Goal: Task Accomplishment & Management: Manage account settings

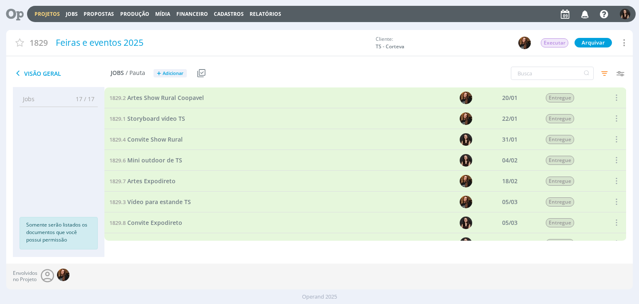
scroll to position [83, 0]
click at [603, 71] on icon "button" at bounding box center [604, 73] width 15 height 15
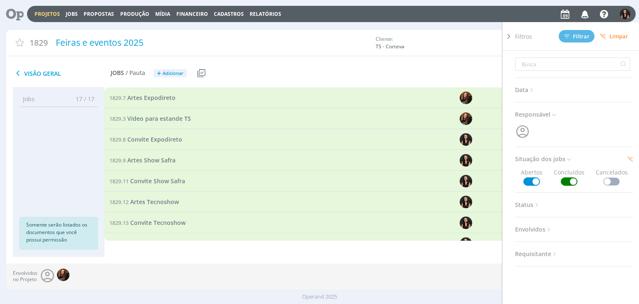
click at [569, 187] on div "Data Personalizado a Responsável Situação dos jobs Abertos Concluídos Cancelado…" at bounding box center [574, 158] width 118 height 215
click at [569, 182] on span at bounding box center [569, 181] width 17 height 8
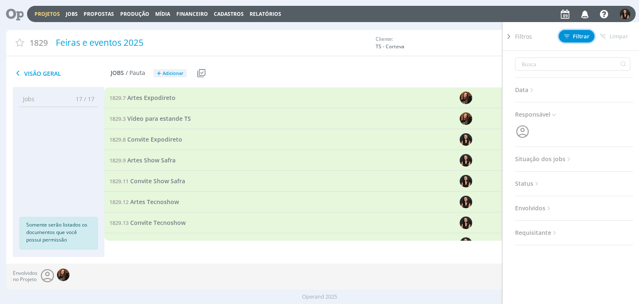
click at [576, 38] on span "Filtrar" at bounding box center [576, 36] width 25 height 5
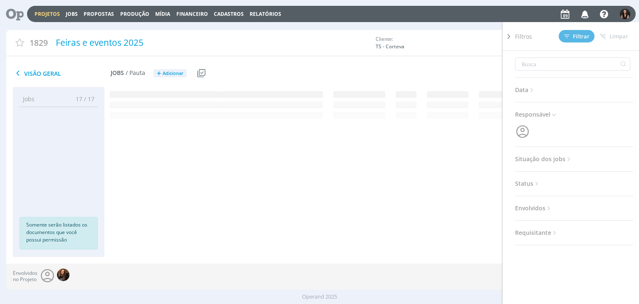
scroll to position [0, 0]
click at [509, 37] on icon at bounding box center [508, 36] width 8 height 9
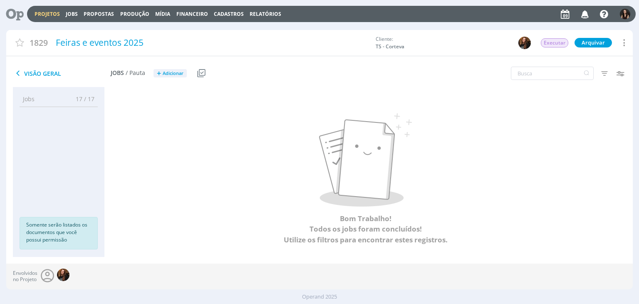
click at [44, 7] on div "Projetos Jobs Propostas Produção Mídia Financeiro Cadastros Relatórios Notifica…" at bounding box center [331, 14] width 608 height 16
click at [42, 9] on div "Projetos Jobs Propostas Produção Mídia Financeiro Cadastros Relatórios Notifica…" at bounding box center [331, 14] width 608 height 16
click at [42, 10] on div "Projetos Jobs Propostas Produção Mídia Financeiro Cadastros Relatórios Notifica…" at bounding box center [331, 14] width 608 height 16
click at [42, 11] on link "Projetos" at bounding box center [47, 13] width 25 height 7
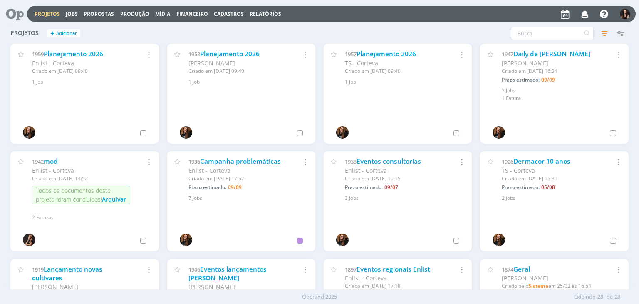
click at [20, 9] on icon at bounding box center [11, 14] width 17 height 16
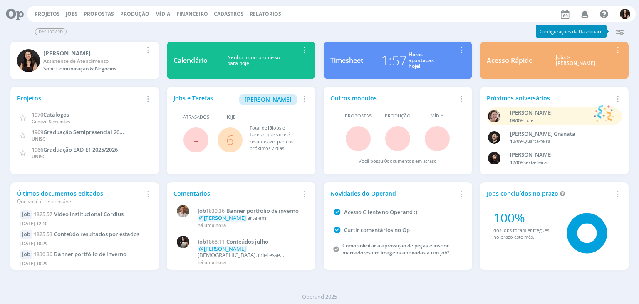
click at [226, 139] on link "6" at bounding box center [229, 140] width 7 height 18
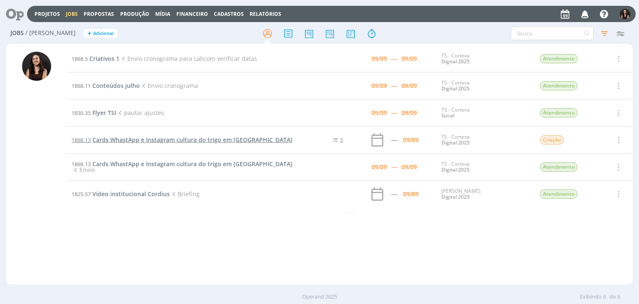
click at [175, 141] on span "Cards WhastApp e Instagram cultura do trigo em [GEOGRAPHIC_DATA]" at bounding box center [192, 140] width 200 height 8
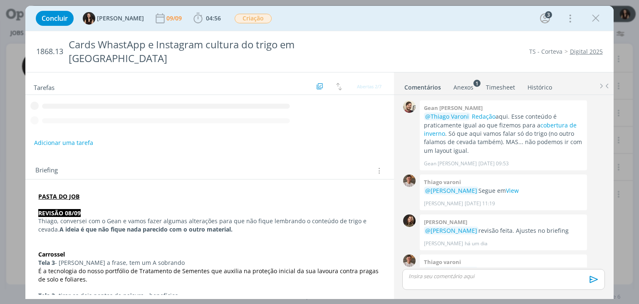
scroll to position [37, 0]
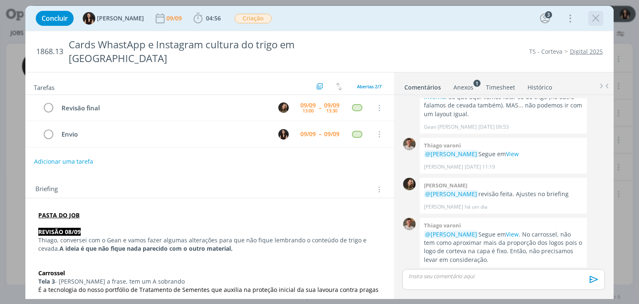
click at [593, 18] on icon "dialog" at bounding box center [595, 18] width 12 height 12
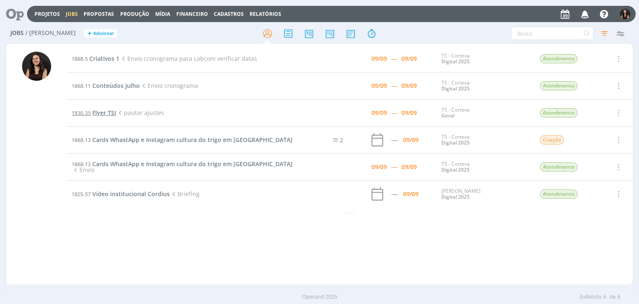
click at [110, 109] on span "Flyer TSI" at bounding box center [104, 113] width 24 height 8
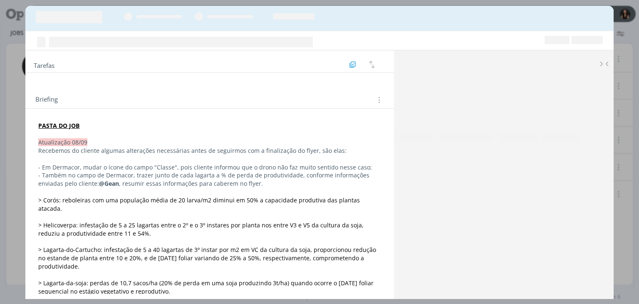
scroll to position [566, 0]
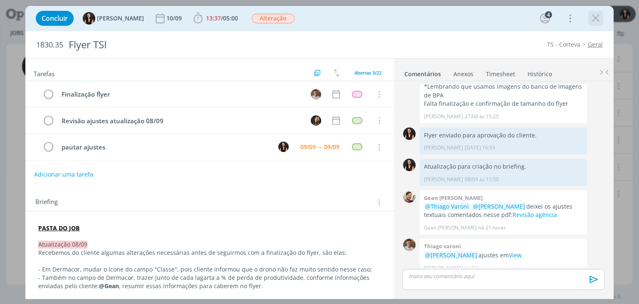
click at [599, 19] on icon "dialog" at bounding box center [595, 18] width 12 height 12
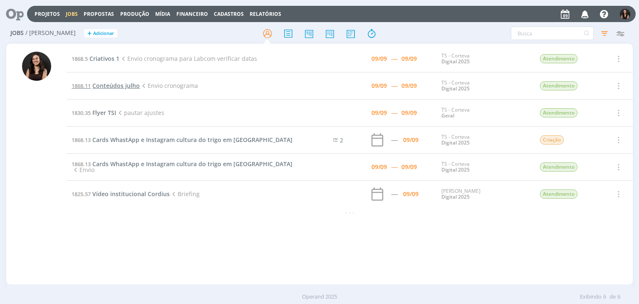
click at [110, 84] on span "Conteúdos julho" at bounding box center [115, 86] width 47 height 8
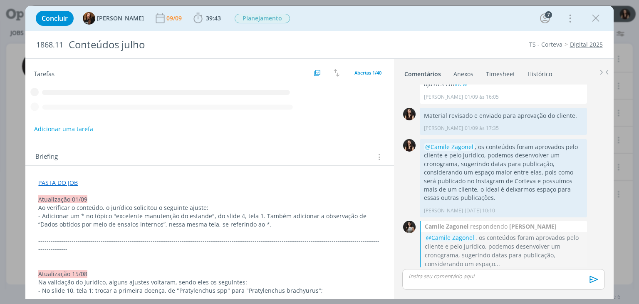
scroll to position [1140, 0]
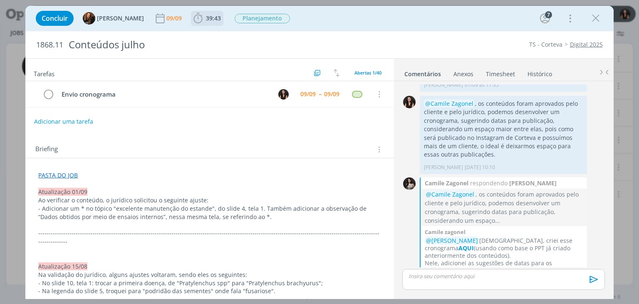
click at [206, 19] on span "39:43" at bounding box center [213, 18] width 15 height 8
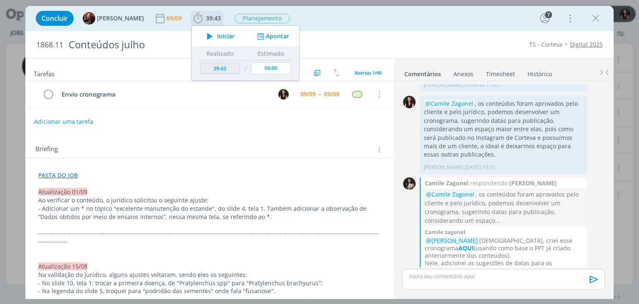
click at [217, 34] on span "Iniciar" at bounding box center [225, 36] width 17 height 6
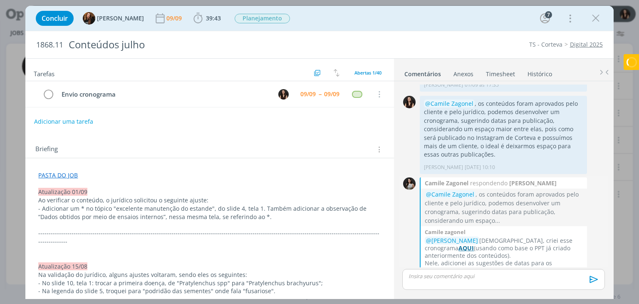
click at [474, 244] on strong "AQUI" at bounding box center [465, 248] width 15 height 8
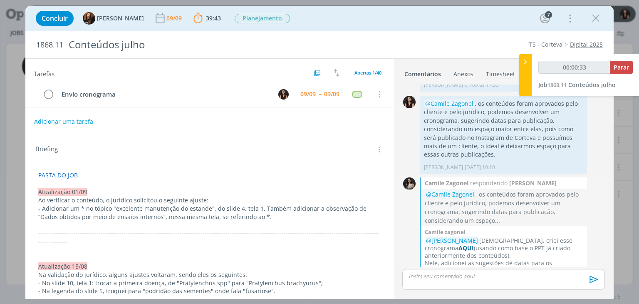
click at [474, 244] on strong "AQUI" at bounding box center [465, 248] width 15 height 8
click at [567, 22] on icon "dialog" at bounding box center [570, 18] width 12 height 13
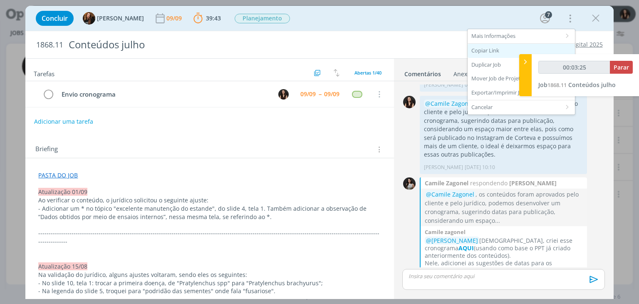
click at [489, 50] on div "Copiar Link" at bounding box center [520, 51] width 107 height 14
click at [619, 59] on div "00:04:39 Parar Job 1868.11 Conteúdos julho" at bounding box center [586, 75] width 108 height 42
type input "00:04:40"
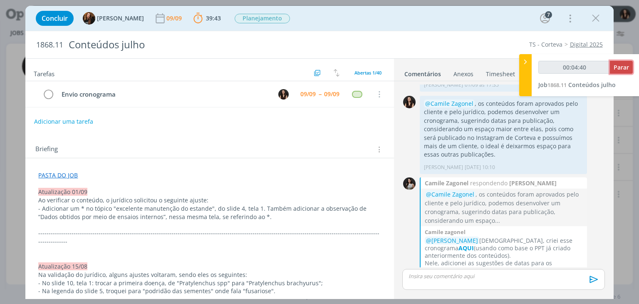
click at [620, 62] on button "Parar" at bounding box center [621, 67] width 23 height 13
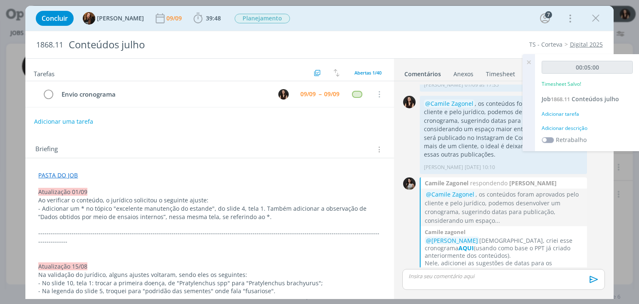
click at [565, 123] on div "00:05:00 Timesheet Salvo! Job 1868.11 Conteúdos julho Adicionar tarefa Adiciona…" at bounding box center [587, 102] width 104 height 97
click at [569, 127] on div "Adicionar descrição" at bounding box center [586, 127] width 91 height 7
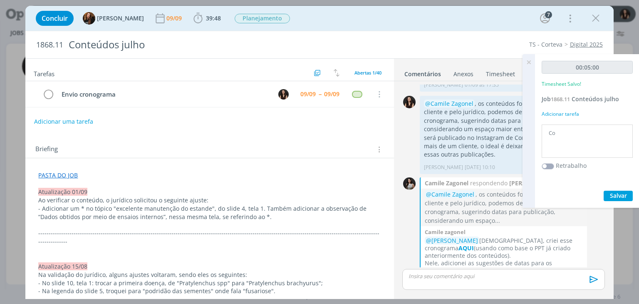
type textarea "C"
type textarea "Revisão do PPT"
click at [630, 195] on button "Salvar" at bounding box center [617, 195] width 29 height 10
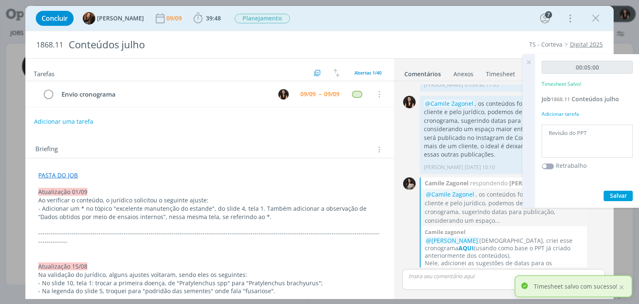
click at [529, 63] on icon at bounding box center [528, 62] width 15 height 16
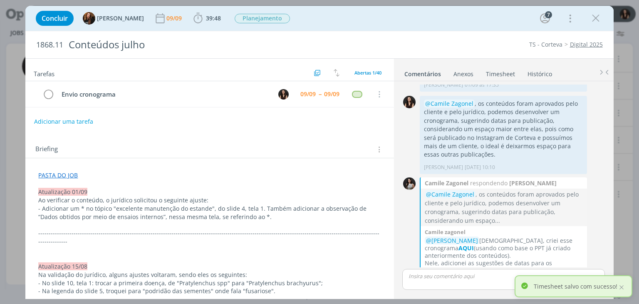
drag, startPoint x: 589, startPoint y: 23, endPoint x: 569, endPoint y: 75, distance: 55.5
click at [589, 23] on button "dialog" at bounding box center [595, 18] width 12 height 12
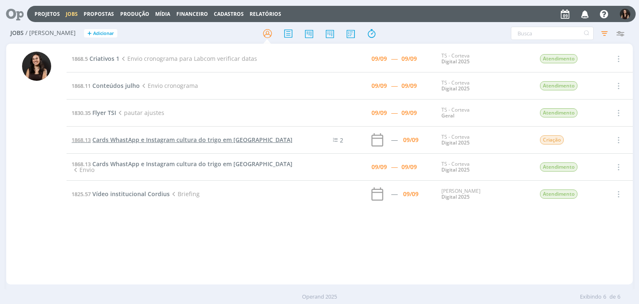
click at [126, 138] on span "Cards WhastApp e Instagram cultura do trigo em [GEOGRAPHIC_DATA]" at bounding box center [192, 140] width 200 height 8
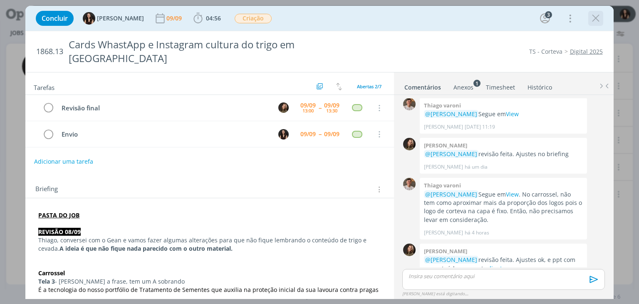
scroll to position [85, 0]
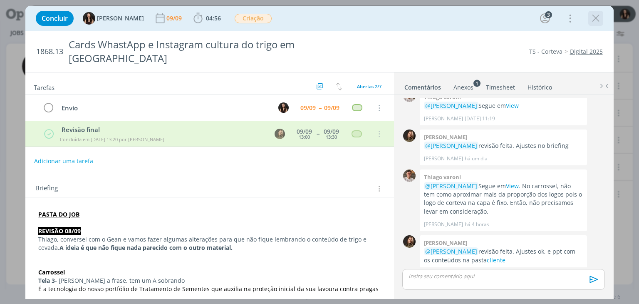
click at [592, 18] on icon "dialog" at bounding box center [595, 18] width 12 height 12
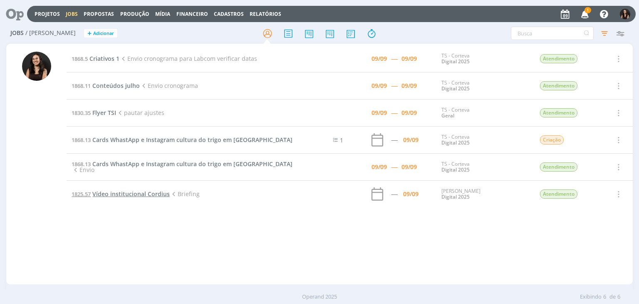
click at [101, 194] on span "Vídeo institucional Cordius" at bounding box center [130, 194] width 77 height 8
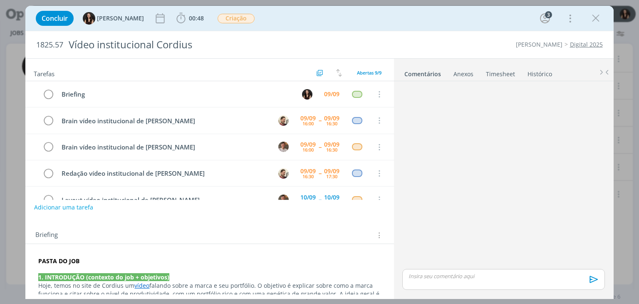
click at [243, 230] on div "Briefing Briefings Predefinidos Versões do Briefing Ver Briefing do Projeto" at bounding box center [210, 235] width 350 height 11
drag, startPoint x: 566, startPoint y: 20, endPoint x: 556, endPoint y: 27, distance: 12.7
click at [566, 20] on icon "dialog" at bounding box center [570, 18] width 12 height 13
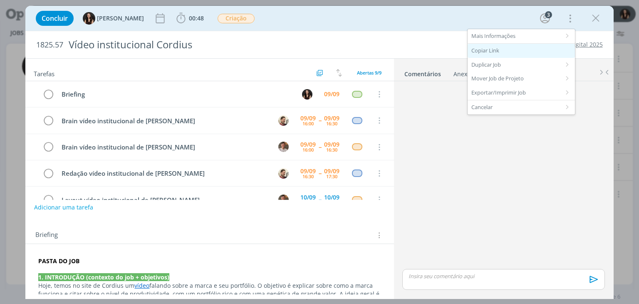
click at [529, 46] on div "Copiar Link" at bounding box center [520, 51] width 107 height 14
click at [174, 15] on span "00:48 Iniciar Apontar Data * 09/09/2025 Horas * 00:00 Tarefa Selecione a tarefa…" at bounding box center [190, 18] width 32 height 15
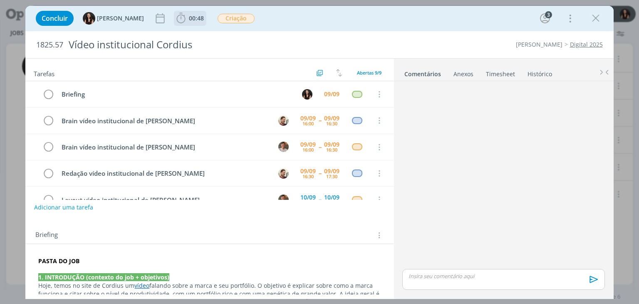
click at [185, 22] on span "00:48" at bounding box center [190, 18] width 31 height 12
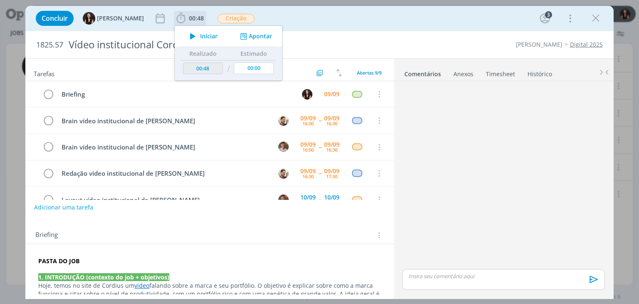
click at [185, 35] on icon "dialog" at bounding box center [192, 36] width 15 height 11
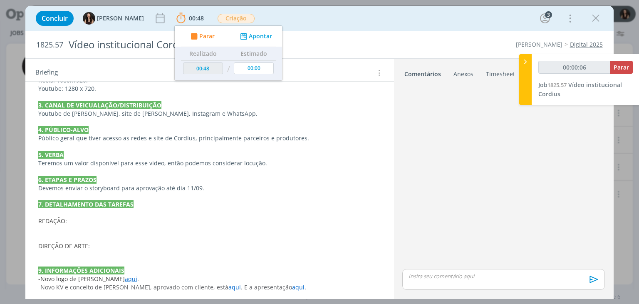
scroll to position [274, 0]
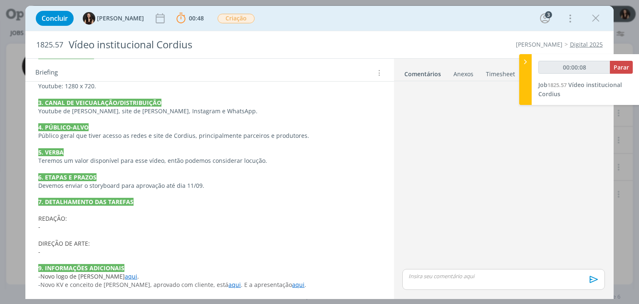
click at [71, 227] on p "-" at bounding box center [209, 226] width 342 height 8
type input "00:00:10"
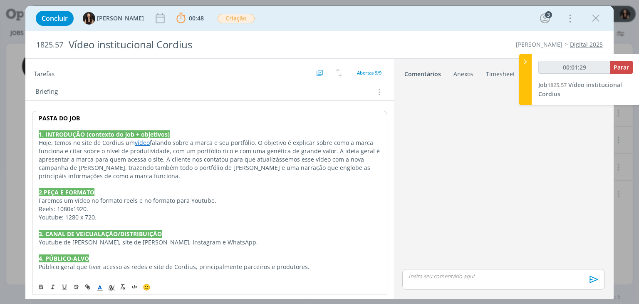
scroll to position [149, 0]
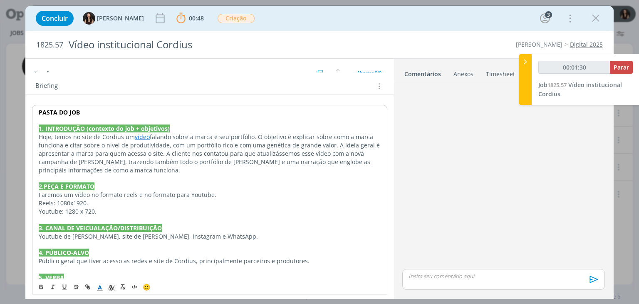
click at [143, 137] on link "vídeo" at bounding box center [142, 137] width 15 height 8
click at [148, 152] on link "https://www.corteva.com.br/produtos-e-servicos/sementes/cordius/galeria.html" at bounding box center [117, 152] width 63 height 11
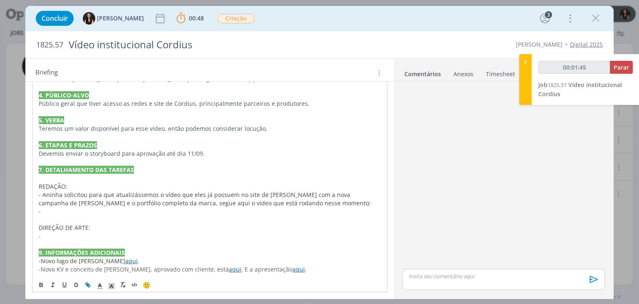
scroll to position [307, 0]
click at [275, 207] on p "-" at bounding box center [209, 211] width 341 height 8
drag, startPoint x: 129, startPoint y: 203, endPoint x: 274, endPoint y: 202, distance: 146.0
click at [274, 202] on span "- Aninha solicitou para que atualizássemos o vídeo que eles já possuem no site …" at bounding box center [205, 198] width 332 height 16
click at [161, 200] on span "- Aninha solicitou para que atualizássemos o vídeo que eles já possuem no site …" at bounding box center [205, 198] width 332 height 16
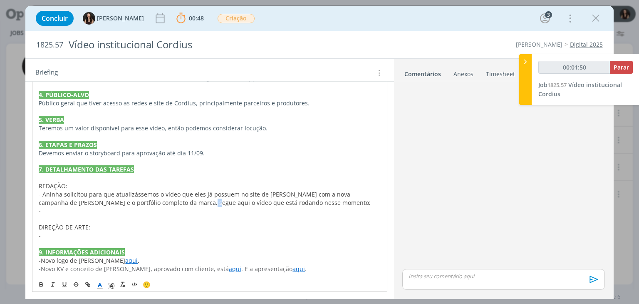
click at [161, 200] on span "- Aninha solicitou para que atualizássemos o vídeo que eles já possuem no site …" at bounding box center [205, 198] width 332 height 16
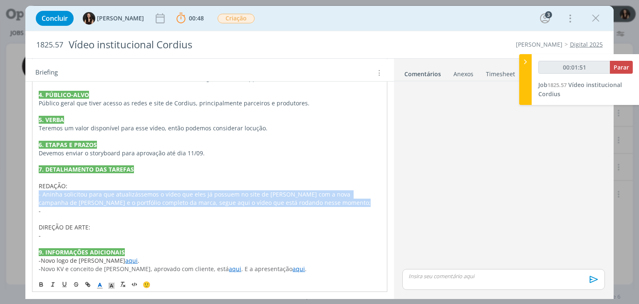
click at [161, 200] on span "- Aninha solicitou para que atualizássemos o vídeo que eles já possuem no site …" at bounding box center [205, 198] width 332 height 16
click at [160, 205] on span "- Aninha solicitou para que atualizássemos o vídeo que eles já possuem no site …" at bounding box center [205, 198] width 332 height 16
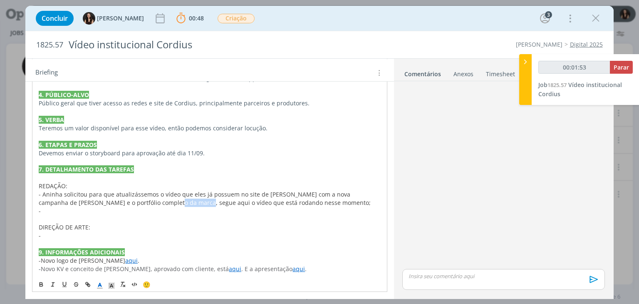
drag, startPoint x: 158, startPoint y: 203, endPoint x: 129, endPoint y: 198, distance: 29.5
click at [129, 198] on span "- Aninha solicitou para que atualizássemos o vídeo que eles já possuem no site …" at bounding box center [205, 198] width 332 height 16
click at [243, 200] on span "- Aninha solicitou para que atualizássemos o vídeo que eles já possuem no site …" at bounding box center [195, 198] width 313 height 16
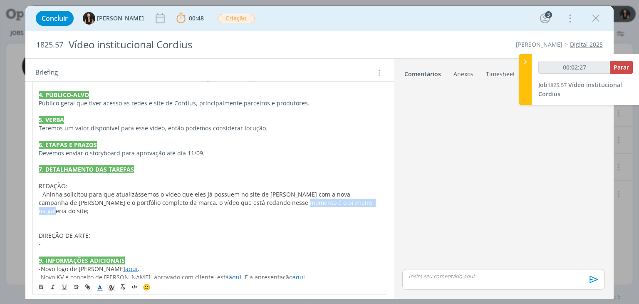
drag, startPoint x: 255, startPoint y: 202, endPoint x: 325, endPoint y: 204, distance: 70.7
click at [325, 204] on span "- Aninha solicitou para que atualizássemos o vídeo que eles já possuem no site …" at bounding box center [206, 202] width 335 height 25
type input "00:02:28"
click at [91, 284] on button "dialog" at bounding box center [88, 287] width 12 height 10
paste input "https://www.corteva.com.br/produtos-e-servicos/sementes/cordius/galeria.html"
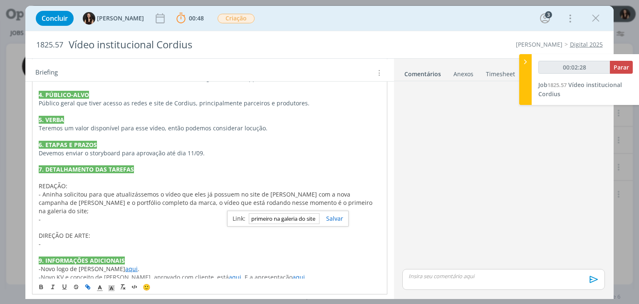
type input "https://www.corteva.com.br/produtos-e-servicos/sementes/cordius/galeria.html"
type input "00:02:29"
type input "https://www.corteva.com.br/produtos-e-servicos/sementes/cordius/galeria.html"
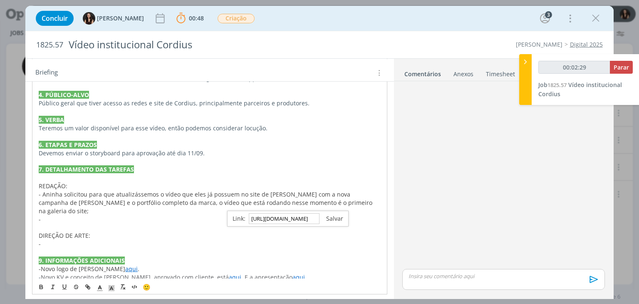
click at [331, 218] on link "dialog" at bounding box center [331, 218] width 24 height 8
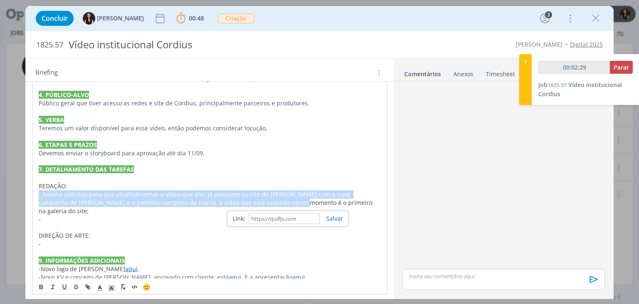
scroll to position [307, 0]
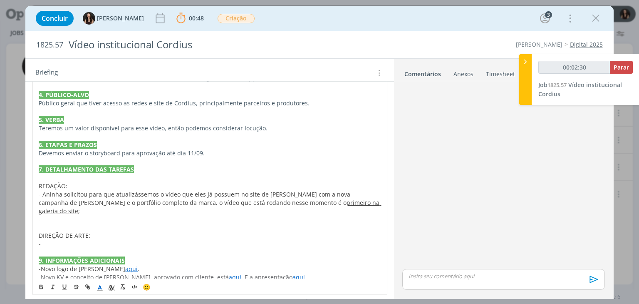
click at [243, 215] on p "-" at bounding box center [209, 219] width 341 height 8
drag, startPoint x: 255, startPoint y: 200, endPoint x: 338, endPoint y: 200, distance: 83.2
click at [338, 200] on p "- Aninha solicitou para que atualizássemos o vídeo que eles já possuem no site …" at bounding box center [209, 202] width 341 height 25
click at [98, 284] on icon "dialog" at bounding box center [99, 287] width 7 height 7
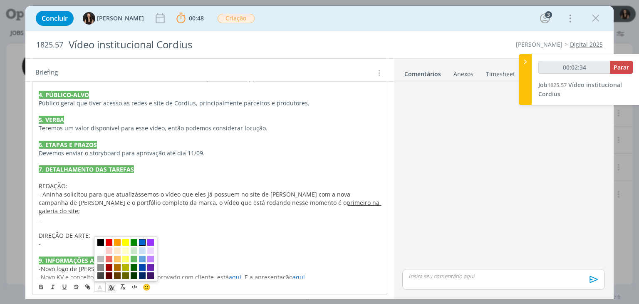
click at [140, 240] on span "dialog" at bounding box center [142, 242] width 7 height 7
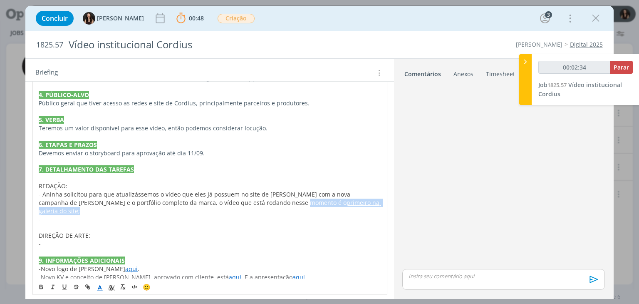
click at [80, 207] on span ";" at bounding box center [79, 211] width 2 height 8
click at [305, 203] on link "primeiro na galeria do site" at bounding box center [210, 206] width 342 height 16
click at [294, 217] on link "https://www.corteva.com.br/produtos-e-servicos/sementes/cordius/galeria.html" at bounding box center [265, 218] width 63 height 11
click at [119, 203] on span "- Aninha solicitou para que atualizássemos o vídeo que eles já possuem no site …" at bounding box center [195, 198] width 313 height 16
click at [110, 215] on p "-" at bounding box center [209, 219] width 341 height 8
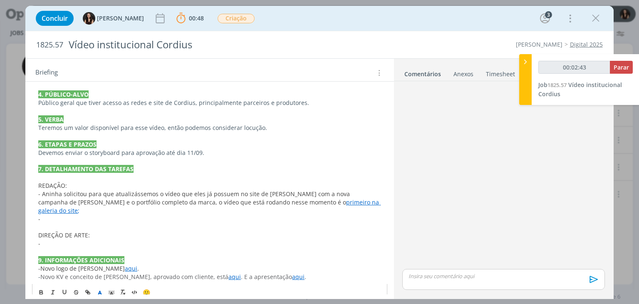
scroll to position [306, 0]
click at [89, 215] on p "-" at bounding box center [209, 219] width 342 height 8
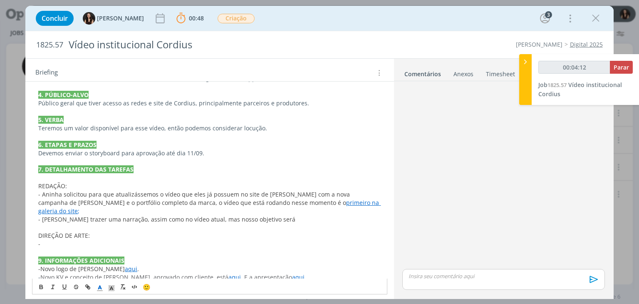
click at [283, 223] on p "dialog" at bounding box center [209, 227] width 342 height 8
click at [284, 205] on p "- Aninha solicitou para que atualizássemos o vídeo que eles já possuem no site …" at bounding box center [209, 202] width 342 height 25
click at [280, 210] on div "https://www.corteva.com.br/produtos-e-servicos/sementes/cordius/galeria.html" at bounding box center [281, 218] width 153 height 16
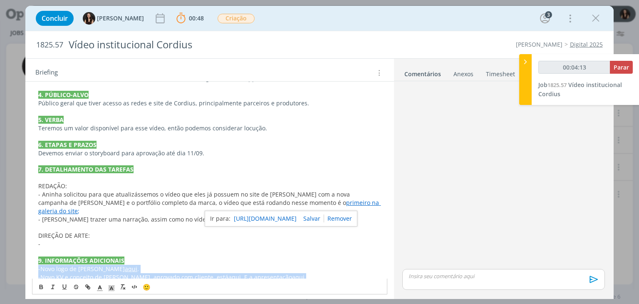
drag, startPoint x: 311, startPoint y: 263, endPoint x: 307, endPoint y: 241, distance: 22.8
click at [309, 248] on div "PASTA DO JOB 1. INTRODUÇÃO (contexto do job + objetivos) Hoje, temos no site de…" at bounding box center [209, 116] width 355 height 336
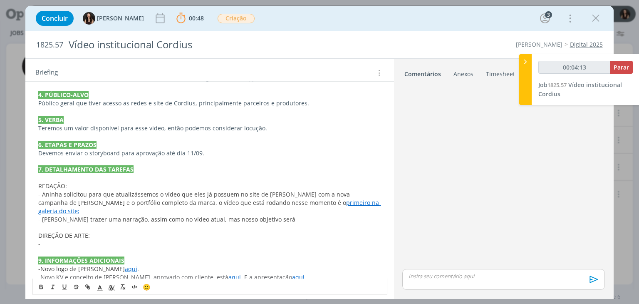
click at [296, 215] on p "- Iremos trazer uma narração, assim como no vídeo atual, mas nosso objetivo será" at bounding box center [209, 219] width 342 height 8
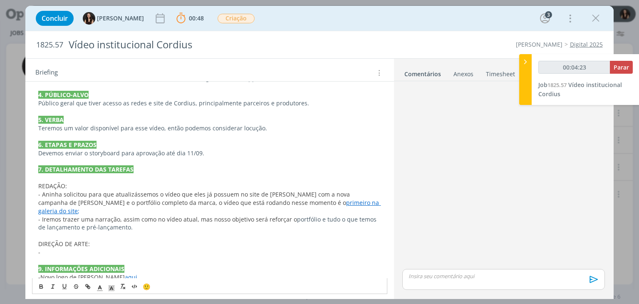
click at [289, 215] on span "- Iremos trazer uma narração, assim como no vídeo atual, mas nosso objetivo ser…" at bounding box center [167, 219] width 259 height 8
click at [289, 219] on p "- Iremos trazer uma narração, assim como no vídeo atual, mas nosso objetivo ser…" at bounding box center [209, 223] width 342 height 17
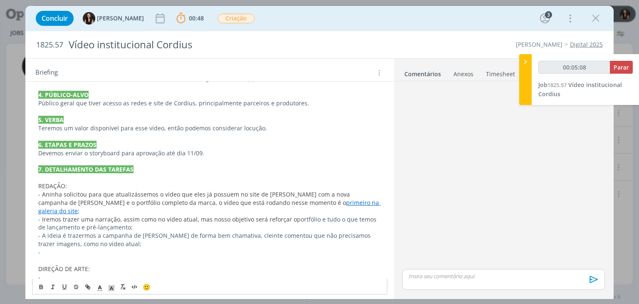
click at [50, 234] on p "- A ideia é trazermos a campanha de Cordius de forma bem chamativa, cleinte com…" at bounding box center [209, 239] width 342 height 17
click at [94, 248] on p "-" at bounding box center [209, 252] width 342 height 8
click at [195, 256] on p "dialog" at bounding box center [209, 260] width 342 height 8
click at [198, 248] on p "- Aqui, temos um vídeo que fala sobre o portfólio" at bounding box center [209, 252] width 342 height 8
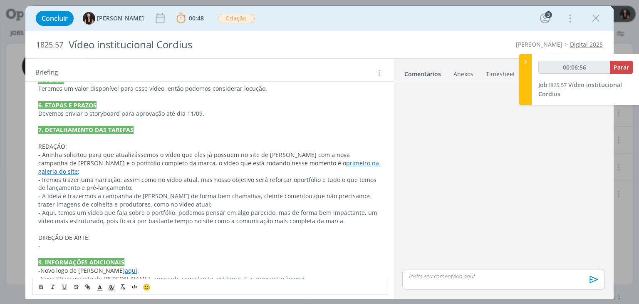
scroll to position [348, 0]
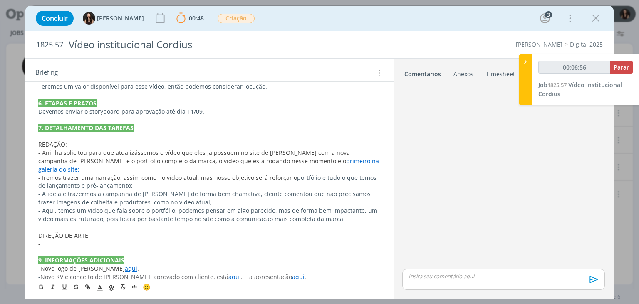
click at [157, 240] on p "-" at bounding box center [209, 244] width 342 height 8
click at [169, 223] on p "dialog" at bounding box center [209, 227] width 342 height 8
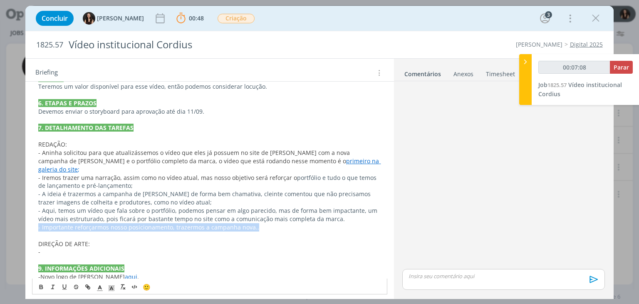
drag, startPoint x: 206, startPoint y: 217, endPoint x: 36, endPoint y: 218, distance: 169.7
click at [36, 218] on div "PASTA DO JOB 1. INTRODUÇÃO (contexto do job + objetivos) Hoje, temos no site de…" at bounding box center [209, 99] width 355 height 386
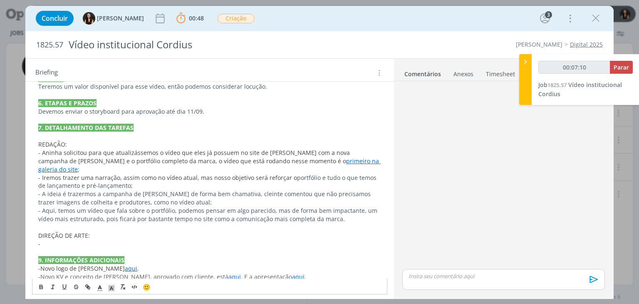
click at [54, 240] on p "-" at bounding box center [209, 244] width 342 height 8
click at [269, 206] on p "- Aqui, temos um vídeo que fala sobre o portfólio, podemos pensar em algo parec…" at bounding box center [209, 214] width 342 height 17
click at [44, 206] on p "- Aqui, temos um vídeo que fala sobre o portfólio, podemos pensar em algo parec…" at bounding box center [209, 214] width 342 height 17
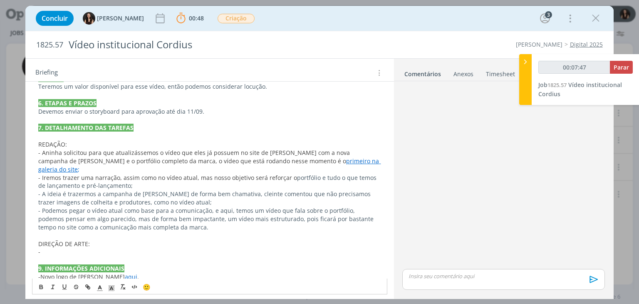
click at [343, 206] on p "- Podemos pegar o vídeo atual como base para a comunicação, e aqui, temos um ví…" at bounding box center [209, 218] width 342 height 25
click at [215, 206] on p "- Podemos pegar o vídeo atual como base para a comunicação, e aqui, temos um ví…" at bounding box center [209, 218] width 342 height 25
drag, startPoint x: 215, startPoint y: 201, endPoint x: 227, endPoint y: 201, distance: 11.6
click at [227, 206] on p "- Podemos pegar o vídeo atual como base para a comunicação, e aqui, temos um ví…" at bounding box center [209, 218] width 342 height 25
type input "00:08:57"
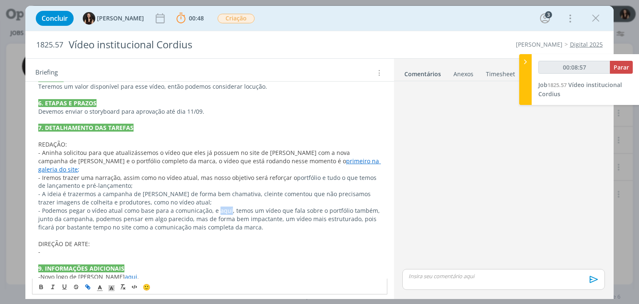
click at [85, 288] on icon "dialog" at bounding box center [87, 286] width 7 height 7
type input "aqui"
type input "00:08:58"
paste input "https://sobeae.sharepoint.com/:f:/s/SOBEAE/EkdIILkYMjZEoJ2SMQkQpH8BohElRqNvheaX…"
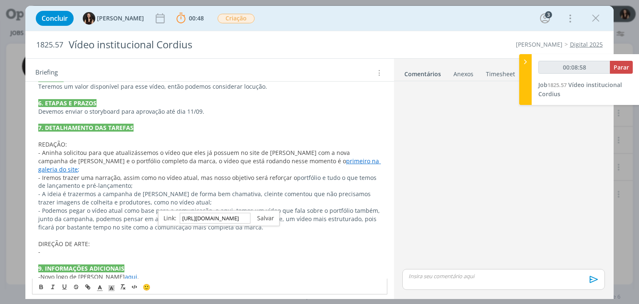
type input "https://sobeae.sharepoint.com/:f:/s/SOBEAE/EkdIILkYMjZEoJ2SMQkQpH8BohElRqNvheaX…"
click at [266, 216] on link "dialog" at bounding box center [262, 218] width 24 height 8
click at [250, 179] on p "- Iremos trazer uma narração, assim como no vídeo atual, mas nosso objetivo ser…" at bounding box center [209, 181] width 342 height 17
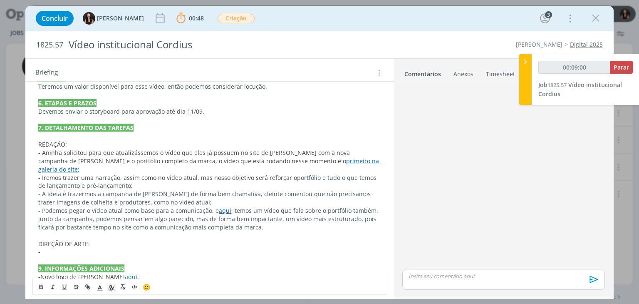
click at [249, 231] on p "dialog" at bounding box center [209, 235] width 342 height 8
click at [267, 221] on p "- Podemos pegar o vídeo atual como base para a comunicação, e aqui , temos um v…" at bounding box center [209, 218] width 342 height 25
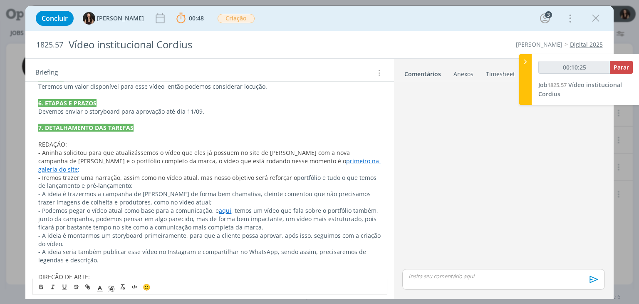
click at [274, 247] on p "- A ideia seria também publicar esse vídeo no Instagram e compartilhar no Whats…" at bounding box center [209, 255] width 342 height 17
click at [273, 247] on p "- A ideia seria também publicar esse vídeo no Instagram e compartilhar no Whats…" at bounding box center [209, 255] width 342 height 17
click at [274, 247] on p "- A ideia seria também publicar esse vídeo no Instagram e compartilhar no Whats…" at bounding box center [209, 255] width 342 height 17
click at [272, 247] on p "- A ideia seria também publicar esse vídeo no Instagram e compartilhar no Whats…" at bounding box center [209, 255] width 342 height 17
click at [196, 247] on p "- A ideia seria também publicar esse vídeo no Instagram e compartilhar no Whats…" at bounding box center [209, 255] width 342 height 17
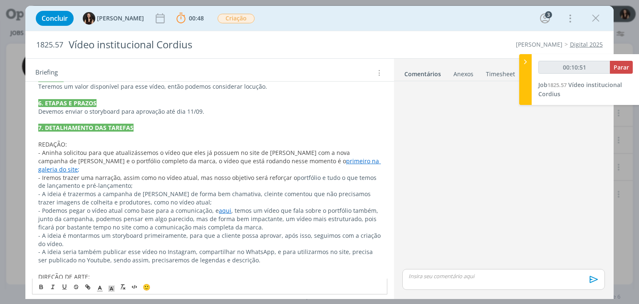
click at [268, 247] on p "- A ideia seria também publicar esse vídeo no Instagram, compartilhar no WhatsA…" at bounding box center [209, 255] width 342 height 17
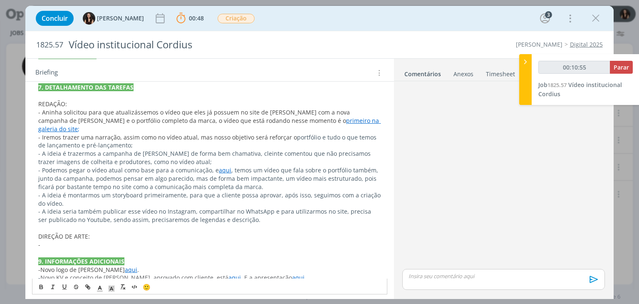
scroll to position [389, 0]
click at [64, 240] on p "-" at bounding box center [209, 244] width 342 height 8
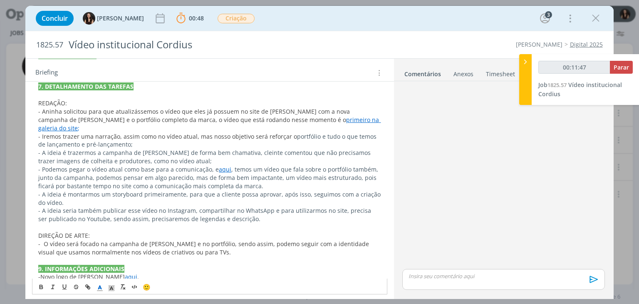
click at [220, 165] on link "aqui" at bounding box center [225, 169] width 12 height 8
click at [227, 176] on link "https://sobeae.sharepoint.com/:f:/s/SOBEAE/EkdIILkYMjZEoJ2SMQkQpH8BohElRqNvheaX…" at bounding box center [196, 176] width 63 height 11
drag, startPoint x: 162, startPoint y: 244, endPoint x: 176, endPoint y: 257, distance: 19.1
click at [185, 245] on span "- O vídeo será focado na campanha de Cordius e no portfólio, sendo assim, podem…" at bounding box center [204, 248] width 332 height 16
type input "00:12:01"
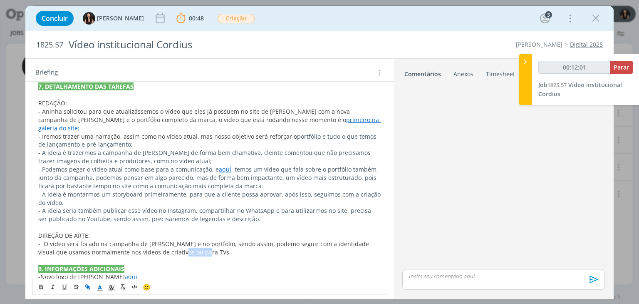
click at [91, 288] on button "dialog" at bounding box center [88, 287] width 12 height 10
paste input "https://sobeae.sharepoint.com/:f:/s/SOBEAE/EkdIILkYMjZEoJ2SMQkQpH8BohElRqNvheaX…"
type input "https://sobeae.sharepoint.com/:f:/s/SOBEAE/EkdIILkYMjZEoJ2SMQkQpH8BohElRqNvheaX…"
type input "00:12:02"
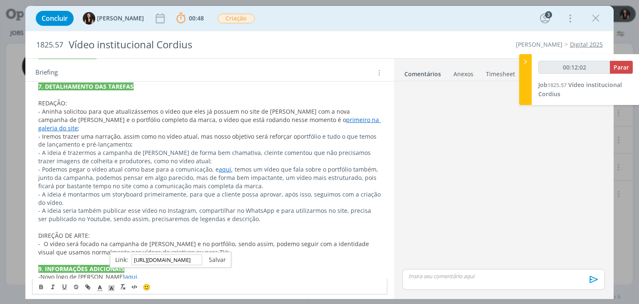
type input "https://sobeae.sharepoint.com/:f:/s/SOBEAE/EkdIILkYMjZEoJ2SMQkQpH8BohElRqNvheaX…"
click at [208, 257] on link "dialog" at bounding box center [214, 259] width 24 height 8
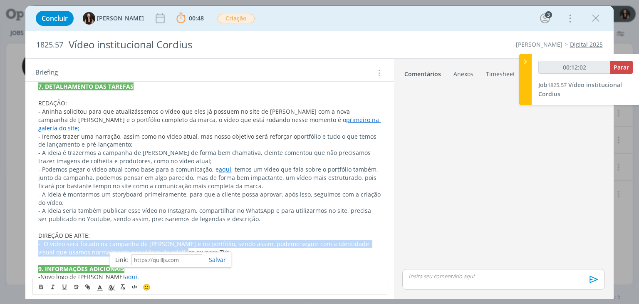
scroll to position [389, 0]
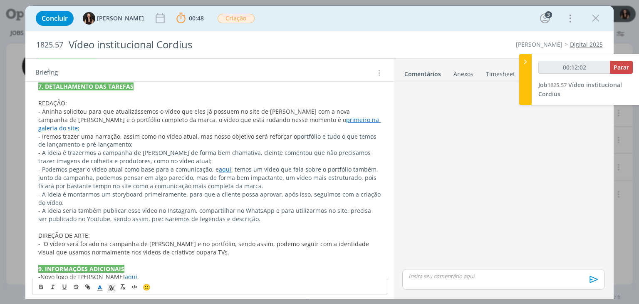
click at [208, 245] on p "- O vídeo será focado na campanha de Cordius e no portfólio, sendo assim, podem…" at bounding box center [209, 248] width 342 height 17
drag, startPoint x: 202, startPoint y: 246, endPoint x: 161, endPoint y: 246, distance: 41.2
click at [161, 246] on p "- O vídeo será focado na campanha de Cordius e no portfólio, sendo assim, podem…" at bounding box center [209, 248] width 342 height 17
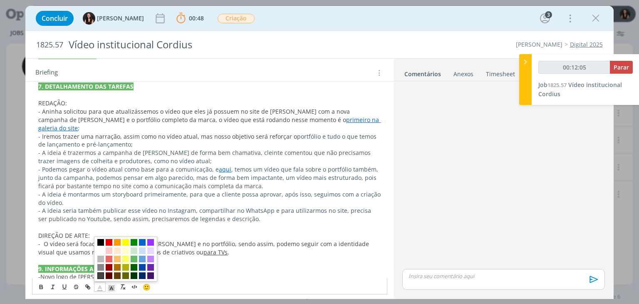
click at [100, 286] on polyline "dialog" at bounding box center [100, 286] width 3 height 3
click at [144, 240] on span "dialog" at bounding box center [142, 242] width 7 height 7
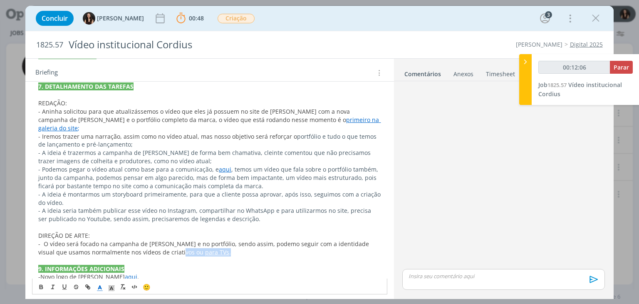
click at [201, 244] on p "- O vídeo será focado na campanha de Cordius e no portfólio, sendo assim, podem…" at bounding box center [209, 248] width 342 height 17
click at [206, 256] on p "dialog" at bounding box center [209, 260] width 342 height 8
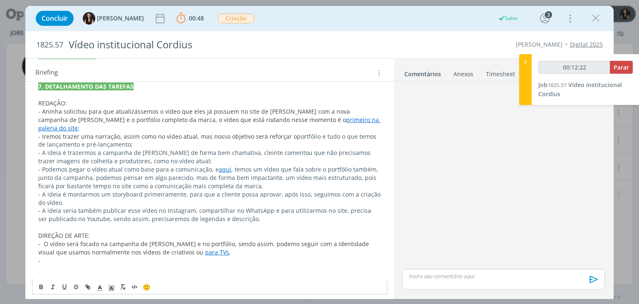
click at [242, 148] on p "- A ideia é trazermos a campanha de Cordius de forma bem chamativa, cleinte com…" at bounding box center [209, 156] width 342 height 17
drag, startPoint x: 36, startPoint y: 143, endPoint x: 328, endPoint y: 195, distance: 296.9
click at [328, 195] on div "PASTA DO JOB 1. INTRODUÇÃO (contexto do job + objetivos) Hoje, temos no site de…" at bounding box center [209, 87] width 355 height 444
copy div "- A ideia é trazermos a campanha de Cordius de forma bem chamativa, cliente com…"
click at [85, 256] on p "-" at bounding box center [209, 260] width 342 height 8
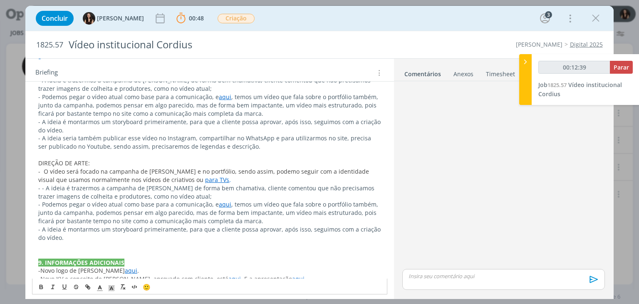
scroll to position [463, 0]
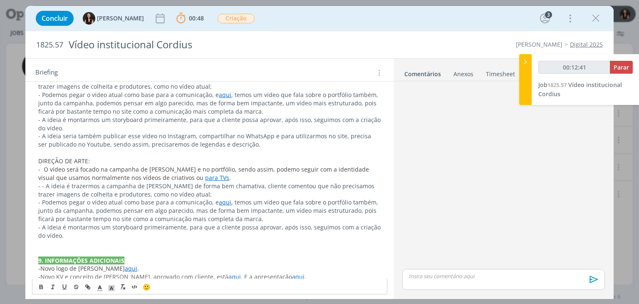
click at [42, 182] on p "- - A ideia é trazermos a campanha de Cordius de forma bem chamativa, cliente c…" at bounding box center [209, 190] width 342 height 17
click at [84, 240] on p "dialog" at bounding box center [209, 244] width 342 height 8
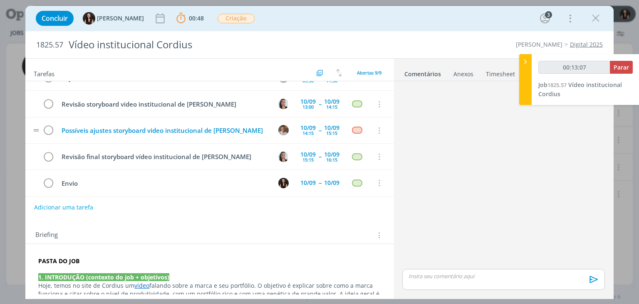
scroll to position [0, 0]
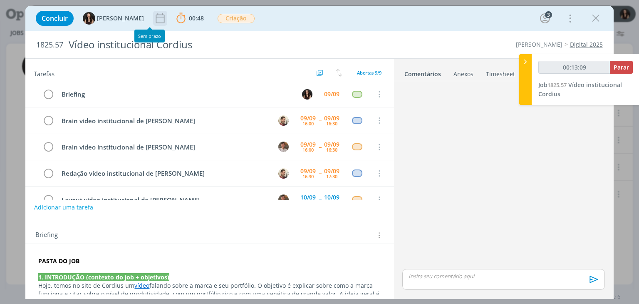
click at [154, 18] on icon "dialog" at bounding box center [160, 18] width 12 height 12
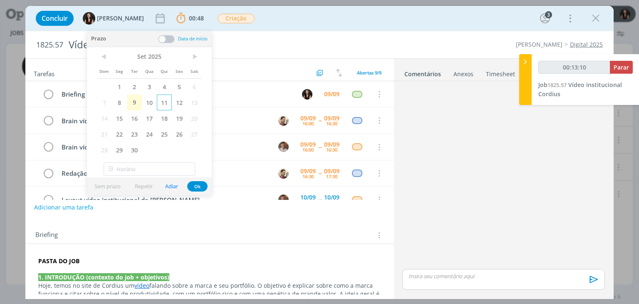
click at [160, 101] on span "11" at bounding box center [164, 102] width 15 height 16
click at [199, 186] on button "Ok" at bounding box center [197, 186] width 20 height 10
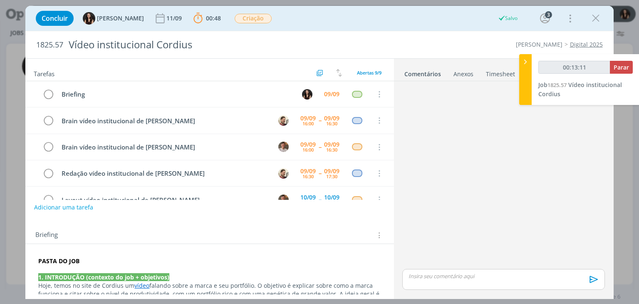
type input "00:13:12"
click at [611, 69] on button "Parar" at bounding box center [621, 67] width 23 height 13
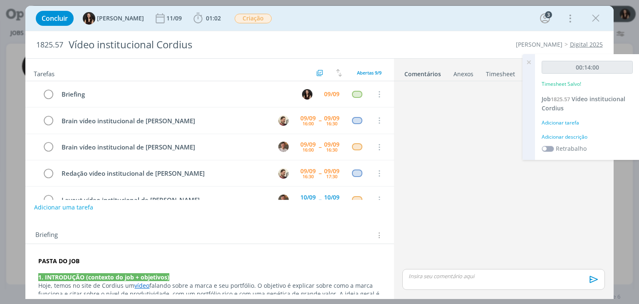
click at [566, 137] on div "Adicionar descrição" at bounding box center [586, 136] width 91 height 7
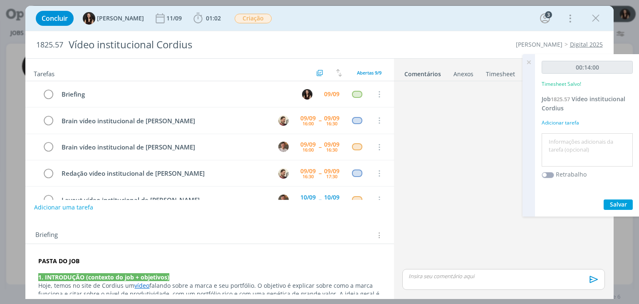
click at [571, 145] on textarea at bounding box center [587, 150] width 87 height 30
type textarea "Atualização briefing"
drag, startPoint x: 608, startPoint y: 194, endPoint x: 613, endPoint y: 202, distance: 9.3
click at [610, 197] on div "00:14:00 Timesheet Salvo! Job 1825.57 Vídeo institucional Cordius Adicionar tar…" at bounding box center [587, 135] width 104 height 162
click at [614, 205] on span "Salvar" at bounding box center [618, 204] width 17 height 8
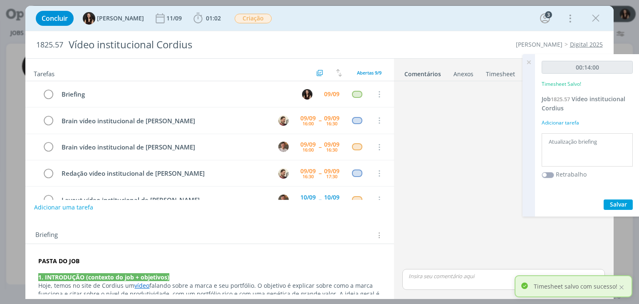
click at [529, 64] on icon at bounding box center [528, 62] width 15 height 16
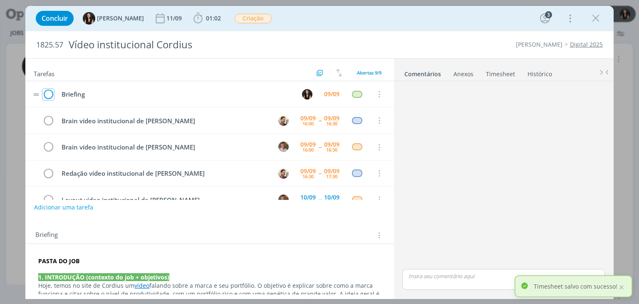
click at [50, 98] on icon "dialog" at bounding box center [48, 94] width 12 height 12
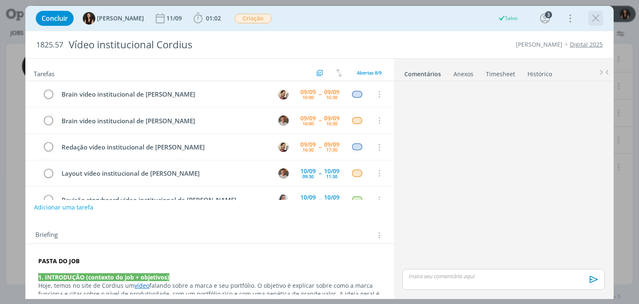
drag, startPoint x: 589, startPoint y: 27, endPoint x: 594, endPoint y: 18, distance: 10.4
click at [592, 19] on div "Concluir Isabelle Silva 11/09 01:02 Iniciar Apontar Data * 09/09/2025 Horas * 0…" at bounding box center [319, 18] width 575 height 20
click at [594, 18] on icon "dialog" at bounding box center [595, 18] width 12 height 12
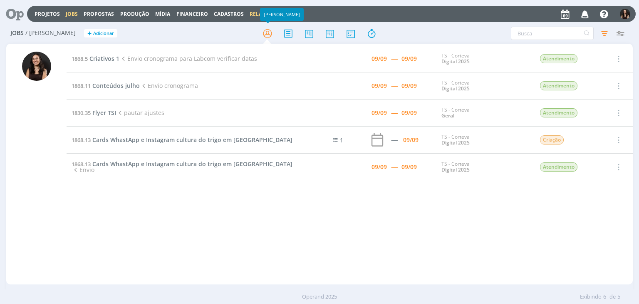
click at [251, 14] on link "Relatórios" at bounding box center [266, 13] width 32 height 7
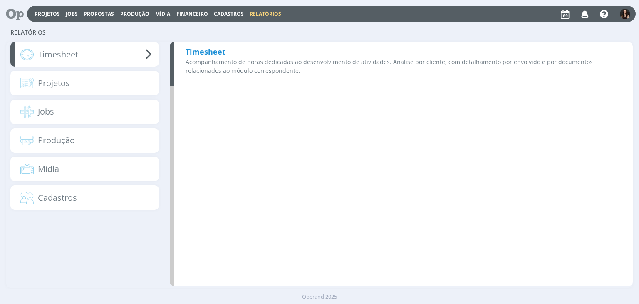
click at [212, 69] on p "Acompanhamento de horas dedicadas ao desenvolvimento de atividades. Análise por…" at bounding box center [402, 65] width 435 height 17
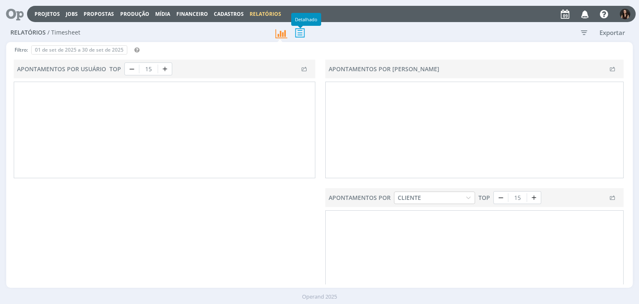
click at [294, 35] on icon at bounding box center [299, 32] width 17 height 17
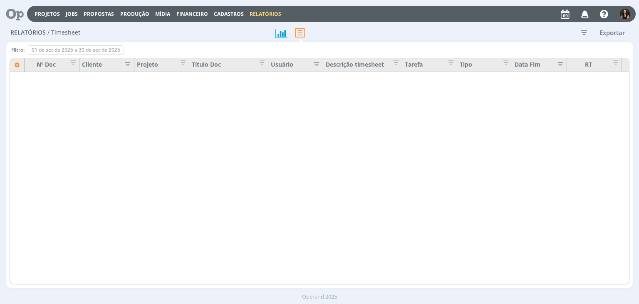
click at [579, 29] on icon "button" at bounding box center [583, 32] width 15 height 15
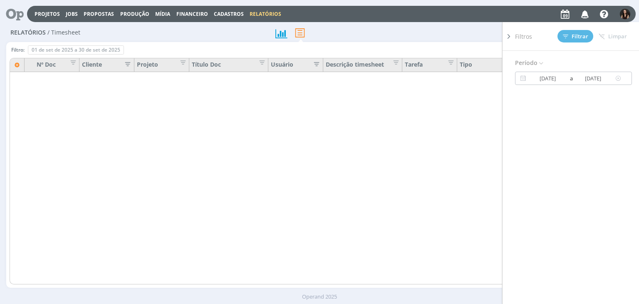
click at [588, 78] on input "30/09/2025" at bounding box center [593, 78] width 40 height 10
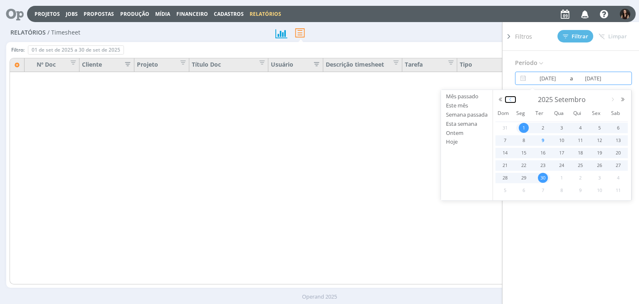
click at [509, 97] on button "button" at bounding box center [510, 99] width 10 height 6
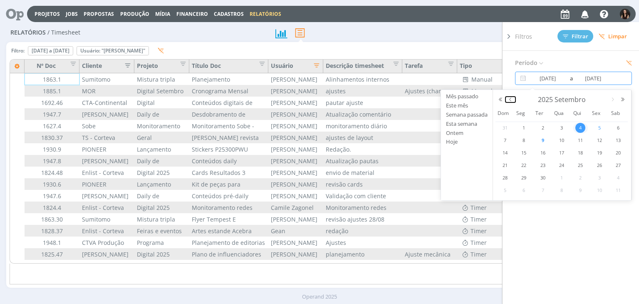
type input "04/09/2025"
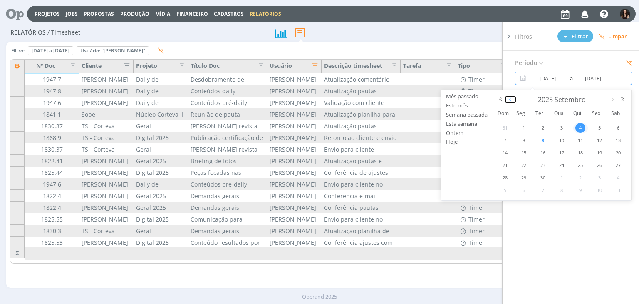
click at [512, 96] on button "button" at bounding box center [510, 99] width 10 height 6
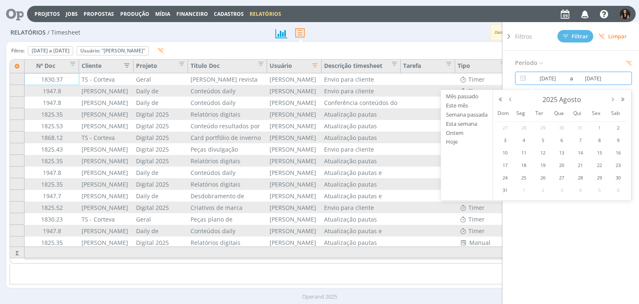
click at [597, 126] on span "1" at bounding box center [599, 128] width 10 height 10
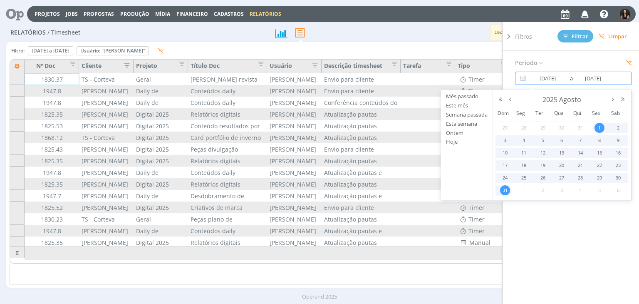
click at [506, 192] on span "31" at bounding box center [505, 190] width 10 height 10
type input "01/08/2025"
type input "31/08/2025"
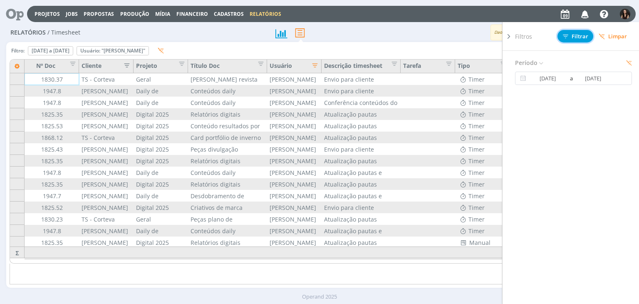
click at [582, 39] on span "Filtrar" at bounding box center [575, 36] width 25 height 5
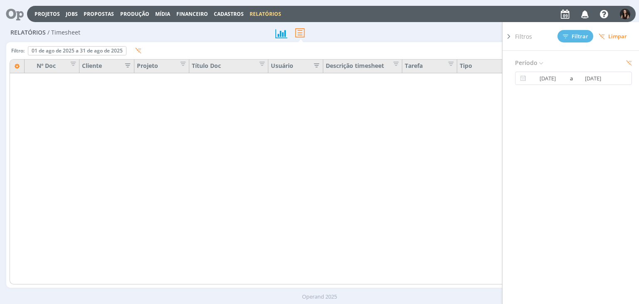
click at [506, 34] on icon at bounding box center [508, 36] width 8 height 9
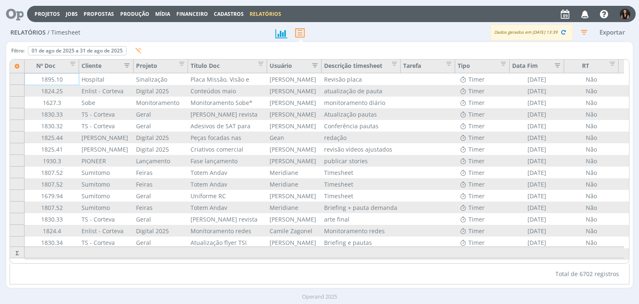
click at [129, 67] on icon "button" at bounding box center [124, 64] width 8 height 8
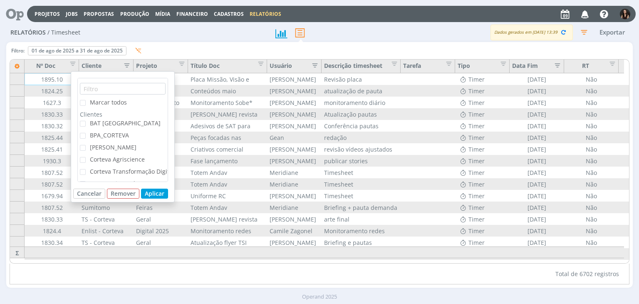
click at [111, 146] on span "[PERSON_NAME]" at bounding box center [113, 147] width 47 height 8
click at [86, 145] on input "[PERSON_NAME]" at bounding box center [86, 145] width 0 height 0
click at [164, 193] on button "Aplicar" at bounding box center [154, 193] width 27 height 10
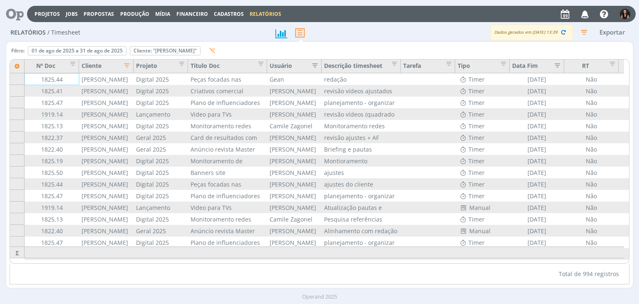
click at [444, 25] on div "Dados gerados em 09/09 às 13:39 Exportar" at bounding box center [501, 33] width 261 height 16
click at [405, 20] on div "Projetos Jobs Propostas Produção Mídia Financeiro Cadastros Relatórios Notifica…" at bounding box center [331, 14] width 608 height 16
click at [611, 67] on span "Editar filtro para Coluna RT" at bounding box center [610, 62] width 8 height 8
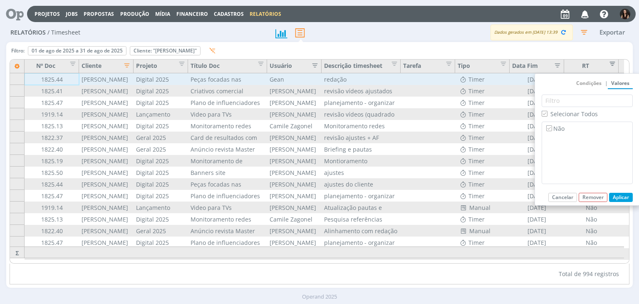
drag, startPoint x: 609, startPoint y: 66, endPoint x: 583, endPoint y: 74, distance: 27.4
click at [609, 66] on span "Editar filtro para Coluna RT" at bounding box center [610, 62] width 8 height 8
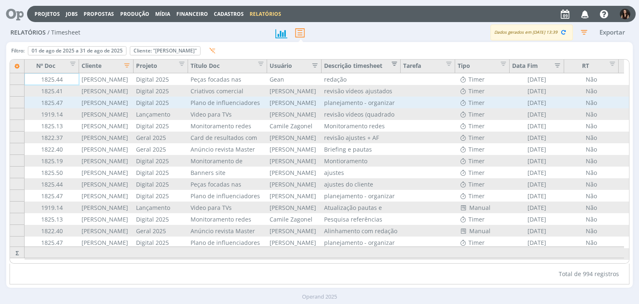
click at [391, 65] on span "Editar filtro para Coluna Descrição timesheet" at bounding box center [392, 62] width 8 height 8
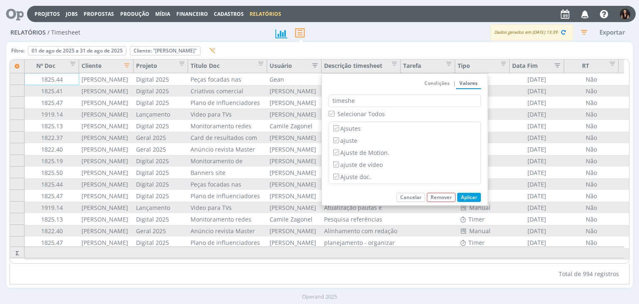
type input "timeshee"
checkbox input "false"
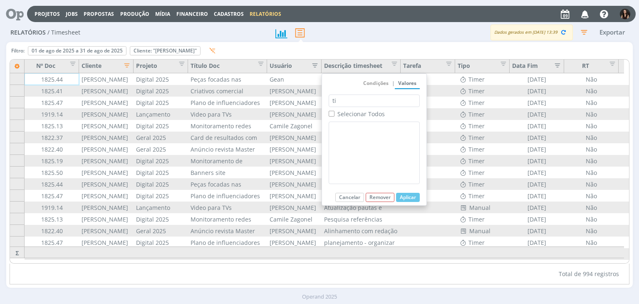
type input "t"
checkbox input "true"
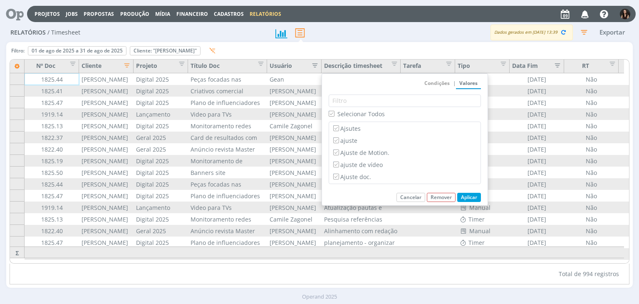
click at [371, 33] on div "Dados gerados em 09/09 às 13:39 Exportar" at bounding box center [501, 33] width 261 height 16
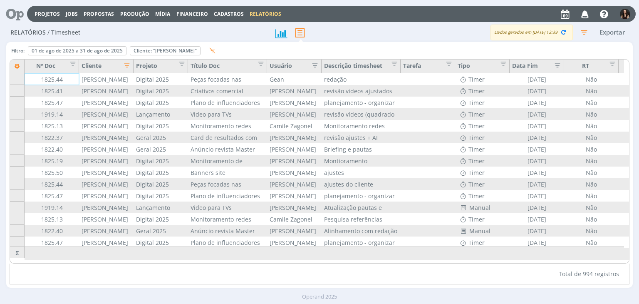
click at [314, 263] on div "Total de 994 registros" at bounding box center [319, 273] width 619 height 21
click at [316, 64] on icon "button" at bounding box center [312, 64] width 8 height 8
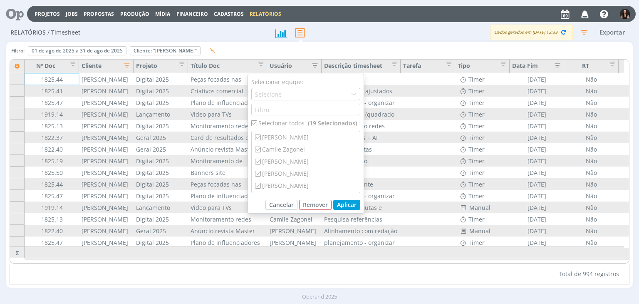
click at [286, 128] on div "Selecionar equipe: Selecione Selecionar todos (19 Selecionados) Bruno Gassen Ca…" at bounding box center [305, 144] width 116 height 140
click at [289, 122] on div "Selecionar todos (19 Selecionados)" at bounding box center [305, 123] width 109 height 9
checkbox input "false"
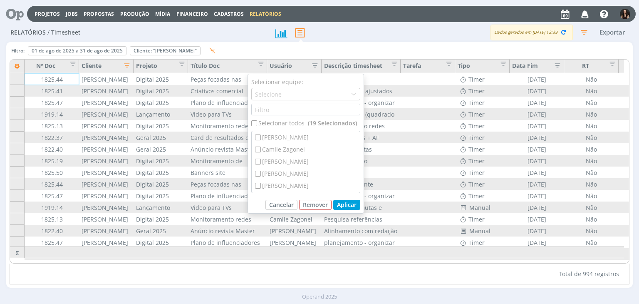
checkbox input "false"
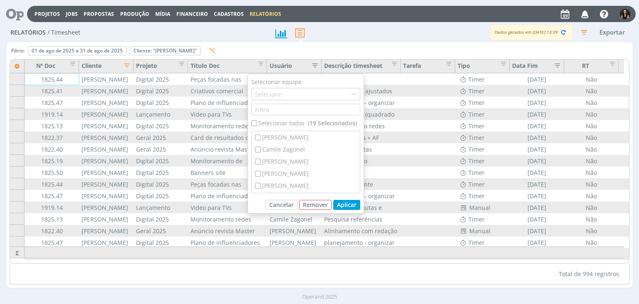
checkbox input "false"
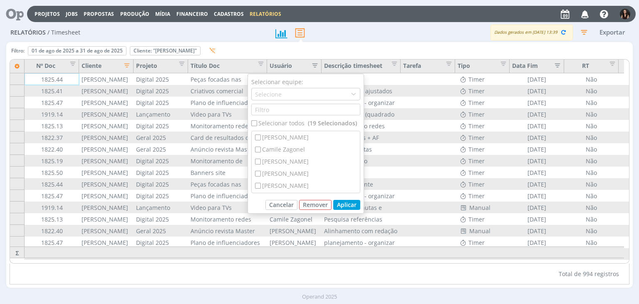
checkbox input "false"
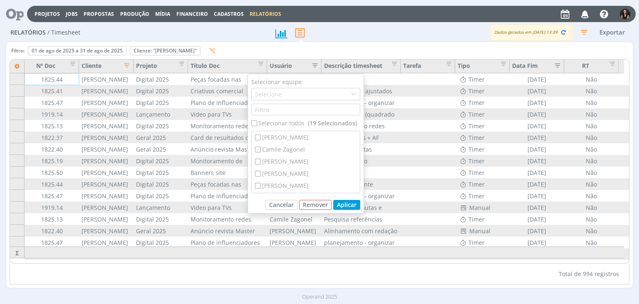
checkbox input "false"
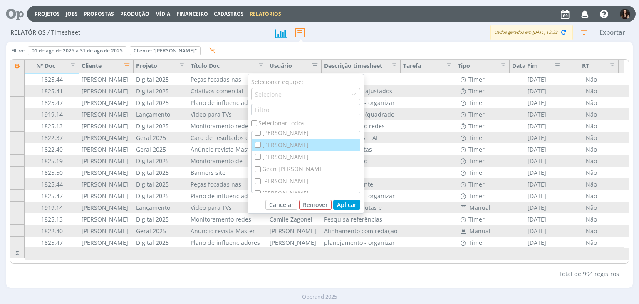
scroll to position [42, 0]
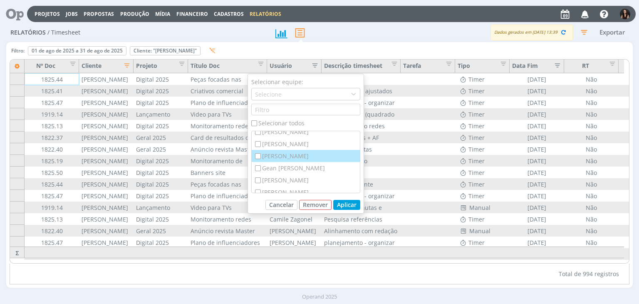
click at [291, 157] on div "[PERSON_NAME]" at bounding box center [306, 156] width 108 height 12
checkbox input "true"
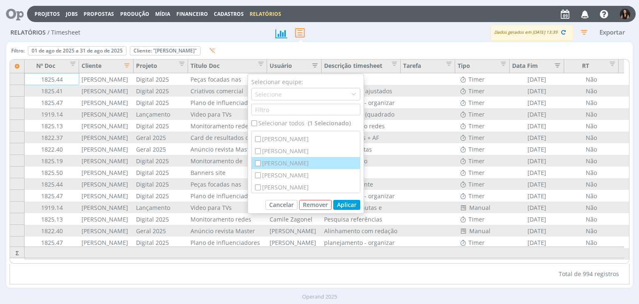
scroll to position [83, 0]
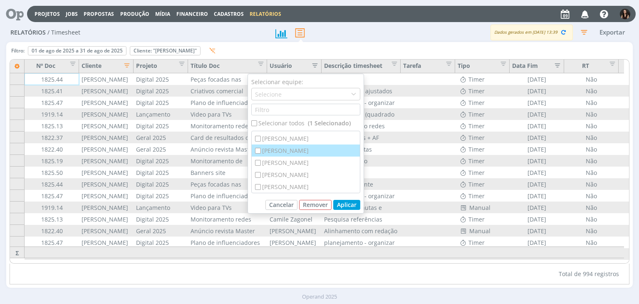
click at [288, 152] on div "[PERSON_NAME]" at bounding box center [306, 150] width 108 height 12
checkbox input "true"
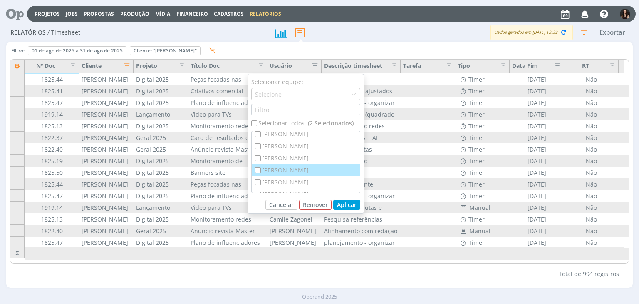
scroll to position [125, 0]
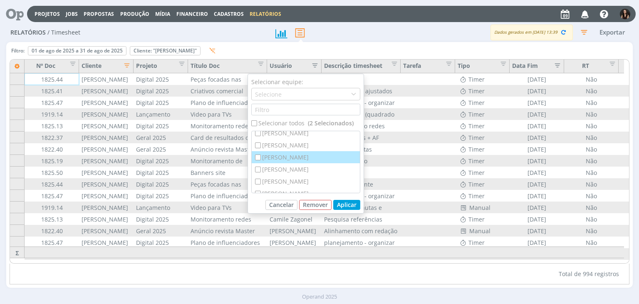
click at [287, 156] on div "[PERSON_NAME]" at bounding box center [306, 157] width 108 height 12
checkbox input "true"
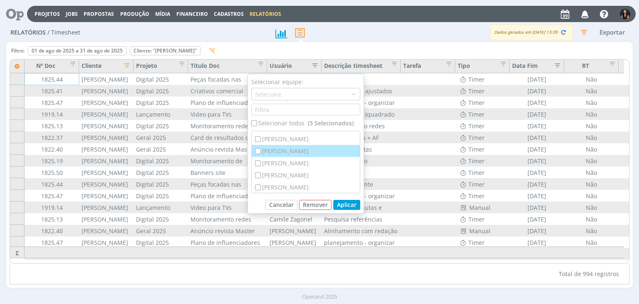
click at [284, 153] on div "[PERSON_NAME]" at bounding box center [306, 151] width 108 height 12
checkbox input "true"
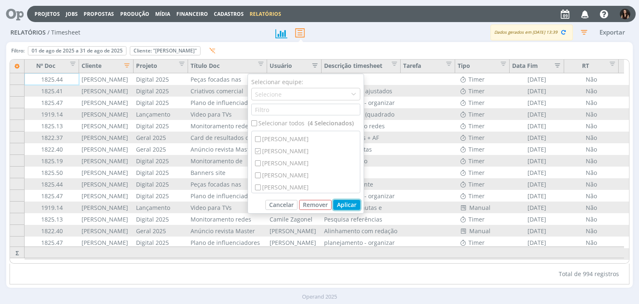
click at [348, 202] on button "Aplicar" at bounding box center [346, 205] width 27 height 10
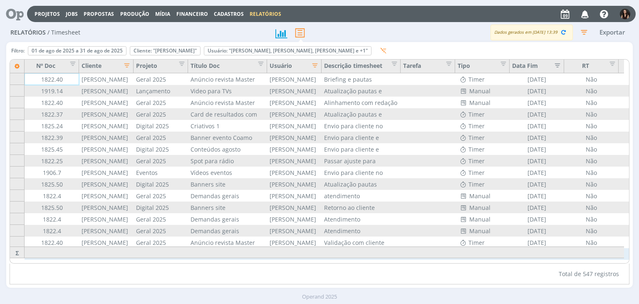
drag, startPoint x: 402, startPoint y: 260, endPoint x: 463, endPoint y: 258, distance: 60.8
click at [462, 258] on div "Nº Doc Cliente Projeto Título Doc Usuário Descrição timesheet Tarefa Tipo Data …" at bounding box center [319, 160] width 618 height 203
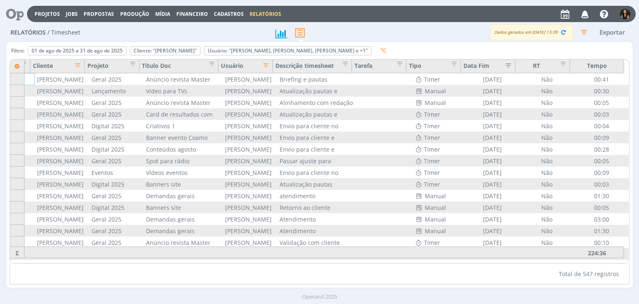
scroll to position [0, 49]
click at [235, 52] on div "Remover" at bounding box center [287, 51] width 167 height 8
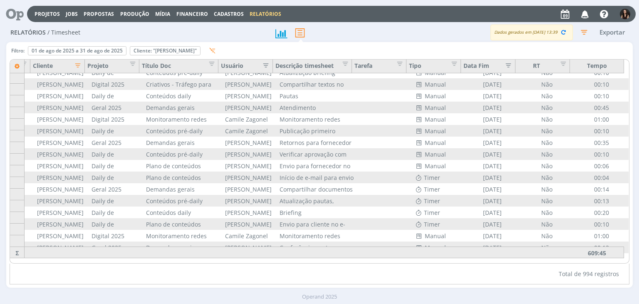
scroll to position [11401, 49]
click at [601, 34] on button "Exportar" at bounding box center [612, 32] width 33 height 10
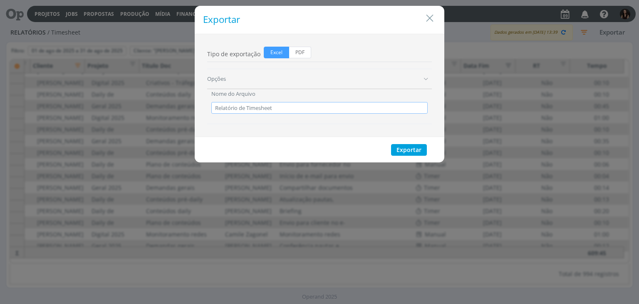
click at [320, 111] on input "Relatório de Timesheet" at bounding box center [319, 108] width 216 height 12
click at [300, 55] on span "PDF" at bounding box center [300, 53] width 22 height 12
click at [294, 52] on input "PDF" at bounding box center [291, 49] width 5 height 5
radio input "true"
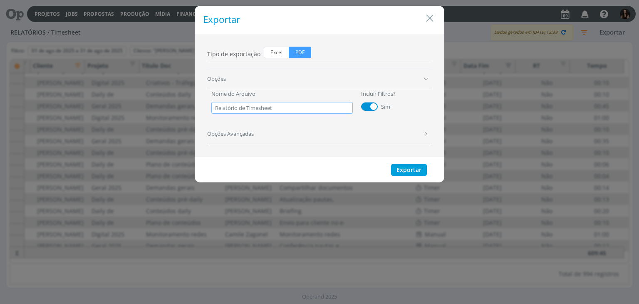
click at [295, 106] on input "Relatório de Timesheet" at bounding box center [281, 108] width 141 height 12
drag, startPoint x: 295, startPoint y: 106, endPoint x: 198, endPoint y: 116, distance: 97.4
click at [198, 116] on div "Tipo de exportação Excel PDF Opções Nome do Arquivo Relatório de Timesheet Incl…" at bounding box center [320, 95] width 250 height 123
paste input "relatório de horas "cliente" - "mês" 2025"
click at [215, 109] on input "relatório de horas "cliente" - "mês" 2025" at bounding box center [281, 108] width 141 height 12
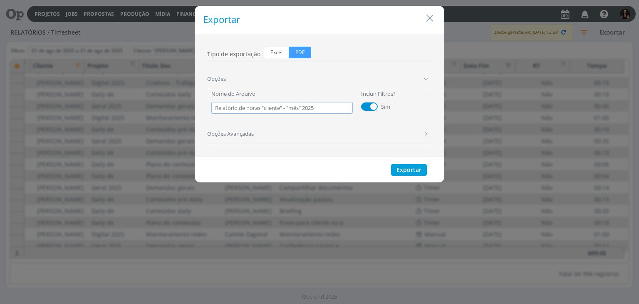
click at [283, 108] on input "Relatório de horas "cliente" - "mês" 2025" at bounding box center [281, 108] width 141 height 12
click at [301, 108] on input "Relatório de horas Cordius - "mês" 2025" at bounding box center [281, 108] width 141 height 12
type input "Relatório de horas Cordius - agosto 2025"
click at [409, 165] on button "Exportar" at bounding box center [409, 170] width 36 height 12
click at [432, 19] on icon "Close" at bounding box center [429, 18] width 12 height 12
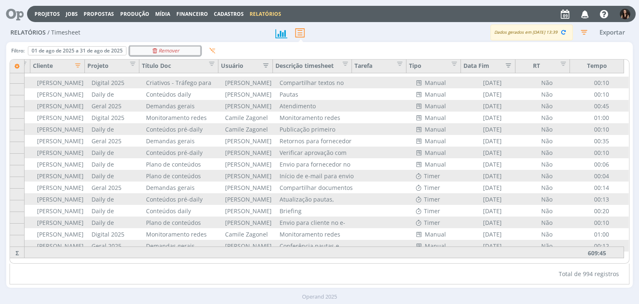
click at [185, 47] on div "Remover" at bounding box center [165, 51] width 70 height 8
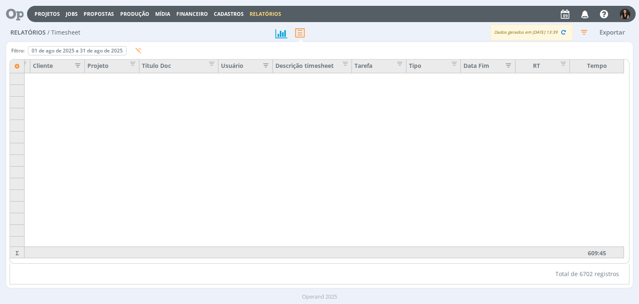
scroll to position [675, 49]
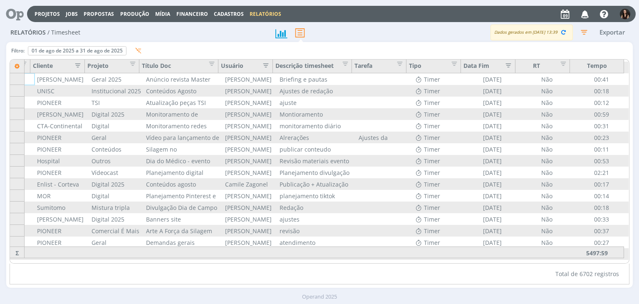
click at [73, 65] on icon "button" at bounding box center [76, 64] width 8 height 8
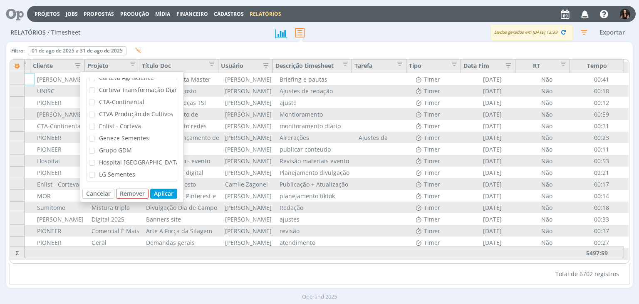
scroll to position [83, 0]
click at [115, 124] on span "Enlist - Corteva" at bounding box center [120, 124] width 42 height 8
click at [95, 122] on input "Enlist - Corteva" at bounding box center [95, 122] width 0 height 0
click at [165, 189] on button "Aplicar" at bounding box center [163, 193] width 27 height 10
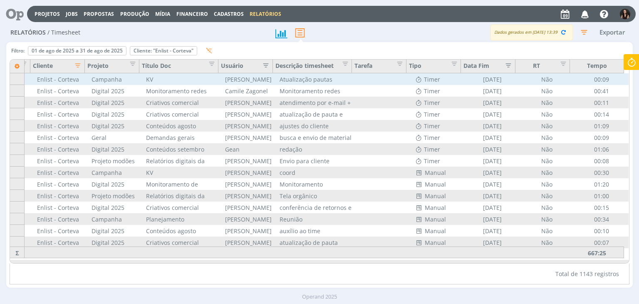
scroll to position [52, 49]
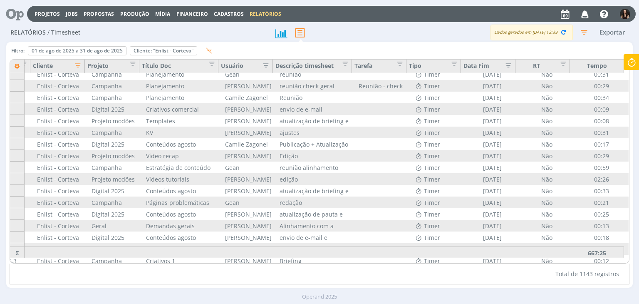
click at [262, 67] on icon "button" at bounding box center [264, 64] width 8 height 8
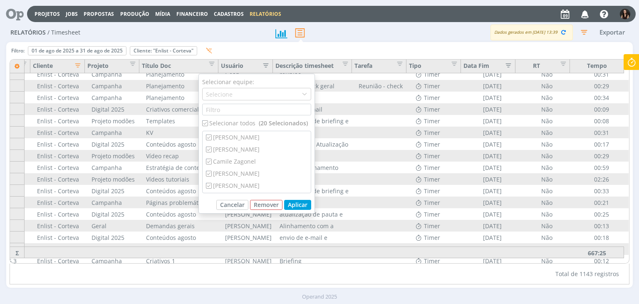
click at [229, 124] on div "Selecionar todos (20 Selecionados)" at bounding box center [256, 123] width 109 height 9
checkbox input "false"
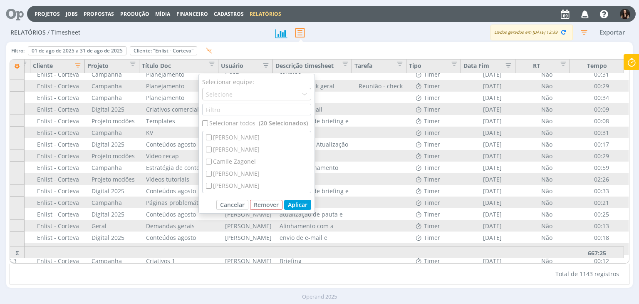
checkbox input "false"
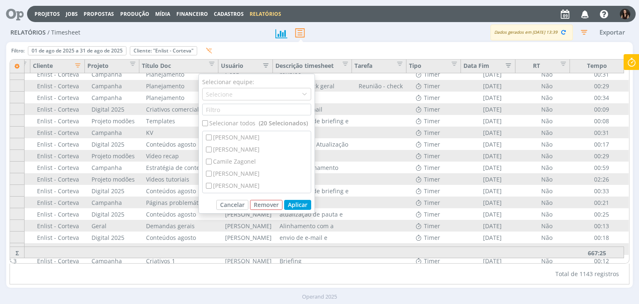
checkbox input "false"
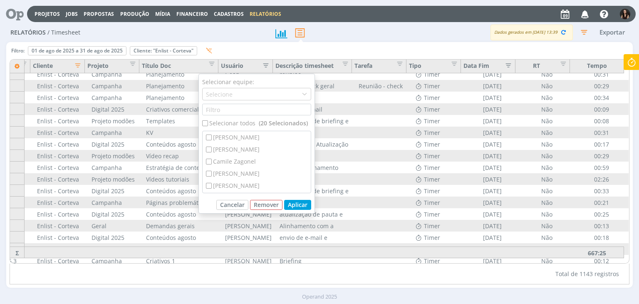
checkbox input "false"
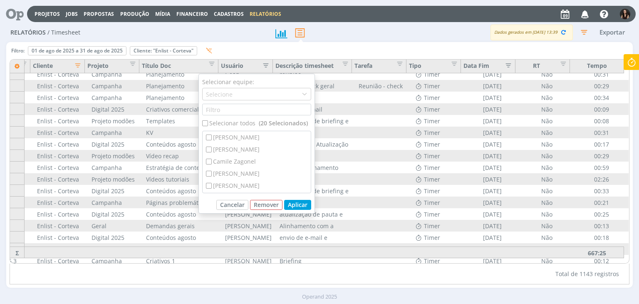
checkbox input "false"
click at [239, 164] on div "[PERSON_NAME]" at bounding box center [257, 168] width 108 height 12
checkbox input "true"
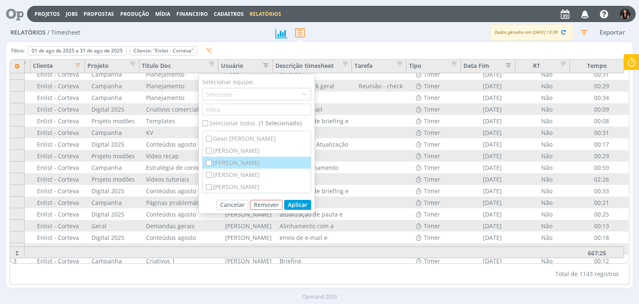
click at [238, 166] on div "[PERSON_NAME]" at bounding box center [257, 162] width 108 height 12
checkbox input "true"
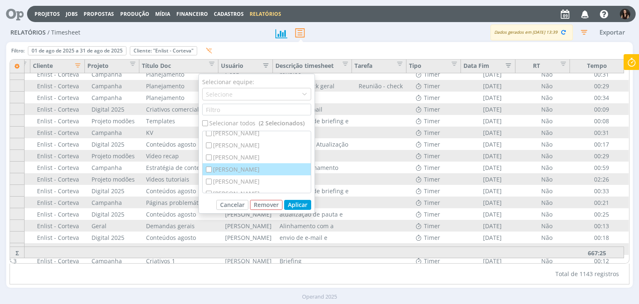
click at [226, 171] on div "[PERSON_NAME]" at bounding box center [257, 169] width 108 height 12
checkbox input "true"
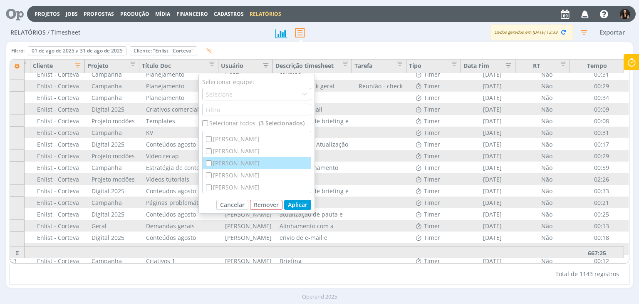
click at [225, 166] on div "[PERSON_NAME]" at bounding box center [257, 163] width 108 height 12
checkbox input "true"
click at [295, 203] on button "Aplicar" at bounding box center [297, 205] width 27 height 10
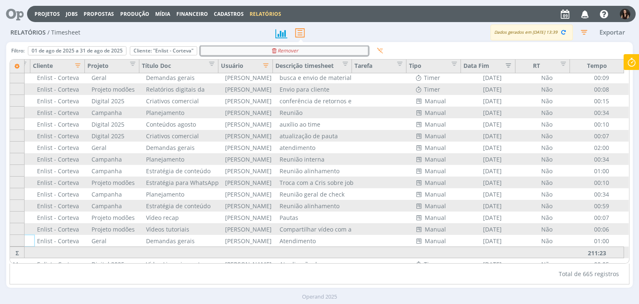
click at [278, 49] on icon "Remover" at bounding box center [284, 50] width 28 height 5
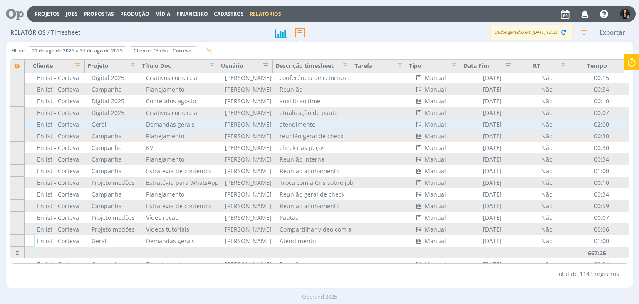
scroll to position [223, 49]
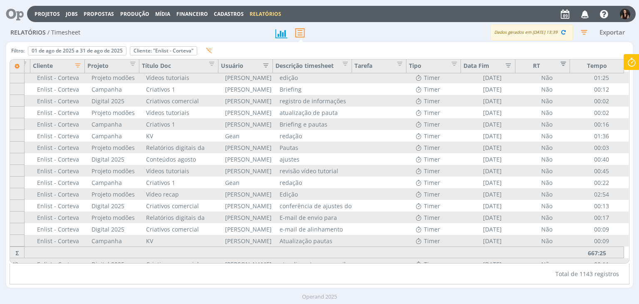
click at [555, 62] on button "Editar filtro para Coluna RT" at bounding box center [561, 65] width 12 height 8
click at [557, 64] on span "Editar filtro para Coluna RT" at bounding box center [561, 62] width 8 height 8
click at [339, 66] on span "Editar filtro para Coluna Descrição timesheet" at bounding box center [343, 62] width 8 height 8
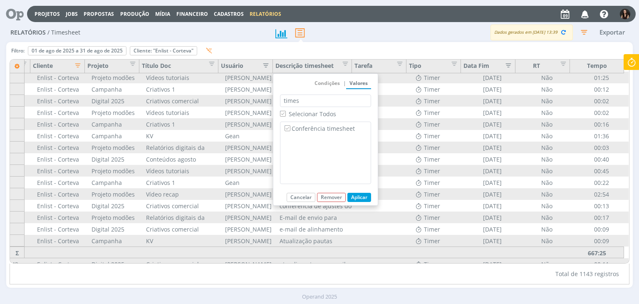
type input "time"
checkbox input "true"
type input "t"
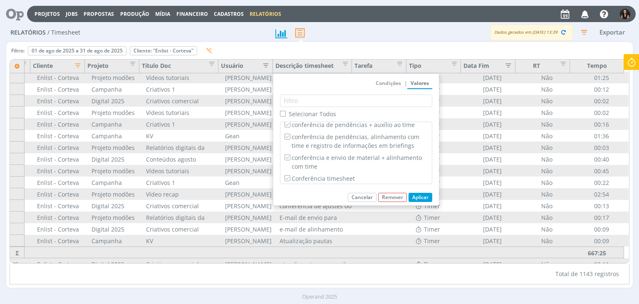
checkbox input "true"
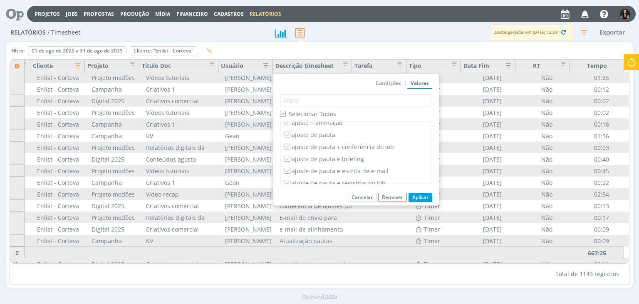
scroll to position [3187, 0]
click at [354, 32] on div at bounding box center [319, 32] width 104 height 19
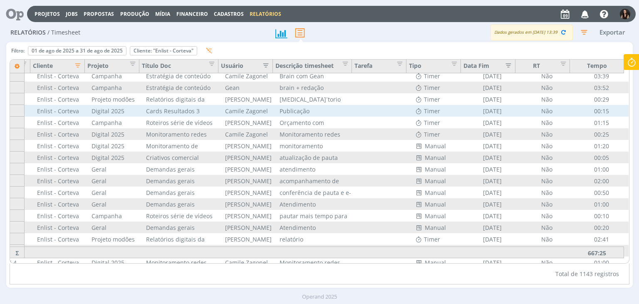
scroll to position [13137, 49]
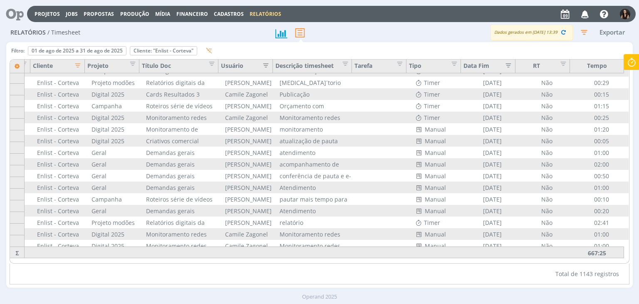
drag, startPoint x: 470, startPoint y: 23, endPoint x: 507, endPoint y: 29, distance: 37.5
click at [470, 23] on div "Projetos Jobs Propostas Produção Mídia Financeiro Cadastros Relatórios Notifica…" at bounding box center [319, 13] width 632 height 20
click at [613, 30] on button "Exportar" at bounding box center [612, 32] width 33 height 10
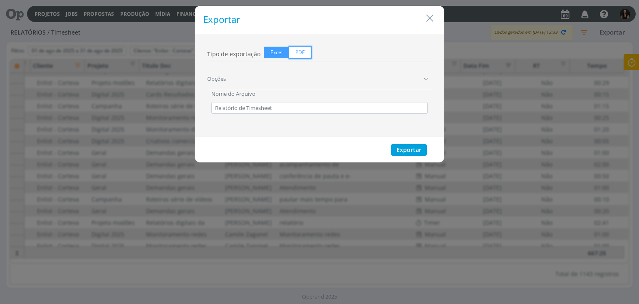
click at [295, 53] on span "PDF" at bounding box center [300, 53] width 22 height 12
click at [294, 52] on input "PDF" at bounding box center [291, 49] width 5 height 5
radio input "true"
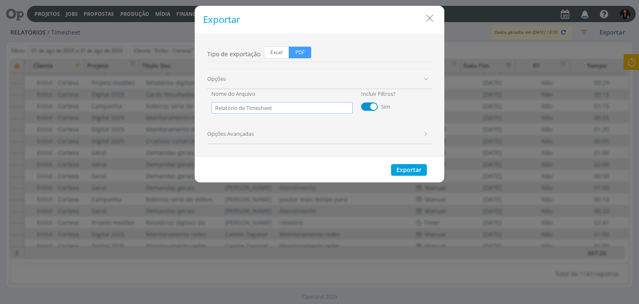
drag, startPoint x: 287, startPoint y: 110, endPoint x: 195, endPoint y: 114, distance: 92.4
click at [195, 114] on div "Tipo de exportação Excel PDF Opções Nome do Arquivo Relatório de Timesheet Incl…" at bounding box center [320, 95] width 250 height 123
paste input "relatório de horas "cliente" - "mês" 2025"
click at [218, 107] on input "relatório de horas "cliente" - "mês" 2025" at bounding box center [281, 108] width 141 height 12
click at [283, 107] on input "Relatório de horas "cliente" - "mês" 2025" at bounding box center [281, 108] width 141 height 12
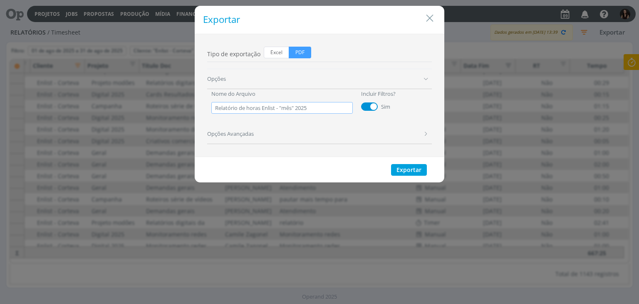
click at [297, 104] on input "Relatório de horas Enlist - "mês" 2025" at bounding box center [281, 108] width 141 height 12
type input "Relatório de horas Enlist - agosto 2025"
click at [410, 170] on button "Exportar" at bounding box center [409, 170] width 36 height 12
click at [432, 20] on icon "Close" at bounding box center [429, 18] width 12 height 12
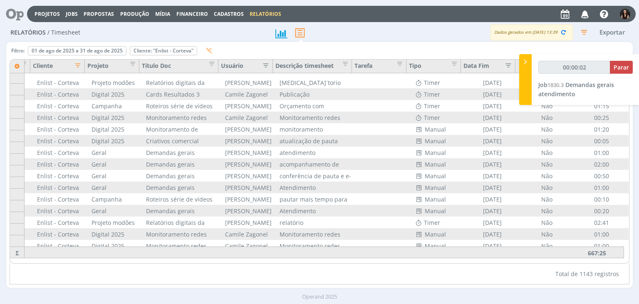
click at [248, 42] on div "Filtro: 01 de ago de 2025 a 31 de ago de 2025 Definir padrão Cliente: "Enlist -…" at bounding box center [319, 164] width 626 height 245
type input "00:00:03"
click at [525, 63] on icon at bounding box center [525, 61] width 8 height 9
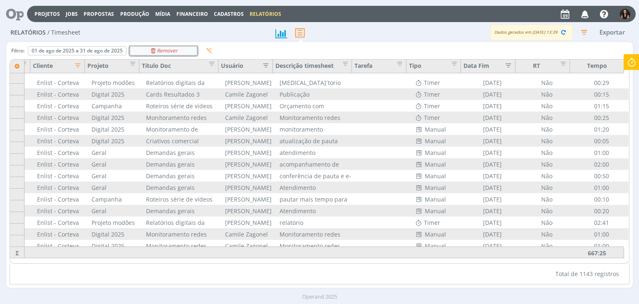
click at [162, 48] on icon "Remover" at bounding box center [164, 50] width 28 height 5
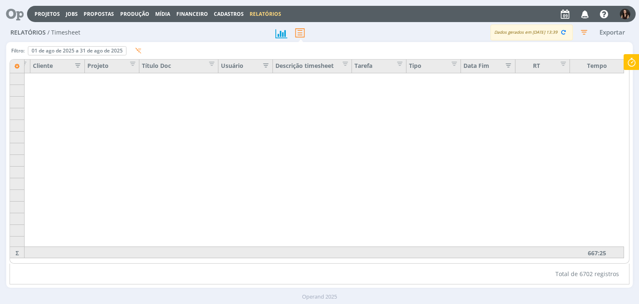
scroll to position [3668, 49]
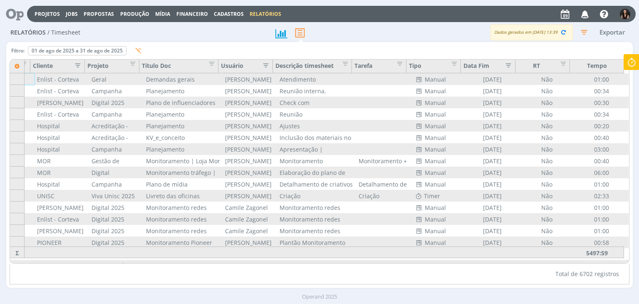
click at [77, 62] on icon "button" at bounding box center [76, 64] width 8 height 8
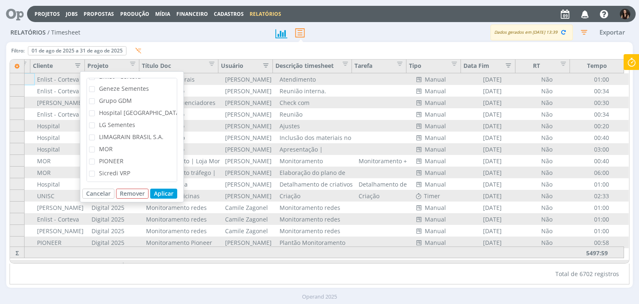
scroll to position [196, 0]
click at [109, 157] on span "TS - Corteva" at bounding box center [115, 160] width 33 height 8
click at [95, 158] on input "TS - Corteva" at bounding box center [95, 158] width 0 height 0
click at [168, 196] on button "Aplicar" at bounding box center [163, 193] width 27 height 10
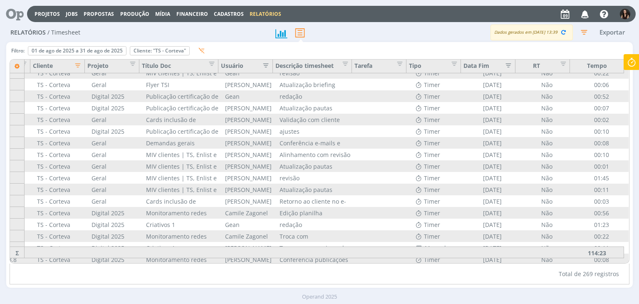
scroll to position [1711, 49]
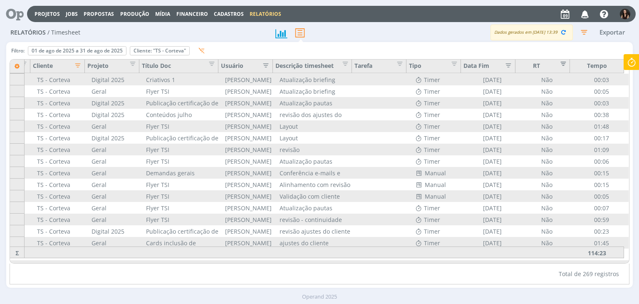
click at [564, 62] on span "Editar filtro para Coluna RT" at bounding box center [561, 62] width 8 height 8
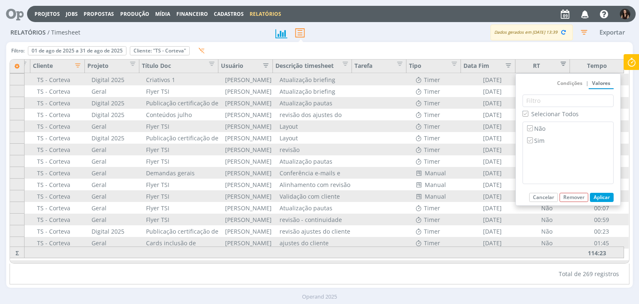
click at [564, 62] on span "Editar filtro para Coluna RT" at bounding box center [561, 62] width 8 height 8
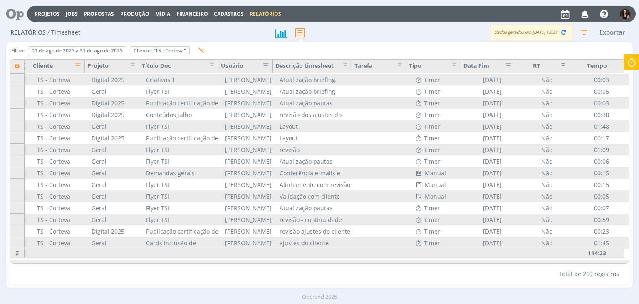
click at [564, 62] on span "Editar filtro para Coluna RT" at bounding box center [561, 62] width 8 height 8
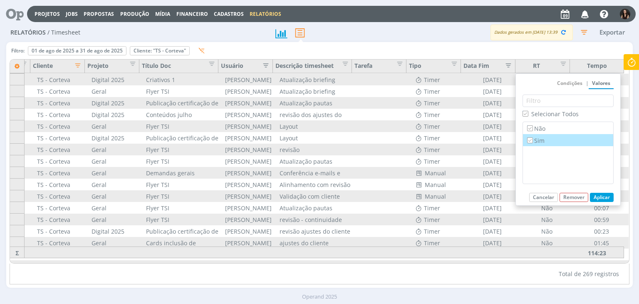
click at [541, 138] on label "Sim" at bounding box center [567, 140] width 85 height 9
click at [532, 138] on input "Sim" at bounding box center [529, 139] width 5 height 5
checkbox input "false"
click at [603, 200] on button "Aplicar" at bounding box center [602, 197] width 24 height 9
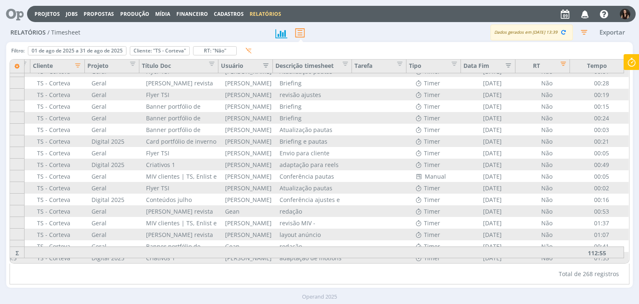
scroll to position [2365, 49]
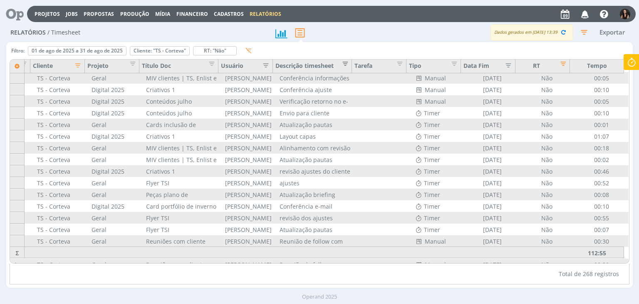
click at [341, 66] on span "Editar filtro para Coluna Descrição timesheet" at bounding box center [343, 62] width 8 height 8
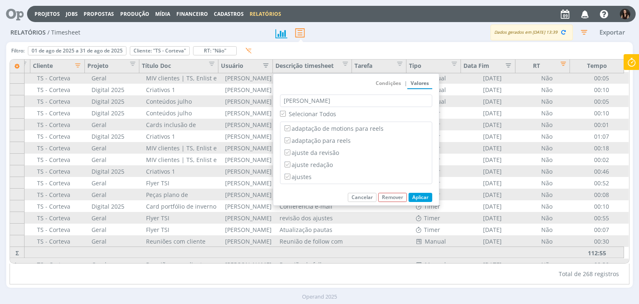
type input "time"
checkbox input "false"
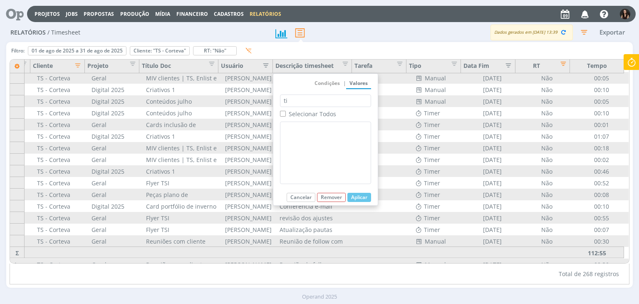
type input "t"
checkbox input "true"
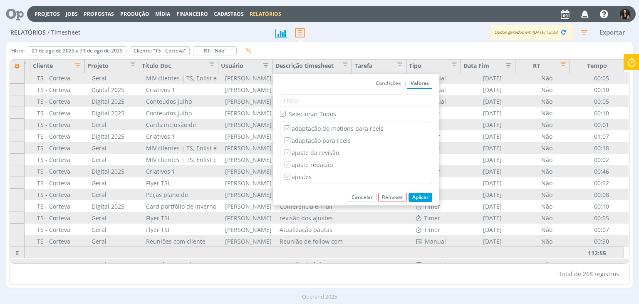
click at [374, 39] on div "Dados gerados em 09/09 às 13:39 Exportar" at bounding box center [501, 33] width 261 height 16
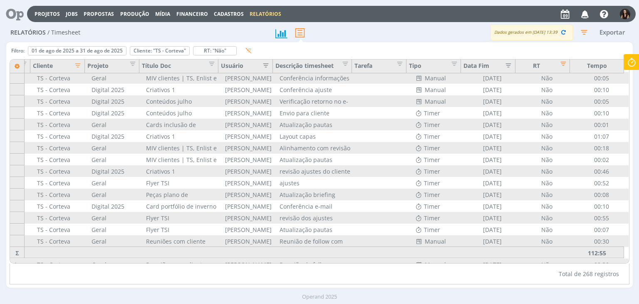
click at [263, 68] on icon "button" at bounding box center [264, 64] width 8 height 8
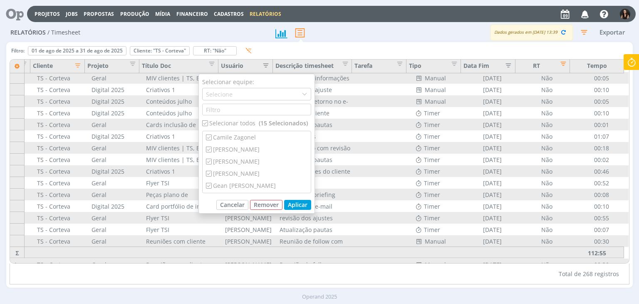
click at [232, 120] on div "Selecionar todos (15 Selecionados)" at bounding box center [256, 123] width 109 height 9
checkbox input "false"
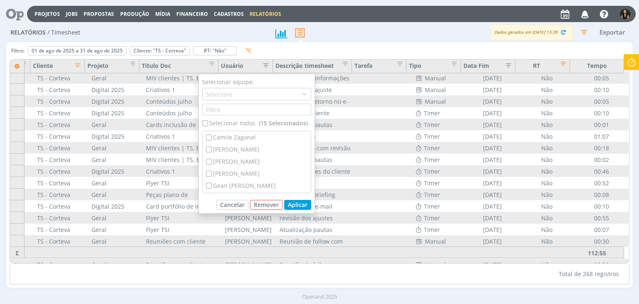
checkbox input "false"
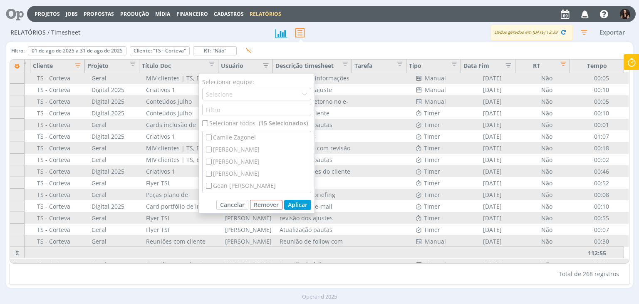
checkbox input "false"
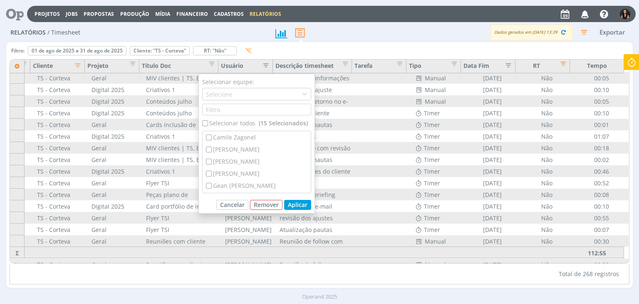
checkbox input "false"
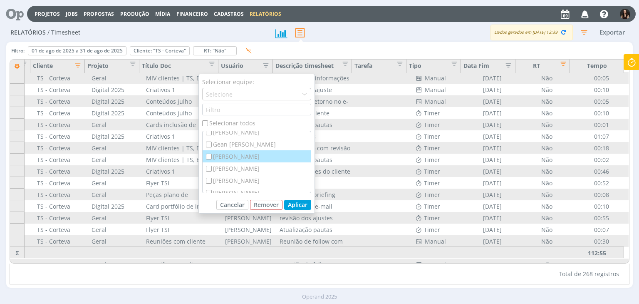
scroll to position [42, 0]
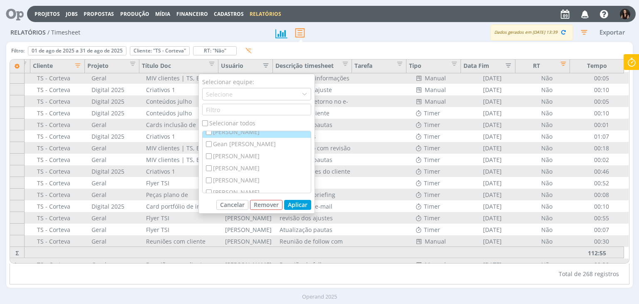
click at [244, 132] on div "[PERSON_NAME]" at bounding box center [257, 132] width 108 height 12
checkbox input "true"
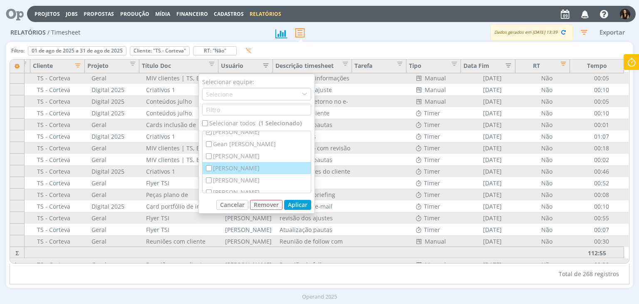
click at [236, 170] on div "[PERSON_NAME]" at bounding box center [257, 168] width 108 height 12
checkbox input "true"
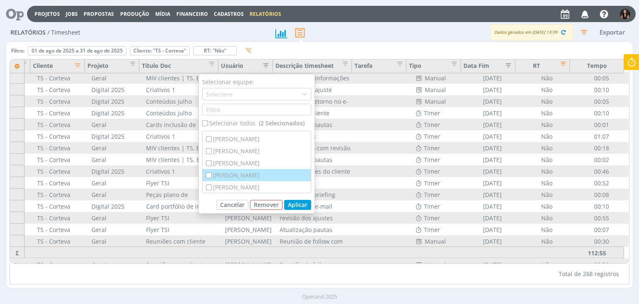
scroll to position [83, 0]
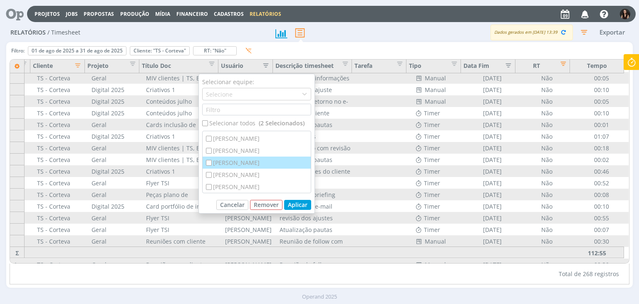
click at [235, 162] on div "[PERSON_NAME]" at bounding box center [257, 162] width 108 height 12
checkbox input "true"
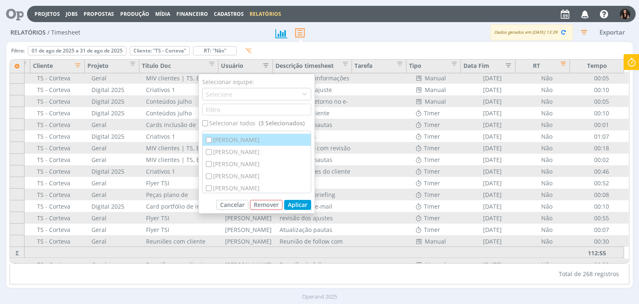
scroll to position [119, 0]
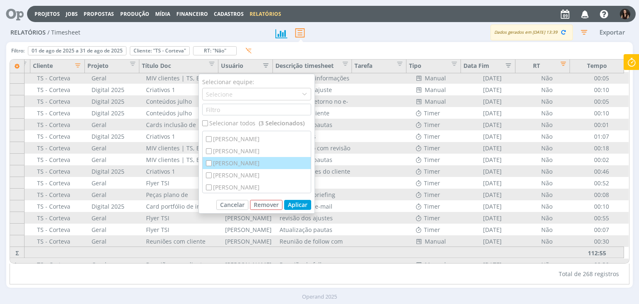
click at [237, 166] on div "[PERSON_NAME]" at bounding box center [257, 163] width 108 height 12
checkbox input "true"
click at [294, 208] on button "Aplicar" at bounding box center [297, 205] width 27 height 10
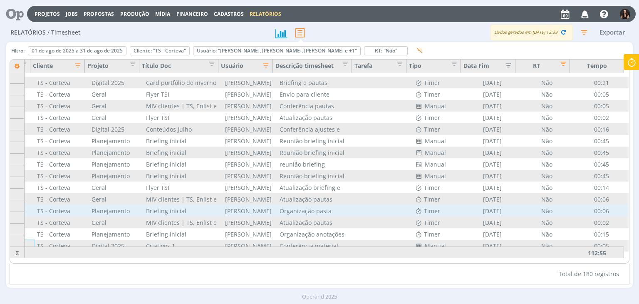
scroll to position [1923, 49]
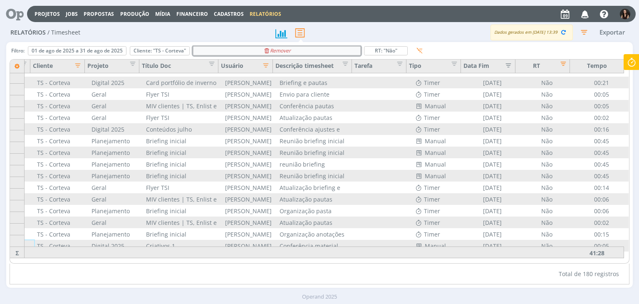
click at [299, 51] on div "Remover" at bounding box center [276, 51] width 167 height 8
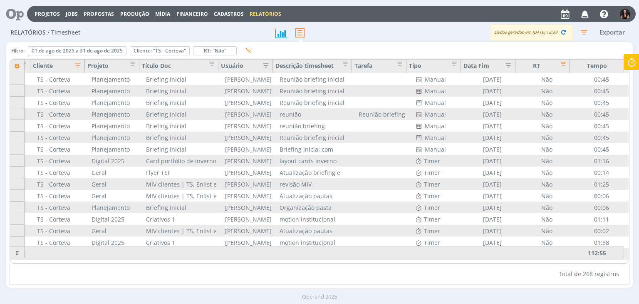
scroll to position [2947, 49]
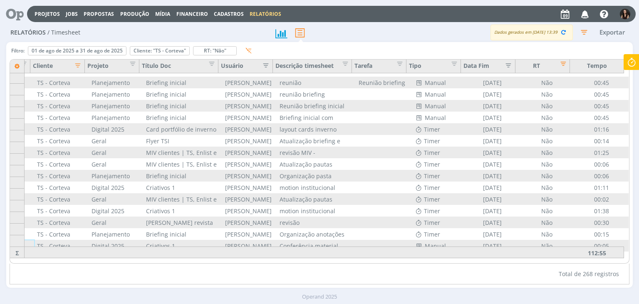
click at [616, 34] on button "Exportar" at bounding box center [612, 32] width 33 height 10
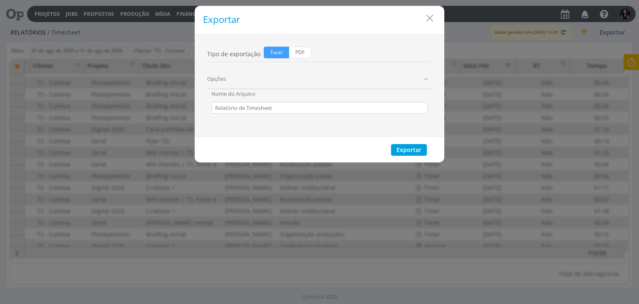
click at [298, 44] on div "Tipo de exportação Excel PDF Opções Nome do Arquivo Relatório de Timesheet Incl…" at bounding box center [320, 85] width 250 height 103
click at [299, 50] on span "PDF" at bounding box center [300, 53] width 22 height 12
click at [294, 50] on input "PDF" at bounding box center [291, 49] width 5 height 5
radio input "true"
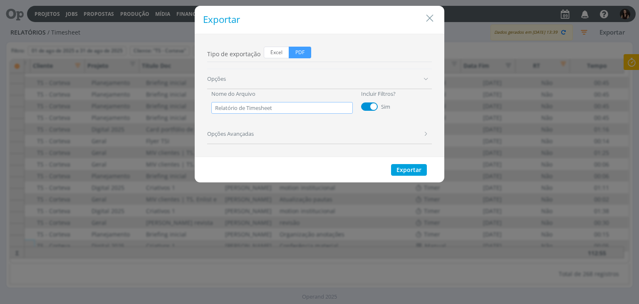
click at [284, 110] on input "Relatório de Timesheet" at bounding box center [281, 108] width 141 height 12
drag, startPoint x: 284, startPoint y: 110, endPoint x: 217, endPoint y: 114, distance: 67.5
click at [217, 114] on div "Nome do Arquivo Relatório de Timesheet Incluir Filtros? Sim" at bounding box center [319, 106] width 225 height 35
paste input "relatório de horas "cliente" - "mês" 2025"
click at [216, 105] on input "relatório de horas "cliente" - "mês" 2025" at bounding box center [281, 108] width 141 height 12
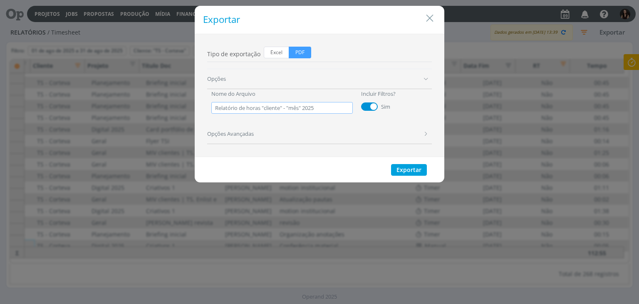
click at [282, 108] on input "Relatório de horas "cliente" - "mês" 2025" at bounding box center [281, 108] width 141 height 12
click at [288, 108] on input "Relatório de horas TS - "mês" 2025" at bounding box center [281, 108] width 141 height 12
type input "Relatório de horas TS - agosto 2025"
click at [404, 168] on button "Exportar" at bounding box center [409, 170] width 36 height 12
click at [437, 21] on div "Exportar" at bounding box center [320, 20] width 250 height 28
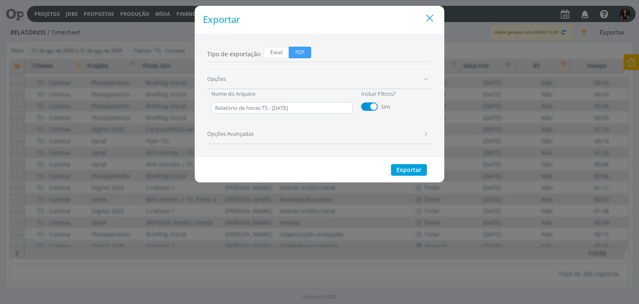
click at [434, 20] on icon "Close" at bounding box center [429, 18] width 12 height 12
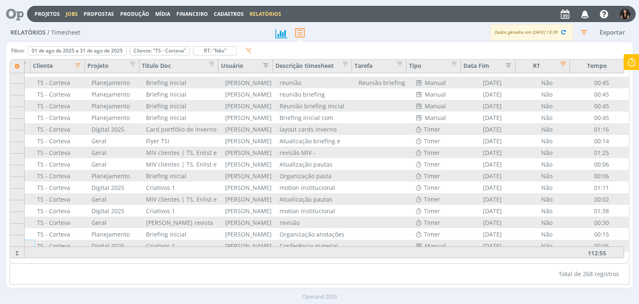
click at [66, 17] on link "Jobs" at bounding box center [72, 13] width 12 height 7
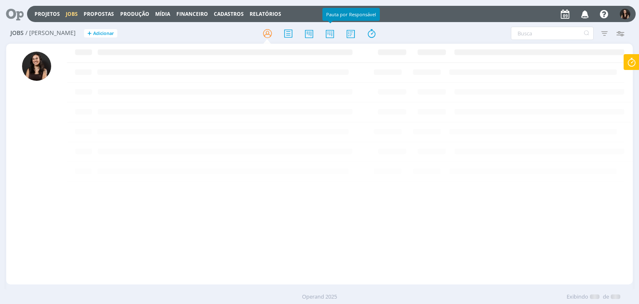
click at [338, 36] on div at bounding box center [319, 33] width 209 height 15
click at [336, 34] on icon at bounding box center [329, 33] width 15 height 16
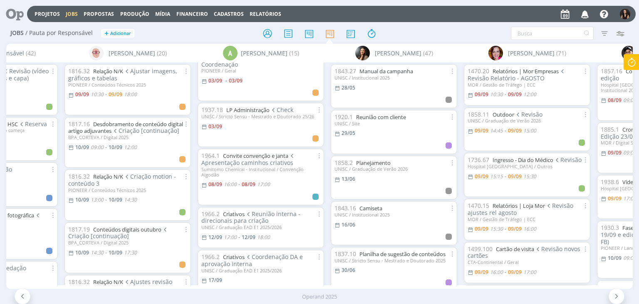
scroll to position [416, 0]
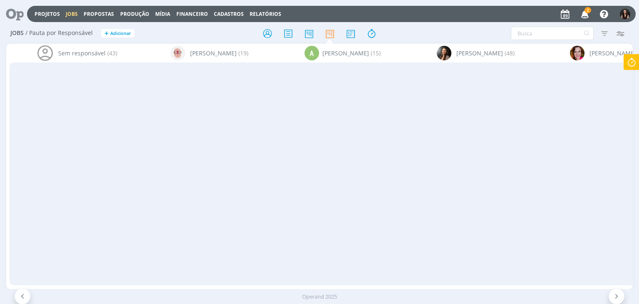
scroll to position [374, 0]
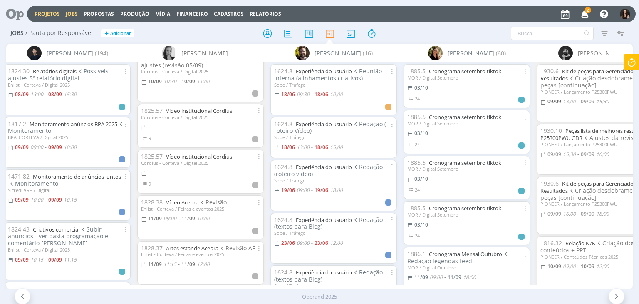
click at [52, 14] on link "Projetos" at bounding box center [47, 13] width 25 height 7
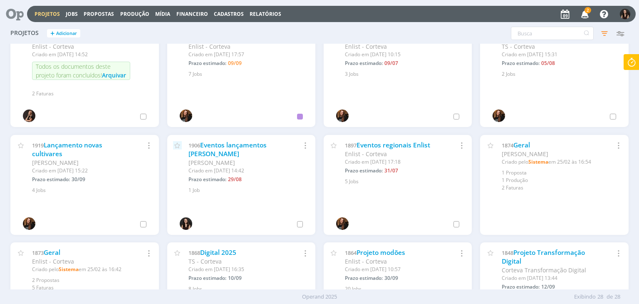
scroll to position [125, 0]
click at [80, 145] on link "Lançamento novas cultivares" at bounding box center [67, 149] width 70 height 18
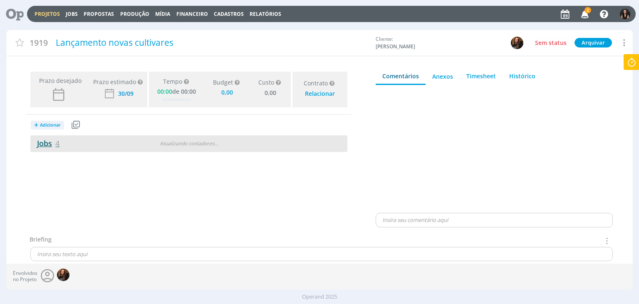
click at [41, 141] on link "Jobs 4" at bounding box center [44, 143] width 29 height 10
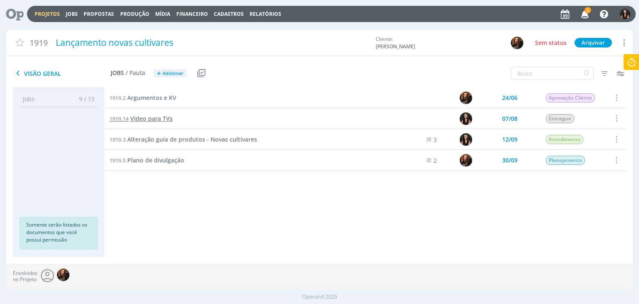
drag, startPoint x: 156, startPoint y: 125, endPoint x: 159, endPoint y: 116, distance: 9.9
click at [158, 117] on div "1919.14 Video para TVs" at bounding box center [246, 118] width 284 height 20
click at [159, 116] on span "Video para TVs" at bounding box center [151, 118] width 42 height 8
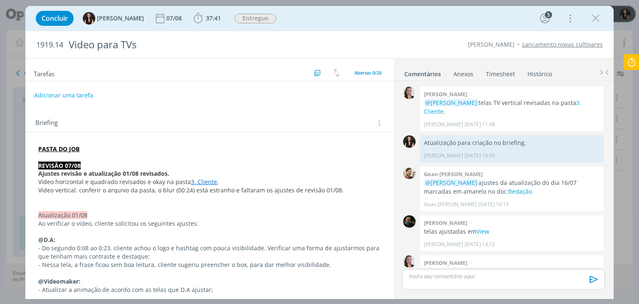
scroll to position [658, 0]
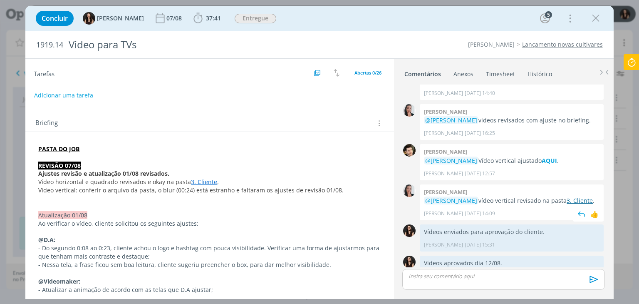
click at [572, 196] on link "3. Cliente" at bounding box center [579, 200] width 26 height 8
click at [254, 113] on div "Briefing Briefings Predefinidos Versões do Briefing Ver Briefing do Projeto" at bounding box center [209, 120] width 368 height 22
drag, startPoint x: 600, startPoint y: 15, endPoint x: 566, endPoint y: 57, distance: 54.1
click at [600, 15] on icon "dialog" at bounding box center [595, 18] width 12 height 12
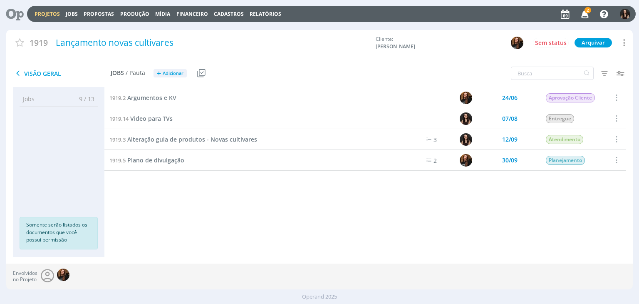
click at [591, 14] on icon "button" at bounding box center [585, 14] width 15 height 14
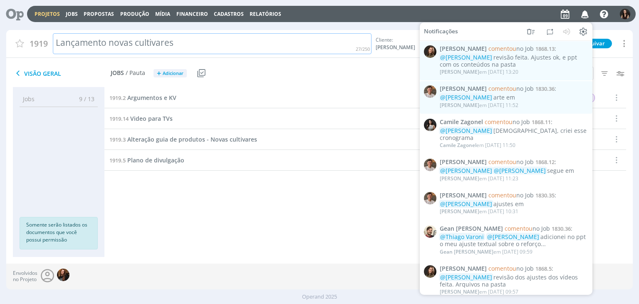
click at [298, 37] on div "Lançamento novas cultivares" at bounding box center [212, 43] width 319 height 21
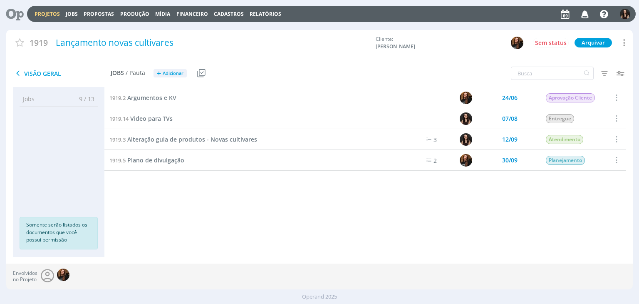
click at [302, 17] on div "Projetos Jobs Propostas Produção Mídia Financeiro Cadastros Relatórios Notifica…" at bounding box center [331, 14] width 608 height 16
click at [40, 12] on link "Projetos" at bounding box center [47, 13] width 25 height 7
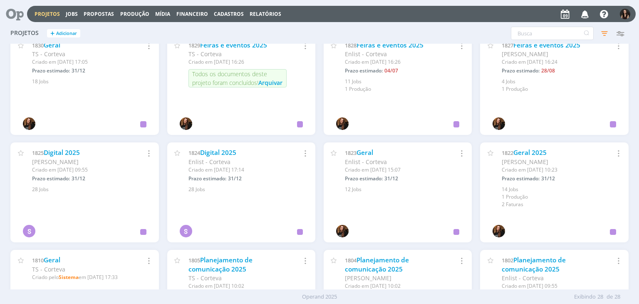
scroll to position [435, 0]
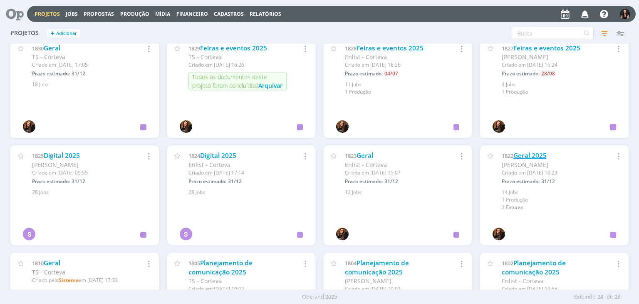
click at [518, 158] on link "Geral 2025" at bounding box center [529, 155] width 33 height 9
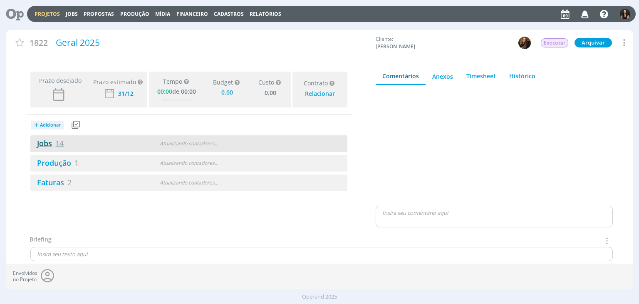
click at [55, 144] on link "Jobs 14" at bounding box center [46, 143] width 33 height 10
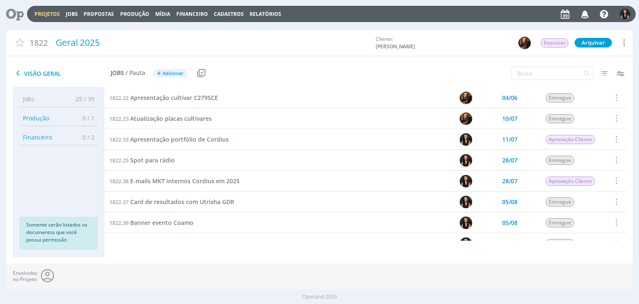
scroll to position [138, 0]
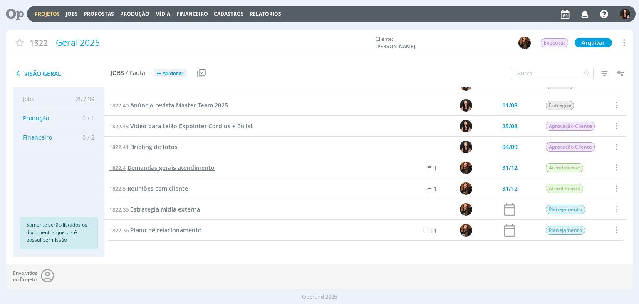
click at [163, 167] on span "Demandas gerais atendimento" at bounding box center [170, 167] width 87 height 8
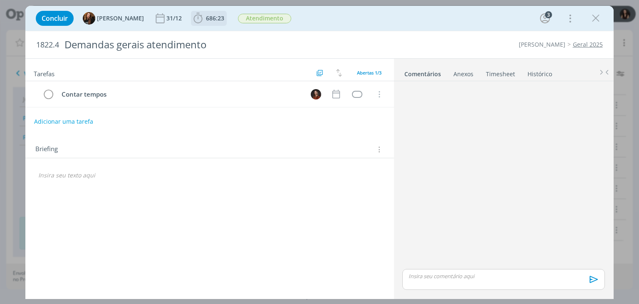
click at [204, 17] on b "686:23" at bounding box center [215, 18] width 22 height 6
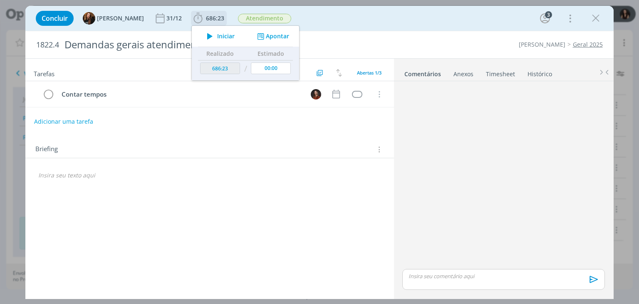
click at [276, 34] on button "Apontar" at bounding box center [272, 36] width 35 height 9
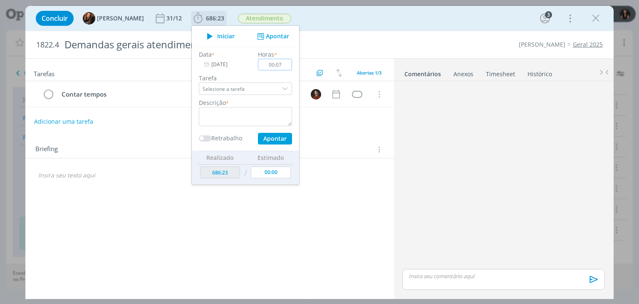
type input "00:07"
click at [227, 116] on textarea "dialog" at bounding box center [245, 116] width 93 height 19
type textarea "Relatório de horas do cliente"
click at [263, 137] on button "Apontar" at bounding box center [275, 139] width 34 height 12
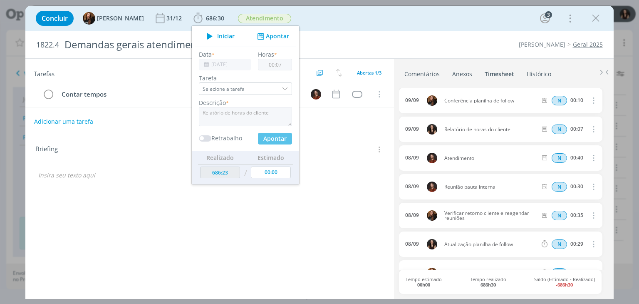
type input "686:30"
type input "00:00"
click at [596, 24] on icon "dialog" at bounding box center [595, 18] width 12 height 12
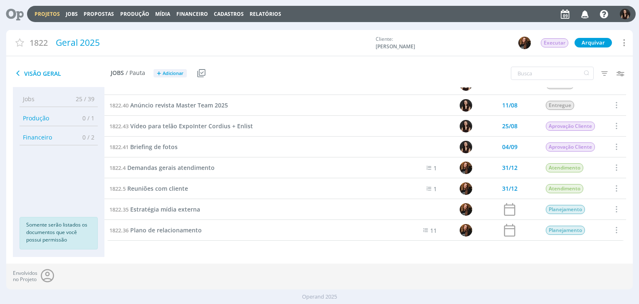
click at [39, 15] on link "Projetos" at bounding box center [47, 13] width 25 height 7
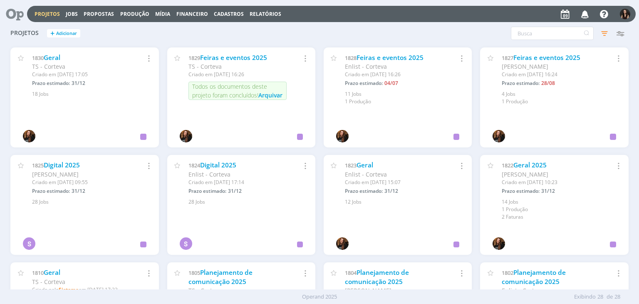
scroll to position [394, 0]
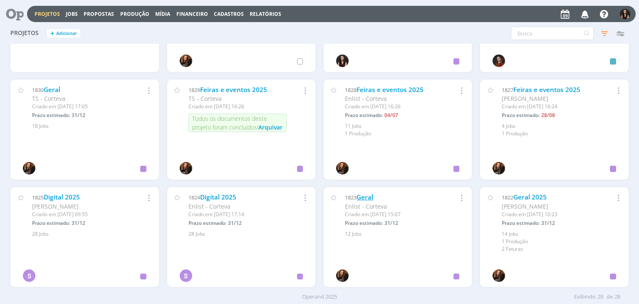
drag, startPoint x: 371, startPoint y: 195, endPoint x: 363, endPoint y: 198, distance: 8.8
click at [371, 195] on link "Geral" at bounding box center [364, 197] width 17 height 9
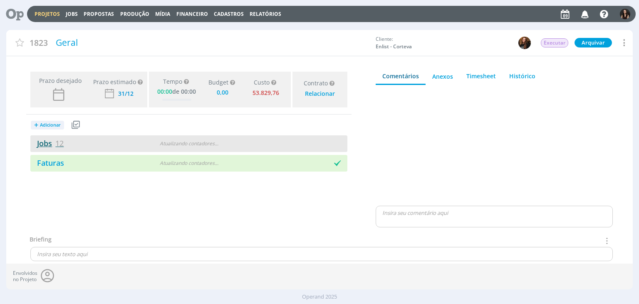
click at [54, 140] on link "Jobs 12" at bounding box center [46, 143] width 33 height 10
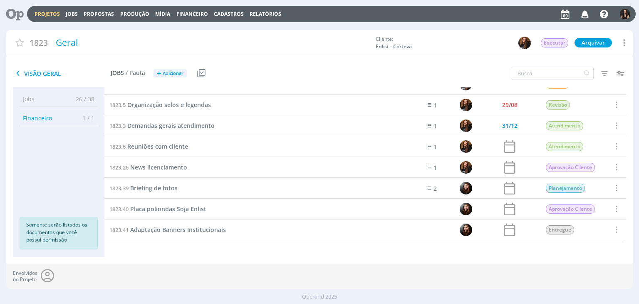
scroll to position [96, 0]
click at [173, 126] on span "Demandas gerais atendimento" at bounding box center [170, 126] width 87 height 8
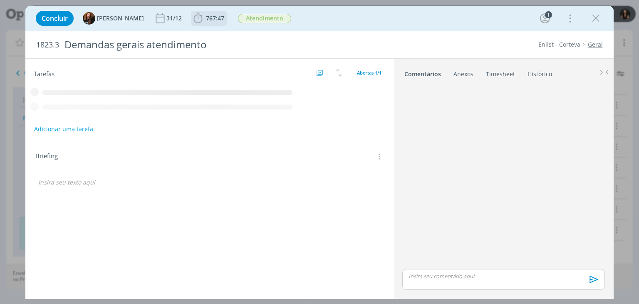
click at [196, 21] on icon "dialog" at bounding box center [198, 18] width 12 height 12
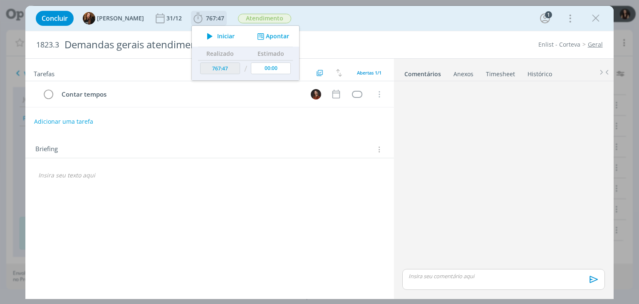
click at [217, 39] on span "Iniciar" at bounding box center [225, 36] width 17 height 6
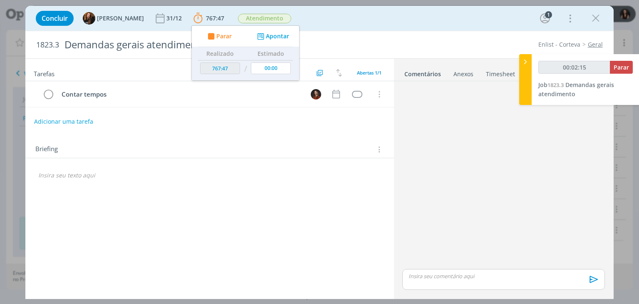
type input "00:03:04"
click at [616, 62] on button "Parar" at bounding box center [621, 67] width 23 height 13
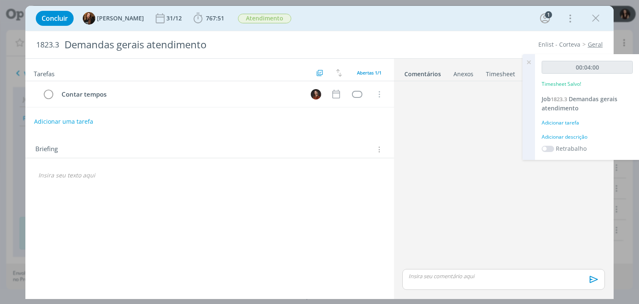
click at [563, 134] on div "Adicionar descrição" at bounding box center [586, 136] width 91 height 7
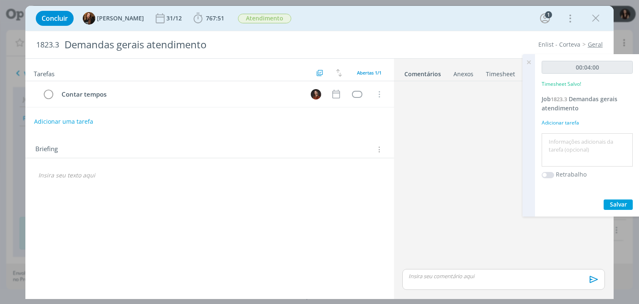
click at [567, 140] on textarea at bounding box center [587, 150] width 87 height 30
type textarea "Relatório de horas do cliente"
click at [619, 197] on div "00:04:00 Timesheet Salvo! Job 1823.3 Demandas gerais atendimento Adicionar tare…" at bounding box center [587, 135] width 104 height 162
click at [618, 204] on span "Salvar" at bounding box center [618, 204] width 17 height 8
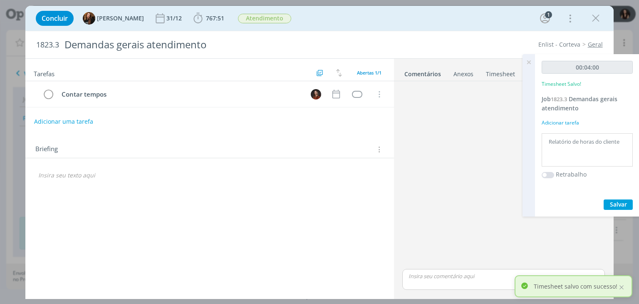
click at [527, 62] on icon at bounding box center [528, 62] width 15 height 16
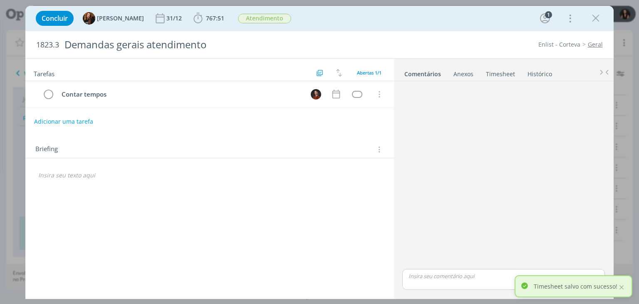
click at [596, 19] on icon "dialog" at bounding box center [595, 18] width 12 height 12
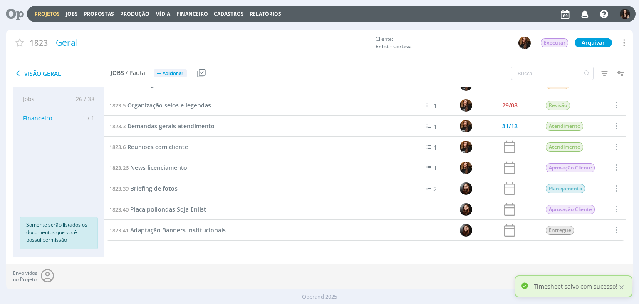
drag, startPoint x: 54, startPoint y: 20, endPoint x: 51, endPoint y: 14, distance: 6.7
click at [54, 20] on div "Projetos Jobs Propostas Produção Mídia Financeiro Cadastros Relatórios Notifica…" at bounding box center [331, 14] width 608 height 16
click at [51, 14] on link "Projetos" at bounding box center [47, 13] width 25 height 7
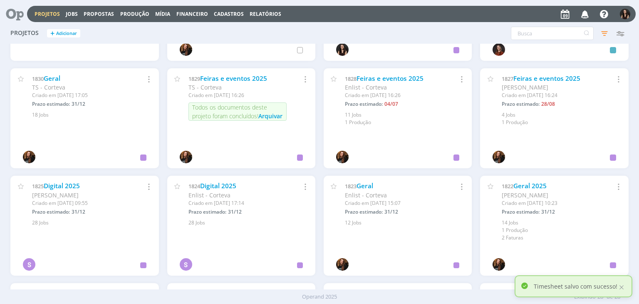
scroll to position [416, 0]
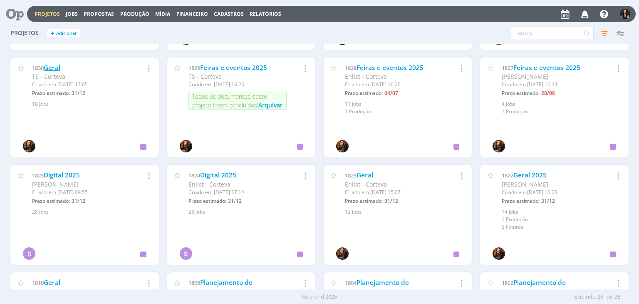
click at [52, 67] on link "Geral" at bounding box center [52, 67] width 17 height 9
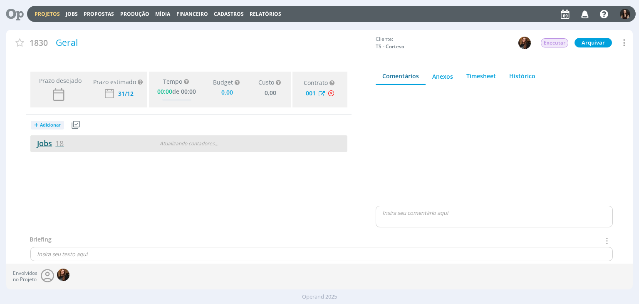
type input "0,00"
click at [47, 146] on link "Jobs 18" at bounding box center [46, 143] width 33 height 10
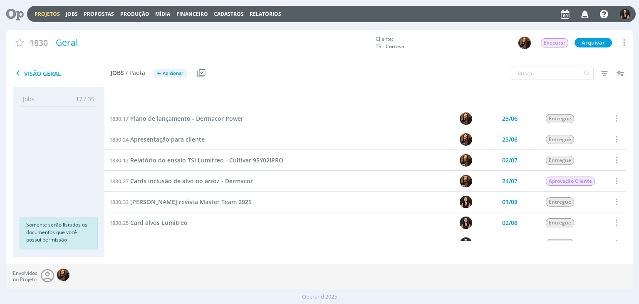
scroll to position [221, 0]
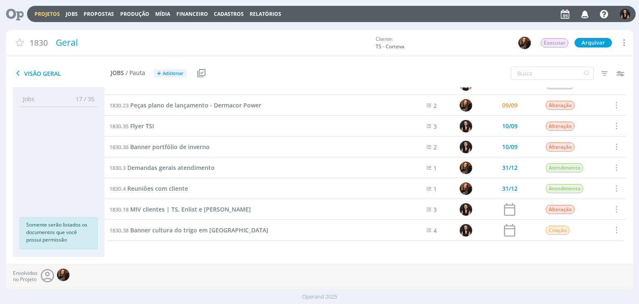
click at [161, 172] on div "1830.3 Demandas gerais atendimento" at bounding box center [246, 167] width 284 height 20
click at [163, 163] on span "Demandas gerais atendimento" at bounding box center [170, 167] width 87 height 8
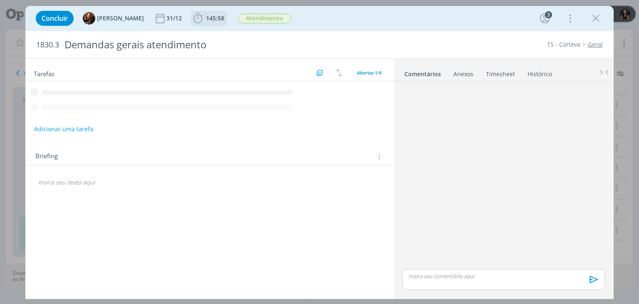
click at [210, 16] on span "145:58" at bounding box center [215, 18] width 18 height 8
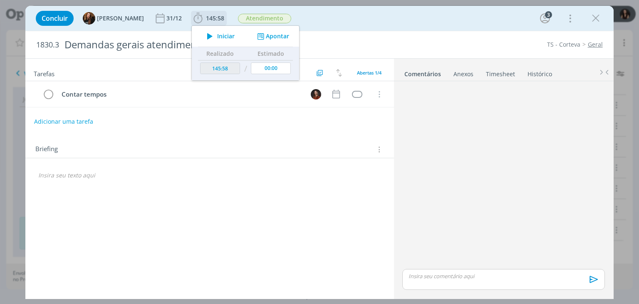
click at [223, 37] on span "Iniciar" at bounding box center [225, 36] width 17 height 6
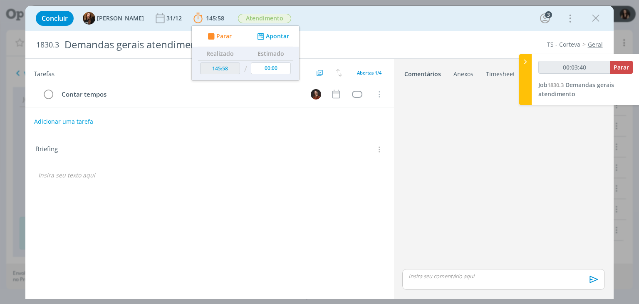
type input "00:03:41"
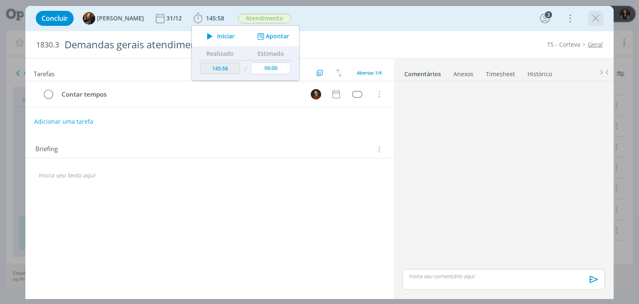
click at [591, 24] on icon "dialog" at bounding box center [595, 18] width 12 height 12
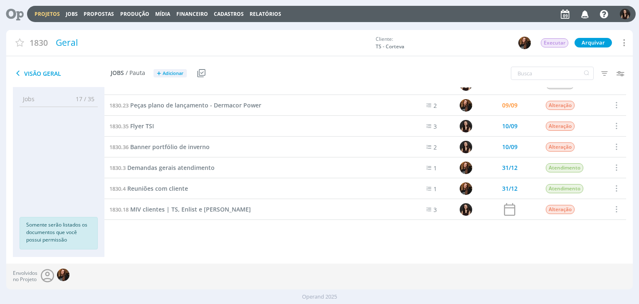
scroll to position [13, 0]
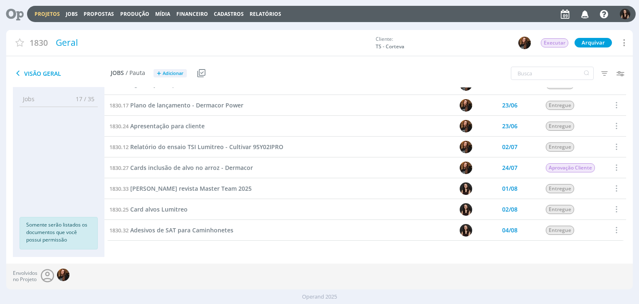
click at [9, 13] on icon at bounding box center [11, 14] width 17 height 16
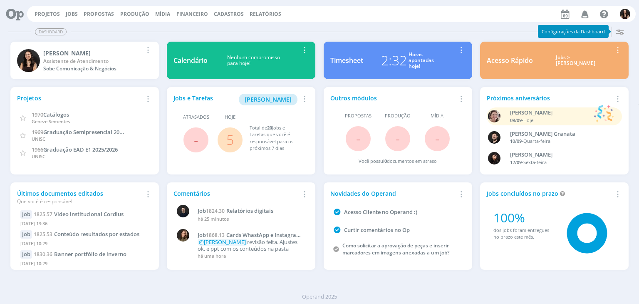
click at [235, 142] on span "5" at bounding box center [230, 139] width 25 height 25
click at [230, 140] on link "5" at bounding box center [229, 140] width 7 height 18
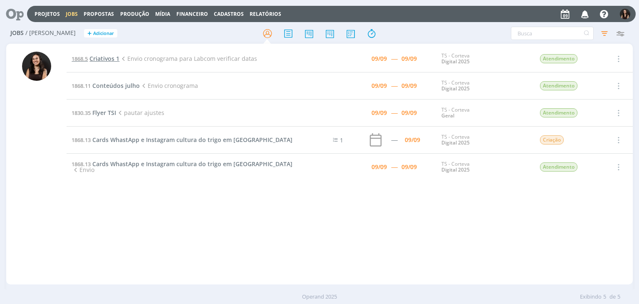
click at [105, 56] on span "Criativos 1" at bounding box center [104, 58] width 30 height 8
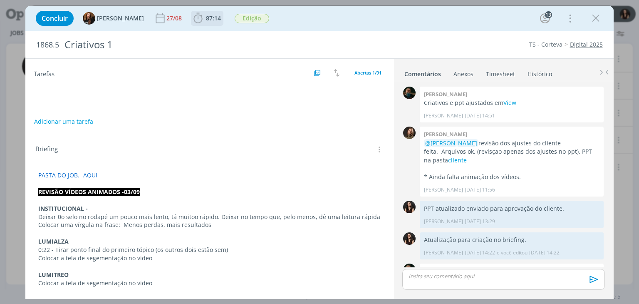
scroll to position [1004, 0]
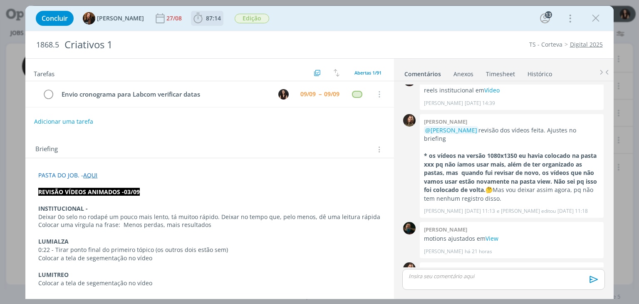
click at [201, 24] on span "87:14" at bounding box center [207, 18] width 31 height 12
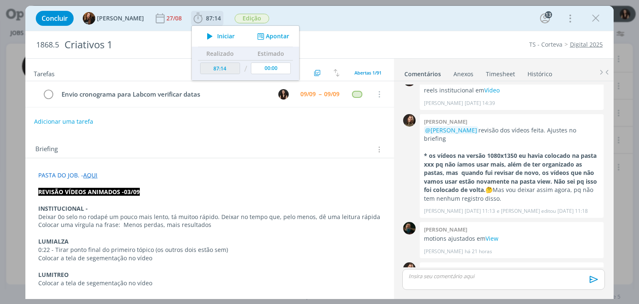
click at [208, 37] on icon "dialog" at bounding box center [210, 36] width 15 height 11
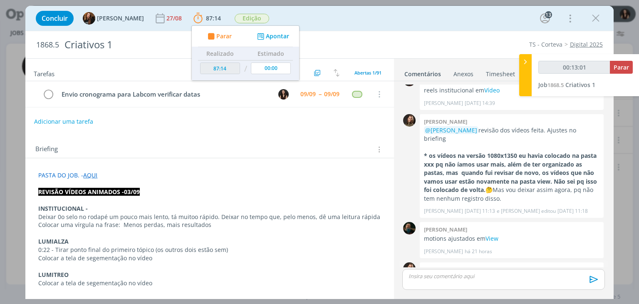
click at [474, 282] on link "cliente" at bounding box center [483, 286] width 19 height 8
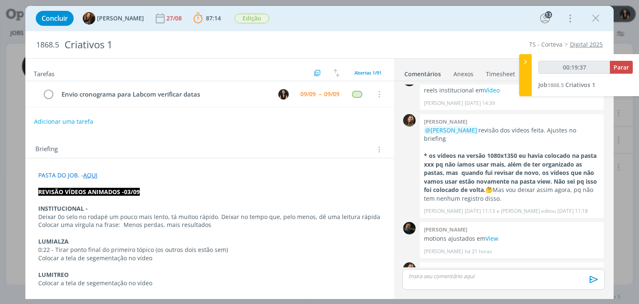
click at [474, 282] on link "cliente" at bounding box center [483, 286] width 19 height 8
type input "00:32:50"
click at [625, 64] on span "Parar" at bounding box center [620, 67] width 15 height 8
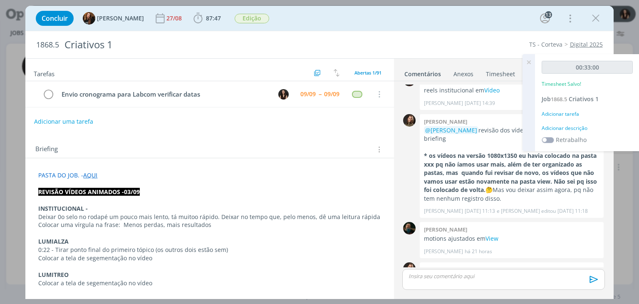
click at [559, 130] on div "Adicionar descrição" at bounding box center [586, 127] width 91 height 7
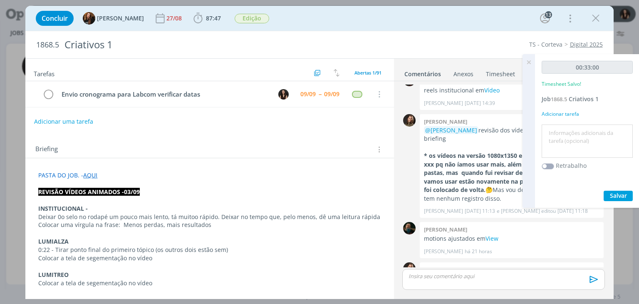
click at [561, 135] on textarea at bounding box center [587, 141] width 87 height 30
type textarea "Atualização sugestão de datas e envio para Labcom"
click at [611, 190] on button "Salvar" at bounding box center [617, 195] width 29 height 10
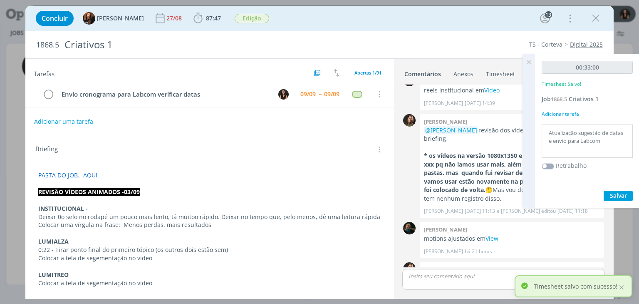
click at [527, 64] on icon at bounding box center [528, 62] width 15 height 16
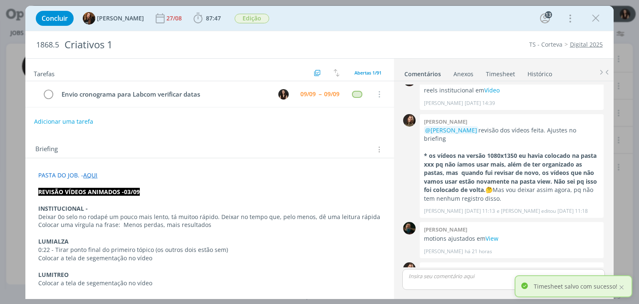
click at [462, 278] on p "dialog" at bounding box center [503, 275] width 189 height 7
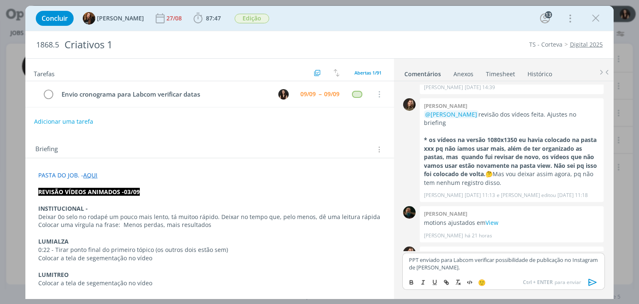
click at [593, 279] on icon "dialog" at bounding box center [592, 282] width 12 height 12
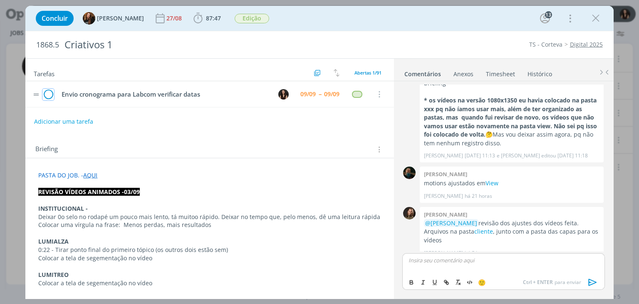
click at [50, 94] on icon "dialog" at bounding box center [48, 94] width 12 height 12
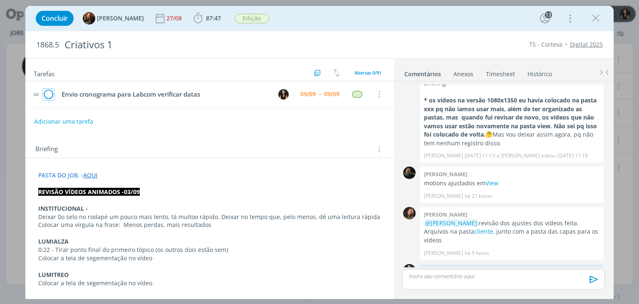
scroll to position [1043, 0]
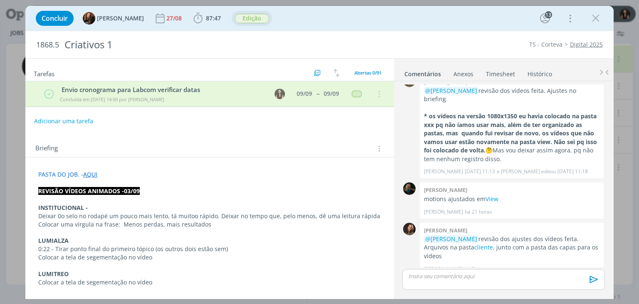
click at [236, 17] on span "Edição" at bounding box center [252, 19] width 35 height 10
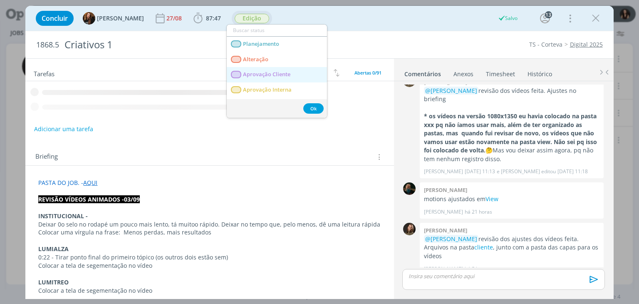
click at [246, 73] on span "Aprovação Cliente" at bounding box center [266, 74] width 47 height 7
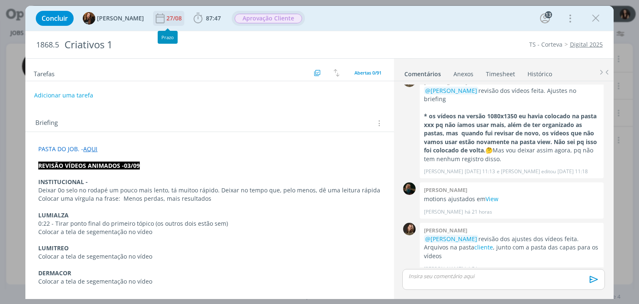
click at [156, 19] on icon "dialog" at bounding box center [160, 18] width 9 height 10
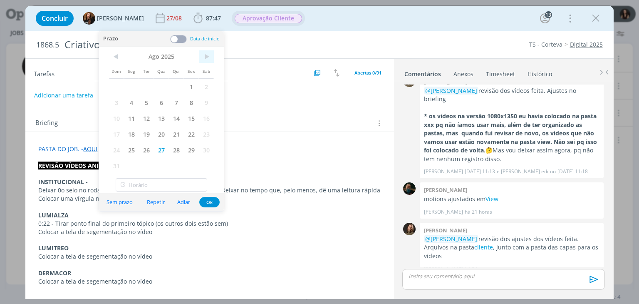
click at [200, 60] on span ">" at bounding box center [206, 56] width 15 height 12
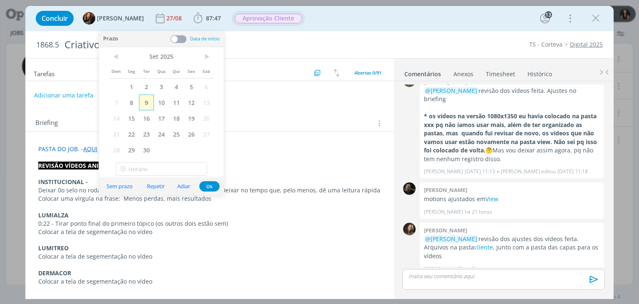
click at [147, 102] on span "9" at bounding box center [146, 102] width 15 height 16
click at [206, 181] on button "Ok" at bounding box center [209, 186] width 20 height 10
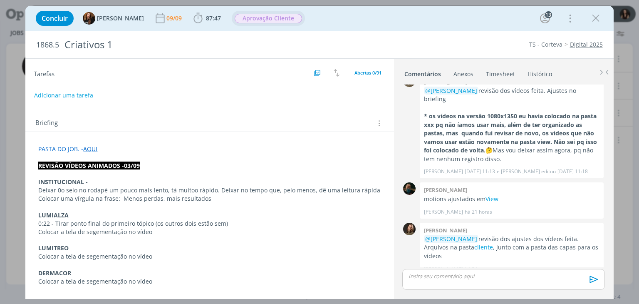
click at [591, 19] on icon "dialog" at bounding box center [595, 18] width 12 height 12
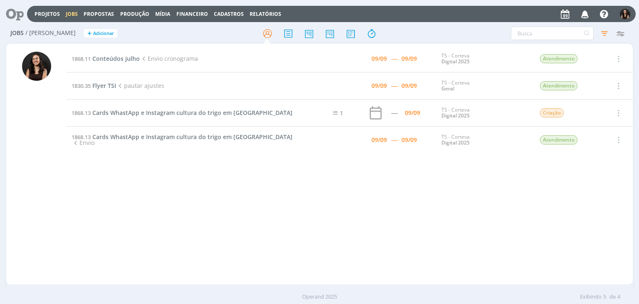
click at [284, 184] on div "1868.11 Conteúdos julho Envio cronograma 09/09 ----- 09/09 TS - Corteva Digital…" at bounding box center [350, 163] width 566 height 237
click at [119, 59] on span "Conteúdos julho" at bounding box center [115, 58] width 47 height 8
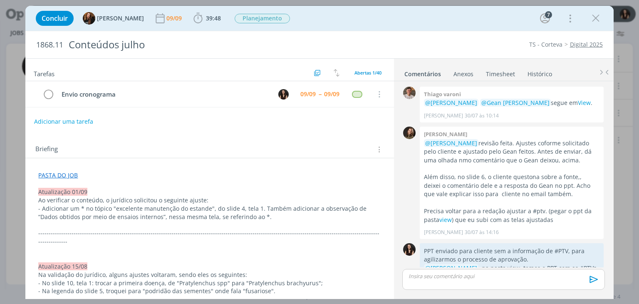
scroll to position [887, 0]
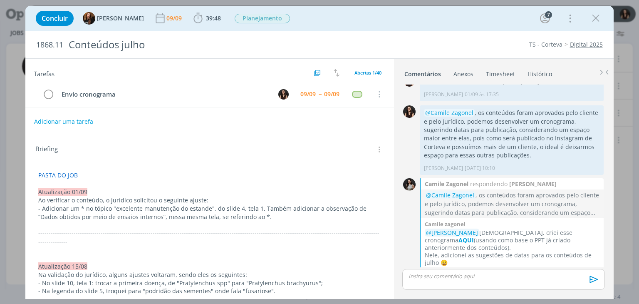
click at [208, 128] on div "Tarefas Usar Job de template Criar template a partir deste job Visualizar Templ…" at bounding box center [209, 176] width 368 height 235
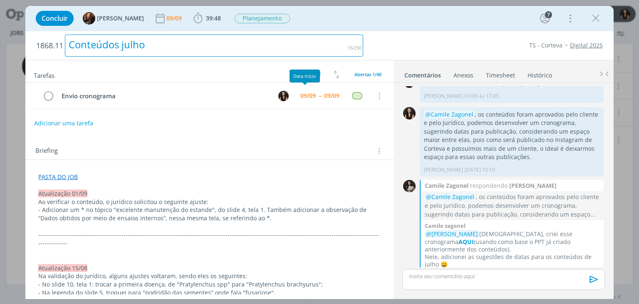
click at [356, 33] on h2 "1868.11 Conteúdos julho" at bounding box center [199, 45] width 327 height 29
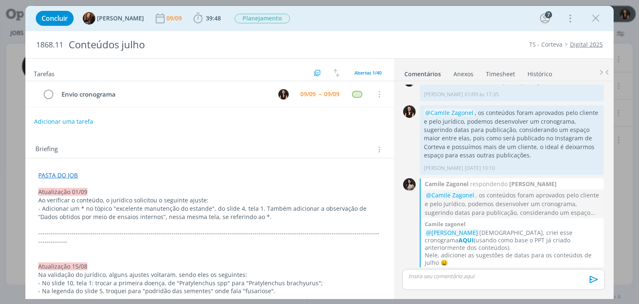
click at [383, 24] on div "Concluir Tayná Morsch 09/09 39:48 Iniciar Apontar Data * 09/09/2025 Horas * 00:…" at bounding box center [319, 18] width 575 height 20
click at [206, 19] on span "39:48" at bounding box center [213, 18] width 15 height 8
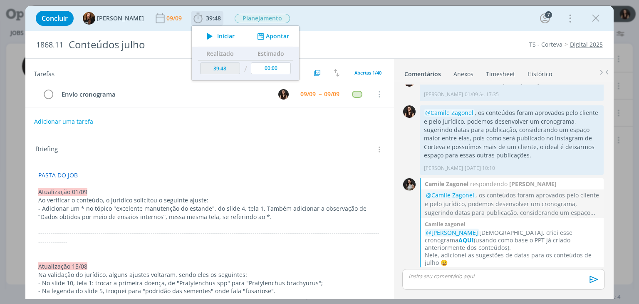
click at [208, 38] on icon "dialog" at bounding box center [210, 36] width 15 height 11
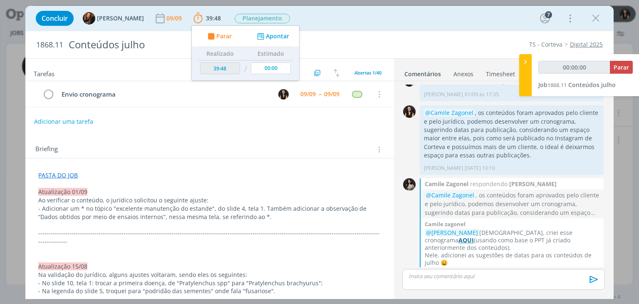
click at [474, 236] on strong "AQUI" at bounding box center [465, 240] width 15 height 8
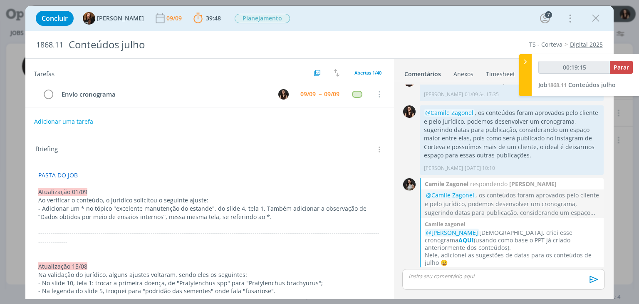
type input "00:19:16"
click at [620, 67] on span "Parar" at bounding box center [620, 67] width 15 height 8
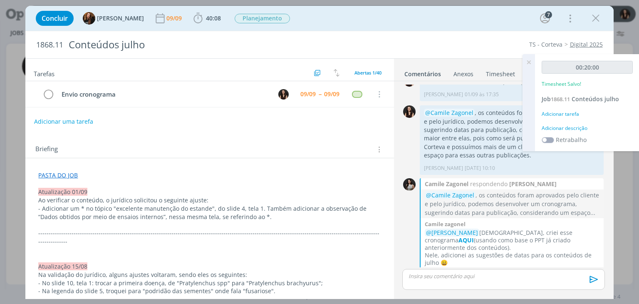
click at [571, 130] on div "Adicionar descrição" at bounding box center [586, 127] width 91 height 7
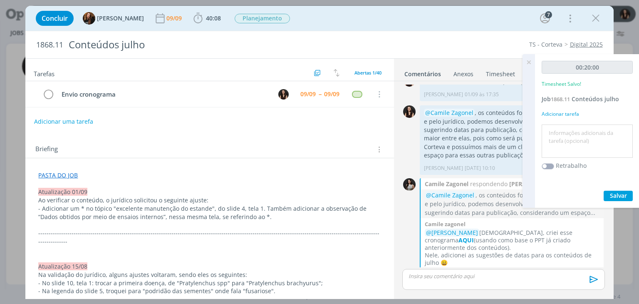
click at [571, 130] on textarea at bounding box center [587, 141] width 87 height 30
type textarea "Envio para cliente"
click at [614, 196] on span "Salvar" at bounding box center [618, 195] width 17 height 8
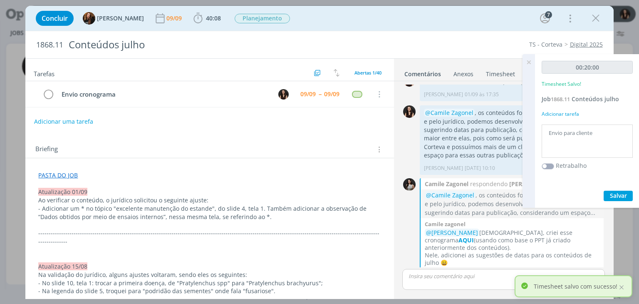
click at [527, 62] on icon at bounding box center [528, 62] width 15 height 16
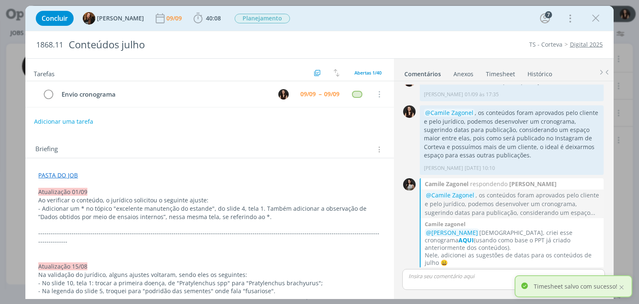
click at [453, 274] on p "dialog" at bounding box center [503, 275] width 189 height 7
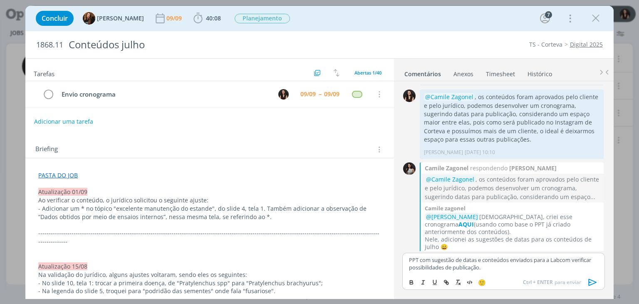
click at [596, 281] on icon "dialog" at bounding box center [592, 282] width 12 height 12
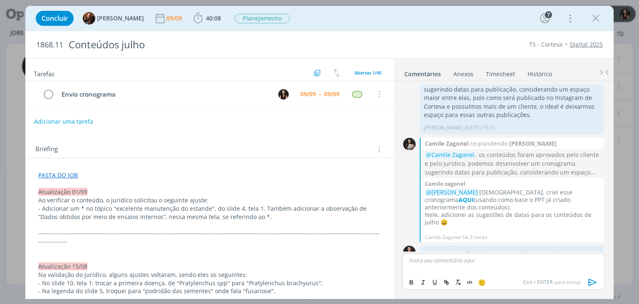
scroll to position [942, 0]
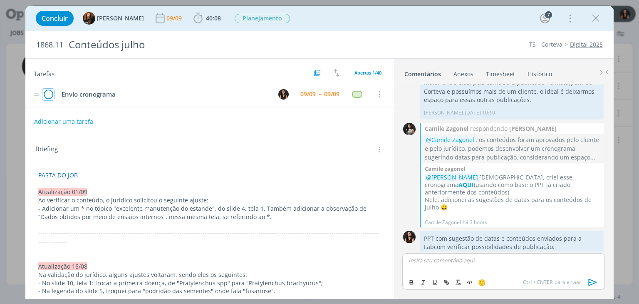
click at [49, 90] on icon "dialog" at bounding box center [48, 94] width 12 height 12
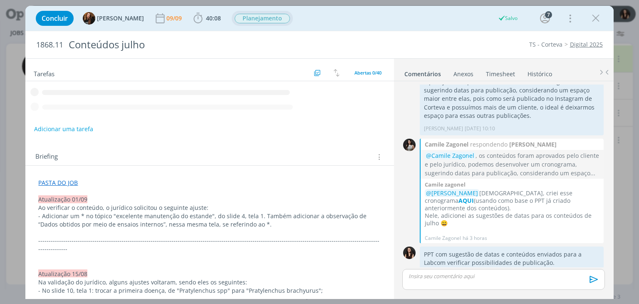
click at [256, 16] on span "Planejamento" at bounding box center [262, 19] width 55 height 10
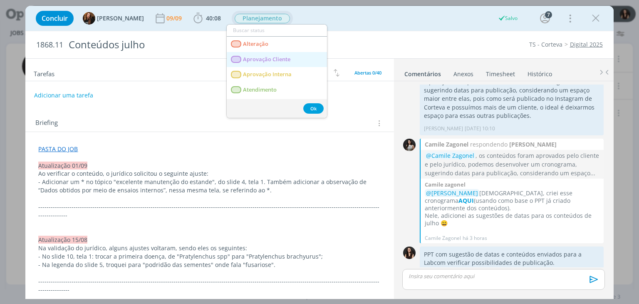
click at [261, 65] on Cliente "Aprovação Cliente" at bounding box center [277, 59] width 100 height 15
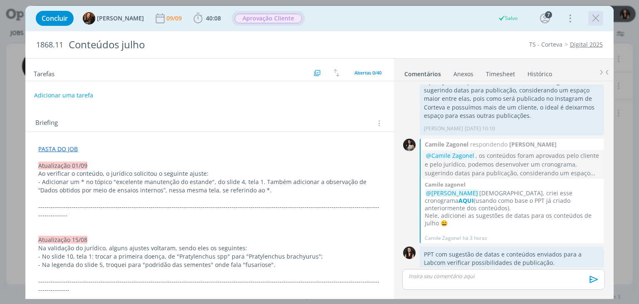
click at [592, 23] on icon "dialog" at bounding box center [595, 18] width 12 height 12
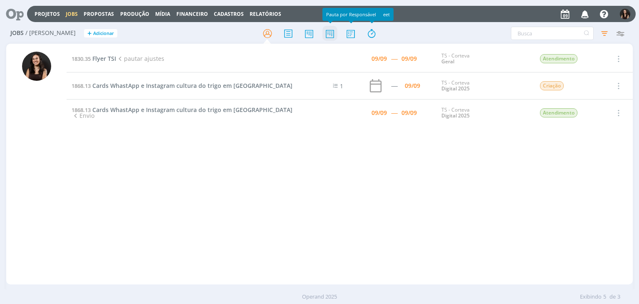
click at [331, 39] on icon at bounding box center [329, 33] width 15 height 16
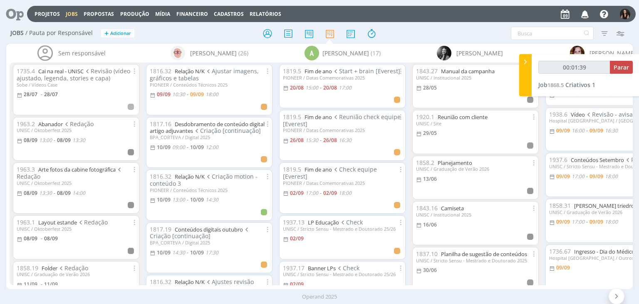
type input "00:01:40"
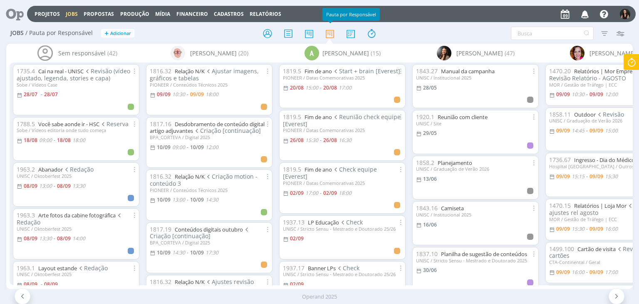
scroll to position [416, 0]
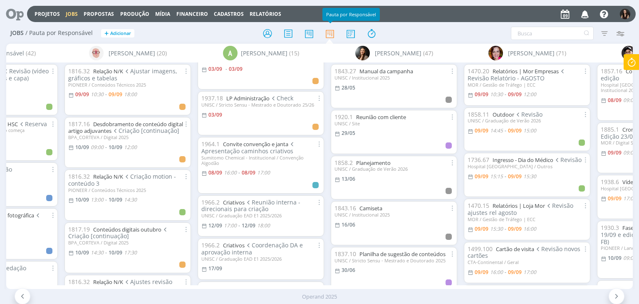
click at [633, 67] on icon at bounding box center [631, 62] width 15 height 16
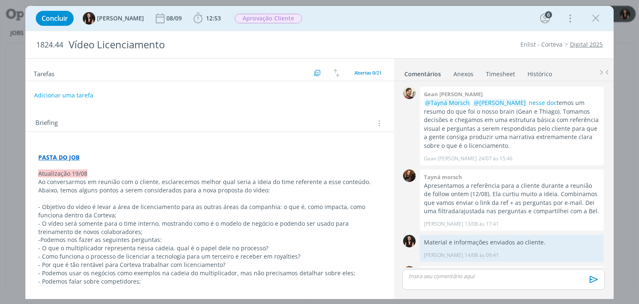
scroll to position [247, 0]
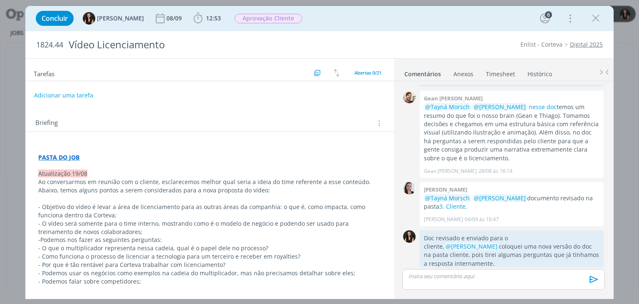
click at [492, 72] on link "Timesheet" at bounding box center [500, 72] width 30 height 12
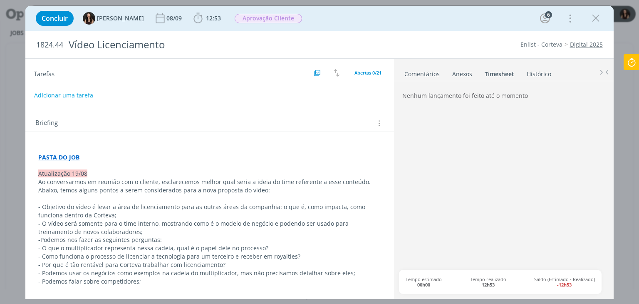
click at [457, 72] on div "Anexos 0" at bounding box center [462, 74] width 20 height 8
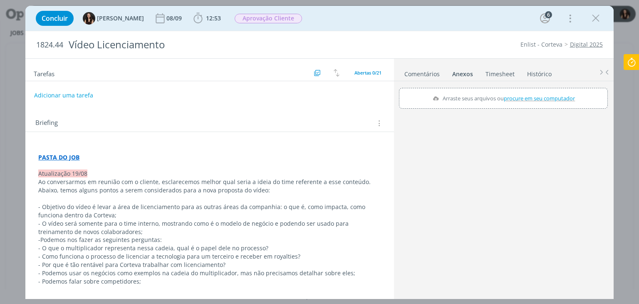
click at [494, 72] on link "Timesheet" at bounding box center [500, 72] width 30 height 12
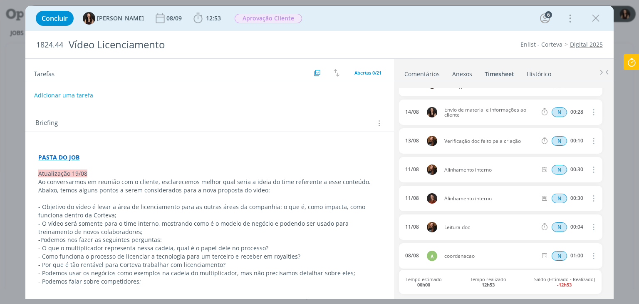
scroll to position [391, 0]
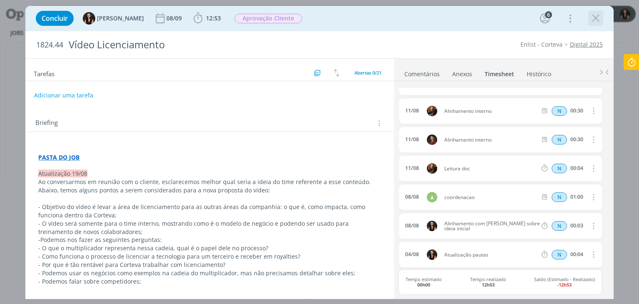
click at [591, 20] on icon "dialog" at bounding box center [595, 18] width 12 height 12
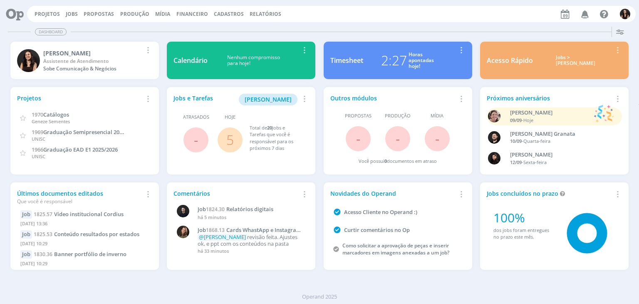
click at [222, 131] on span "5" at bounding box center [230, 139] width 25 height 25
click at [235, 138] on span "5" at bounding box center [230, 139] width 25 height 25
click at [230, 142] on link "5" at bounding box center [229, 140] width 7 height 18
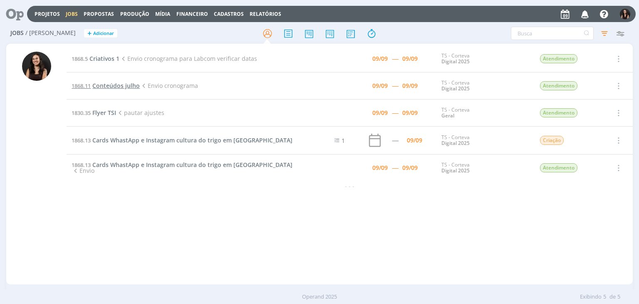
click at [124, 85] on span "Conteúdos julho" at bounding box center [115, 86] width 47 height 8
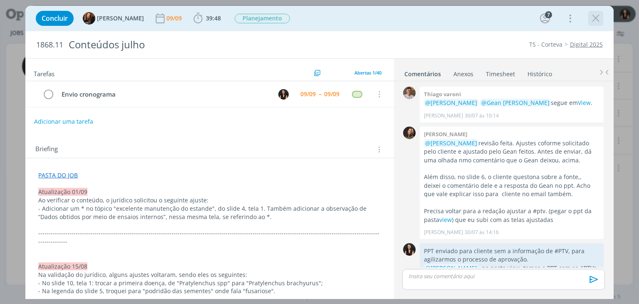
scroll to position [887, 0]
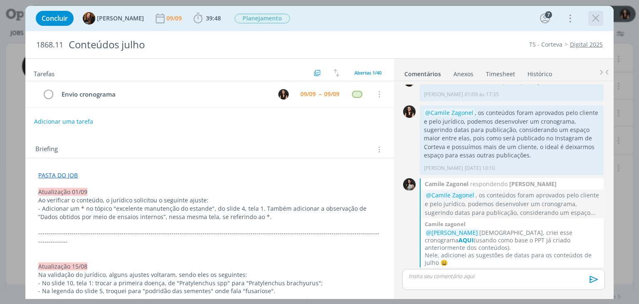
click at [596, 19] on icon "dialog" at bounding box center [595, 18] width 12 height 12
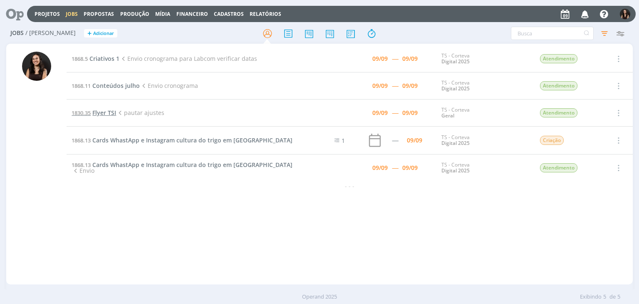
click at [103, 115] on span "Flyer TSI" at bounding box center [104, 113] width 24 height 8
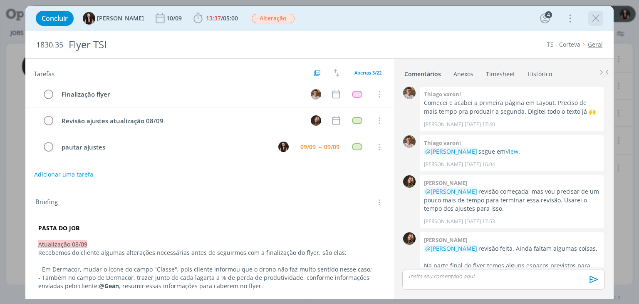
scroll to position [532, 0]
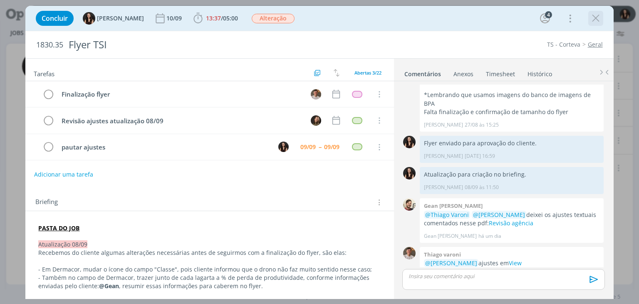
click at [599, 17] on icon "dialog" at bounding box center [595, 18] width 12 height 12
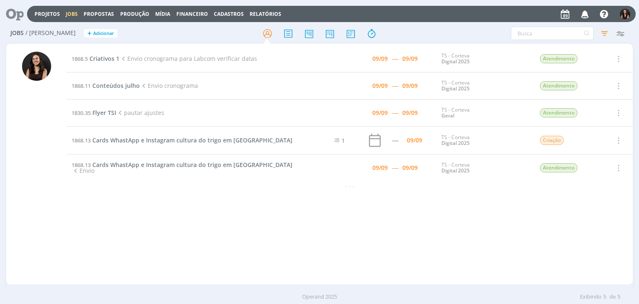
click at [152, 136] on span "Cards WhastApp e Instagram cultura do trigo em [GEOGRAPHIC_DATA]" at bounding box center [192, 140] width 200 height 8
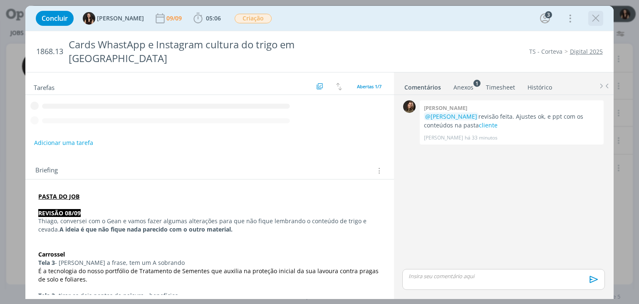
scroll to position [68, 0]
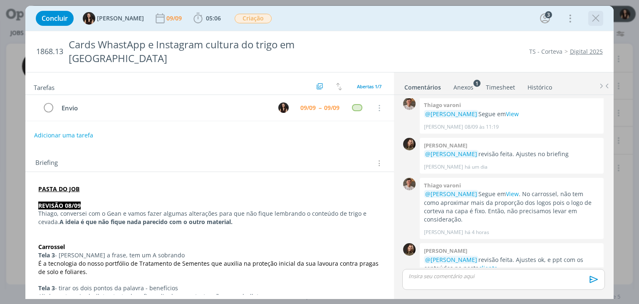
click at [597, 20] on icon "dialog" at bounding box center [595, 18] width 12 height 12
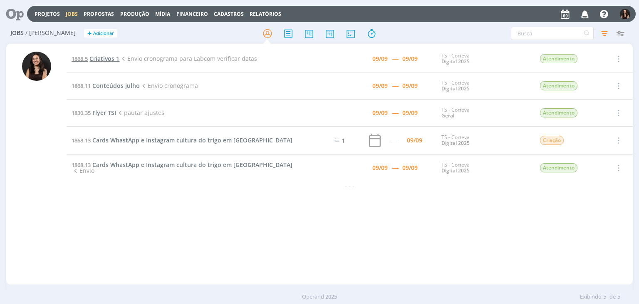
click at [91, 58] on span "Criativos 1" at bounding box center [104, 58] width 30 height 8
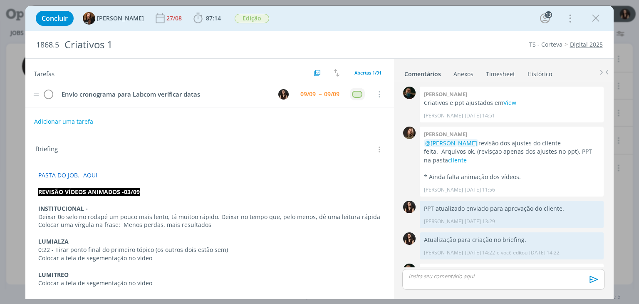
scroll to position [1004, 0]
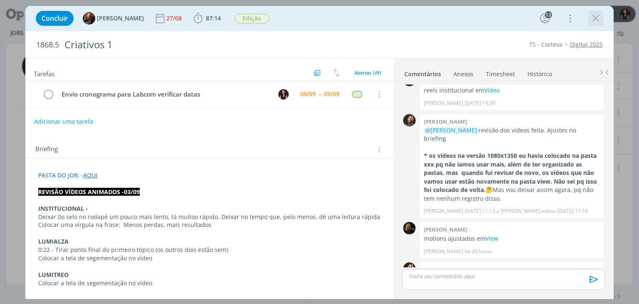
click at [593, 22] on icon "dialog" at bounding box center [595, 18] width 12 height 12
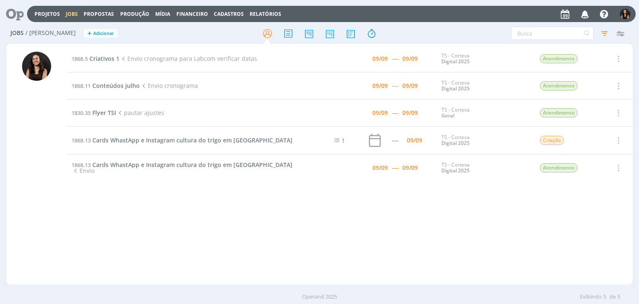
drag, startPoint x: 10, startPoint y: 12, endPoint x: 15, endPoint y: 8, distance: 6.8
click at [10, 12] on icon at bounding box center [11, 14] width 17 height 16
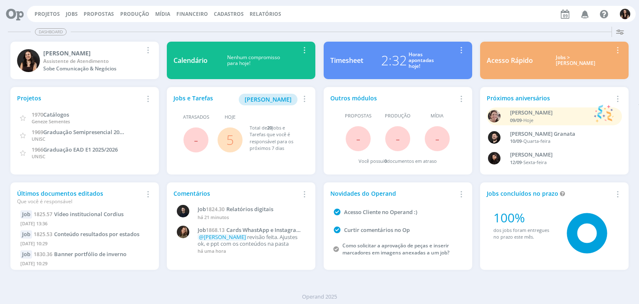
click at [233, 141] on link "5" at bounding box center [229, 140] width 7 height 18
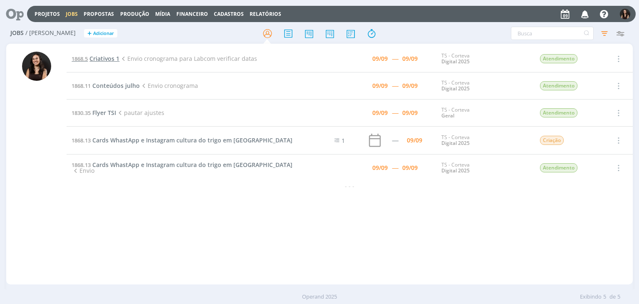
click at [101, 62] on span "Criativos 1" at bounding box center [104, 58] width 30 height 8
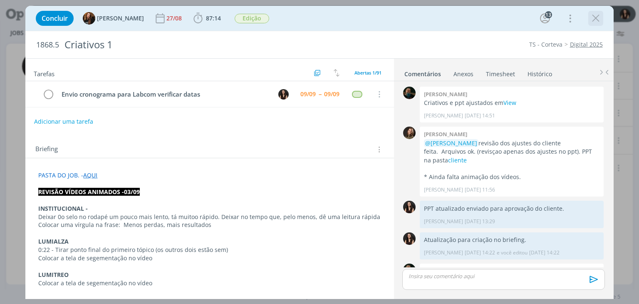
scroll to position [1004, 0]
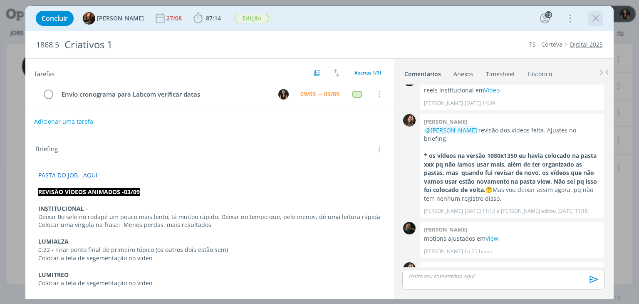
click at [593, 20] on icon "dialog" at bounding box center [595, 18] width 12 height 12
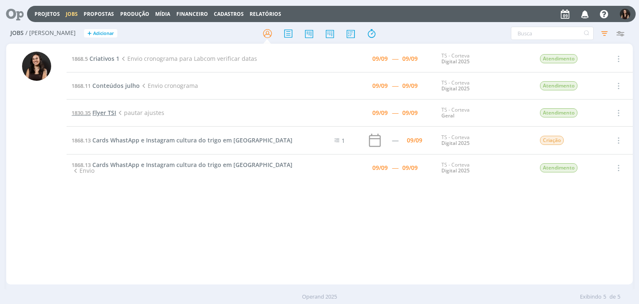
click at [104, 112] on span "Flyer TSI" at bounding box center [104, 113] width 24 height 8
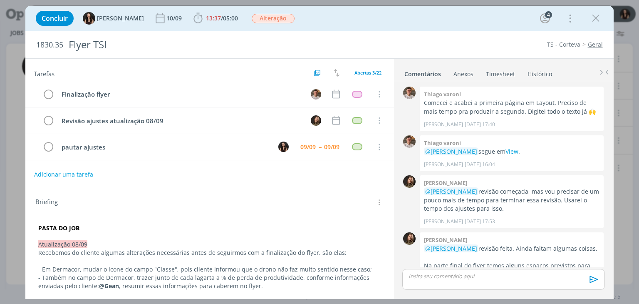
scroll to position [532, 0]
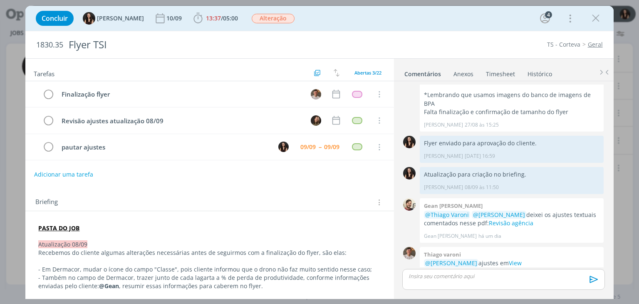
click at [304, 168] on div "Adicionar uma tarefa" at bounding box center [209, 174] width 368 height 15
drag, startPoint x: 305, startPoint y: 168, endPoint x: 302, endPoint y: 182, distance: 14.8
click at [302, 182] on div "Tarefas Usar Job de template Criar template a partir deste job Visualizar Templ…" at bounding box center [209, 176] width 368 height 235
click at [168, 191] on div "Briefing Briefings Predefinidos Versões do Briefing Ver Briefing do Projeto" at bounding box center [209, 199] width 368 height 22
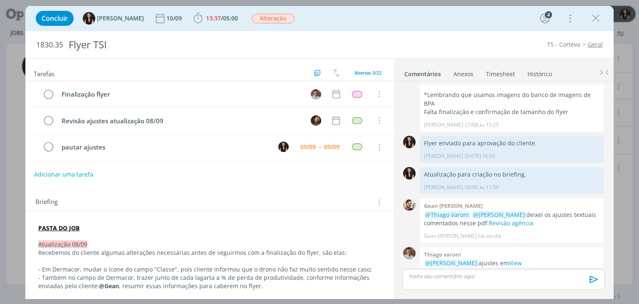
click at [238, 175] on div "Adicionar uma tarefa" at bounding box center [209, 174] width 368 height 15
click at [401, 29] on div "Concluir Isabelle Silva 10/09 13:37 / 05:00 Iniciar Apontar Data * 09/09/2025 H…" at bounding box center [319, 18] width 588 height 25
click at [363, 26] on div "Concluir Isabelle Silva 10/09 13:37 / 05:00 Iniciar Apontar Data * 09/09/2025 H…" at bounding box center [319, 18] width 575 height 20
drag, startPoint x: 396, startPoint y: 27, endPoint x: 402, endPoint y: 21, distance: 8.8
click at [396, 27] on div "Concluir Isabelle Silva 10/09 13:37 / 05:00 Iniciar Apontar Data * 09/09/2025 H…" at bounding box center [319, 18] width 575 height 20
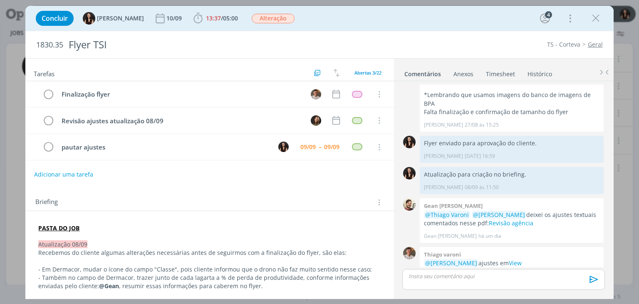
click at [402, 21] on div "Concluir Isabelle Silva 10/09 13:37 / 05:00 Iniciar Apontar Data * 09/09/2025 H…" at bounding box center [319, 18] width 575 height 20
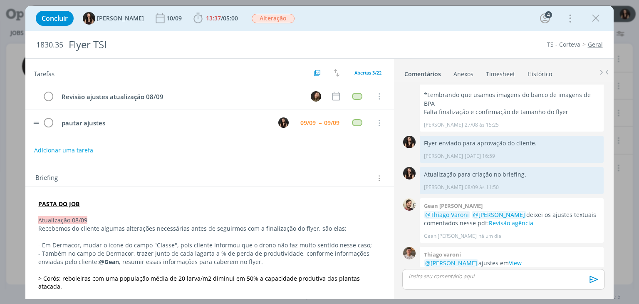
scroll to position [0, 0]
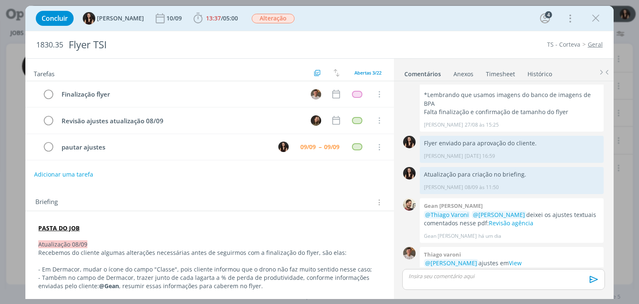
click at [336, 25] on div "Concluir Isabelle Silva 10/09 13:37 / 05:00 Iniciar Apontar Data * 09/09/2025 H…" at bounding box center [319, 18] width 575 height 20
click at [333, 26] on div "Concluir Isabelle Silva 10/09 13:37 / 05:00 Iniciar Apontar Data * 09/09/2025 H…" at bounding box center [319, 18] width 575 height 20
click at [389, 47] on div "TS - Corteva Geral" at bounding box center [486, 44] width 239 height 8
click at [294, 160] on div "Finalização flyer Cancelar Revisão ajustes atualização 08/09 Cancelar pautar aj…" at bounding box center [209, 124] width 368 height 86
drag, startPoint x: 590, startPoint y: 16, endPoint x: 217, endPoint y: 118, distance: 386.7
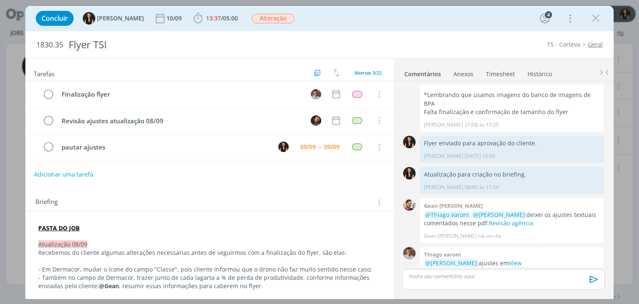
click at [590, 15] on icon "dialog" at bounding box center [595, 18] width 12 height 12
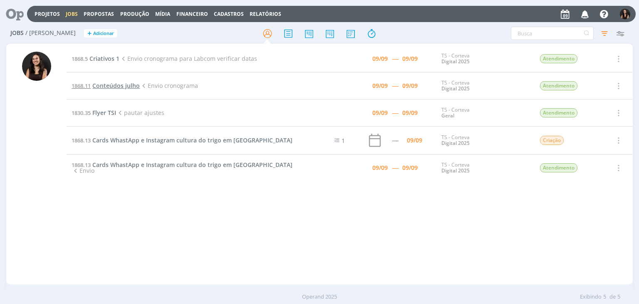
click at [99, 84] on span "Conteúdos julho" at bounding box center [115, 86] width 47 height 8
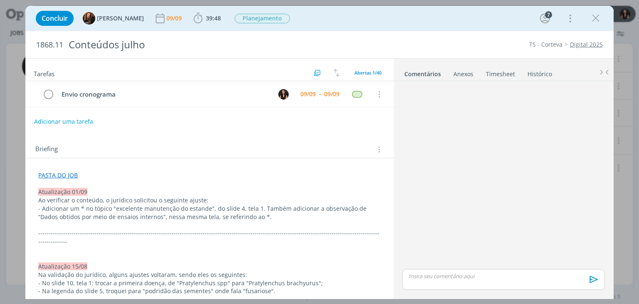
scroll to position [887, 0]
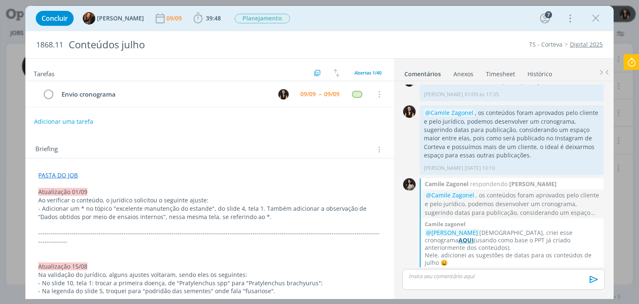
click at [474, 236] on strong "AQUI" at bounding box center [465, 240] width 15 height 8
click at [633, 64] on icon at bounding box center [631, 62] width 15 height 16
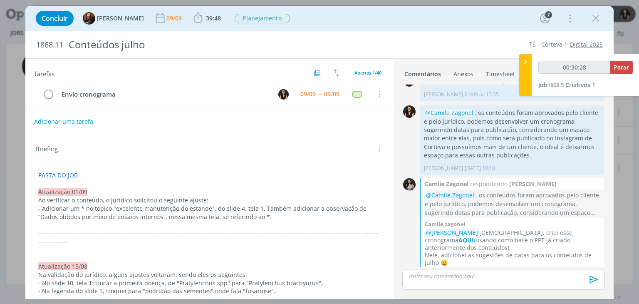
type input "00:31:28"
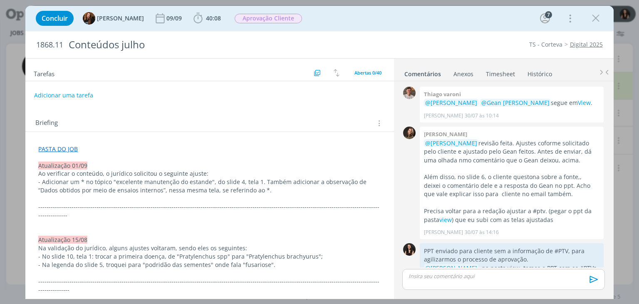
scroll to position [927, 0]
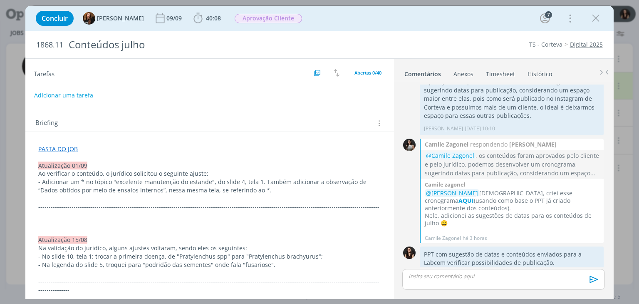
drag, startPoint x: 597, startPoint y: 21, endPoint x: 574, endPoint y: 39, distance: 28.8
click at [597, 21] on icon "dialog" at bounding box center [595, 18] width 12 height 12
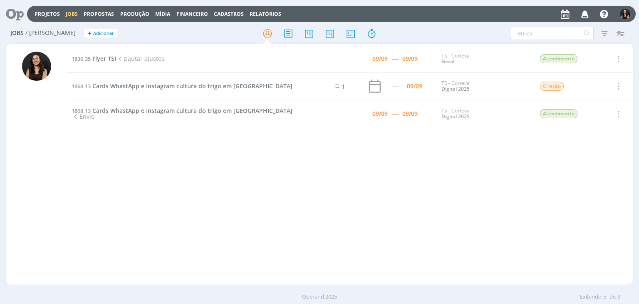
click at [7, 12] on icon at bounding box center [11, 14] width 17 height 16
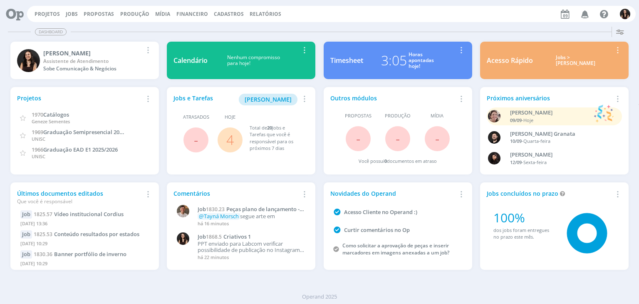
click at [232, 138] on link "4" at bounding box center [229, 140] width 7 height 18
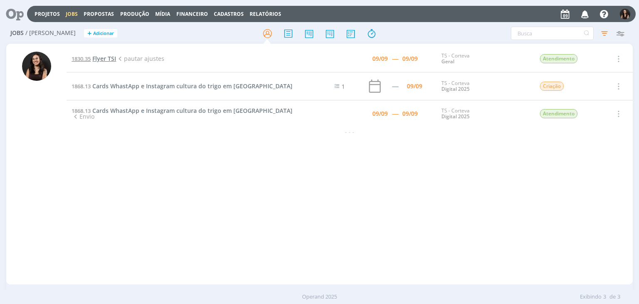
click at [109, 59] on span "Flyer TSI" at bounding box center [104, 58] width 24 height 8
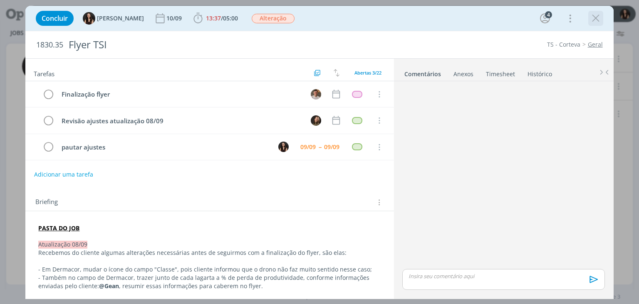
click at [594, 22] on icon "dialog" at bounding box center [595, 18] width 12 height 12
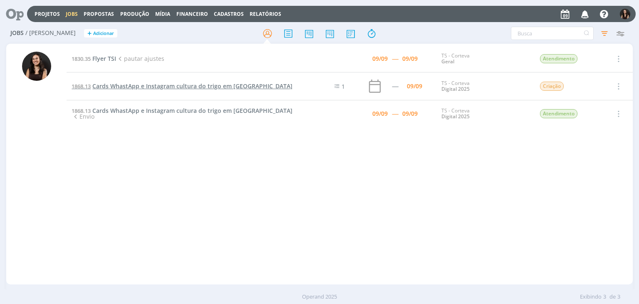
click at [149, 84] on span "Cards WhastApp e Instagram cultura do trigo em [GEOGRAPHIC_DATA]" at bounding box center [192, 86] width 200 height 8
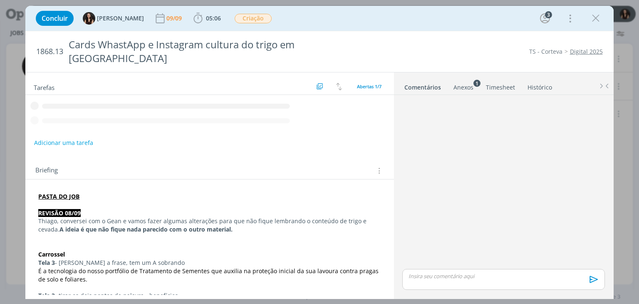
scroll to position [68, 0]
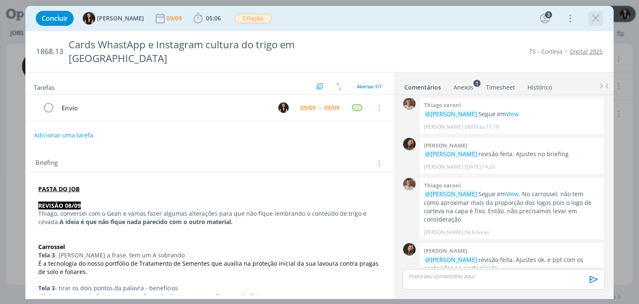
click at [591, 21] on icon "dialog" at bounding box center [595, 18] width 12 height 12
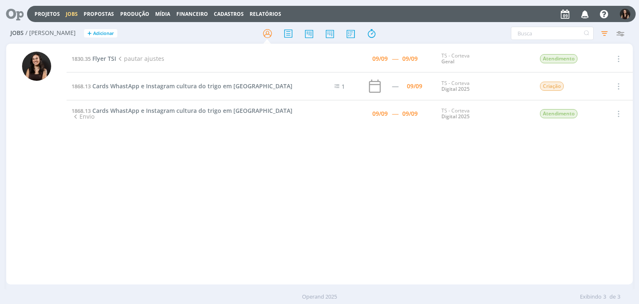
drag, startPoint x: 304, startPoint y: 156, endPoint x: 306, endPoint y: 170, distance: 14.2
click at [306, 170] on div "1830.35 Flyer TSI pautar ajustes 09/09 ----- 09/09 TS - Corteva Geral Atendimen…" at bounding box center [350, 163] width 566 height 237
drag, startPoint x: 308, startPoint y: 181, endPoint x: 309, endPoint y: 188, distance: 7.5
click at [309, 188] on div "1830.35 Flyer TSI pautar ajustes 09/09 ----- 09/09 TS - Corteva Geral Atendimen…" at bounding box center [350, 163] width 566 height 237
click at [126, 86] on span "Cards WhastApp e Instagram cultura do trigo em [GEOGRAPHIC_DATA]" at bounding box center [192, 86] width 200 height 8
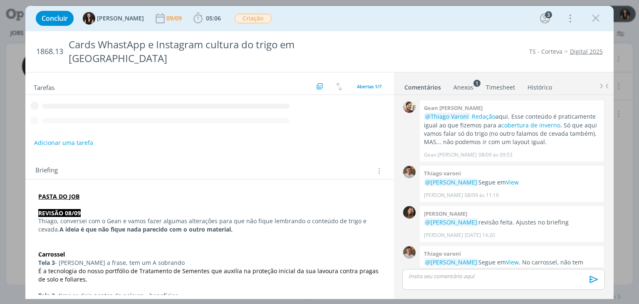
scroll to position [68, 0]
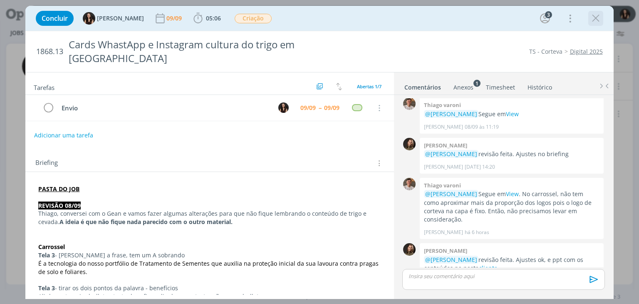
click at [598, 19] on icon "dialog" at bounding box center [595, 18] width 12 height 12
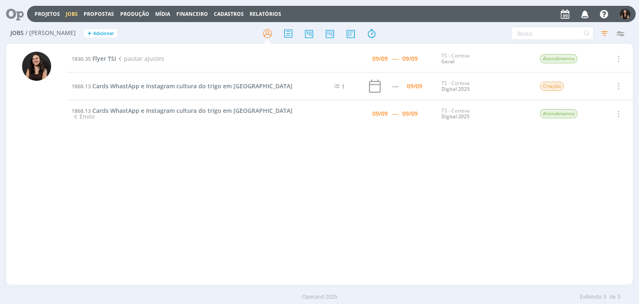
click at [209, 80] on td "1868.13 Cards WhastApp e Instagram cultura do trigo em [GEOGRAPHIC_DATA]" at bounding box center [185, 86] width 237 height 28
click at [212, 88] on span "Cards WhastApp e Instagram cultura do trigo em [GEOGRAPHIC_DATA]" at bounding box center [192, 86] width 200 height 8
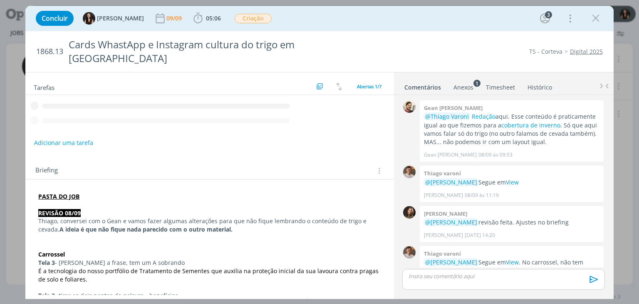
scroll to position [68, 0]
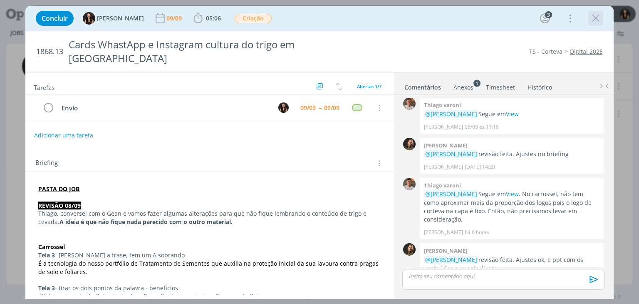
click at [594, 19] on icon "dialog" at bounding box center [595, 18] width 12 height 12
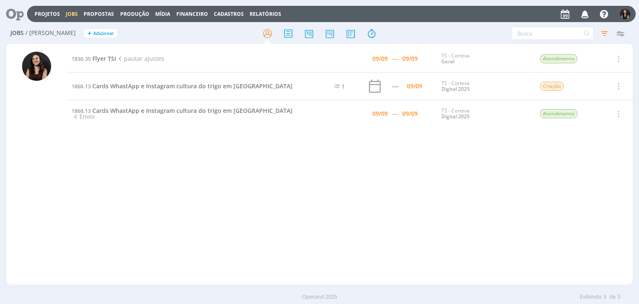
click at [251, 175] on div "1830.35 Flyer TSI pautar ajustes 09/09 ----- 09/09 TS - Corteva Geral Atendimen…" at bounding box center [350, 163] width 566 height 237
click at [358, 261] on div "1830.35 Flyer TSI pautar ajustes 09/09 ----- 09/09 TS - Corteva Geral Atendimen…" at bounding box center [350, 163] width 566 height 237
click at [476, 227] on div "1830.35 Flyer TSI pautar ajustes 09/09 ----- 09/09 TS - Corteva Geral Atendimen…" at bounding box center [350, 163] width 566 height 237
click at [208, 146] on div "1830.35 Flyer TSI pautar ajustes 09/09 ----- 09/09 TS - Corteva Geral Atendimen…" at bounding box center [350, 163] width 566 height 237
click at [51, 11] on link "Projetos" at bounding box center [47, 13] width 25 height 7
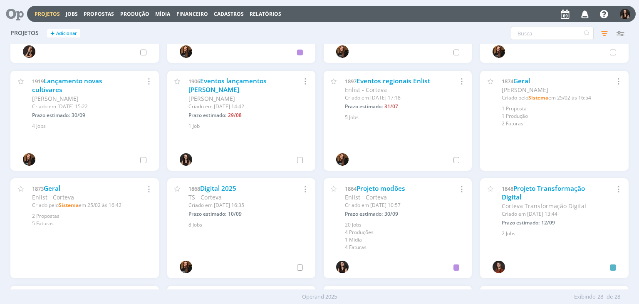
scroll to position [230, 0]
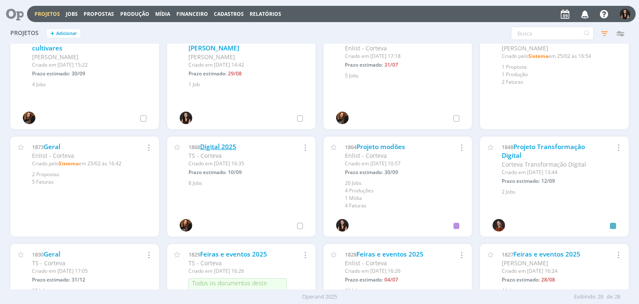
click at [215, 148] on link "Digital 2025" at bounding box center [218, 146] width 36 height 9
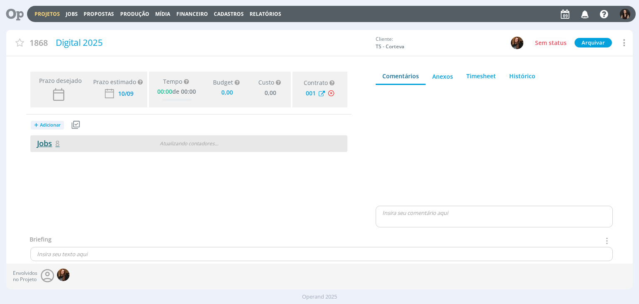
type input "0,00"
click at [47, 141] on link "Jobs 8" at bounding box center [44, 143] width 29 height 10
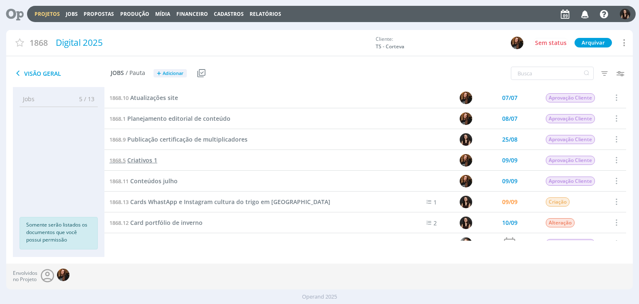
click at [149, 159] on span "Criativos 1" at bounding box center [142, 160] width 30 height 8
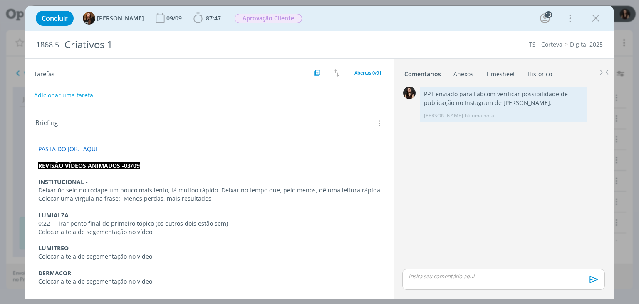
scroll to position [1078, 0]
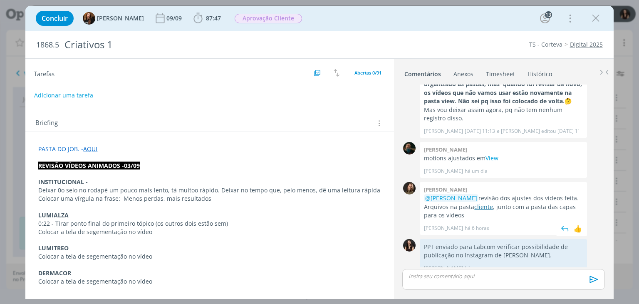
click at [477, 203] on link "cliente" at bounding box center [483, 207] width 19 height 8
click at [192, 17] on icon "dialog" at bounding box center [198, 18] width 12 height 12
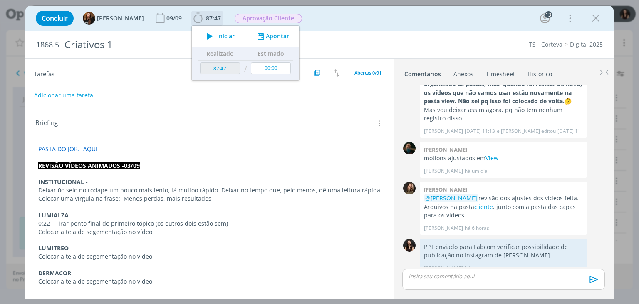
click at [207, 31] on icon "dialog" at bounding box center [210, 36] width 15 height 11
click at [445, 280] on div "dialog" at bounding box center [503, 279] width 202 height 21
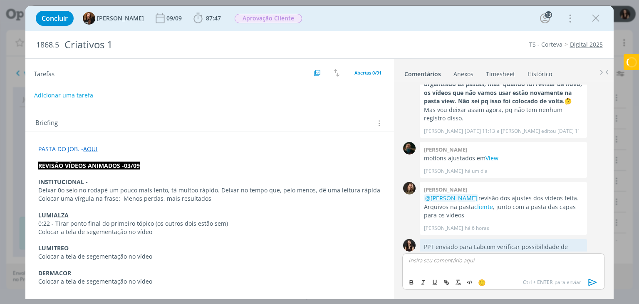
scroll to position [1094, 0]
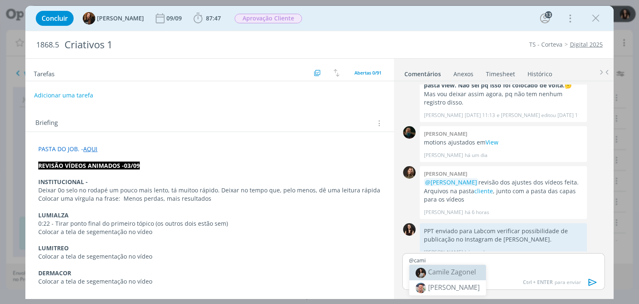
click at [447, 277] on li "Camile Zagonel" at bounding box center [447, 272] width 77 height 15
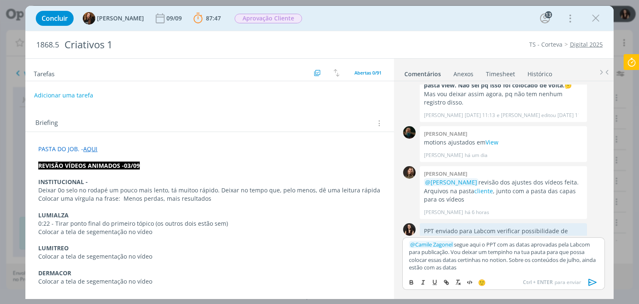
scroll to position [1110, 0]
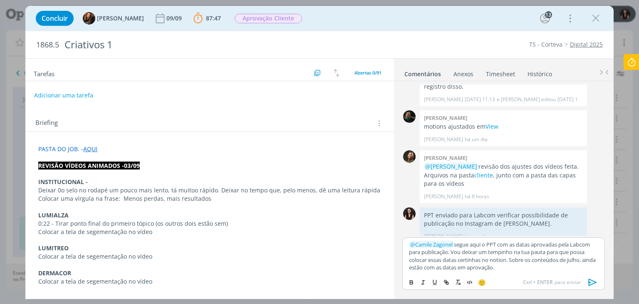
click at [494, 243] on p "﻿ @ Camile Zagonel ﻿ segue aqui o PPT com as datas aprovadas pela Labcom para p…" at bounding box center [503, 255] width 189 height 31
click at [443, 283] on icon "dialog" at bounding box center [446, 282] width 7 height 7
paste input "https://sobeae.sharepoint.com/:p:/s/SOBEAE/EbBhq_pint5JrHAmAWNcuGABS99ekktglFbO…"
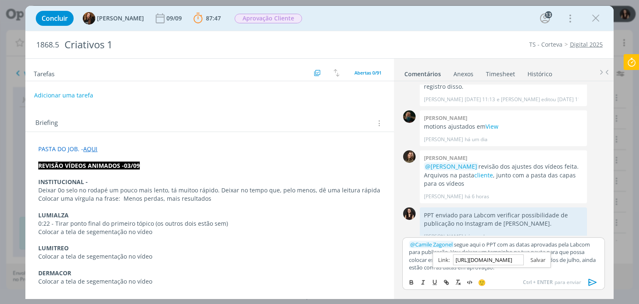
type input "https://sobeae.sharepoint.com/:p:/s/SOBEAE/EbBhq_pint5JrHAmAWNcuGABS99ekktglFbO…"
click at [537, 257] on link "dialog" at bounding box center [535, 259] width 22 height 7
click at [593, 283] on icon "dialog" at bounding box center [592, 282] width 12 height 12
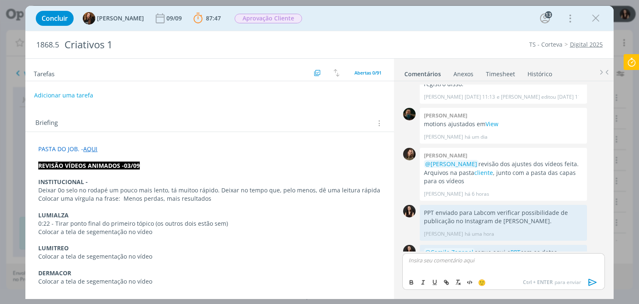
scroll to position [1159, 0]
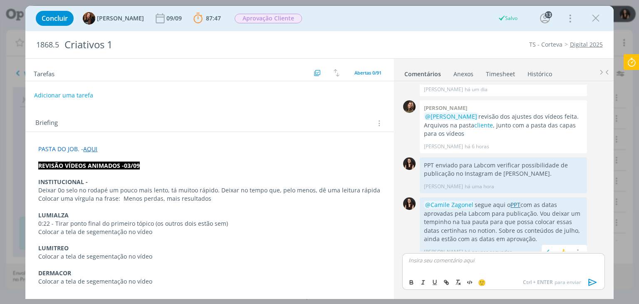
click at [516, 200] on link "PPT" at bounding box center [515, 204] width 10 height 8
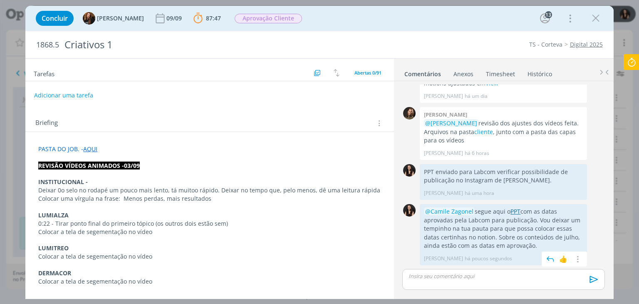
scroll to position [1144, 0]
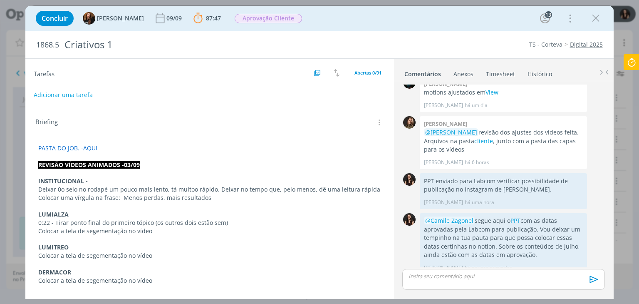
click at [67, 92] on button "Adicionar uma tarefa" at bounding box center [63, 95] width 59 height 14
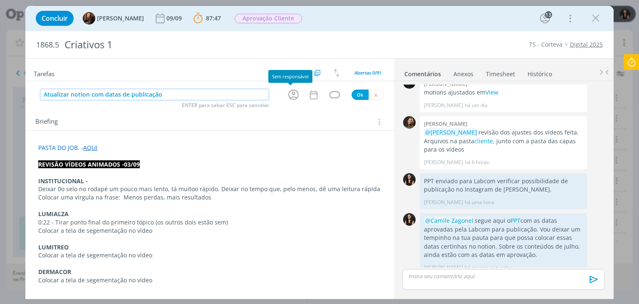
click at [294, 94] on icon "dialog" at bounding box center [293, 94] width 13 height 13
type input "Atualizar notion com datas de publicação"
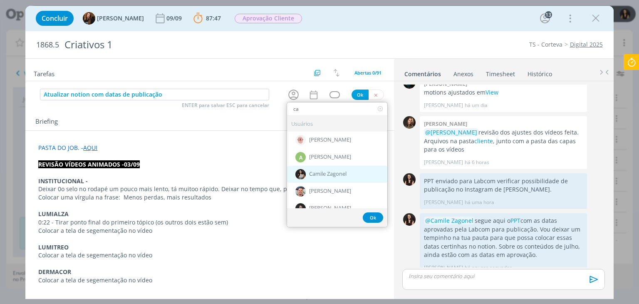
type input "ca"
click at [320, 172] on span "Camile Zagonel" at bounding box center [327, 174] width 37 height 7
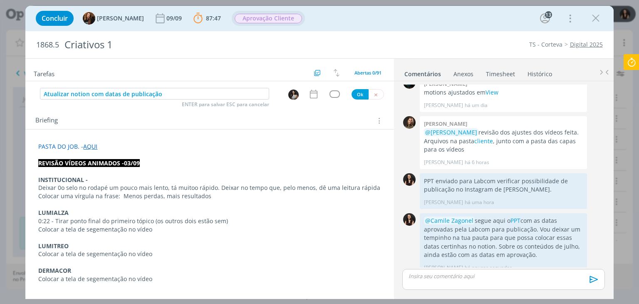
click at [256, 15] on span "Aprovação Cliente" at bounding box center [268, 19] width 67 height 10
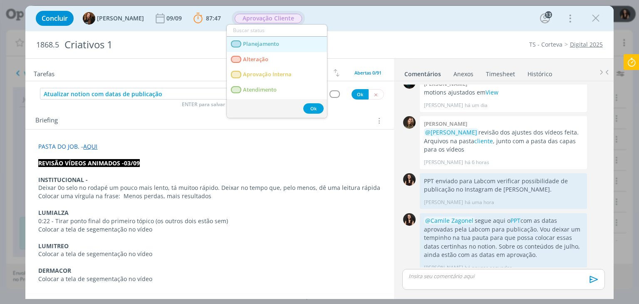
click at [266, 44] on span "Planejamento" at bounding box center [261, 44] width 36 height 7
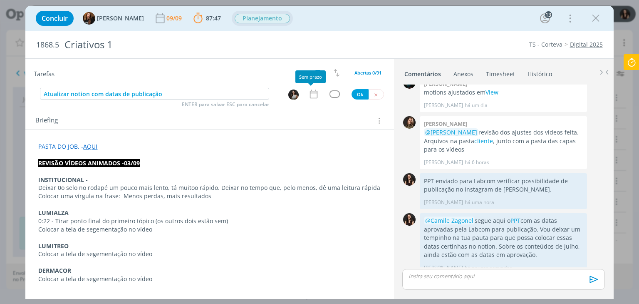
click at [313, 93] on icon "dialog" at bounding box center [313, 94] width 11 height 11
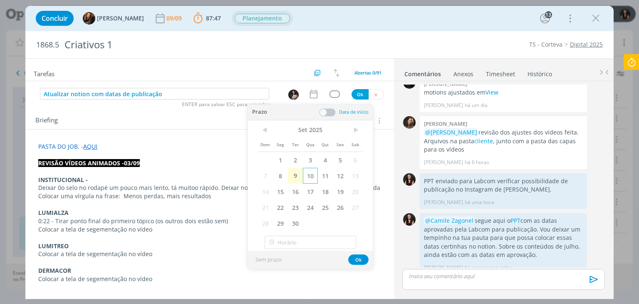
click at [316, 178] on span "10" at bounding box center [310, 176] width 15 height 16
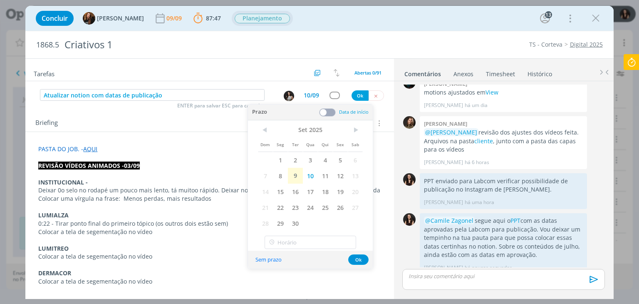
click at [327, 114] on span at bounding box center [327, 112] width 17 height 8
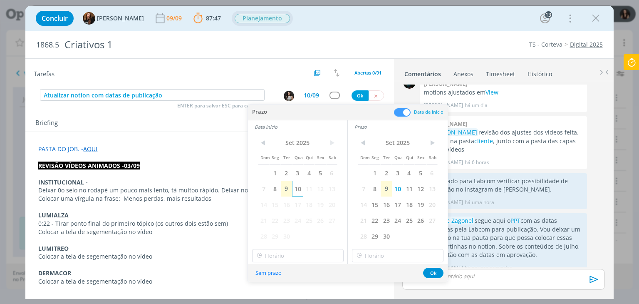
click at [300, 188] on span "10" at bounding box center [297, 188] width 11 height 16
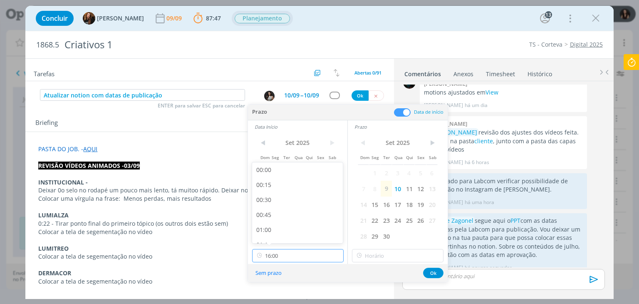
click at [292, 252] on input "16:00" at bounding box center [297, 255] width 91 height 13
click at [279, 188] on div "15:15" at bounding box center [298, 187] width 93 height 15
drag, startPoint x: 287, startPoint y: 255, endPoint x: 286, endPoint y: 208, distance: 46.6
click at [287, 252] on input "15:15" at bounding box center [297, 255] width 91 height 13
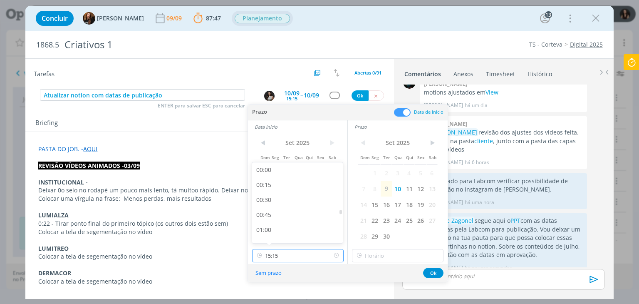
scroll to position [850, 0]
click at [282, 216] on div "15:00" at bounding box center [298, 217] width 93 height 15
type input "15:00"
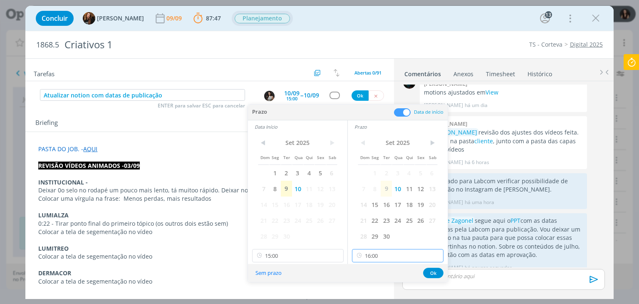
click at [388, 253] on input "16:00" at bounding box center [397, 255] width 91 height 13
click at [378, 202] on div "15:30" at bounding box center [398, 202] width 93 height 15
type input "15:30"
click at [436, 273] on button "Ok" at bounding box center [433, 272] width 20 height 10
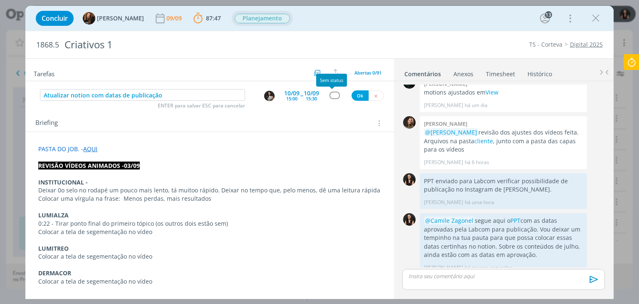
drag, startPoint x: 332, startPoint y: 89, endPoint x: 333, endPoint y: 94, distance: 5.1
click at [332, 90] on div "Atualizar notion com datas de publicação ENTER para salvar ESC para cancelar 10…" at bounding box center [209, 95] width 368 height 15
click at [333, 94] on div "dialog" at bounding box center [334, 94] width 10 height 7
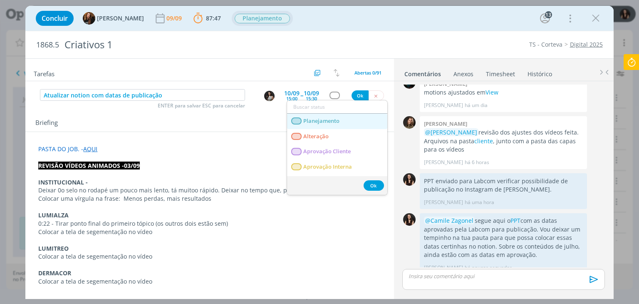
drag, startPoint x: 324, startPoint y: 119, endPoint x: 329, endPoint y: 115, distance: 5.6
click at [324, 119] on span "Planejamento" at bounding box center [322, 121] width 36 height 7
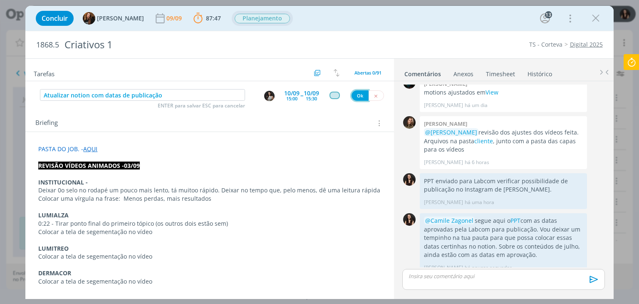
click at [354, 92] on button "Ok" at bounding box center [359, 95] width 17 height 10
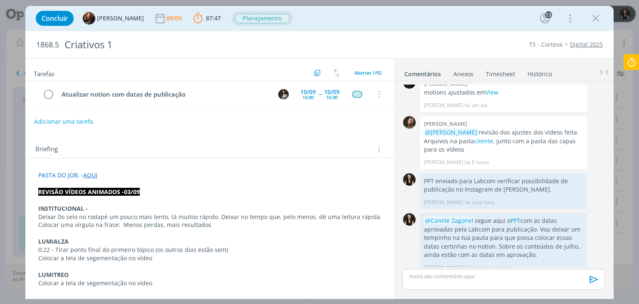
click at [635, 65] on icon at bounding box center [631, 62] width 15 height 16
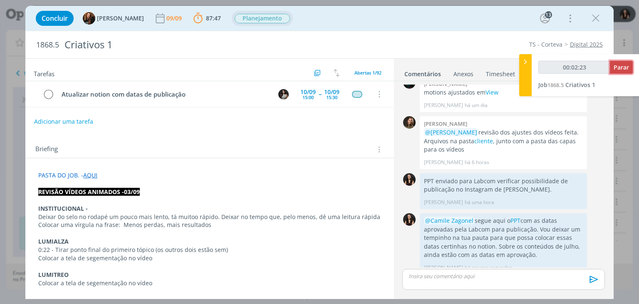
type input "00:02:24"
click at [626, 67] on span "Parar" at bounding box center [620, 67] width 15 height 8
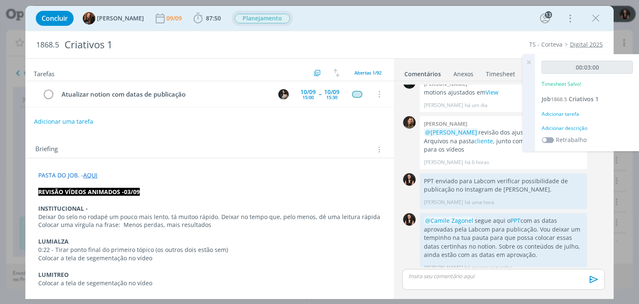
click at [561, 131] on div "Adicionar descrição" at bounding box center [586, 127] width 91 height 7
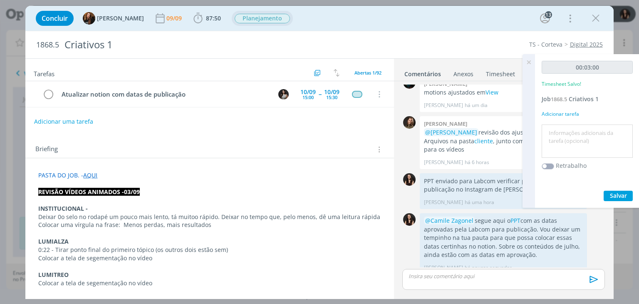
click at [561, 131] on textarea at bounding box center [587, 141] width 87 height 30
type textarea "Atualização pautas"
click at [617, 197] on span "Salvar" at bounding box center [618, 195] width 17 height 8
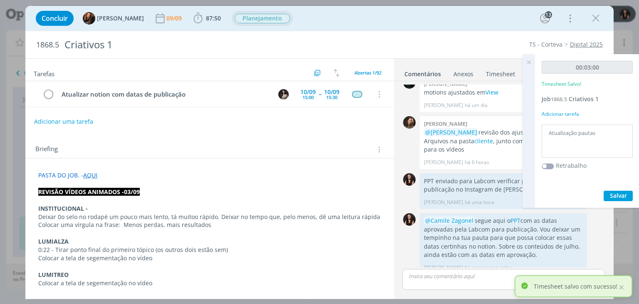
click at [526, 62] on icon at bounding box center [528, 62] width 15 height 16
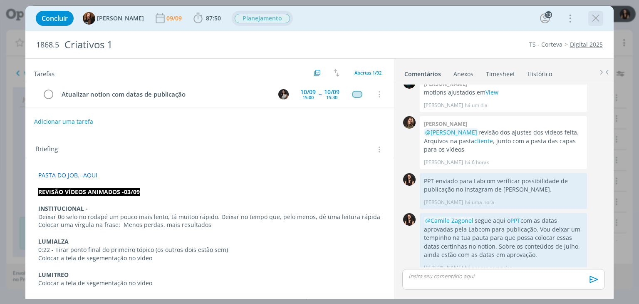
click at [592, 18] on icon "dialog" at bounding box center [595, 18] width 12 height 12
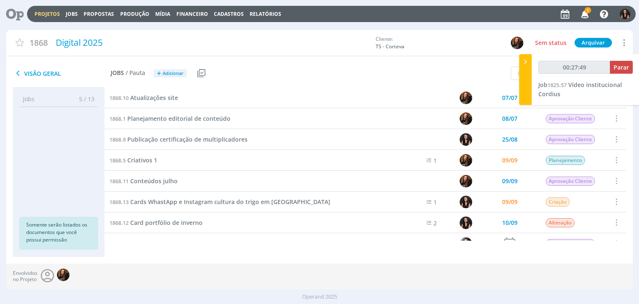
type input "00:28:49"
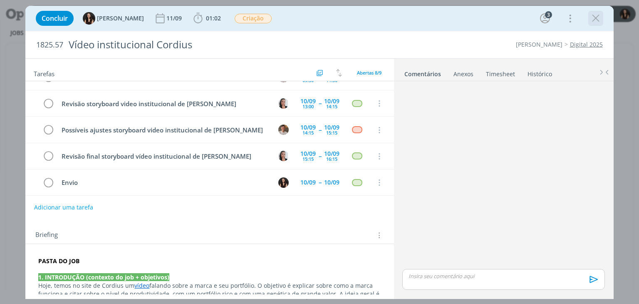
click at [596, 19] on icon "dialog" at bounding box center [595, 18] width 12 height 12
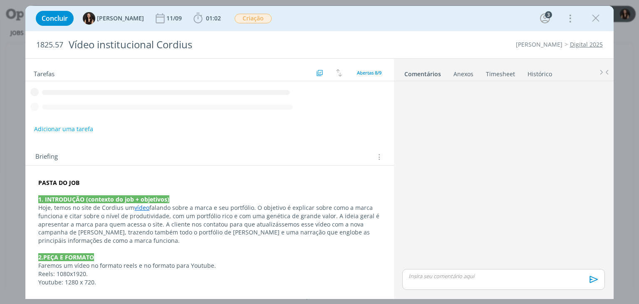
click at [371, 27] on div "Concluir [PERSON_NAME] [DATE] 01:02 Apontar Data * [DATE] Horas * 00:00 Tarefa …" at bounding box center [319, 18] width 575 height 20
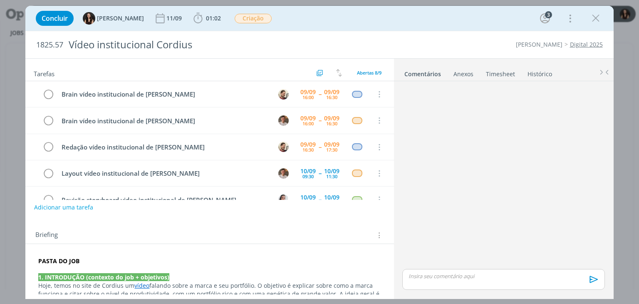
click at [373, 22] on div "Concluir [PERSON_NAME] [DATE] 01:02 Apontar Data * [DATE] Horas * 00:00 Tarefa …" at bounding box center [319, 18] width 575 height 20
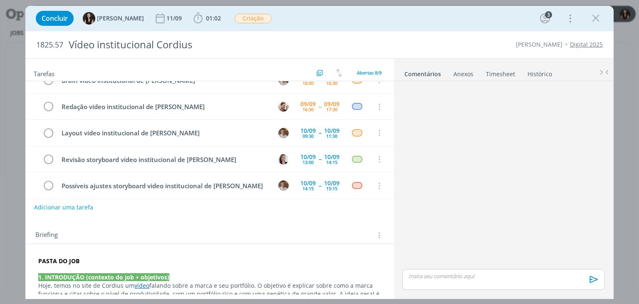
scroll to position [42, 0]
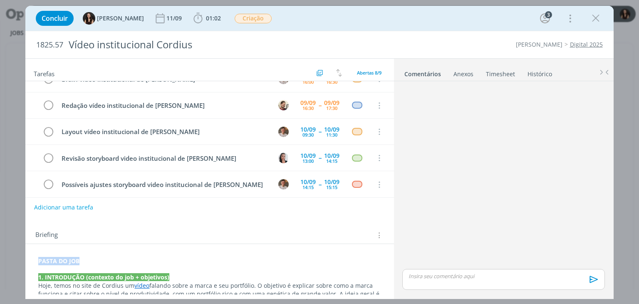
drag, startPoint x: 83, startPoint y: 260, endPoint x: 35, endPoint y: 257, distance: 48.8
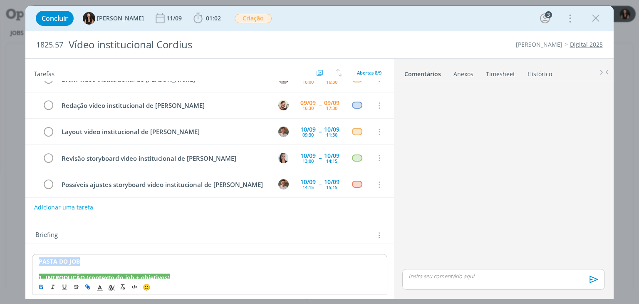
click at [90, 286] on icon "dialog" at bounding box center [87, 286] width 7 height 7
paste input "[URL][DOMAIN_NAME]"
type input "[URL][DOMAIN_NAME]"
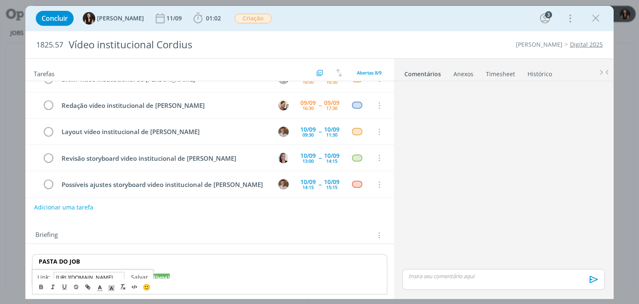
click at [144, 275] on link "dialog" at bounding box center [136, 277] width 24 height 8
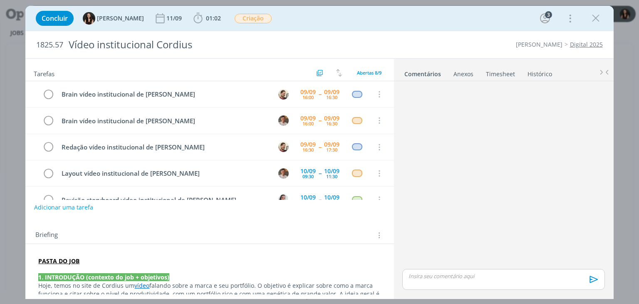
click at [194, 10] on div "Concluir Isabelle Silva 11/09 01:02 Iniciar Apontar Data * 09/09/2025 Horas * 0…" at bounding box center [319, 18] width 575 height 20
click at [206, 15] on span "01:02" at bounding box center [213, 18] width 15 height 8
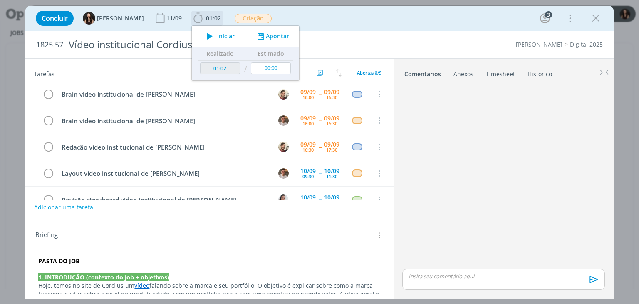
click at [217, 35] on span "Iniciar" at bounding box center [225, 36] width 17 height 6
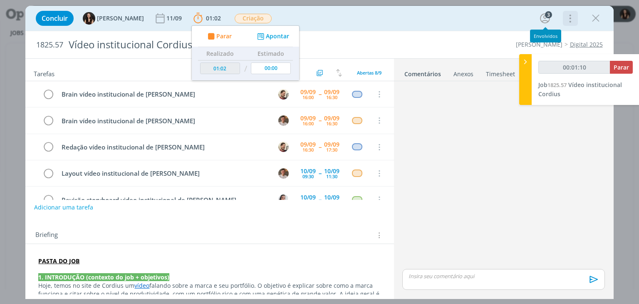
click at [573, 18] on icon "dialog" at bounding box center [570, 18] width 12 height 13
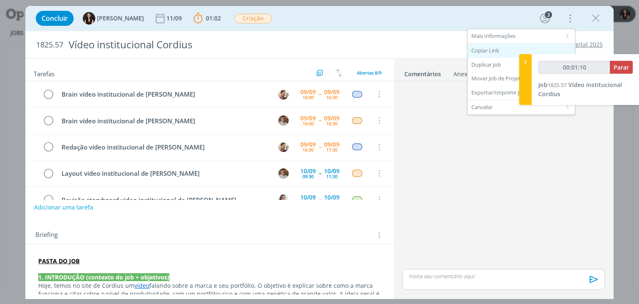
click at [497, 47] on div "Copiar Link" at bounding box center [520, 51] width 107 height 14
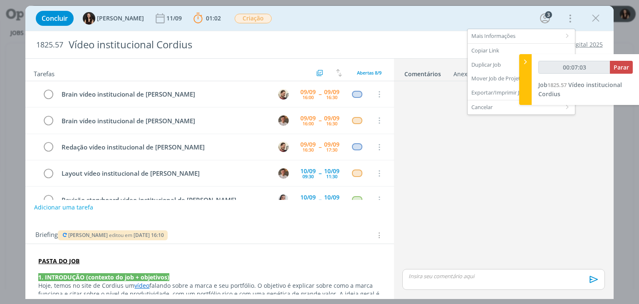
click at [394, 27] on div "Concluir Isabelle Silva 11/09 01:02 Parar Apontar Data * 09/09/2025 Horas * 00:…" at bounding box center [319, 18] width 575 height 20
click at [431, 11] on div "Concluir Isabelle Silva 11/09 01:02 Parar Apontar Data * 09/09/2025 Horas * 00:…" at bounding box center [319, 18] width 575 height 20
click at [485, 22] on div "Concluir Isabelle Silva 11/09 01:02 Parar Apontar Data * 09/09/2025 Horas * 00:…" at bounding box center [319, 18] width 575 height 20
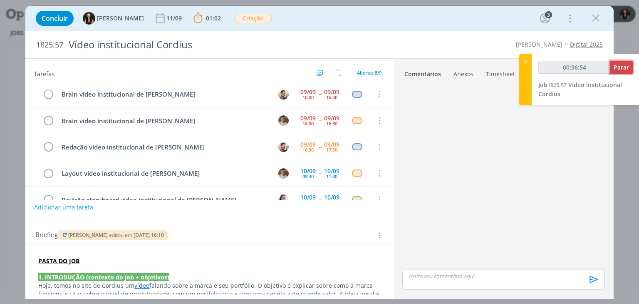
click at [616, 67] on span "Parar" at bounding box center [620, 67] width 15 height 8
type input "00:37:00"
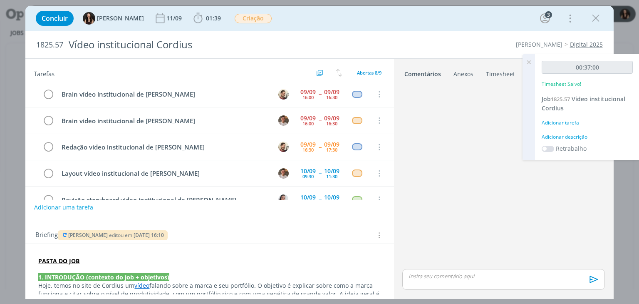
click at [574, 136] on div "Adicionar descrição" at bounding box center [586, 136] width 91 height 7
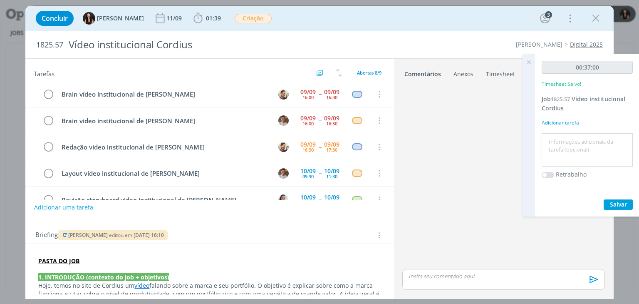
click at [574, 136] on textarea at bounding box center [587, 150] width 87 height 30
type textarea "A"
type textarea "Brain com criação"
click at [624, 208] on button "Salvar" at bounding box center [617, 204] width 29 height 10
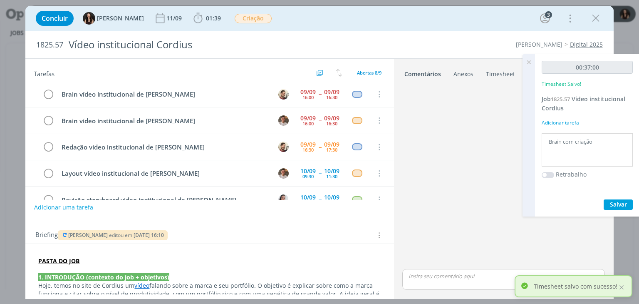
click at [529, 62] on icon at bounding box center [528, 62] width 15 height 16
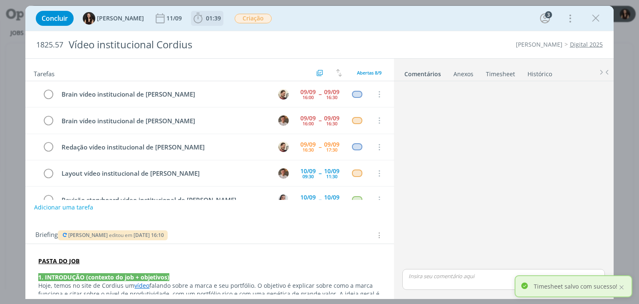
click at [206, 18] on span "01:39" at bounding box center [213, 18] width 15 height 8
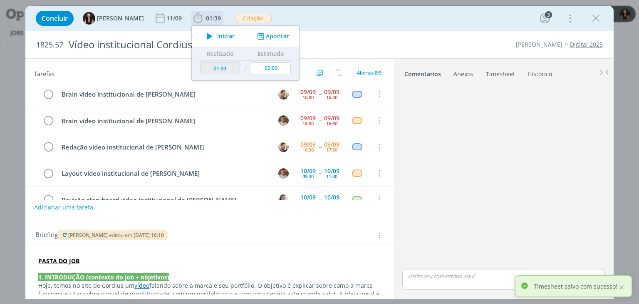
click at [205, 35] on icon "dialog" at bounding box center [210, 36] width 15 height 11
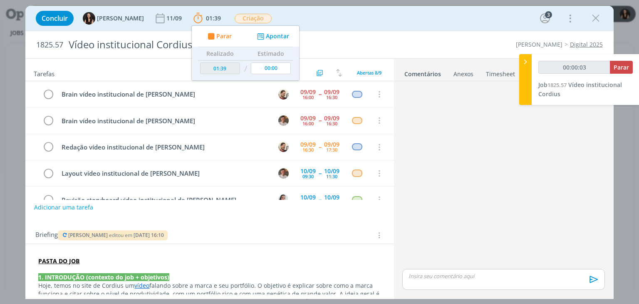
type input "00:00:04"
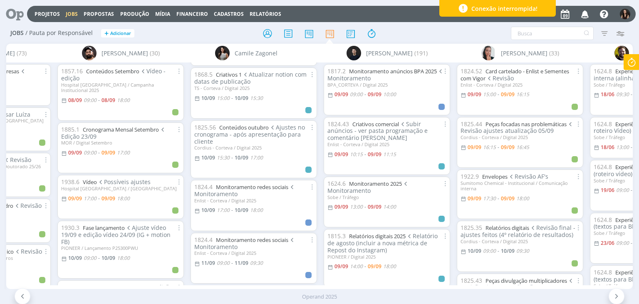
scroll to position [635, 0]
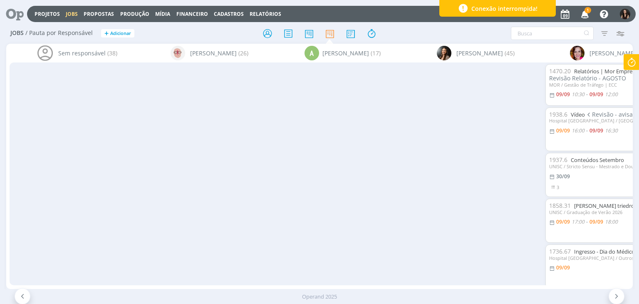
scroll to position [635, 0]
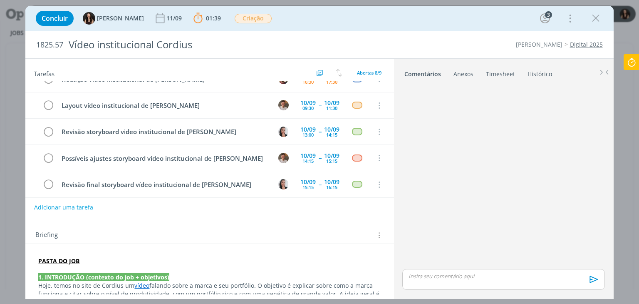
scroll to position [15, 0]
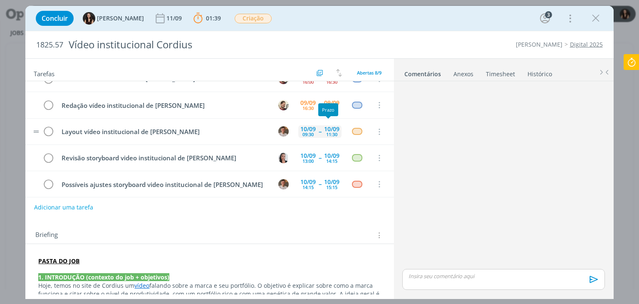
click at [326, 132] on div "11:30" at bounding box center [331, 134] width 11 height 5
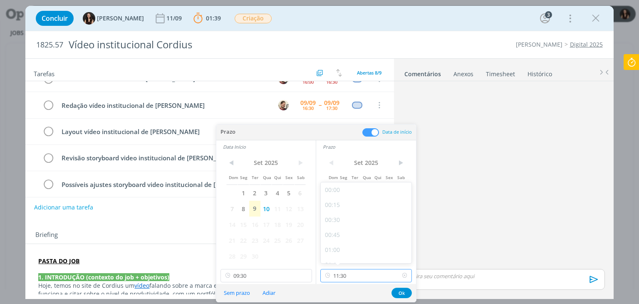
click at [362, 270] on input "11:30" at bounding box center [365, 275] width 91 height 13
click at [344, 234] on div "12:00" at bounding box center [367, 241] width 93 height 15
type input "12:00"
click at [398, 291] on button "Ok" at bounding box center [401, 292] width 20 height 10
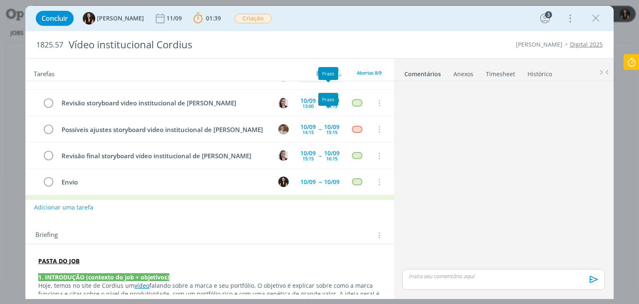
scroll to position [83, 0]
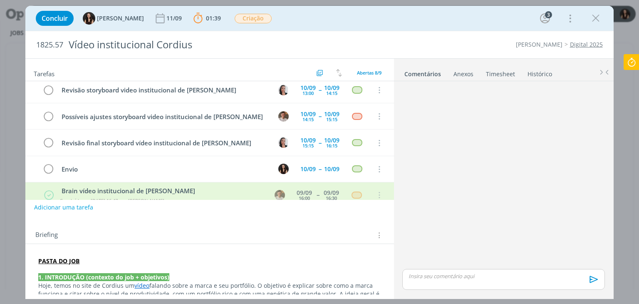
click at [630, 63] on icon at bounding box center [631, 62] width 15 height 16
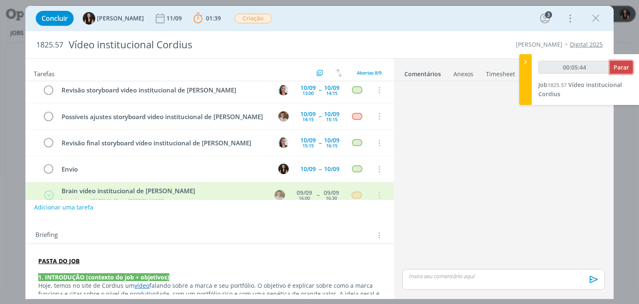
click at [627, 67] on span "Parar" at bounding box center [620, 67] width 15 height 8
click at [616, 67] on span "Parar" at bounding box center [620, 67] width 15 height 8
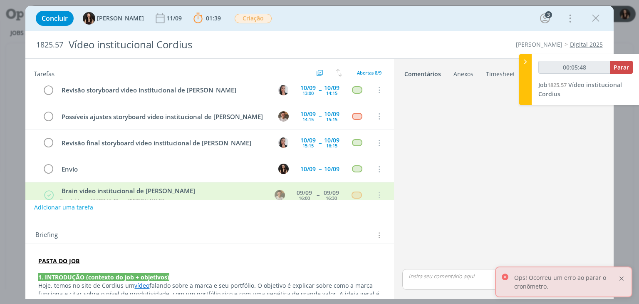
click at [622, 277] on div at bounding box center [621, 277] width 7 height 7
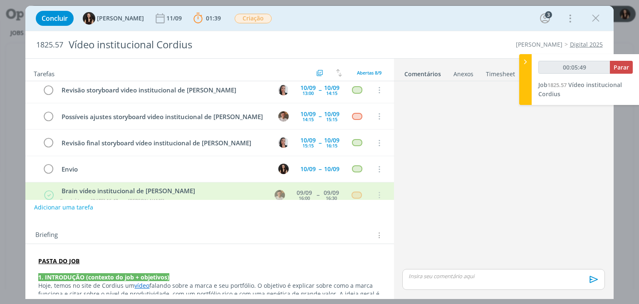
type input "00:06:00"
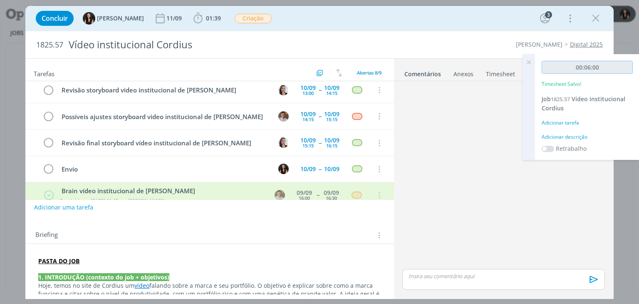
click at [618, 68] on input "00:06:00" at bounding box center [586, 67] width 91 height 13
click at [581, 135] on div "Adicionar descrição" at bounding box center [586, 136] width 91 height 7
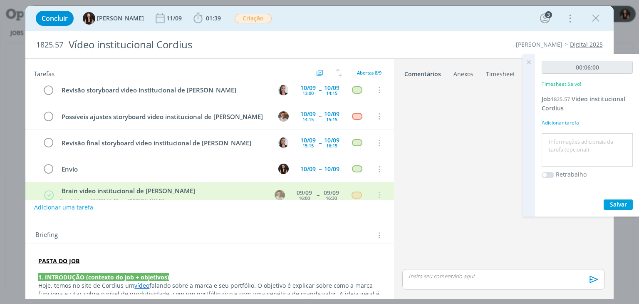
click at [583, 139] on textarea at bounding box center [587, 150] width 87 height 30
type textarea "Atualização pautas"
click at [616, 199] on button "Salvar" at bounding box center [617, 204] width 29 height 10
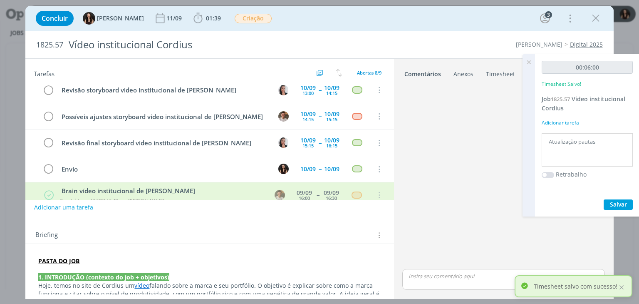
click at [529, 60] on icon at bounding box center [528, 62] width 15 height 16
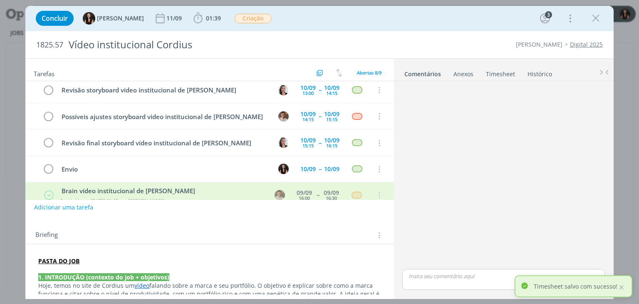
click at [468, 25] on div "Concluir [PERSON_NAME] [DATE] 01:39 Iniciar Apontar Data * [DATE] Horas * 00:00…" at bounding box center [319, 18] width 575 height 20
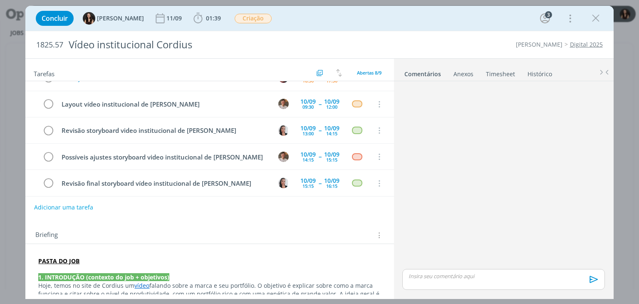
scroll to position [0, 0]
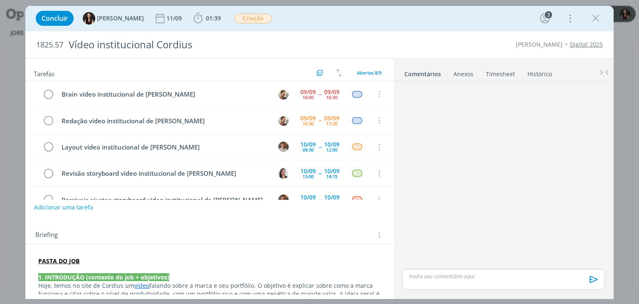
click at [399, 19] on div "Concluir [PERSON_NAME] [DATE] 01:39 Iniciar Apontar Data * [DATE] Horas * 00:00…" at bounding box center [319, 18] width 575 height 20
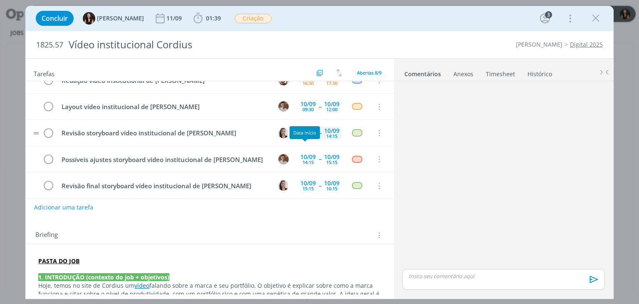
scroll to position [42, 0]
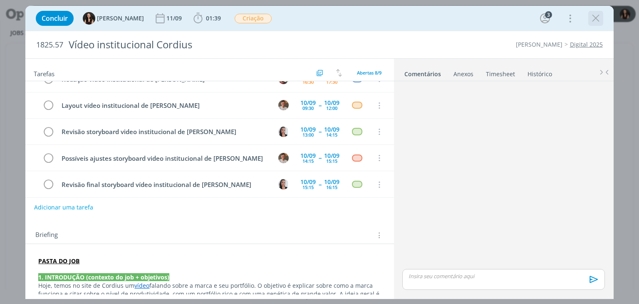
click at [600, 17] on icon "dialog" at bounding box center [595, 18] width 12 height 12
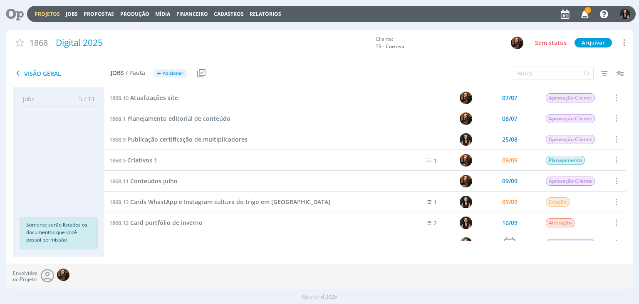
click at [49, 14] on link "Projetos" at bounding box center [47, 13] width 25 height 7
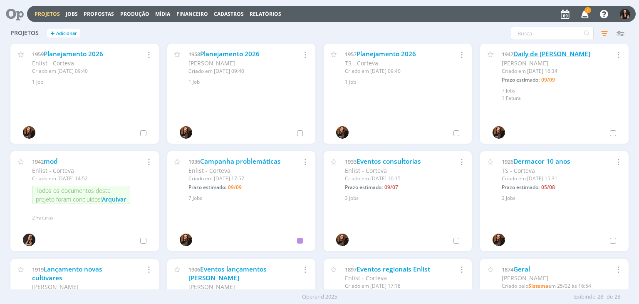
click at [533, 53] on link "Daily de [PERSON_NAME]" at bounding box center [551, 53] width 77 height 9
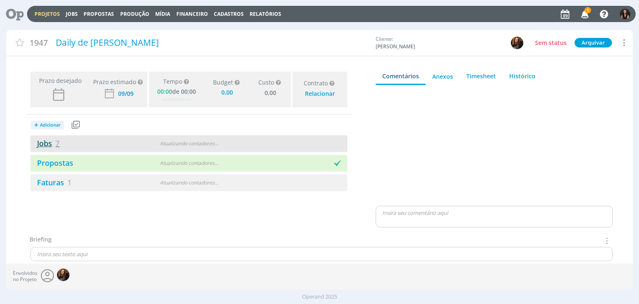
type input "0,00"
click at [52, 143] on link "Jobs 7" at bounding box center [44, 143] width 29 height 10
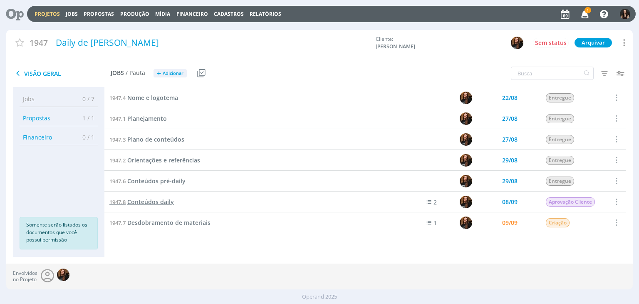
click at [145, 200] on span "Conteúdos daily" at bounding box center [150, 202] width 47 height 8
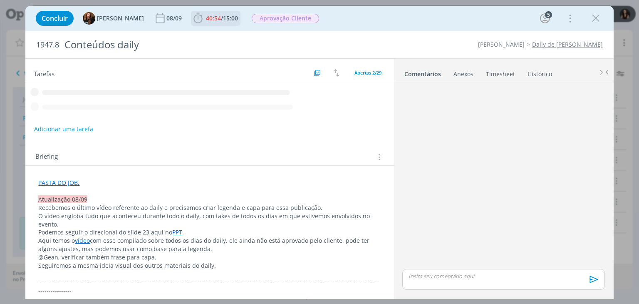
click at [211, 24] on span "40:54 / 15:00" at bounding box center [216, 18] width 48 height 12
click at [0, 0] on icon "dialog" at bounding box center [0, 0] width 0 height 0
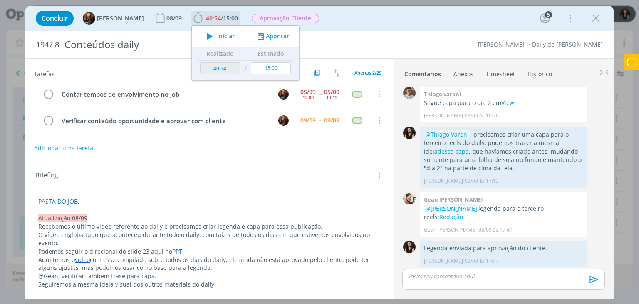
scroll to position [632, 0]
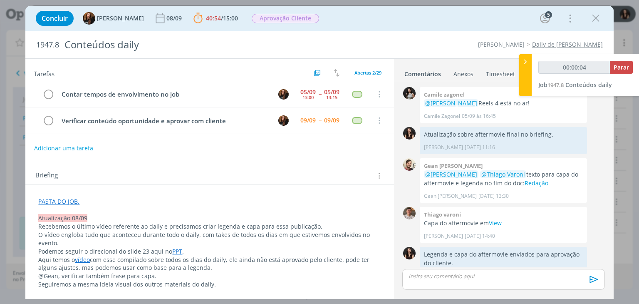
click at [111, 207] on p "dialog" at bounding box center [209, 209] width 342 height 8
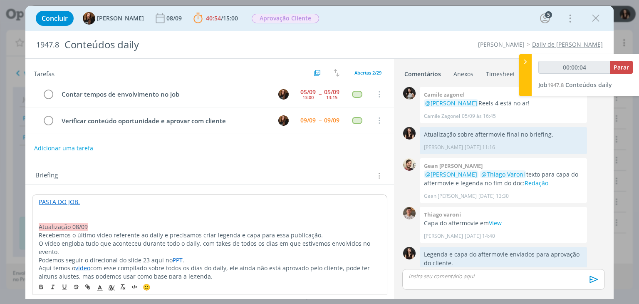
type input "00:00:05"
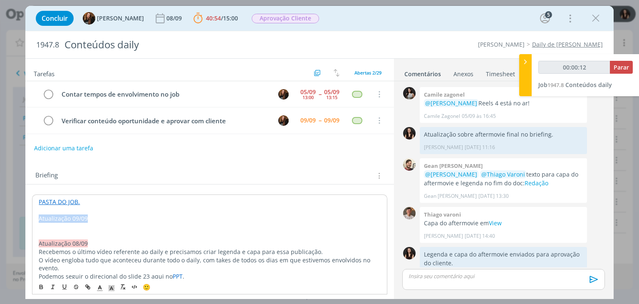
drag, startPoint x: 88, startPoint y: 216, endPoint x: 35, endPoint y: 214, distance: 52.8
click at [108, 288] on icon "dialog" at bounding box center [111, 287] width 7 height 7
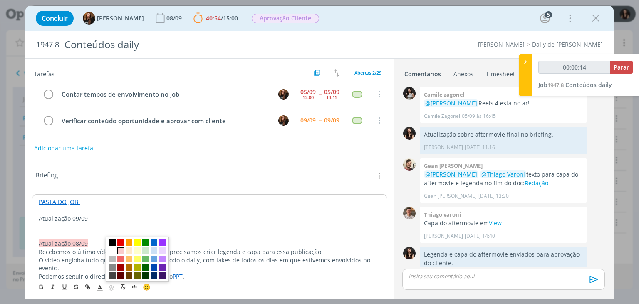
drag, startPoint x: 122, startPoint y: 252, endPoint x: 91, endPoint y: 223, distance: 41.5
click at [122, 251] on span "dialog" at bounding box center [120, 250] width 7 height 7
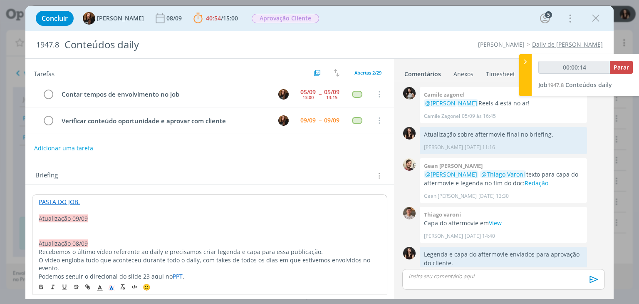
drag, startPoint x: 64, startPoint y: 231, endPoint x: 63, endPoint y: 227, distance: 4.2
click at [63, 231] on p "dialog" at bounding box center [209, 235] width 341 height 8
click at [63, 225] on p "dialog" at bounding box center [209, 226] width 341 height 8
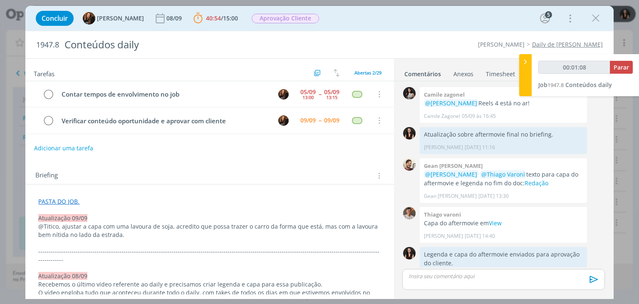
click at [442, 281] on div "dialog" at bounding box center [503, 279] width 202 height 21
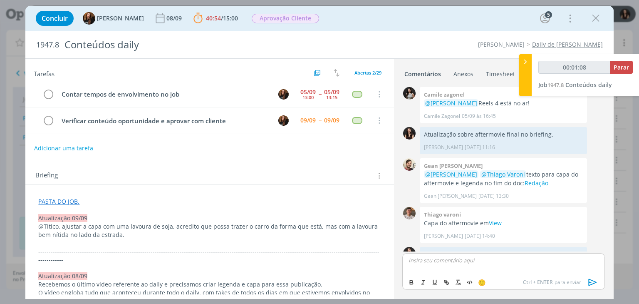
scroll to position [648, 0]
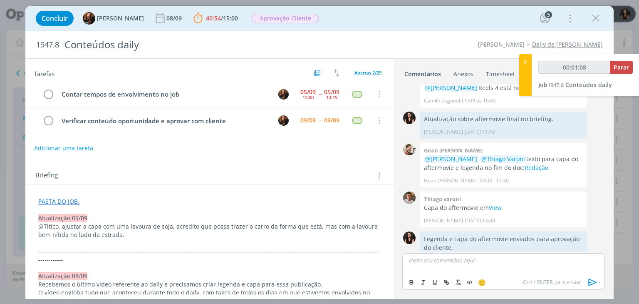
type input "00:01:09"
click at [592, 285] on icon "dialog" at bounding box center [592, 282] width 12 height 12
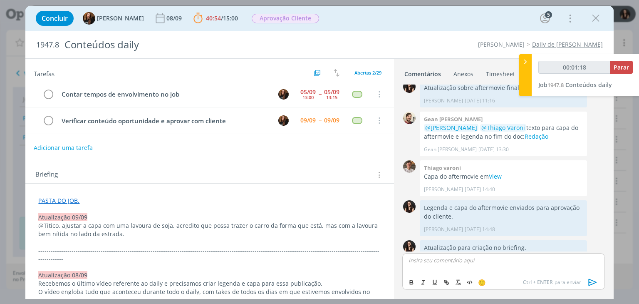
click at [58, 147] on button "Adicionar uma tarefa" at bounding box center [63, 148] width 59 height 14
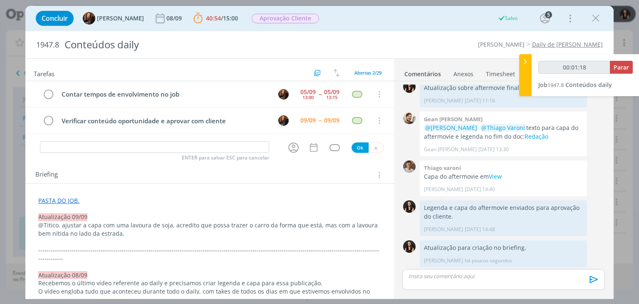
type input "00:01:19"
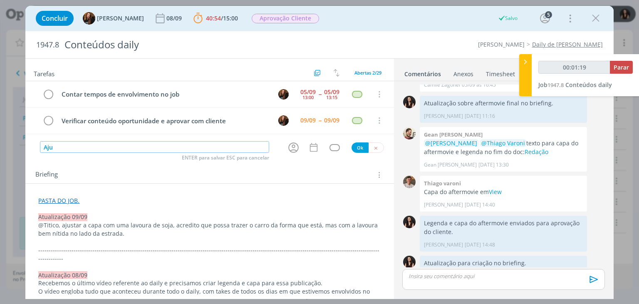
type input "Ajus"
type input "00:01:20"
type input "Ajuste atu"
type input "00:01:21"
type input "Ajuste atualização"
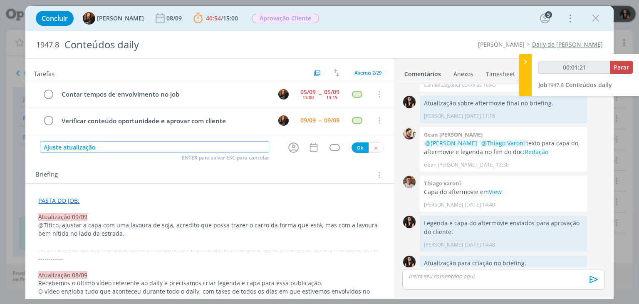
type input "00:01:22"
type input "Ajuste atualização"
type input "00:01:23"
type input "Ajuste atualização 9/09"
drag, startPoint x: 58, startPoint y: 147, endPoint x: 235, endPoint y: 148, distance: 176.3
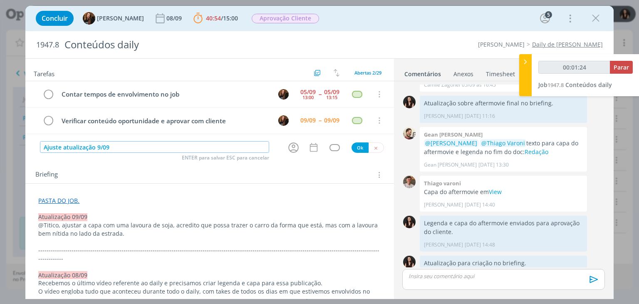
click at [235, 148] on input "Ajuste atualização 9/09" at bounding box center [154, 147] width 229 height 12
type input "00:01:25"
click at [287, 145] on icon "dialog" at bounding box center [293, 147] width 13 height 13
type input "Ajuste atualização 9/09"
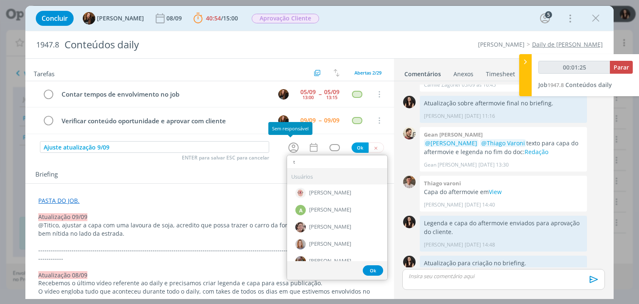
type input "th"
type input "00:01:26"
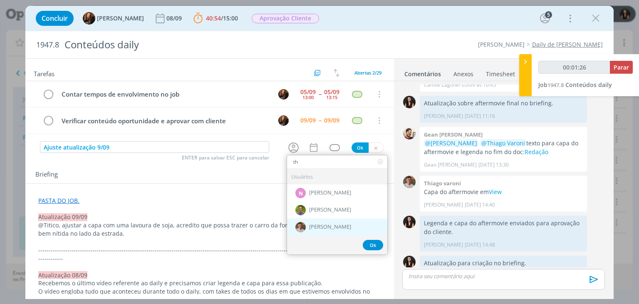
type input "th"
click at [326, 223] on span "[PERSON_NAME]" at bounding box center [330, 226] width 42 height 7
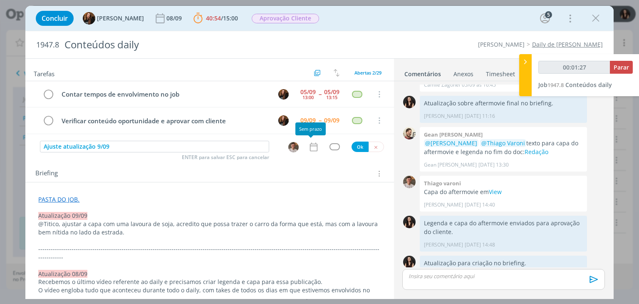
click at [311, 143] on icon "dialog" at bounding box center [313, 146] width 11 height 11
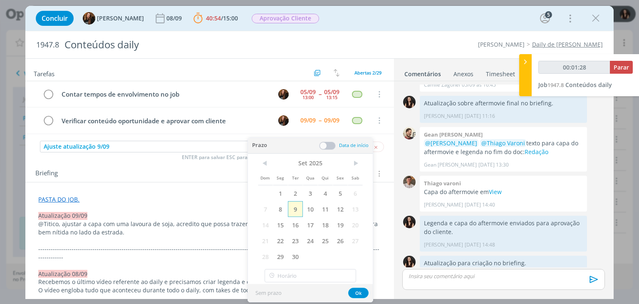
click at [294, 208] on span "9" at bounding box center [295, 209] width 15 height 16
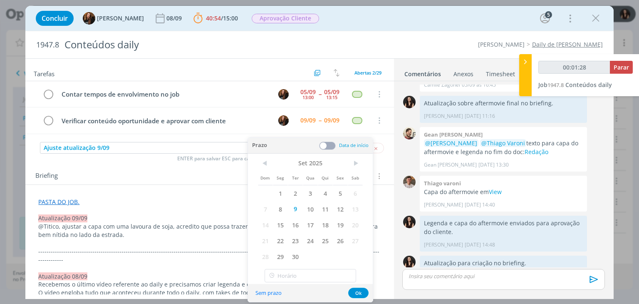
click at [326, 146] on span at bounding box center [327, 145] width 17 height 8
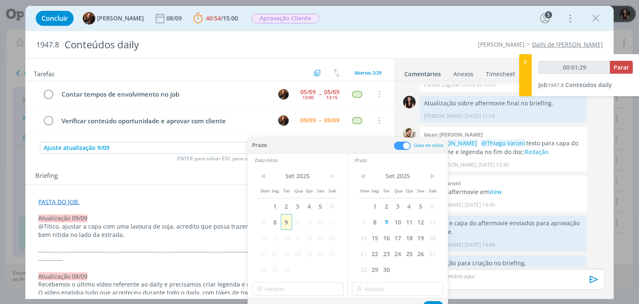
click at [291, 222] on span "9" at bounding box center [286, 222] width 11 height 16
type input "00:01:30"
type input "17:00"
click at [303, 289] on input "17:00" at bounding box center [297, 288] width 91 height 13
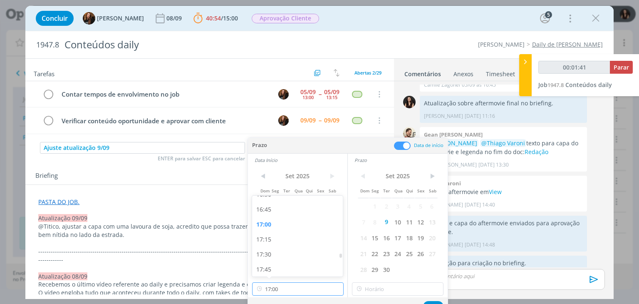
type input "00:01:42"
drag, startPoint x: 275, startPoint y: 235, endPoint x: 348, endPoint y: 268, distance: 79.9
click at [275, 235] on div "17:15" at bounding box center [298, 239] width 93 height 15
type input "17:15"
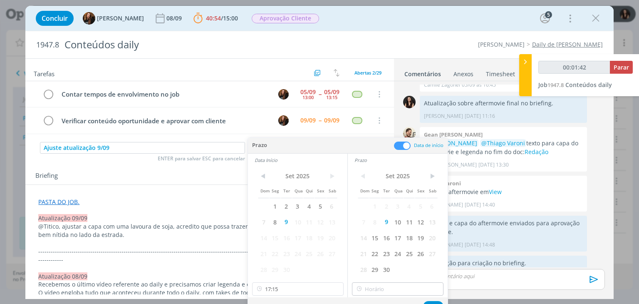
type input "00:01:43"
type input "17:15"
click at [393, 287] on input "17:15" at bounding box center [397, 288] width 91 height 13
type input "00:01:44"
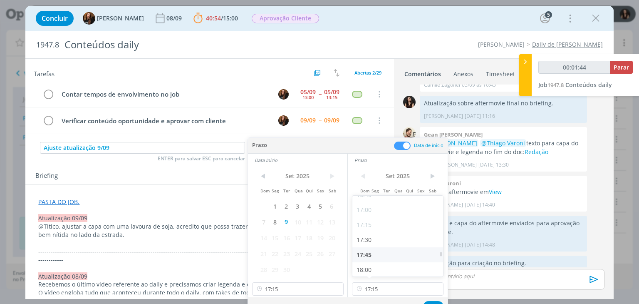
click at [378, 252] on div "17:45" at bounding box center [398, 254] width 93 height 15
type input "17:45"
click at [376, 290] on input "17:45" at bounding box center [397, 288] width 91 height 13
type input "00:01:46"
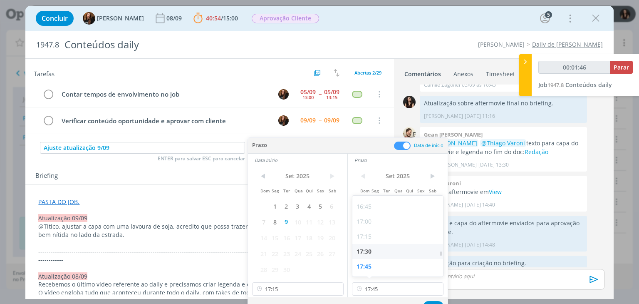
click at [378, 251] on div "17:30" at bounding box center [398, 251] width 93 height 15
type input "17:30"
click at [431, 302] on button "Ok" at bounding box center [433, 306] width 20 height 10
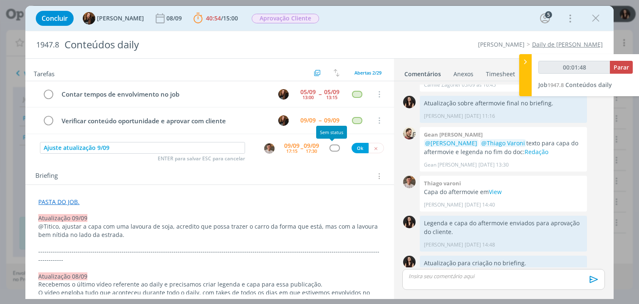
click at [333, 145] on div "dialog" at bounding box center [334, 147] width 10 height 7
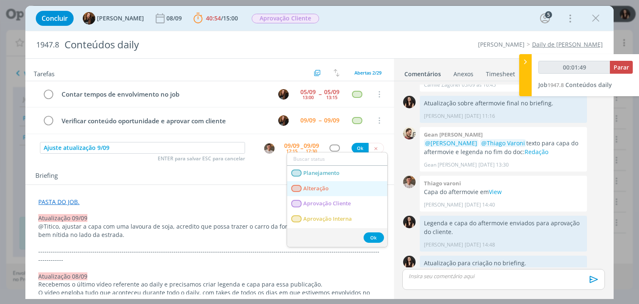
type input "00:01:50"
click at [318, 189] on span "Alteração" at bounding box center [316, 188] width 25 height 7
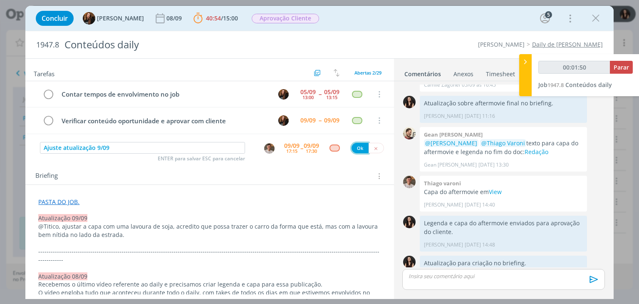
drag, startPoint x: 358, startPoint y: 145, endPoint x: 332, endPoint y: 165, distance: 32.6
click at [358, 145] on button "Ok" at bounding box center [359, 148] width 17 height 10
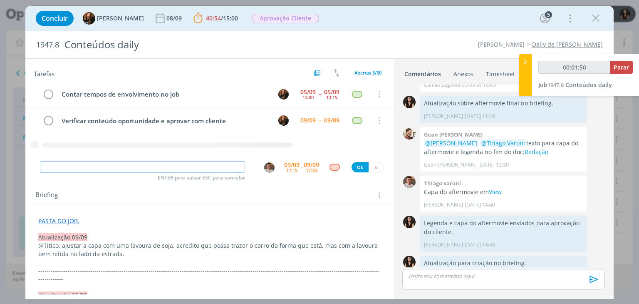
type input "00:01:51"
type input "En"
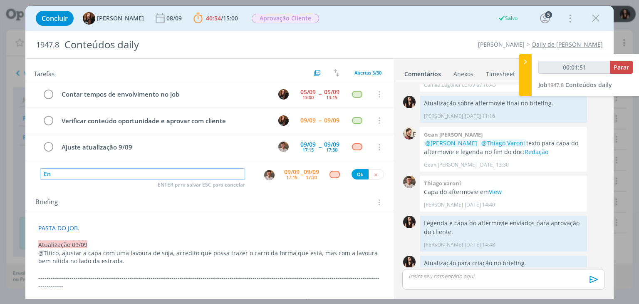
type input "00:01:53"
click at [266, 177] on img "dialog" at bounding box center [269, 175] width 10 height 10
type input "Envio"
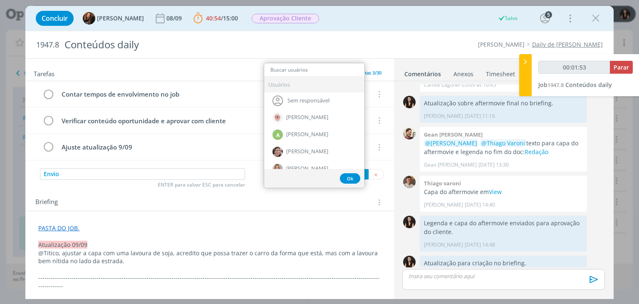
type input "00:01:54"
type input "isab"
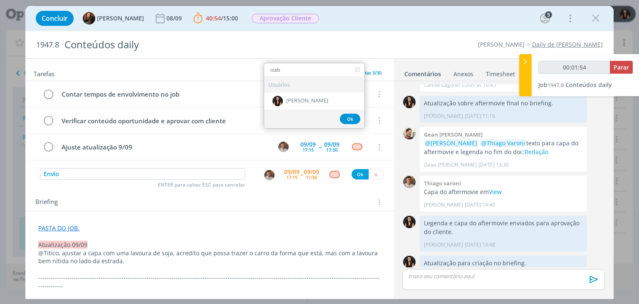
type input "00:01:55"
type input "isab"
click at [304, 89] on div "Usuários" at bounding box center [314, 85] width 100 height 16
click at [307, 98] on span "[PERSON_NAME]" at bounding box center [307, 100] width 42 height 7
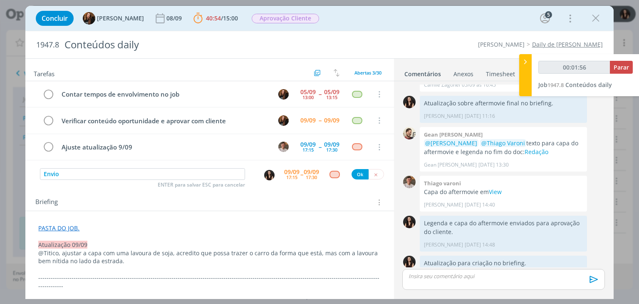
click at [296, 169] on div "09/09" at bounding box center [291, 172] width 15 height 6
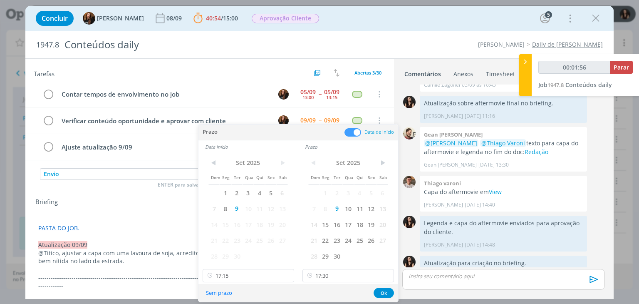
type input "00:01:57"
click at [284, 280] on icon at bounding box center [287, 275] width 10 height 13
type input "00:01:58"
click at [388, 273] on icon at bounding box center [386, 275] width 10 height 13
click at [381, 299] on div "Sem prazo Ok" at bounding box center [298, 293] width 200 height 18
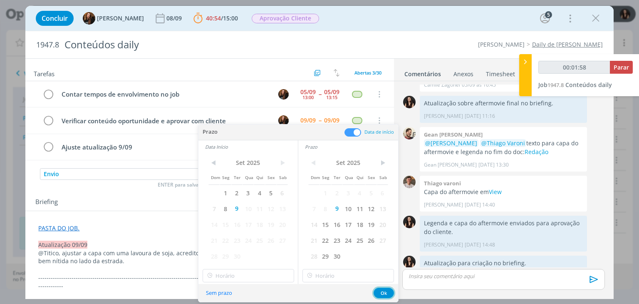
click at [381, 292] on button "Ok" at bounding box center [383, 292] width 20 height 10
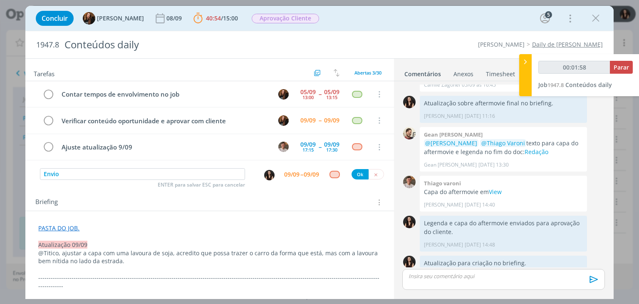
type input "00:01:59"
click at [330, 173] on div "dialog" at bounding box center [334, 174] width 10 height 7
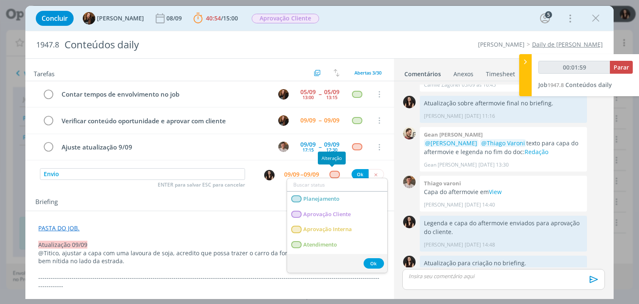
type input "a"
type input "00:02:00"
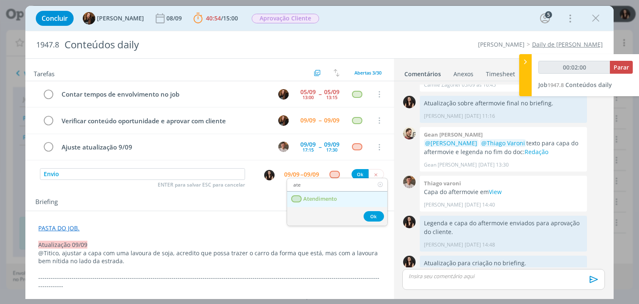
type input "ate"
drag, startPoint x: 324, startPoint y: 198, endPoint x: 335, endPoint y: 188, distance: 14.7
click at [324, 198] on span "Atendimento" at bounding box center [321, 198] width 34 height 7
type input "00:02:01"
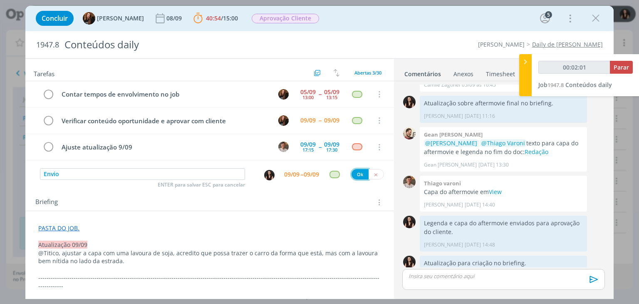
click at [357, 176] on button "Ok" at bounding box center [359, 174] width 17 height 10
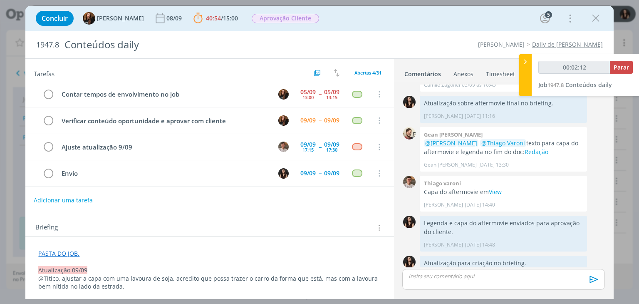
type input "00:02:13"
click at [623, 69] on span "Parar" at bounding box center [620, 67] width 15 height 8
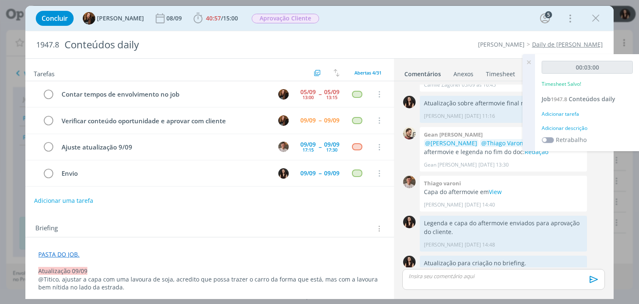
click at [561, 124] on div "Adicionar descrição" at bounding box center [586, 127] width 91 height 7
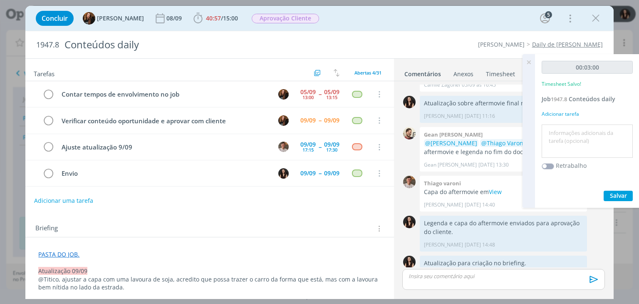
click at [566, 135] on textarea at bounding box center [587, 141] width 87 height 30
type textarea "Atualização pautas e briefing"
click at [617, 195] on span "Salvar" at bounding box center [618, 195] width 17 height 8
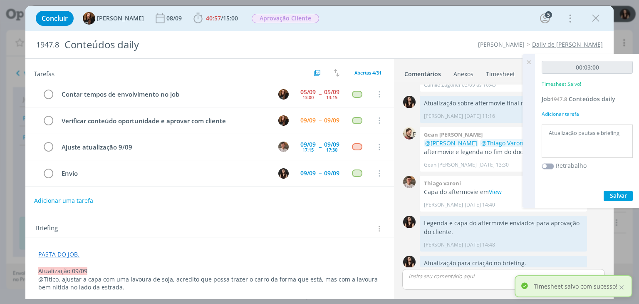
click at [529, 60] on icon at bounding box center [528, 62] width 15 height 16
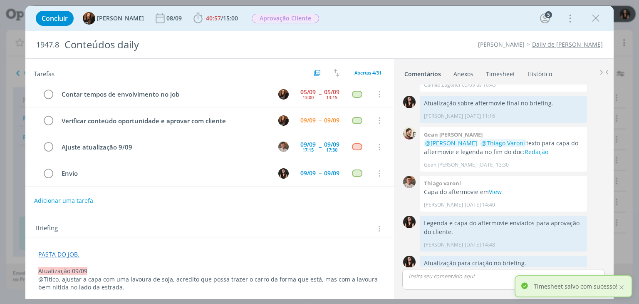
click at [437, 11] on div "Concluir Tayná Morsch 08/09 40:57 / 15:00 Iniciar Apontar Data * 09/09/2025 Hor…" at bounding box center [319, 18] width 575 height 20
click at [301, 14] on span "Aprovação Cliente" at bounding box center [285, 19] width 67 height 10
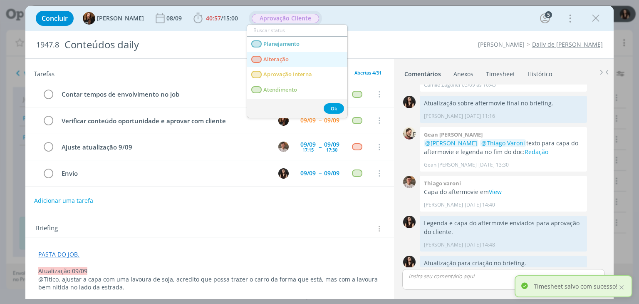
click at [287, 59] on span "Alteração" at bounding box center [276, 59] width 25 height 7
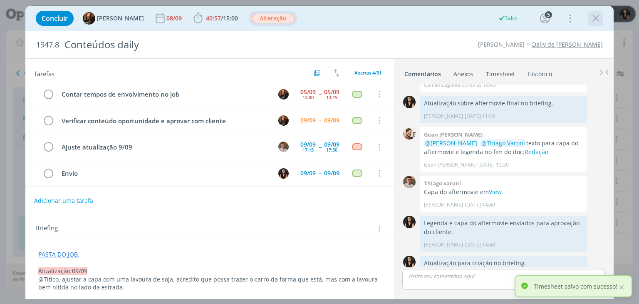
click at [595, 20] on icon "dialog" at bounding box center [595, 18] width 12 height 12
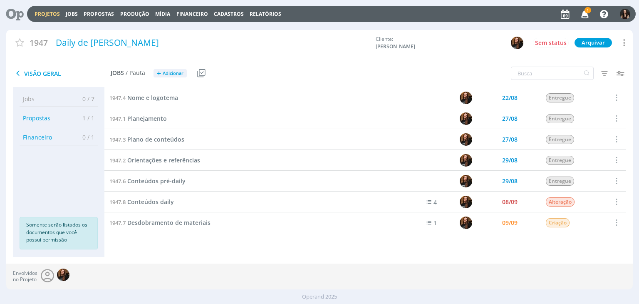
click at [588, 16] on icon "button" at bounding box center [585, 14] width 15 height 14
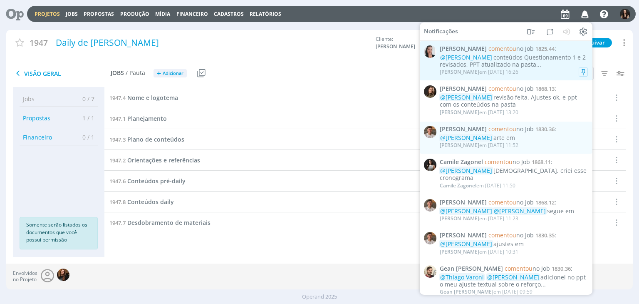
click at [500, 59] on div "@Isabelle Silva conteúdos Questionamento 1 e 2 revisados, PPT atualizado na pas…" at bounding box center [514, 61] width 148 height 14
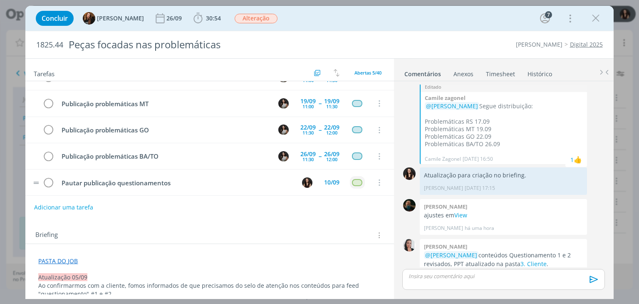
scroll to position [18, 0]
drag, startPoint x: 600, startPoint y: 18, endPoint x: 595, endPoint y: 1, distance: 17.7
click at [600, 18] on icon "dialog" at bounding box center [595, 18] width 12 height 12
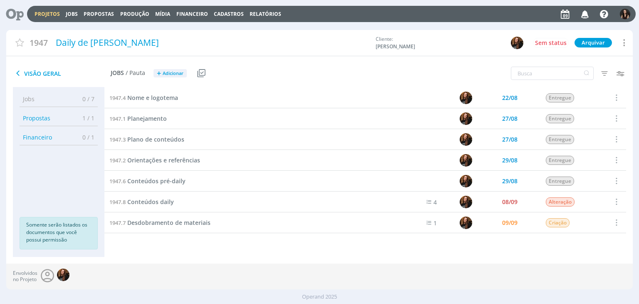
click at [18, 14] on icon at bounding box center [11, 14] width 17 height 16
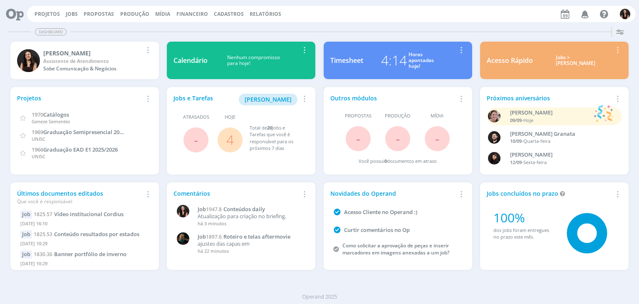
click at [230, 137] on link "4" at bounding box center [229, 140] width 7 height 18
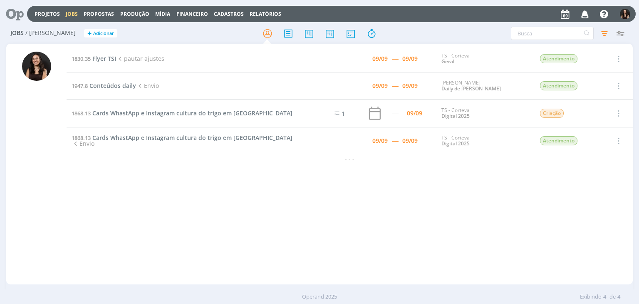
click at [223, 107] on td "1868.13 Cards WhastApp e Instagram cultura do trigo em [GEOGRAPHIC_DATA]" at bounding box center [185, 113] width 237 height 28
click at [225, 111] on span "Cards WhastApp e Instagram cultura do trigo em [GEOGRAPHIC_DATA]" at bounding box center [192, 113] width 200 height 8
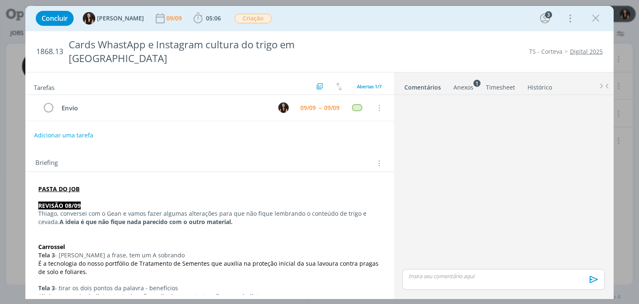
click at [400, 21] on div "Concluir [PERSON_NAME] [DATE] 05:06 Iniciar Apontar Data * [DATE] Horas * 00:00…" at bounding box center [319, 18] width 575 height 20
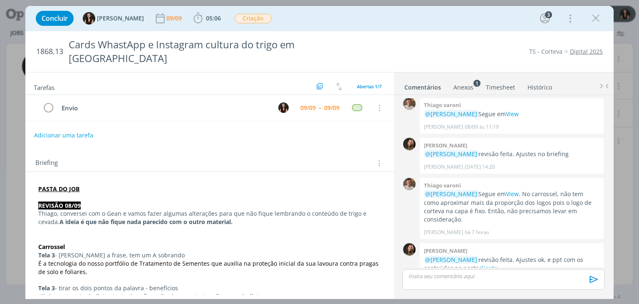
click at [394, 35] on div "1868.13 Cards WhastApp e Instagram cultura do trigo em Dermacor TS - Corteva Di…" at bounding box center [319, 51] width 588 height 41
click at [366, 22] on div "Concluir [PERSON_NAME] [DATE] 05:06 Iniciar Apontar Data * [DATE] Horas * 00:00…" at bounding box center [319, 18] width 575 height 20
click at [152, 128] on div "Adicionar uma tarefa" at bounding box center [209, 135] width 368 height 15
click at [210, 19] on span "05:06" at bounding box center [213, 18] width 15 height 8
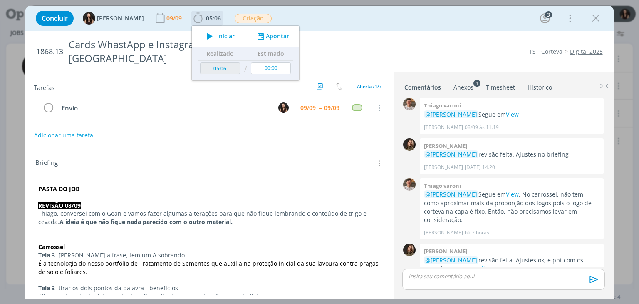
click at [217, 34] on span "Iniciar" at bounding box center [225, 36] width 17 height 6
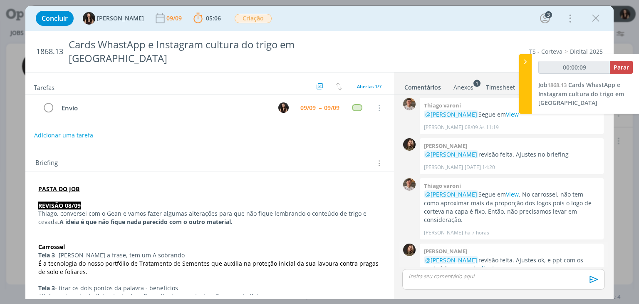
click at [479, 264] on link "cliente" at bounding box center [488, 268] width 19 height 8
type input "00:10:40"
click at [619, 70] on span "Parar" at bounding box center [620, 67] width 15 height 8
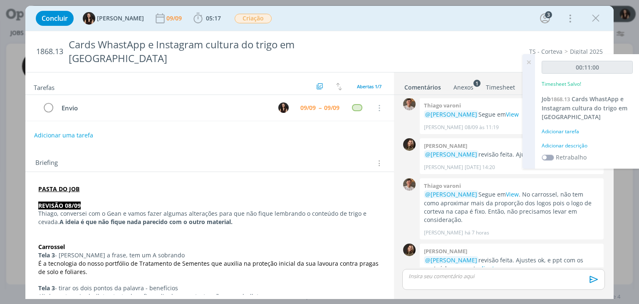
click at [576, 145] on div "Adicionar descrição" at bounding box center [586, 145] width 91 height 7
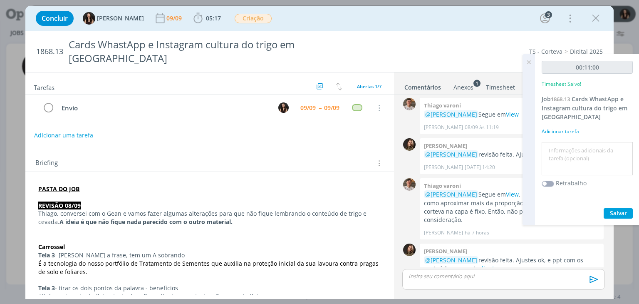
click at [578, 152] on textarea at bounding box center [587, 159] width 87 height 30
type textarea "Envio para cliente"
click at [618, 215] on span "Salvar" at bounding box center [618, 213] width 17 height 8
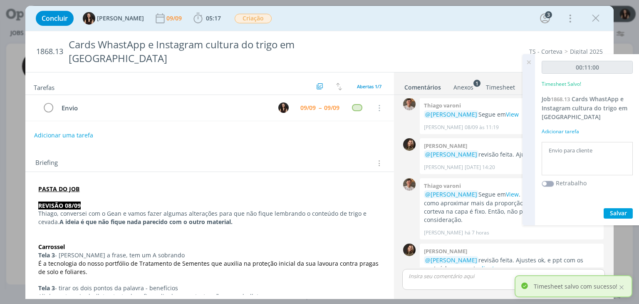
click at [527, 62] on icon at bounding box center [528, 62] width 15 height 16
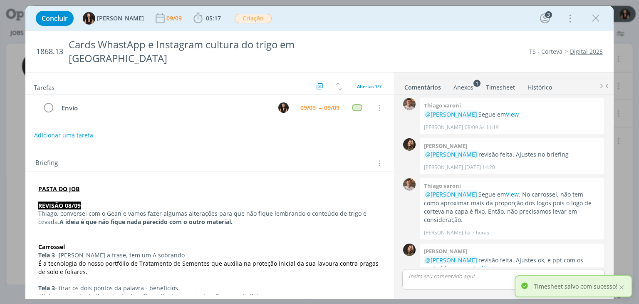
click at [467, 280] on div "dialog" at bounding box center [503, 279] width 202 height 21
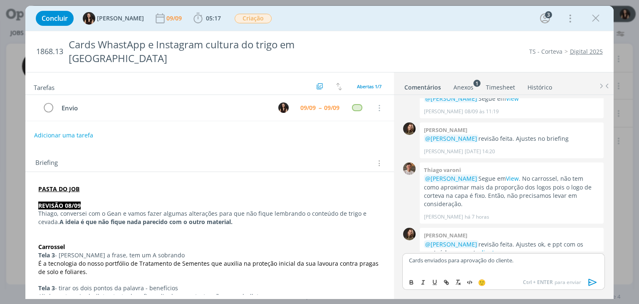
click at [591, 282] on icon "dialog" at bounding box center [592, 282] width 12 height 12
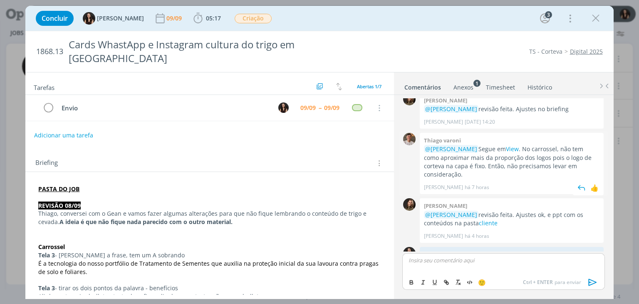
scroll to position [115, 0]
click at [49, 102] on icon "dialog" at bounding box center [48, 108] width 12 height 12
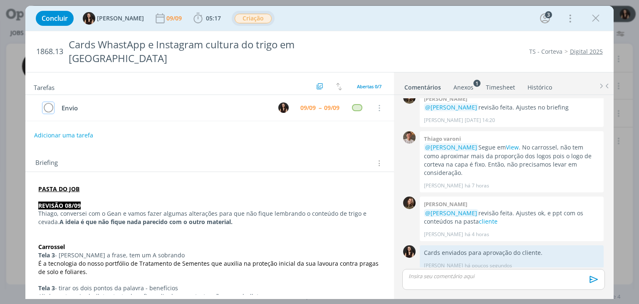
scroll to position [99, 0]
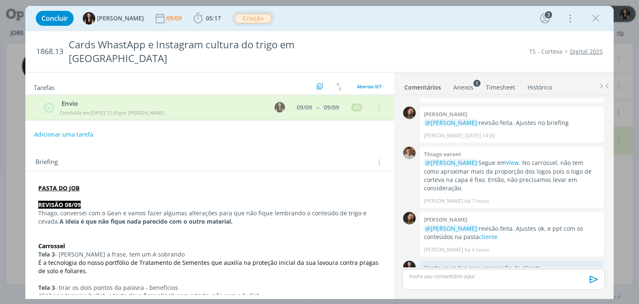
click at [247, 20] on span "Criação" at bounding box center [253, 19] width 37 height 10
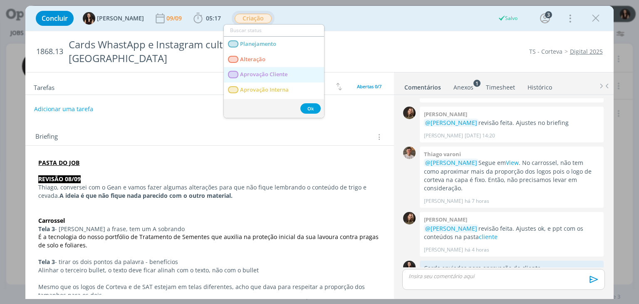
click at [256, 78] on Cliente "Aprovação Cliente" at bounding box center [274, 74] width 100 height 15
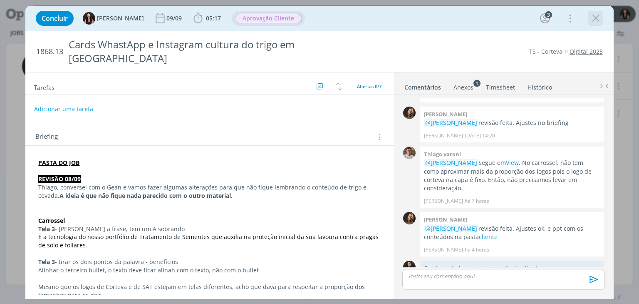
click at [591, 19] on icon "dialog" at bounding box center [595, 18] width 12 height 12
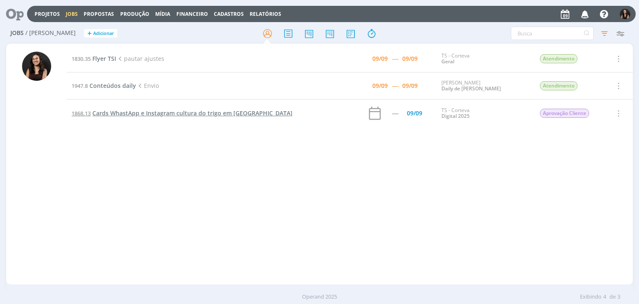
click at [118, 112] on span "Cards WhastApp e Instagram cultura do trigo em [GEOGRAPHIC_DATA]" at bounding box center [192, 113] width 200 height 8
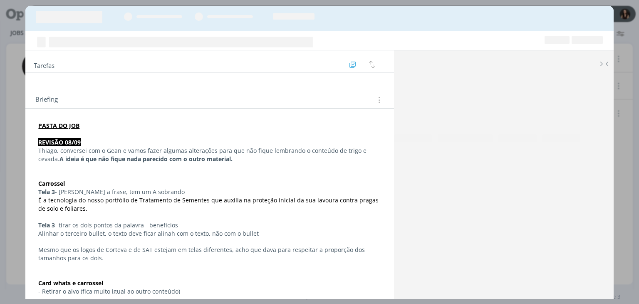
scroll to position [99, 0]
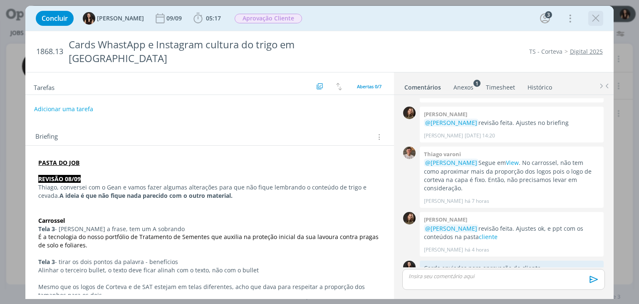
click at [596, 18] on icon "dialog" at bounding box center [595, 18] width 12 height 12
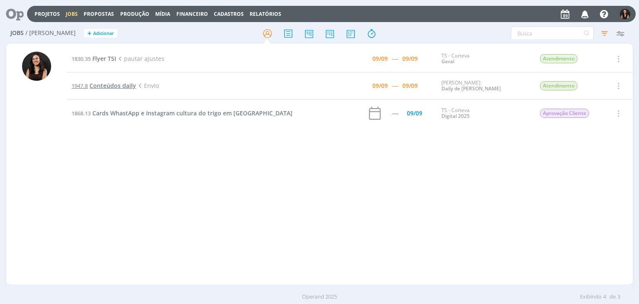
click at [110, 84] on span "Conteúdos daily" at bounding box center [112, 86] width 47 height 8
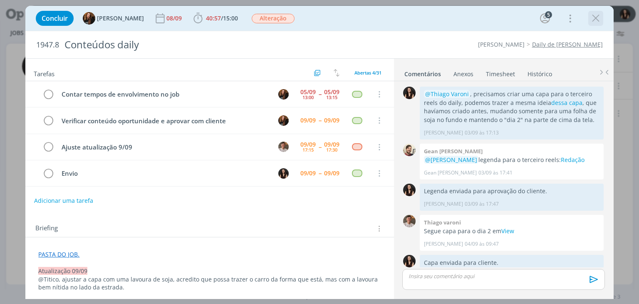
scroll to position [615, 0]
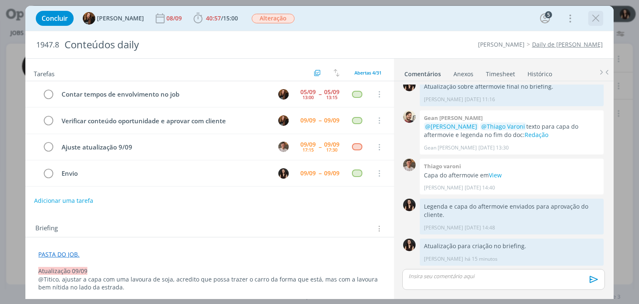
click at [592, 14] on icon "dialog" at bounding box center [595, 18] width 12 height 12
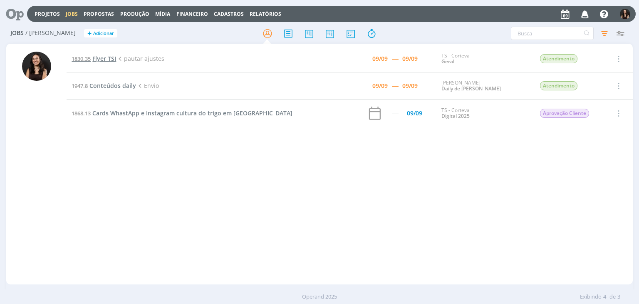
click at [113, 62] on span "Flyer TSI" at bounding box center [104, 58] width 24 height 8
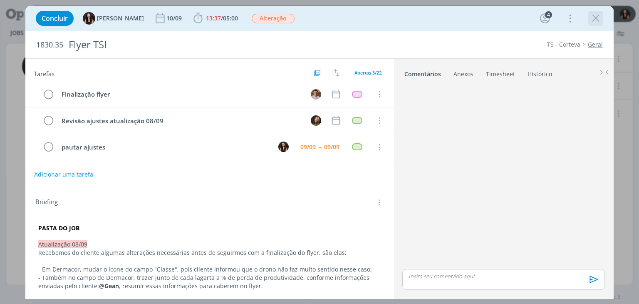
scroll to position [532, 0]
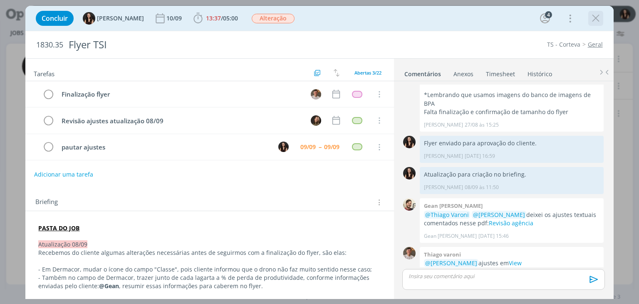
click at [589, 17] on icon "dialog" at bounding box center [595, 18] width 12 height 12
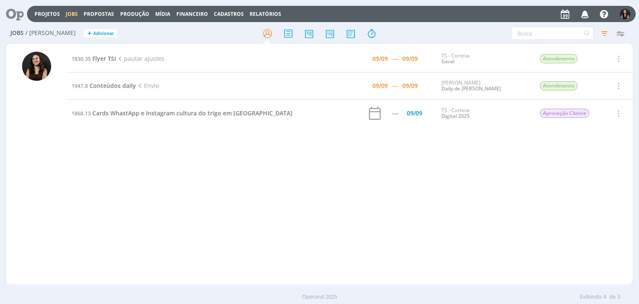
click at [368, 224] on div "1830.35 Flyer TSI pautar ajustes 09/09 ----- 09/09 TS - Corteva Geral Atendimen…" at bounding box center [350, 163] width 566 height 237
click at [153, 178] on div "1830.35 Flyer TSI pautar ajustes 09/09 ----- 09/09 TS - Corteva Geral Atendimen…" at bounding box center [350, 163] width 566 height 237
click at [20, 15] on icon at bounding box center [11, 14] width 17 height 16
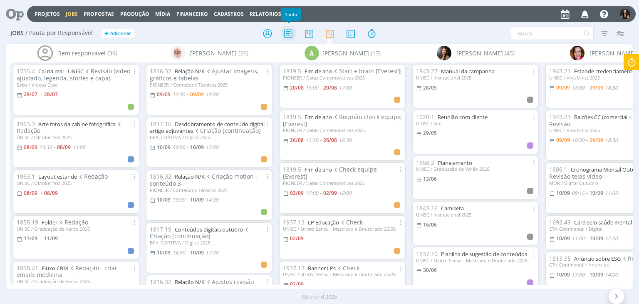
click at [291, 31] on icon at bounding box center [288, 33] width 15 height 16
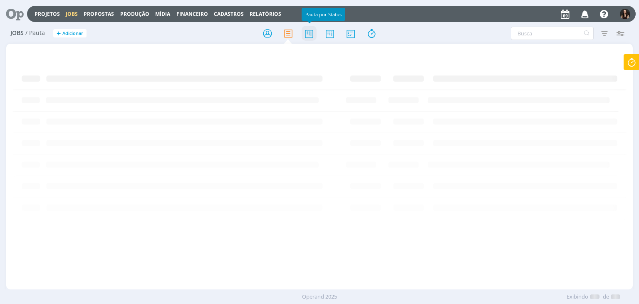
click at [307, 37] on icon at bounding box center [309, 33] width 15 height 16
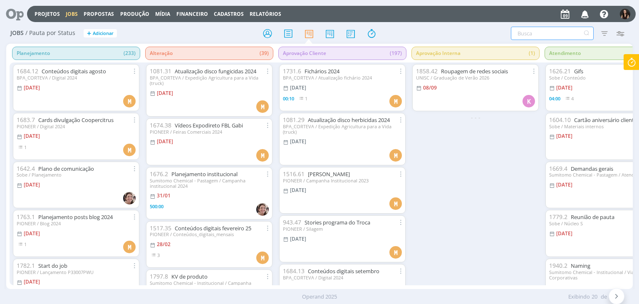
click at [563, 37] on input "text" at bounding box center [552, 33] width 83 height 13
paste input "ABMRA"
type input "ABMRA"
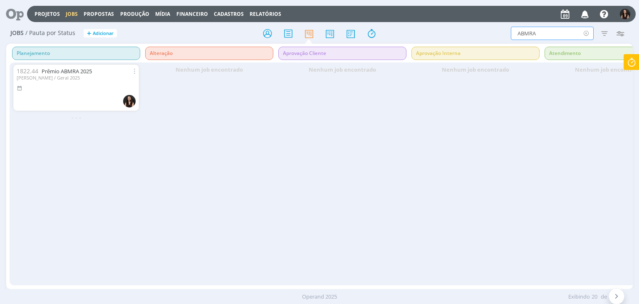
click at [587, 32] on icon at bounding box center [586, 33] width 10 height 13
click at [342, 126] on div "Nenhum job encontrado" at bounding box center [342, 173] width 133 height 222
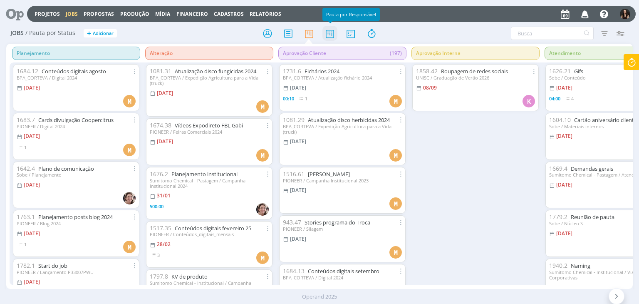
click at [334, 35] on icon at bounding box center [329, 33] width 15 height 16
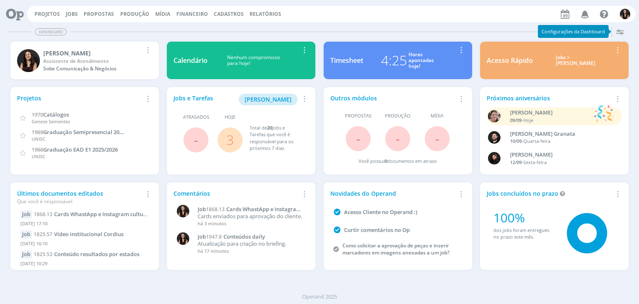
click at [275, 25] on div "Dashboard Salvar Selecione abaixo os cards desejados: Meus Meu Perfil [GEOGRAPH…" at bounding box center [319, 163] width 639 height 280
click at [231, 137] on link "3" at bounding box center [229, 140] width 7 height 18
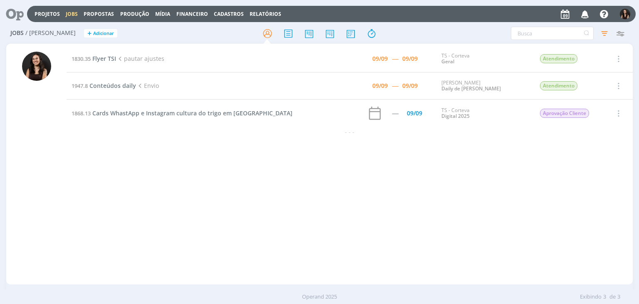
click at [222, 171] on div "1830.35 Flyer TSI pautar ajustes 09/09 ----- 09/09 TS - Corteva Geral Atendimen…" at bounding box center [350, 163] width 566 height 237
click at [239, 112] on span "Cards WhastApp e Instagram cultura do trigo em [GEOGRAPHIC_DATA]" at bounding box center [192, 113] width 200 height 8
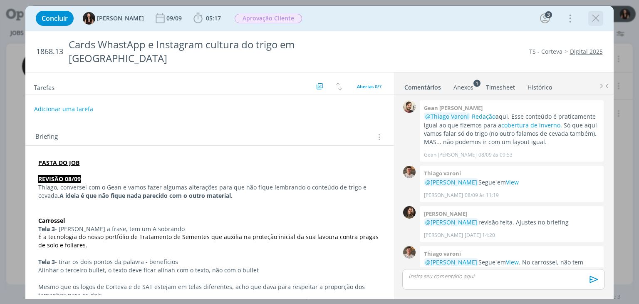
scroll to position [99, 0]
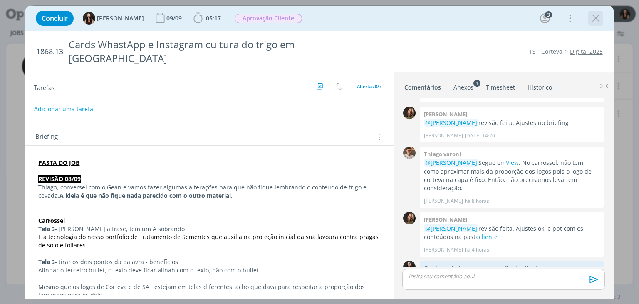
click at [600, 19] on icon "dialog" at bounding box center [595, 18] width 12 height 12
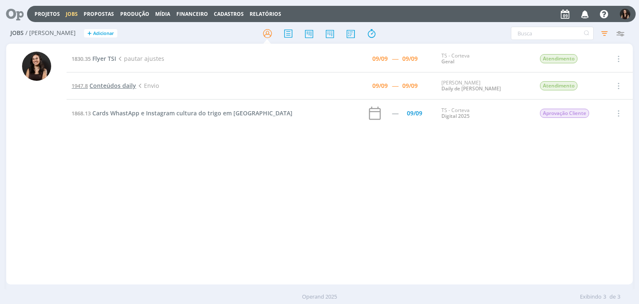
click at [122, 89] on span "Conteúdos daily" at bounding box center [112, 86] width 47 height 8
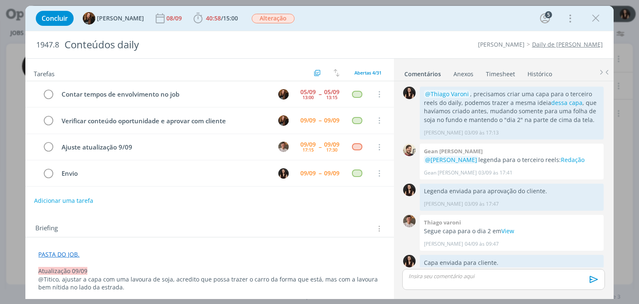
scroll to position [615, 0]
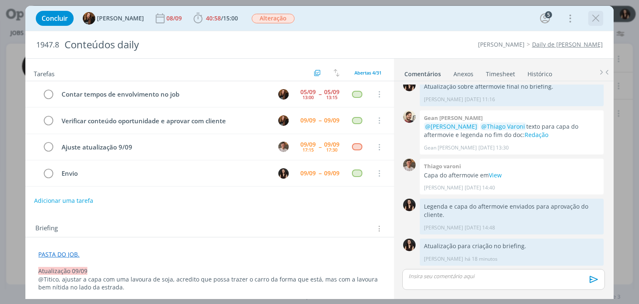
click at [592, 15] on icon "dialog" at bounding box center [595, 18] width 12 height 12
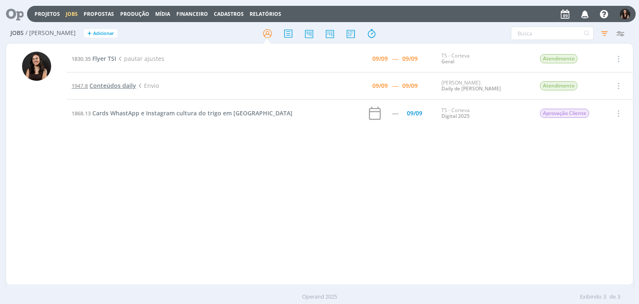
click at [105, 82] on span "Conteúdos daily" at bounding box center [112, 86] width 47 height 8
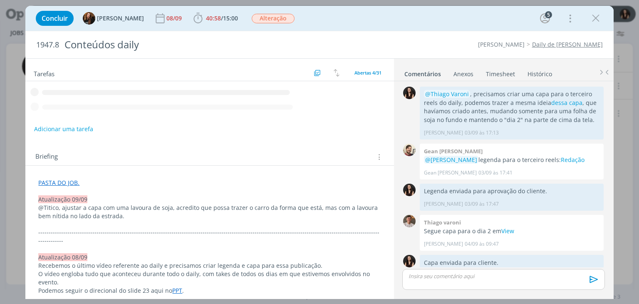
scroll to position [615, 0]
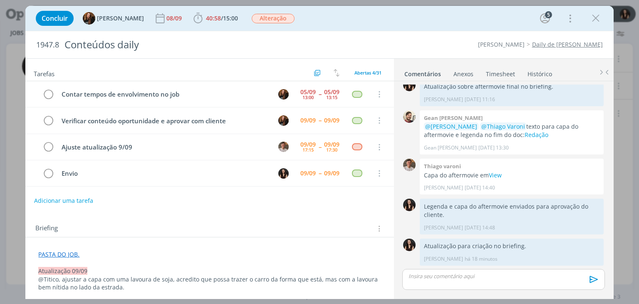
click at [596, 20] on icon "dialog" at bounding box center [595, 18] width 12 height 12
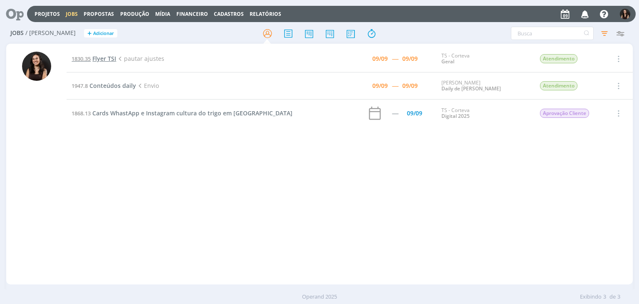
click at [105, 59] on span "Flyer TSI" at bounding box center [104, 58] width 24 height 8
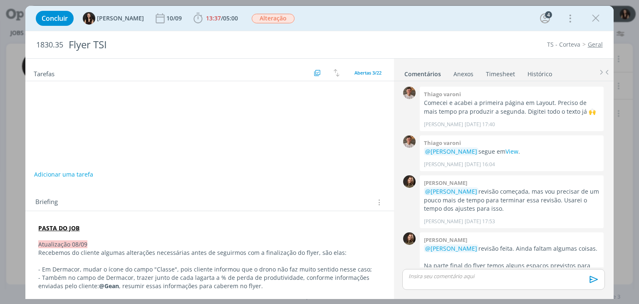
scroll to position [532, 0]
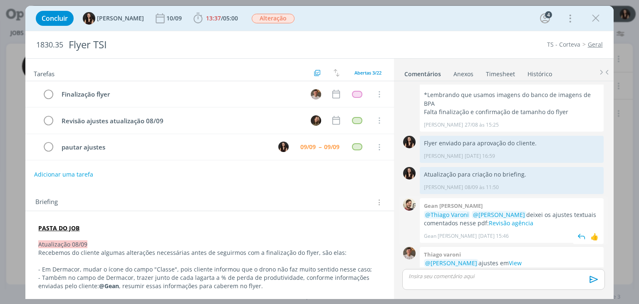
click at [402, 198] on div "0" at bounding box center [409, 220] width 21 height 44
click at [394, 40] on div "1830.35 Flyer TSI TS - Corteva Geral" at bounding box center [319, 44] width 588 height 27
click at [408, 27] on div "Concluir [PERSON_NAME] [DATE] 13:37 / 05:00 Iniciar Apontar Data * [DATE] Horas…" at bounding box center [319, 18] width 575 height 20
click at [378, 185] on div "Tarefas Usar Job de template Criar template a partir deste job Visualizar Templ…" at bounding box center [209, 176] width 368 height 235
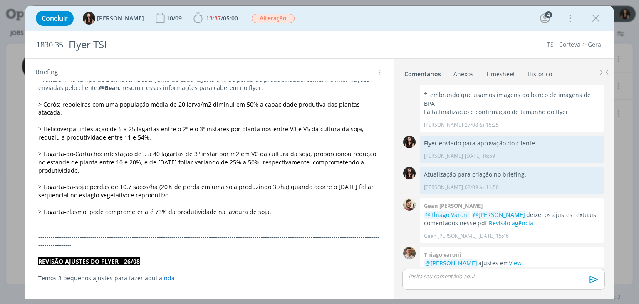
scroll to position [206, 0]
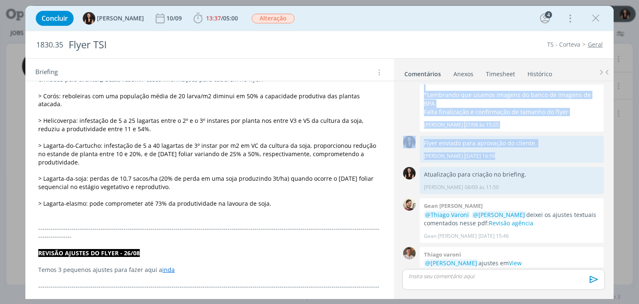
drag, startPoint x: 396, startPoint y: 147, endPoint x: 393, endPoint y: 94, distance: 52.5
click at [393, 94] on div "Tarefas Usar Job de template Criar template a partir deste job Visualizar Templ…" at bounding box center [319, 178] width 588 height 240
click at [394, 143] on div "0 Thiago varoni Comecei e acabei a primeira página em Layout. Preciso de mais t…" at bounding box center [504, 189] width 220 height 216
click at [397, 147] on div "0 Thiago varoni Comecei e acabei a primeira página em Layout. Preciso de mais t…" at bounding box center [504, 189] width 220 height 216
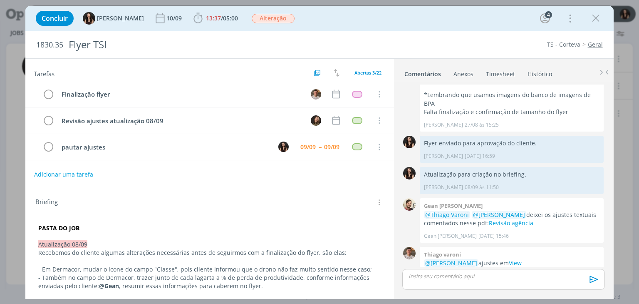
click at [314, 183] on div "Tarefas Usar Job de template Criar template a partir deste job Visualizar Templ…" at bounding box center [209, 176] width 368 height 235
click at [202, 22] on span "13:37 / 05:00" at bounding box center [216, 18] width 48 height 12
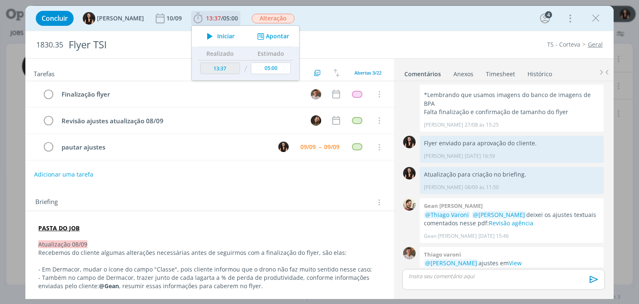
click at [206, 29] on div "Iniciar Apontar" at bounding box center [245, 36] width 107 height 21
click at [217, 33] on span "Iniciar" at bounding box center [225, 36] width 17 height 6
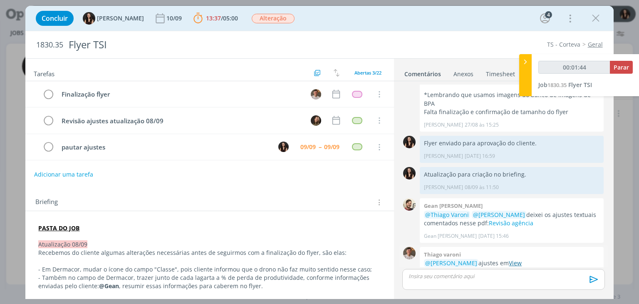
click at [509, 259] on link "View" at bounding box center [515, 263] width 13 height 8
click at [489, 219] on link "Revisão agência" at bounding box center [511, 223] width 44 height 8
click at [624, 68] on span "Parar" at bounding box center [620, 67] width 15 height 8
click at [623, 64] on span "Parar" at bounding box center [620, 67] width 15 height 8
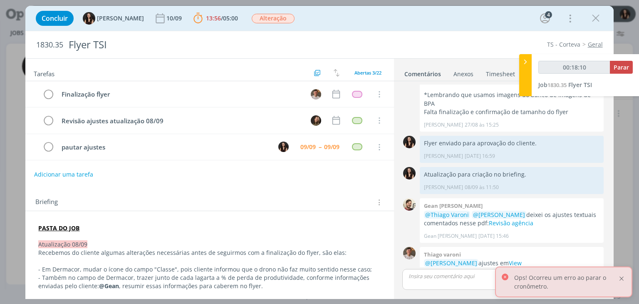
drag, startPoint x: 622, startPoint y: 277, endPoint x: 623, endPoint y: 188, distance: 88.6
click at [621, 277] on div at bounding box center [621, 277] width 7 height 7
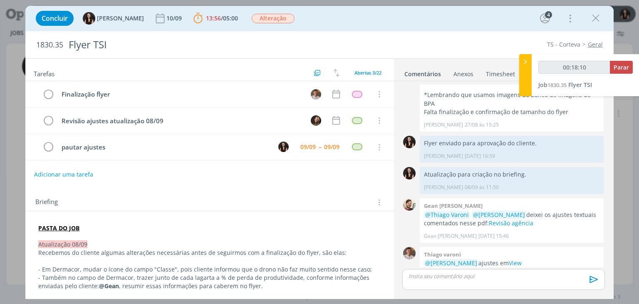
type input "00:19:00"
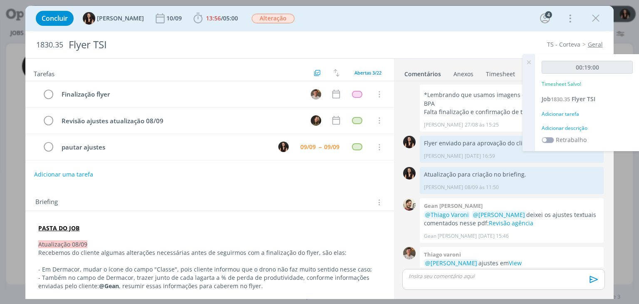
click at [568, 129] on div "Adicionar descrição" at bounding box center [586, 127] width 91 height 7
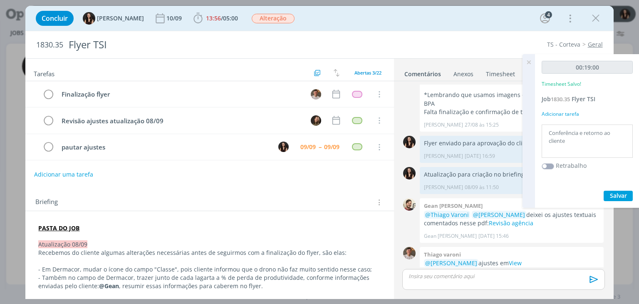
type textarea "Conferência e retorno ao cliente"
click at [614, 195] on span "Salvar" at bounding box center [618, 195] width 17 height 8
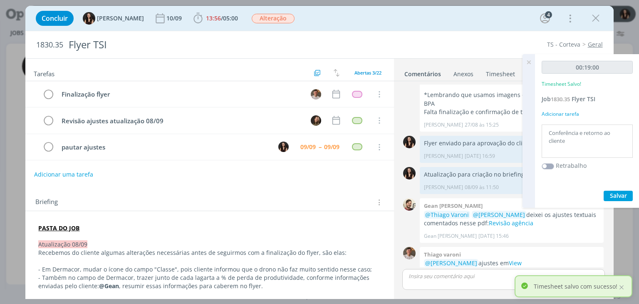
click at [529, 65] on icon at bounding box center [528, 62] width 15 height 16
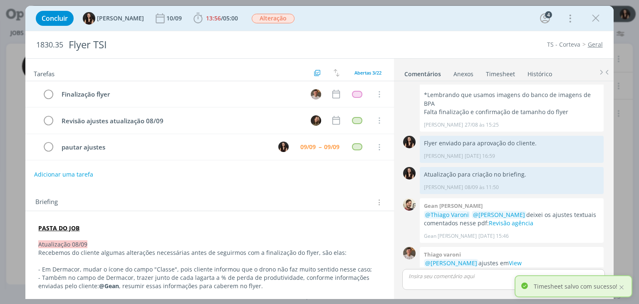
click at [440, 270] on div "dialog" at bounding box center [503, 279] width 202 height 21
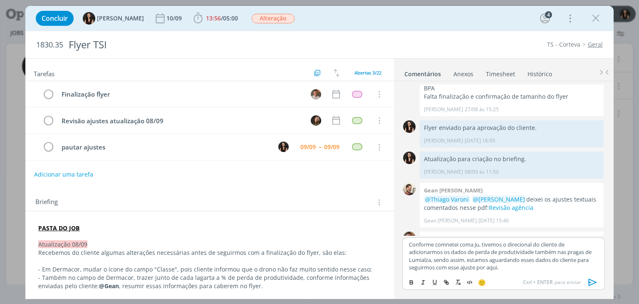
scroll to position [564, 0]
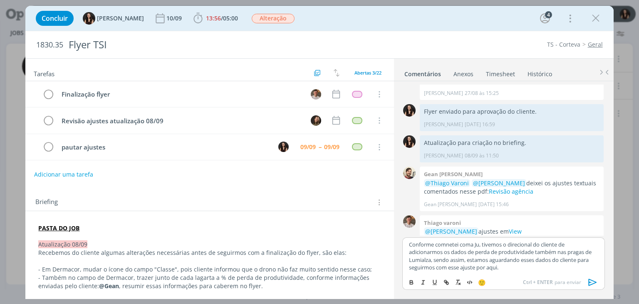
click at [472, 244] on p "Conforme comnetei coma Ju, tivemos o direcional do cliente de adicionarmos os d…" at bounding box center [503, 255] width 189 height 31
drag, startPoint x: 595, startPoint y: 279, endPoint x: 590, endPoint y: 270, distance: 10.4
click at [594, 279] on icon "dialog" at bounding box center [592, 282] width 12 height 12
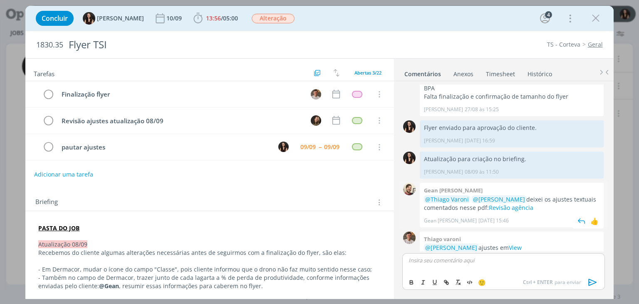
scroll to position [604, 0]
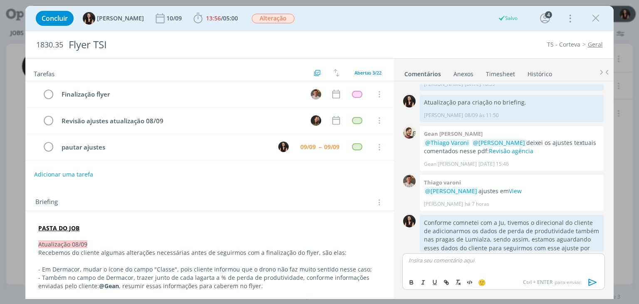
click at [596, 263] on div "Editar Excluir" at bounding box center [593, 269] width 15 height 12
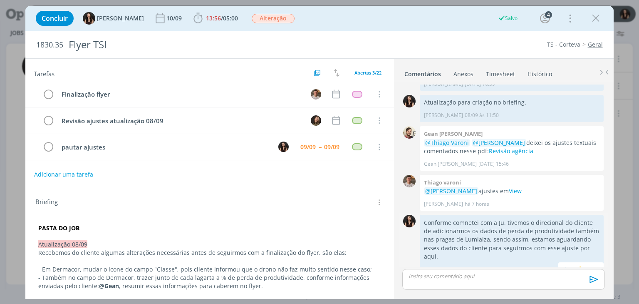
scroll to position [588, 0]
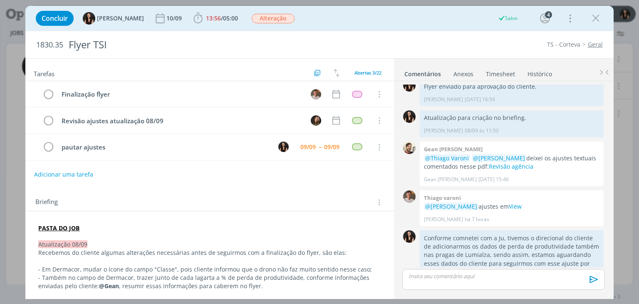
drag, startPoint x: 593, startPoint y: 244, endPoint x: 588, endPoint y: 247, distance: 5.6
click at [593, 245] on p "Conforme comnetei com a Ju, tivemos o direcional do cliente de adicionarmos os …" at bounding box center [512, 255] width 176 height 42
drag, startPoint x: 594, startPoint y: 255, endPoint x: 590, endPoint y: 258, distance: 5.3
click at [593, 280] on span "Editar Excluir" at bounding box center [594, 285] width 10 height 10
click at [589, 282] on icon "dialog" at bounding box center [593, 286] width 9 height 8
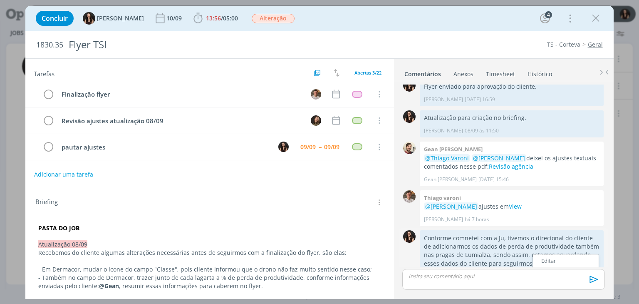
drag, startPoint x: 556, startPoint y: 235, endPoint x: 546, endPoint y: 237, distance: 10.1
click at [556, 254] on link "Editar" at bounding box center [566, 260] width 66 height 13
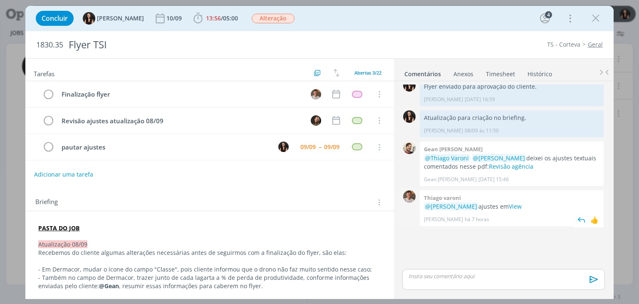
scroll to position [573, 0]
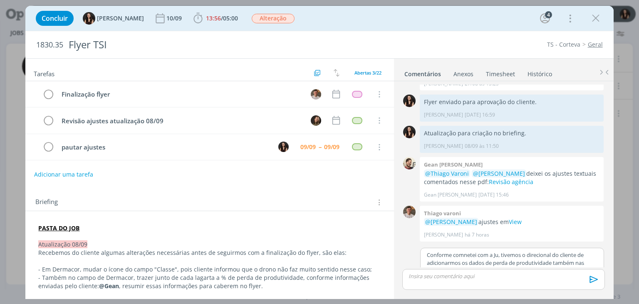
drag, startPoint x: 462, startPoint y: 238, endPoint x: 464, endPoint y: 242, distance: 4.5
click at [463, 251] on p "Conforme comnetei com a Ju, tivemos o direcional do cliente de adicionarmos os …" at bounding box center [512, 266] width 171 height 31
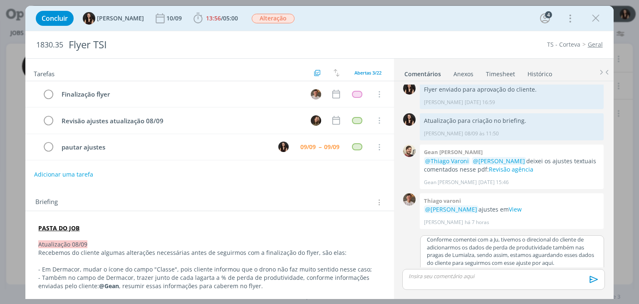
click at [586, 272] on button "Salvar" at bounding box center [590, 277] width 19 height 10
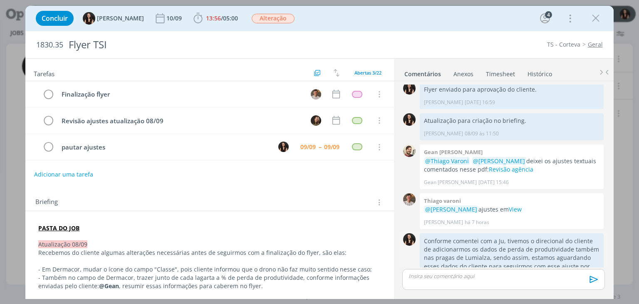
scroll to position [588, 0]
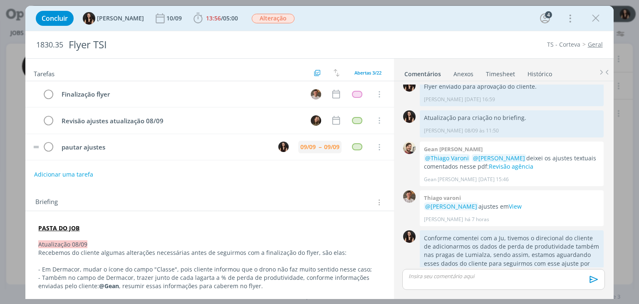
click at [324, 148] on div "09/09" at bounding box center [331, 147] width 15 height 6
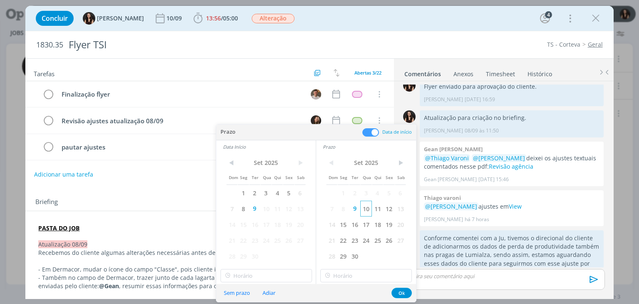
click at [363, 210] on span "10" at bounding box center [365, 208] width 11 height 16
click at [266, 207] on span "10" at bounding box center [265, 208] width 11 height 16
click at [398, 290] on button "Ok" at bounding box center [401, 292] width 20 height 10
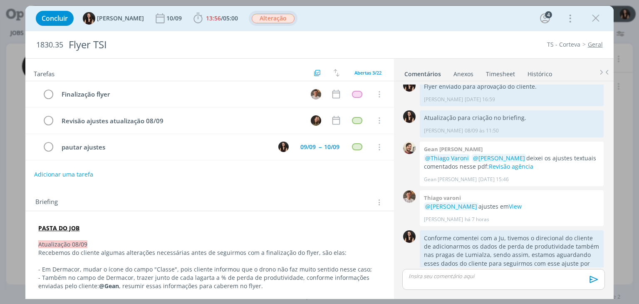
click at [267, 17] on span "Alteração" at bounding box center [273, 19] width 43 height 10
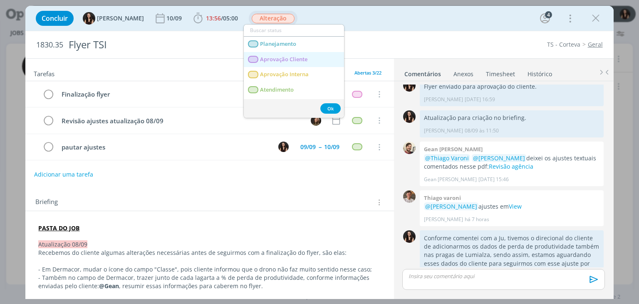
click at [276, 63] on Cliente "Aprovação Cliente" at bounding box center [294, 59] width 100 height 15
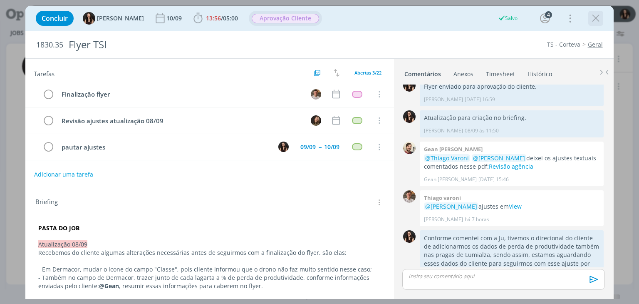
click at [592, 20] on icon "dialog" at bounding box center [595, 18] width 12 height 12
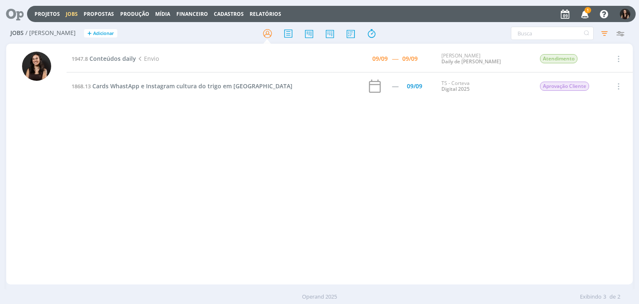
click at [587, 15] on icon "button" at bounding box center [585, 14] width 15 height 14
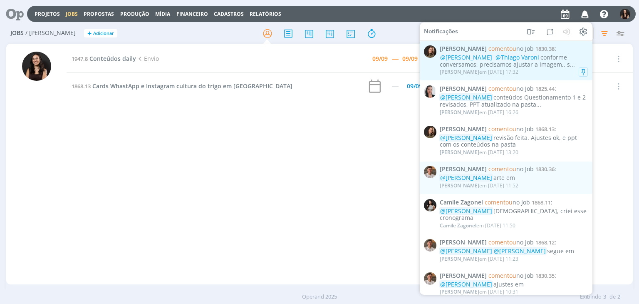
click at [529, 69] on div "Julia Abich em 09/09 às 17:32" at bounding box center [514, 72] width 148 height 8
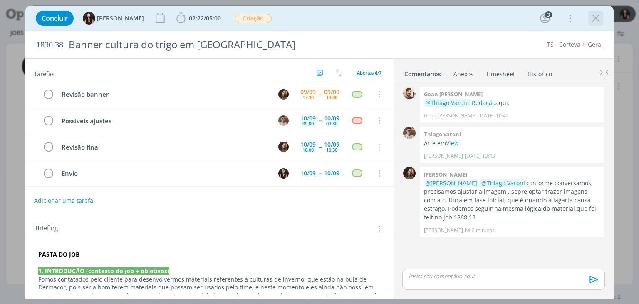
click at [590, 20] on icon "dialog" at bounding box center [595, 18] width 12 height 12
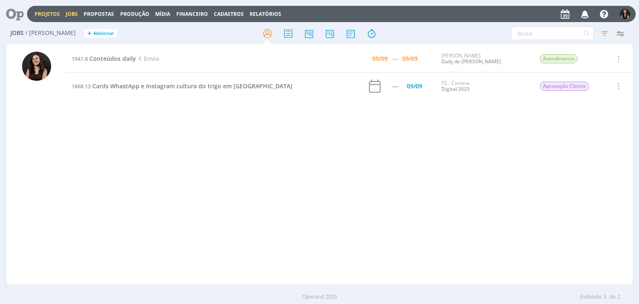
click at [43, 15] on link "Projetos" at bounding box center [47, 13] width 25 height 7
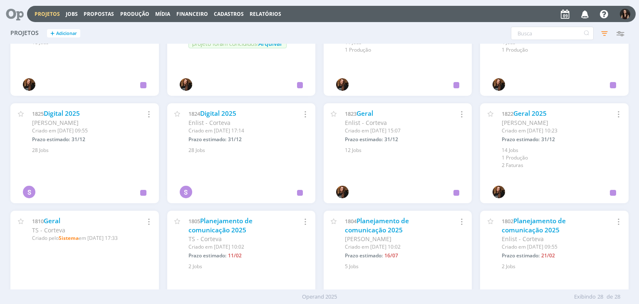
scroll to position [479, 0]
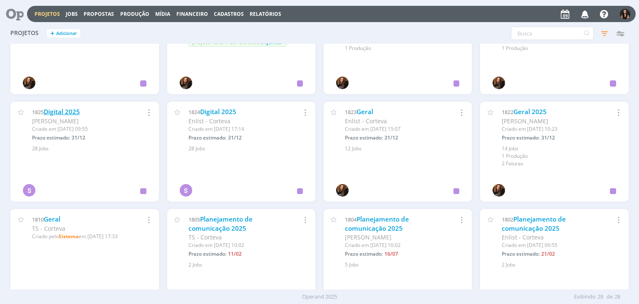
click at [77, 113] on link "Digital 2025" at bounding box center [62, 111] width 36 height 9
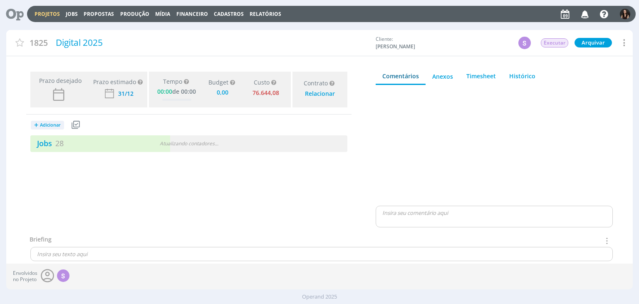
type input "0,00"
click at [43, 143] on link "Jobs 28" at bounding box center [46, 143] width 33 height 10
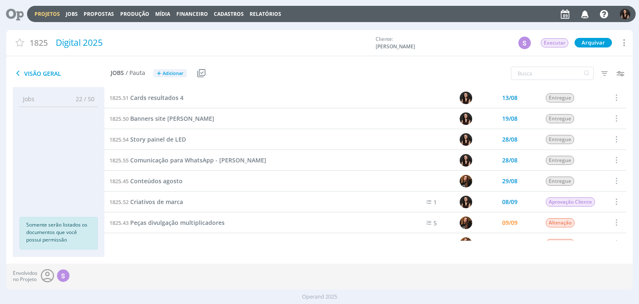
scroll to position [250, 0]
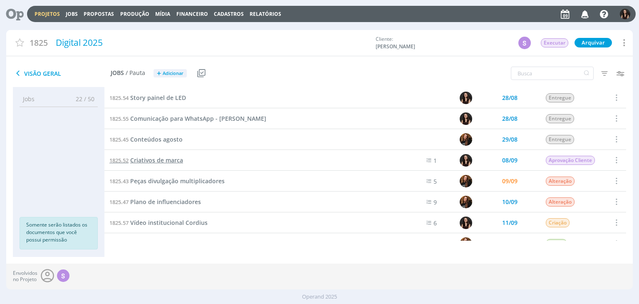
click at [159, 162] on span "Criativos de marca" at bounding box center [156, 160] width 53 height 8
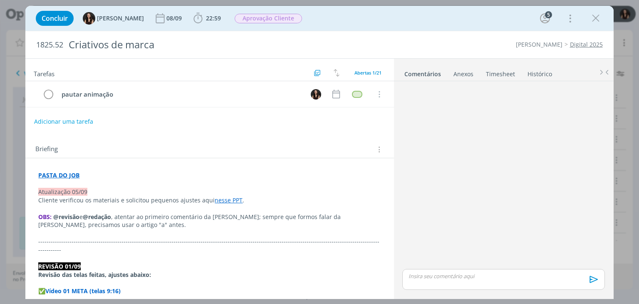
scroll to position [455, 0]
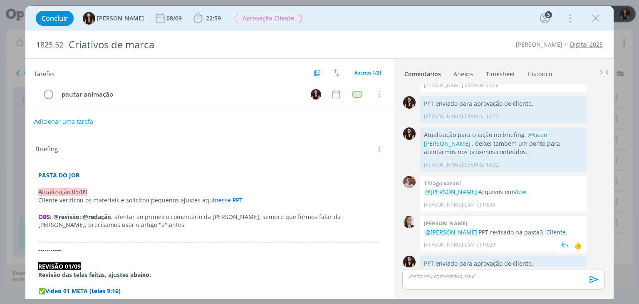
click at [539, 228] on link "3. Cliente" at bounding box center [552, 232] width 26 height 8
click at [591, 23] on icon "dialog" at bounding box center [595, 18] width 12 height 12
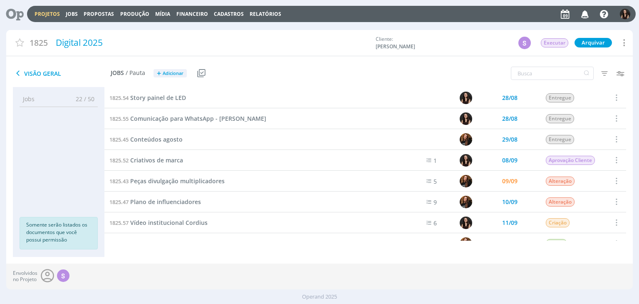
click at [41, 12] on link "Projetos" at bounding box center [47, 13] width 25 height 7
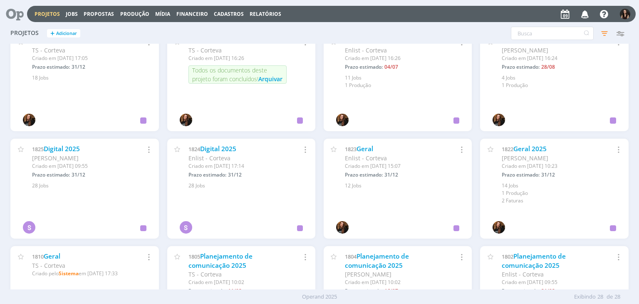
scroll to position [457, 0]
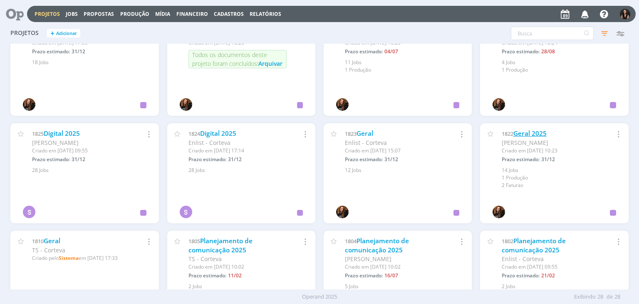
click at [542, 133] on link "Geral 2025" at bounding box center [529, 133] width 33 height 9
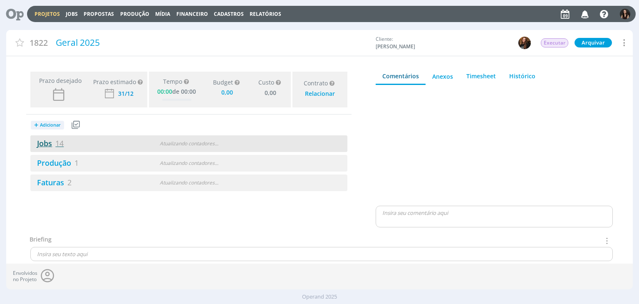
click at [42, 140] on link "Jobs 14" at bounding box center [46, 143] width 33 height 10
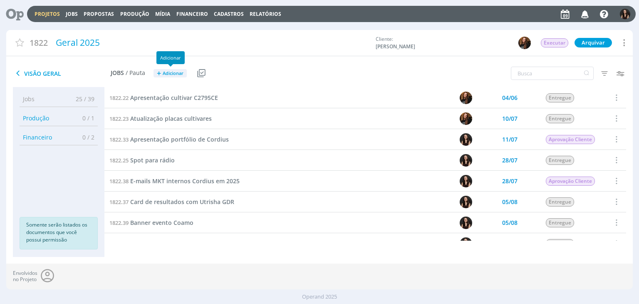
click at [170, 71] on span "Adicionar" at bounding box center [173, 73] width 21 height 5
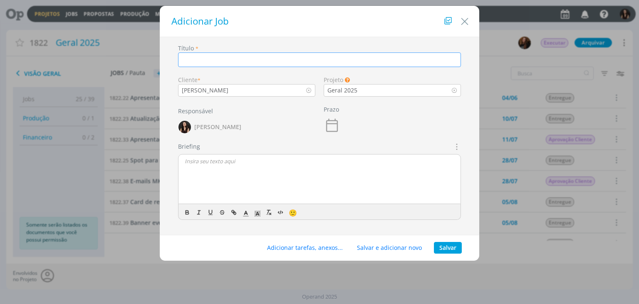
paste input "Prêmio ABMRA 2025"
type input "Prêmio ABMRA 2025"
click at [452, 246] on button "Salvar" at bounding box center [448, 248] width 28 height 12
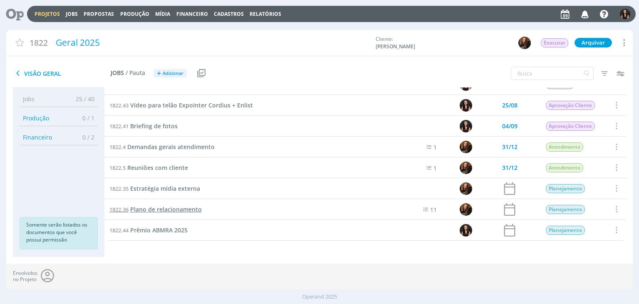
scroll to position [159, 0]
click at [160, 230] on span "Prêmio ABMRA 2025" at bounding box center [158, 229] width 57 height 8
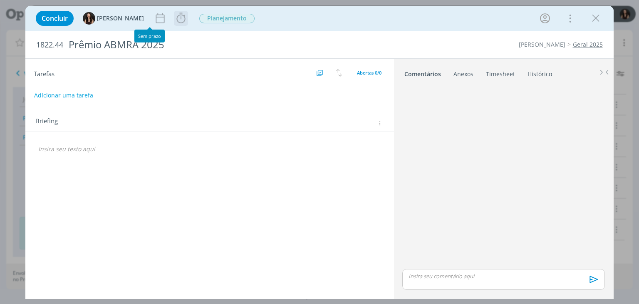
click at [175, 20] on icon "dialog" at bounding box center [181, 18] width 12 height 12
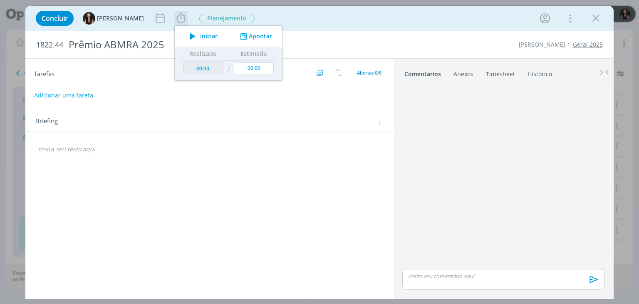
click at [200, 37] on span "Iniciar" at bounding box center [208, 36] width 17 height 6
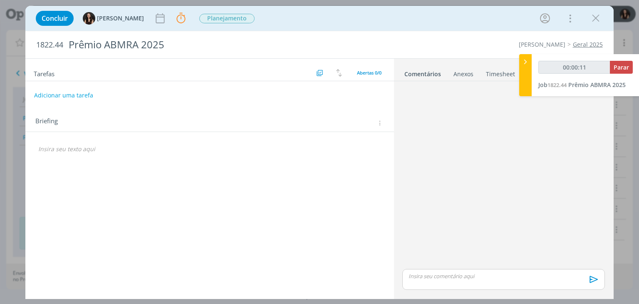
click at [117, 146] on p "dialog" at bounding box center [209, 149] width 342 height 8
click at [382, 113] on div "Briefing Briefings Predefinidos Versões do Briefing Ver Briefing do Projeto" at bounding box center [209, 120] width 368 height 22
click at [381, 119] on icon "dialog" at bounding box center [379, 122] width 6 height 7
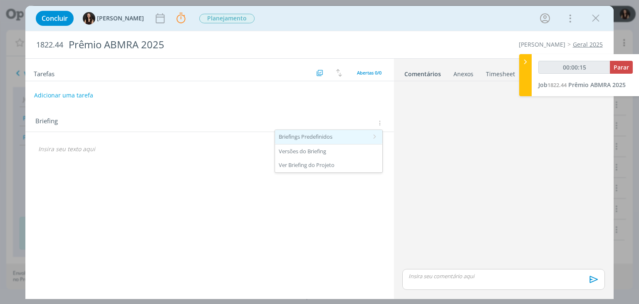
click at [355, 142] on div "Briefings Predefinidos" at bounding box center [328, 137] width 107 height 14
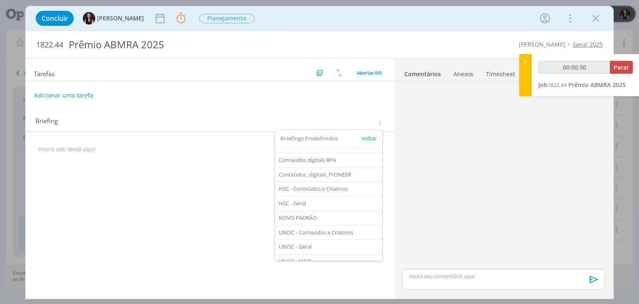
scroll to position [17, 0]
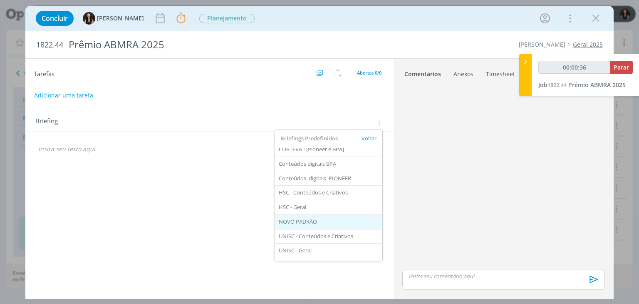
click at [290, 221] on div "NOVO PADRÃO" at bounding box center [328, 222] width 107 height 14
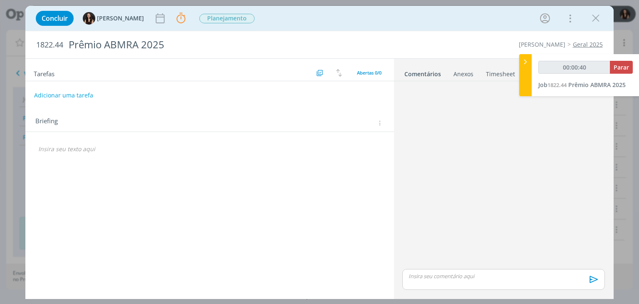
click at [209, 146] on p "dialog" at bounding box center [209, 149] width 342 height 8
click at [378, 126] on div "Briefing" at bounding box center [210, 123] width 350 height 11
click at [380, 123] on icon "dialog" at bounding box center [379, 122] width 6 height 7
click at [367, 138] on div "Briefings Predefinidos" at bounding box center [328, 137] width 107 height 14
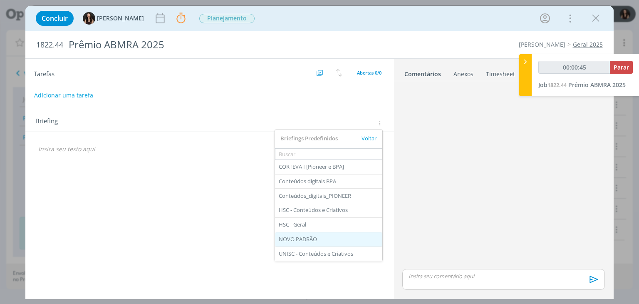
click at [309, 235] on div "NOVO PADRÃO" at bounding box center [328, 239] width 107 height 14
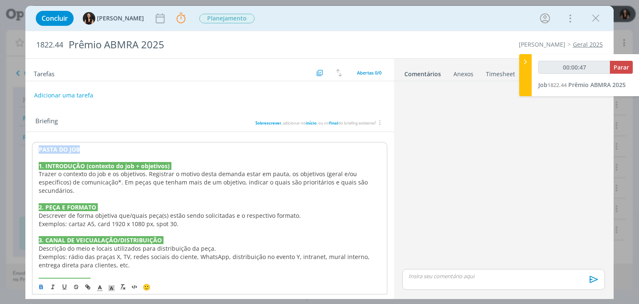
drag, startPoint x: 88, startPoint y: 148, endPoint x: 14, endPoint y: 142, distance: 74.3
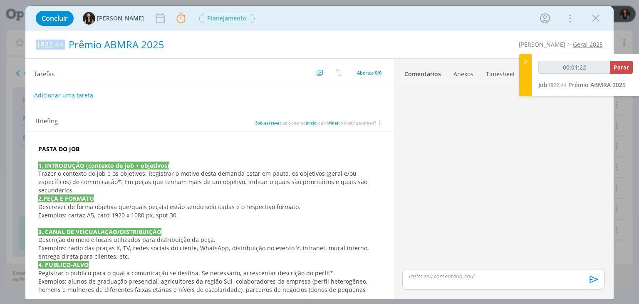
drag, startPoint x: 38, startPoint y: 42, endPoint x: 77, endPoint y: 38, distance: 38.4
click at [77, 38] on h2 "1822.44 Prêmio ABMRA 2025" at bounding box center [199, 44] width 327 height 27
copy span "1822.44"
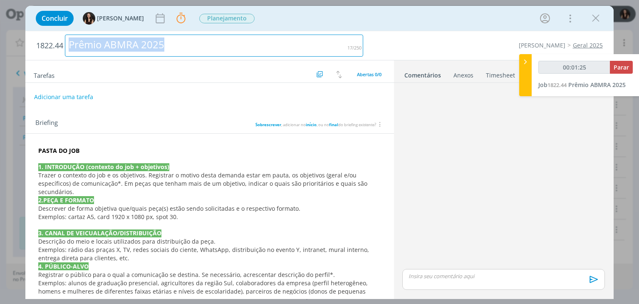
drag, startPoint x: 190, startPoint y: 43, endPoint x: 21, endPoint y: 52, distance: 168.7
click at [21, 52] on div "Concluir Isabelle Silva Parar Apontar Data * 09/09/2025 Horas * 00:00 Tarefa Se…" at bounding box center [319, 152] width 639 height 304
copy div "Prêmio ABMRA 2025"
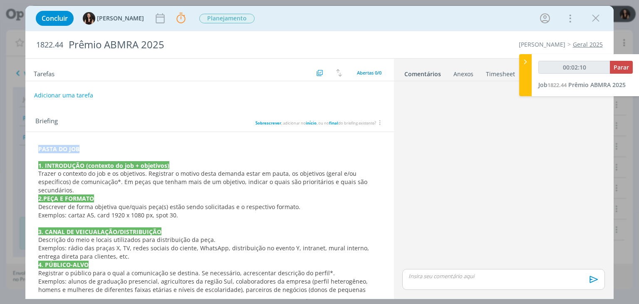
drag, startPoint x: 87, startPoint y: 148, endPoint x: 23, endPoint y: 150, distance: 63.2
click at [23, 150] on div "Concluir Isabelle Silva Parar Apontar Data * 09/09/2025 Horas * 00:00 Tarefa Se…" at bounding box center [319, 152] width 639 height 304
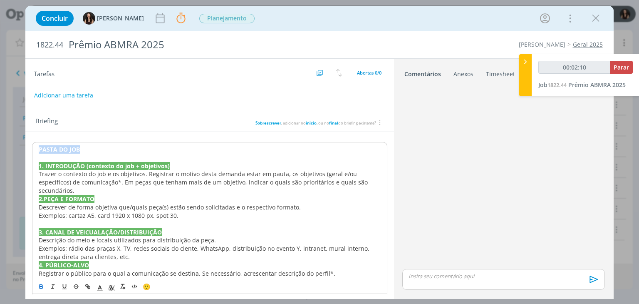
type input "00:02:11"
click at [89, 285] on icon "dialog" at bounding box center [87, 286] width 7 height 7
type input "PASTA DO JOB"
type input "00:02:12"
paste input "https://sobeae.sharepoint.com/:f:/s/SOBEAE/EqHCegWAhVBGq7nCJmtcnSAB11jnU5t9YF3T…"
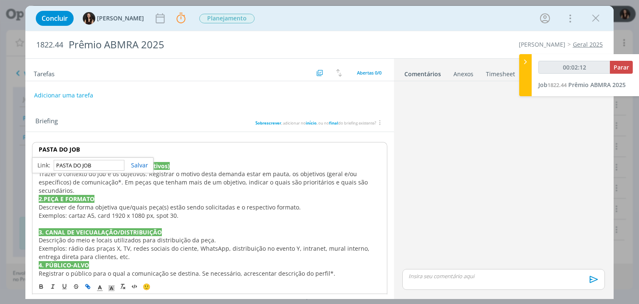
type input "https://sobeae.sharepoint.com/:f:/s/SOBEAE/EqHCegWAhVBGq7nCJmtcnSAB11jnU5t9YF3T…"
type input "00:02:13"
type input "https://sobeae.sharepoint.com/:f:/s/SOBEAE/EqHCegWAhVBGq7nCJmtcnSAB11jnU5t9YF3T…"
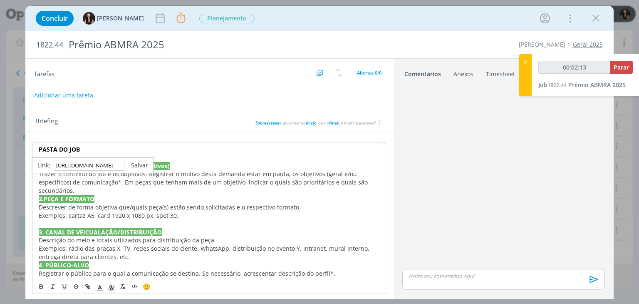
click at [138, 162] on link "dialog" at bounding box center [136, 165] width 24 height 8
click at [122, 148] on p "PASTA DO JOB" at bounding box center [209, 149] width 341 height 8
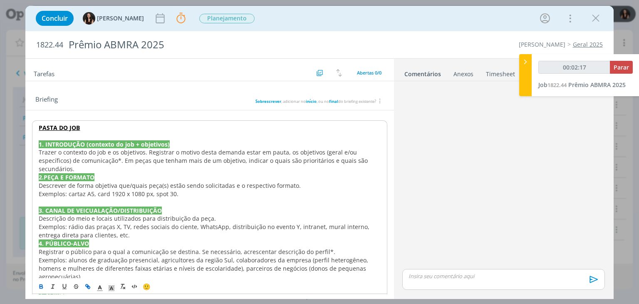
scroll to position [42, 0]
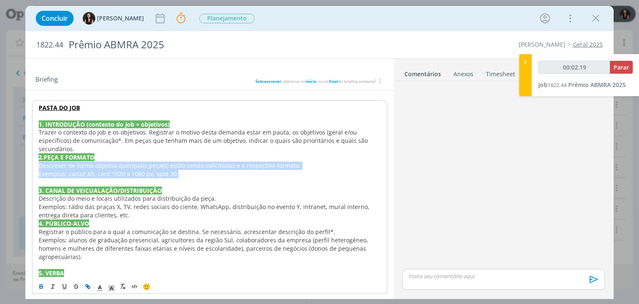
drag, startPoint x: 186, startPoint y: 167, endPoint x: 36, endPoint y: 156, distance: 150.5
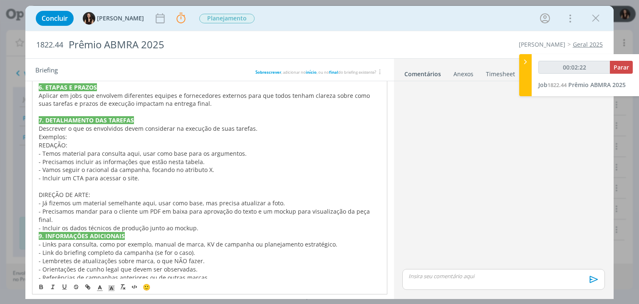
scroll to position [269, 0]
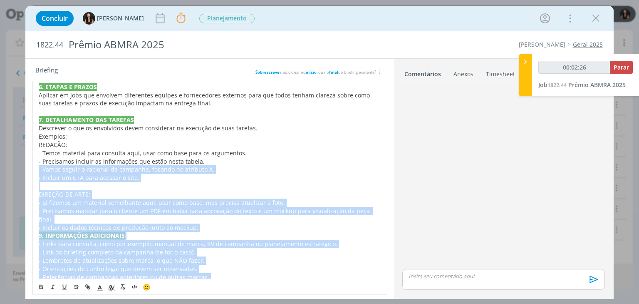
drag, startPoint x: 314, startPoint y: 268, endPoint x: 21, endPoint y: 145, distance: 317.2
click at [30, 155] on div "PASTA DO JOB 1. INTRODUÇÃO (contexto do job + objetivos) Trazer o contexto do j…" at bounding box center [209, 87] width 368 height 449
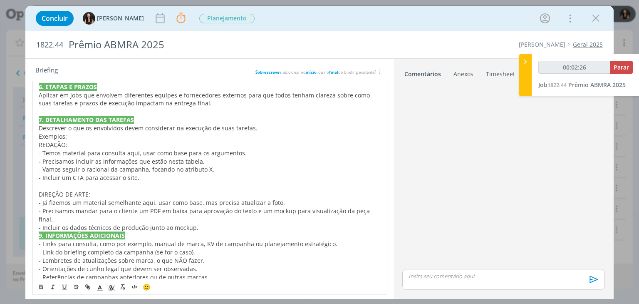
click at [17, 141] on div "Concluir Isabelle Silva Parar Apontar Data * 09/09/2025 Horas * 00:00 Tarefa Se…" at bounding box center [319, 152] width 639 height 304
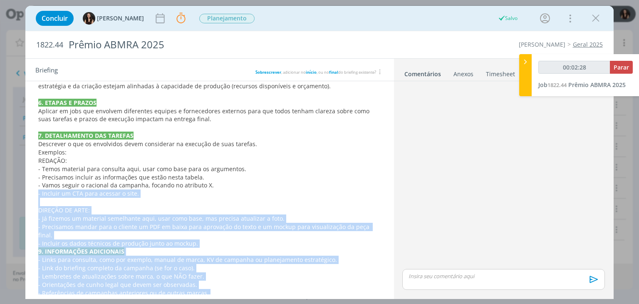
drag, startPoint x: 323, startPoint y: 284, endPoint x: 12, endPoint y: 186, distance: 326.5
click at [12, 186] on div "Concluir Isabelle Silva Parar Apontar Data * 09/09/2025 Horas * 00:00 Tarefa Se…" at bounding box center [319, 152] width 639 height 304
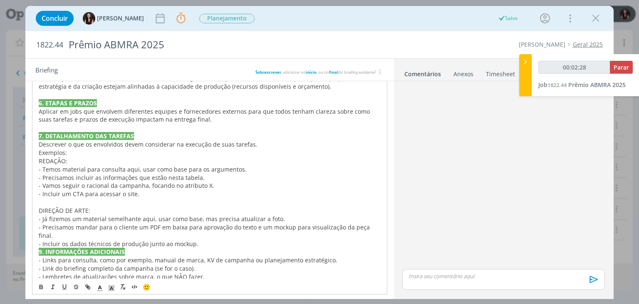
scroll to position [170, 0]
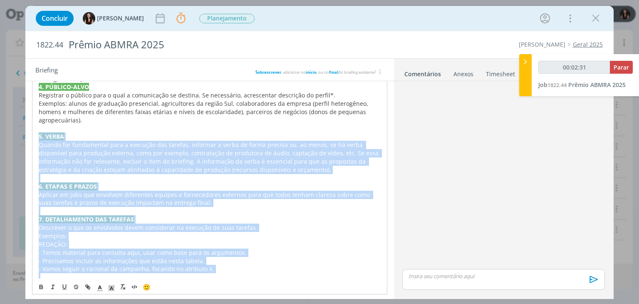
drag, startPoint x: 224, startPoint y: 269, endPoint x: 20, endPoint y: 125, distance: 249.9
click at [20, 124] on div "Concluir Isabelle Silva Parar Apontar Data * 09/09/2025 Horas * 00:00 Tarefa Se…" at bounding box center [319, 152] width 639 height 304
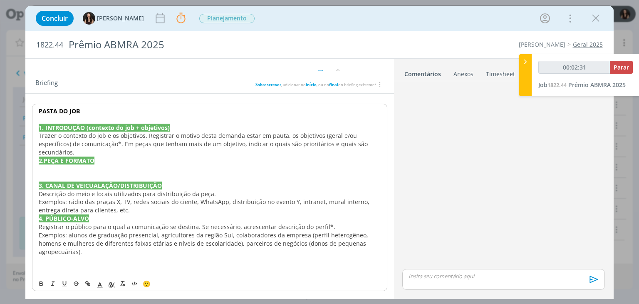
scroll to position [30, 0]
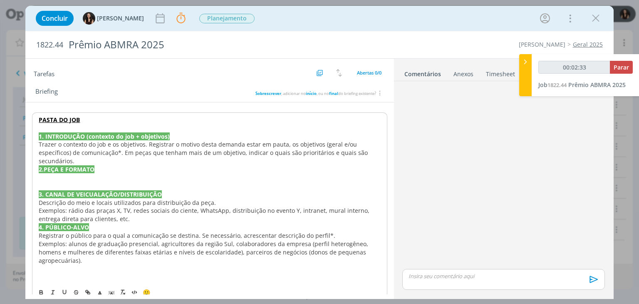
click at [45, 274] on div "PASTA DO JOB 1. INTRODUÇÃO (contexto do job + objetivos) Trazer o contexto do j…" at bounding box center [209, 206] width 355 height 188
click at [101, 265] on p "dialog" at bounding box center [209, 269] width 341 height 8
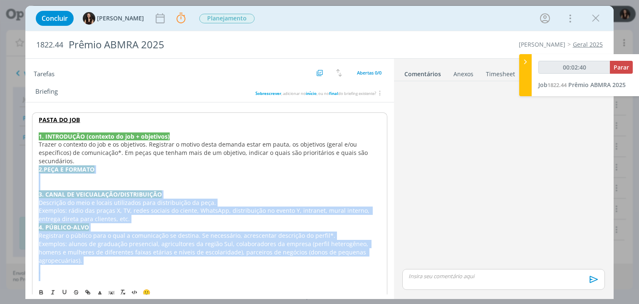
drag, startPoint x: 213, startPoint y: 265, endPoint x: 22, endPoint y: 160, distance: 218.1
click at [22, 160] on div "Concluir Isabelle Silva Parar Apontar Data * 09/09/2025 Horas * 00:00 Tarefa Se…" at bounding box center [319, 152] width 639 height 304
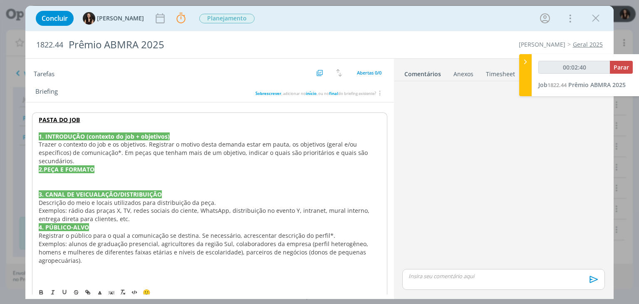
scroll to position [0, 0]
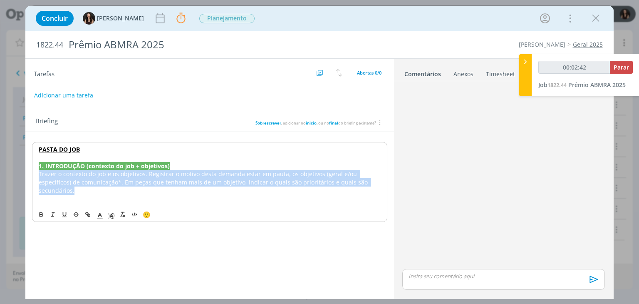
drag, startPoint x: 385, startPoint y: 183, endPoint x: 30, endPoint y: 172, distance: 355.3
click at [30, 172] on div "PASTA DO JOB 1. INTRODUÇÃO (contexto do job + objetivos) Trazer o contexto do j…" at bounding box center [209, 178] width 368 height 93
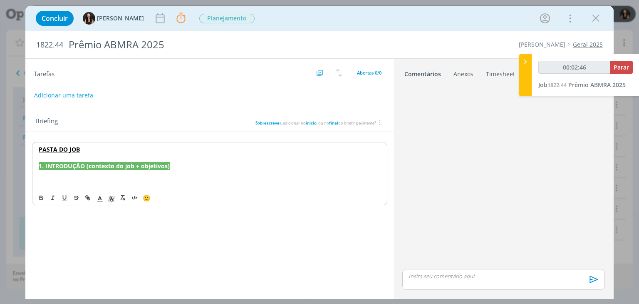
click at [75, 176] on p "dialog" at bounding box center [209, 174] width 341 height 8
click at [185, 178] on p "dialog" at bounding box center [209, 182] width 342 height 8
click at [196, 113] on div "Briefing Sobrescrever , adicionar no início , ou no final do briefing existente?" at bounding box center [209, 120] width 368 height 22
click at [116, 156] on p "dialog" at bounding box center [209, 157] width 342 height 8
click at [116, 178] on p "dialog" at bounding box center [209, 182] width 341 height 8
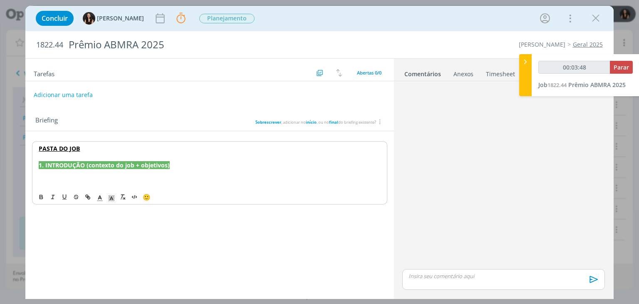
click at [78, 93] on button "Adicionar uma tarefa" at bounding box center [63, 95] width 59 height 14
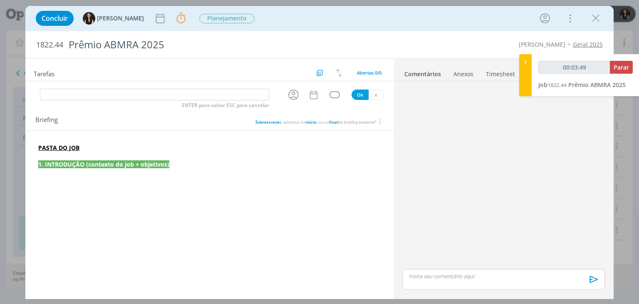
click at [115, 100] on div "ENTER para salvar ESC para cancelar" at bounding box center [154, 95] width 229 height 12
click at [119, 95] on input "dialog" at bounding box center [154, 95] width 229 height 12
click at [292, 95] on icon "dialog" at bounding box center [293, 94] width 13 height 13
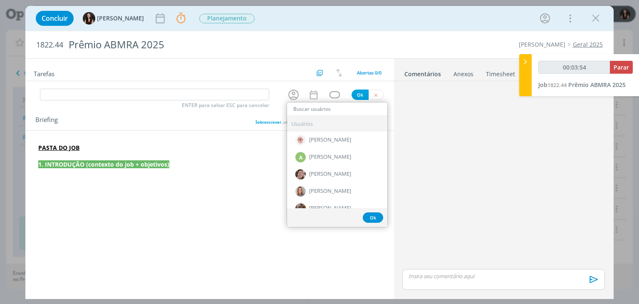
click at [285, 97] on div "Usuários Alessandro Mença A Alexandre Assumpção Aline Jackisch Amanda Oliveira …" at bounding box center [295, 95] width 27 height 14
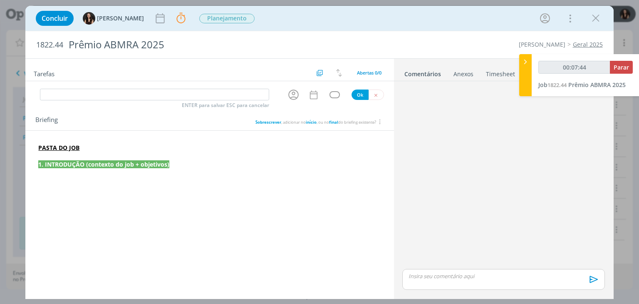
click at [80, 178] on p "dialog" at bounding box center [209, 181] width 342 height 8
type input "00:07:47"
click at [90, 177] on p "dialog" at bounding box center [209, 181] width 342 height 8
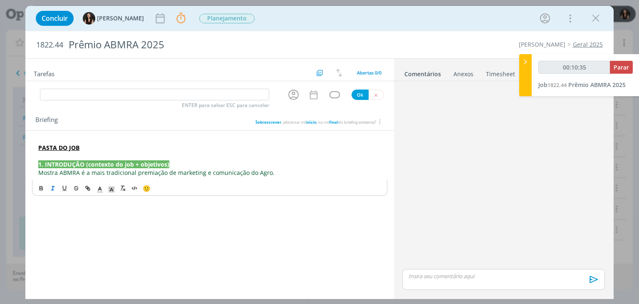
drag, startPoint x: 38, startPoint y: 171, endPoint x: 50, endPoint y: 188, distance: 21.2
click at [38, 171] on div "PASTA DO JOB 1. INTRODUÇÃO (contexto do job + objetivos) Mostra ABMRA é a mais …" at bounding box center [209, 160] width 355 height 39
click at [282, 175] on p "A Mostra ABMRA é a mais tradicional premiação de marketing e comunicação do Agr…" at bounding box center [209, 172] width 342 height 8
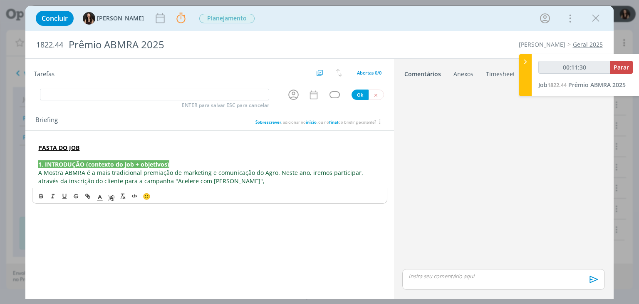
click at [114, 180] on span "A Mostra ABMRA é a mais tradicional premiação de marketing e comunicação do Agr…" at bounding box center [201, 176] width 326 height 16
click at [351, 175] on span "A Mostra ABMRA é a mais tradicional premiação de marketing e comunicação do Agr…" at bounding box center [201, 176] width 326 height 16
click at [272, 178] on p "A Mostra ABMRA é a mais tradicional premiação de marketing e comunicação do Agr…" at bounding box center [209, 176] width 342 height 17
drag, startPoint x: 270, startPoint y: 175, endPoint x: 274, endPoint y: 180, distance: 6.3
click at [270, 175] on span "A Mostra ABMRA é a mais tradicional premiação de marketing e comunicação do Agr…" at bounding box center [204, 176] width 333 height 16
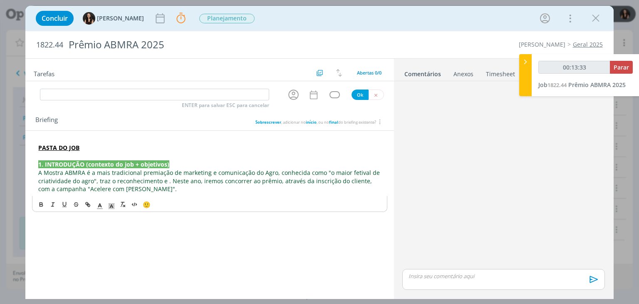
drag, startPoint x: 157, startPoint y: 180, endPoint x: 166, endPoint y: 191, distance: 14.8
click at [159, 182] on span "A Mostra ABMRA é a mais tradicional premiação de marketing e comunicação do Agr…" at bounding box center [209, 180] width 343 height 25
click at [252, 182] on span "A Mostra ABMRA é a mais tradicional premiação de marketing e comunicação do Agr…" at bounding box center [210, 180] width 344 height 25
drag, startPoint x: 324, startPoint y: 179, endPoint x: 322, endPoint y: 185, distance: 6.6
click at [324, 179] on span "A Mostra ABMRA é a mais tradicional premiação de marketing e comunicação do Agr…" at bounding box center [209, 180] width 343 height 25
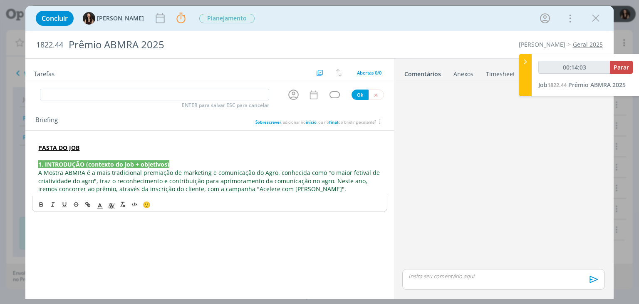
click at [316, 193] on div "PASTA DO JOB 1. INTRODUÇÃO (contexto do job + objetivos) A Mostra ABMRA é a mai…" at bounding box center [209, 168] width 355 height 55
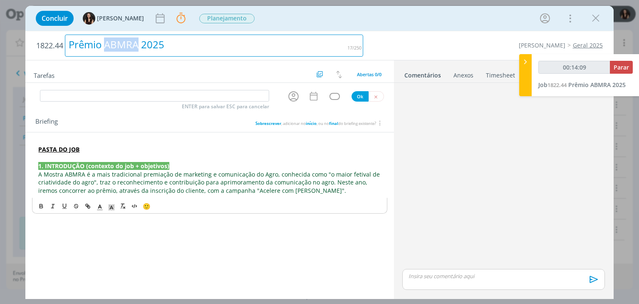
drag, startPoint x: 106, startPoint y: 43, endPoint x: 140, endPoint y: 49, distance: 34.3
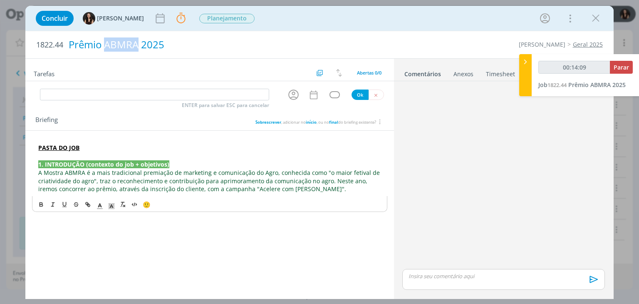
click at [140, 49] on div "Prêmio ABMRA 2025" at bounding box center [214, 45] width 298 height 20
copy div "ABMRA"
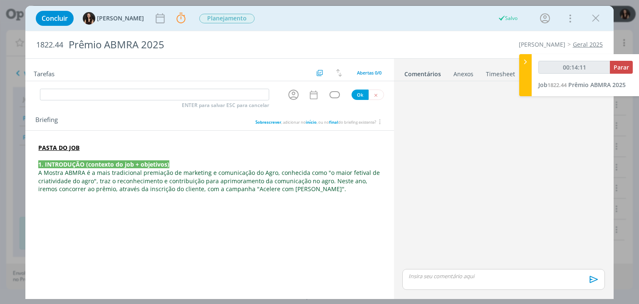
click at [92, 190] on span "A Mostra ABMRA é a mais tradicional premiação de marketing e comunicação do Agr…" at bounding box center [209, 180] width 343 height 25
click at [94, 190] on span "A Mostra ABMRA é a mais tradicional premiação de marketing e comunicação do Agr…" at bounding box center [210, 181] width 343 height 25
drag, startPoint x: 116, startPoint y: 188, endPoint x: 97, endPoint y: 190, distance: 18.4
click at [116, 190] on span "ABMRA" at bounding box center [126, 189] width 20 height 8
click at [150, 185] on span ", através da inscrição do cliente, com a campanha "Acelere com Cordius"." at bounding box center [252, 189] width 230 height 8
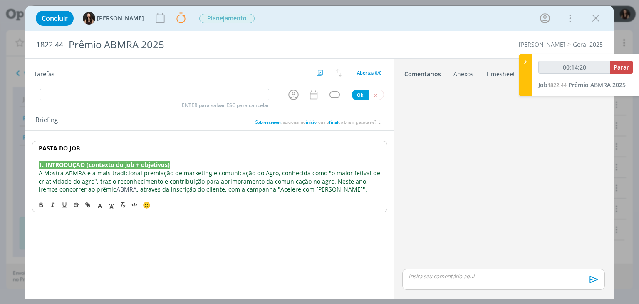
click at [325, 189] on p "A Mostra ABMRA é a mais tradicional premiação de marketing e comunicação do Agr…" at bounding box center [209, 181] width 341 height 25
click at [201, 188] on span ", através da inscrição do cliente, com a campanha "Acelere com Cordius"." at bounding box center [252, 189] width 230 height 8
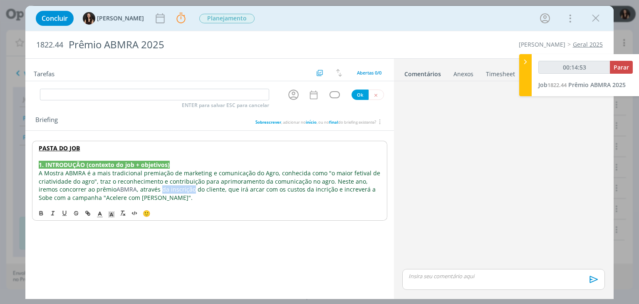
drag, startPoint x: 172, startPoint y: 190, endPoint x: 141, endPoint y: 191, distance: 31.6
click at [141, 191] on span ", através da inscrição do cliente, que irá arcar com os custos da incrição e in…" at bounding box center [208, 193] width 339 height 16
click at [144, 193] on p "A Mostra ABMRA é a mais tradicional premiação de marketing e comunicação do Agr…" at bounding box center [209, 185] width 341 height 33
drag, startPoint x: 305, startPoint y: 190, endPoint x: 290, endPoint y: 188, distance: 15.5
click at [290, 188] on span ", através do cliente, que irá arcar com os custos da incrição e increverá a Sob…" at bounding box center [207, 193] width 337 height 16
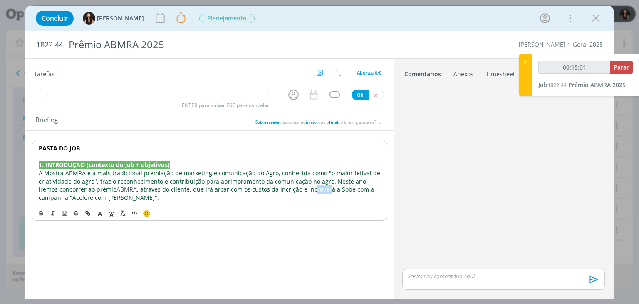
click at [292, 190] on span ", através do cliente, que irá arcar com os custos da incrição e increverá a Sob…" at bounding box center [207, 193] width 337 height 16
click at [284, 190] on span ", através do cliente, que irá arcar com os custos da incrição e inscrever a Sob…" at bounding box center [207, 193] width 336 height 16
click at [282, 193] on p "A Mostra ABMRA é a mais tradicional premiação de marketing e comunicação do Agr…" at bounding box center [209, 185] width 341 height 33
click at [137, 95] on input "dialog" at bounding box center [154, 95] width 229 height 12
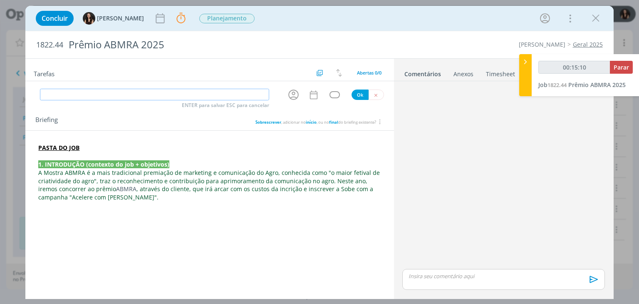
type input "00:15:11"
type input "con"
type input "00:15:12"
type input "continua"
type input "00:15:13"
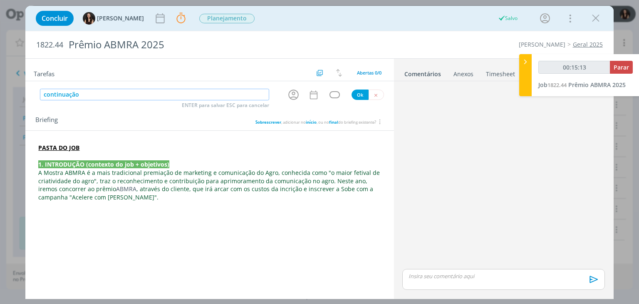
type input "continuação b"
type input "00:15:14"
type input "continuação briefing"
type input "00:15:16"
click at [297, 97] on icon "dialog" at bounding box center [293, 94] width 10 height 10
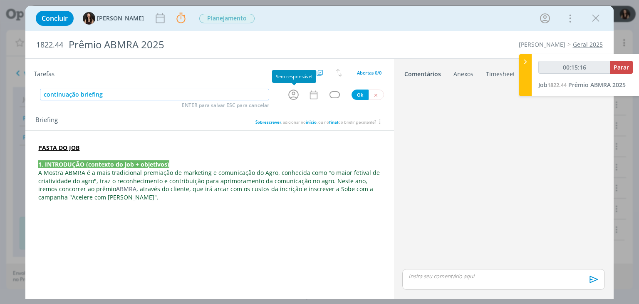
type input "continuação briefing"
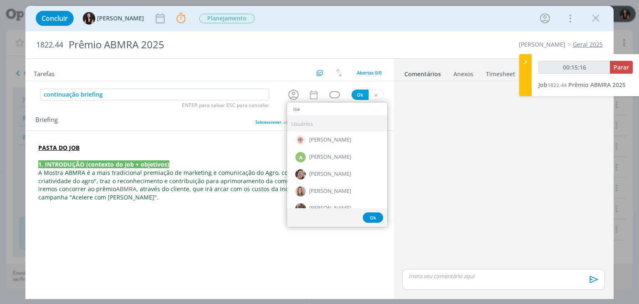
type input "isab"
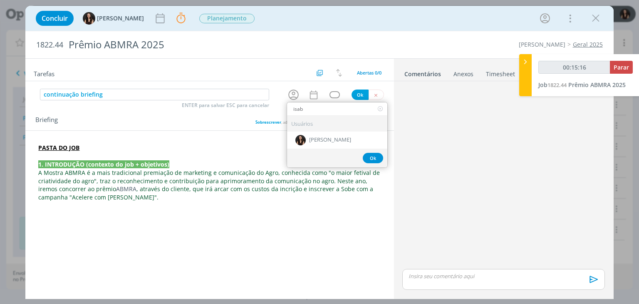
type input "00:15:17"
type input "isab"
click at [324, 135] on div "[PERSON_NAME]" at bounding box center [337, 139] width 100 height 17
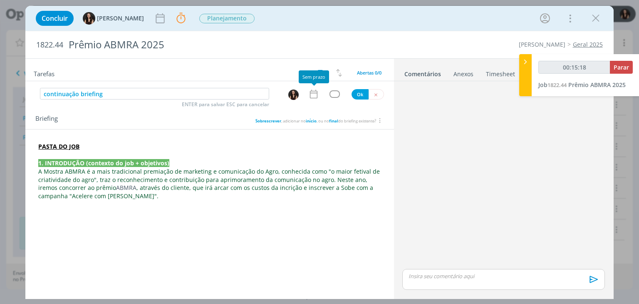
click at [311, 95] on icon "dialog" at bounding box center [313, 94] width 11 height 11
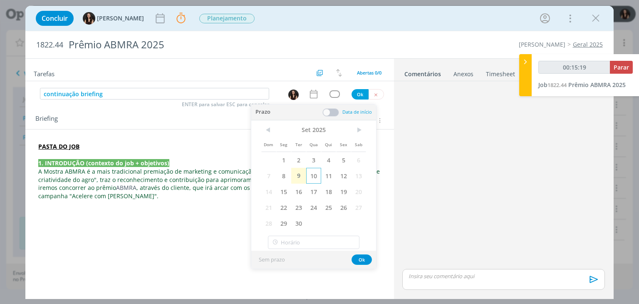
click at [314, 171] on span "10" at bounding box center [313, 176] width 15 height 16
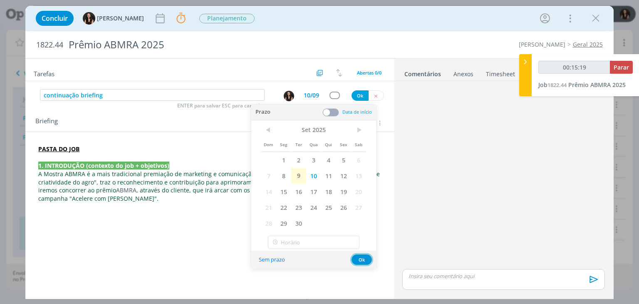
drag, startPoint x: 358, startPoint y: 260, endPoint x: 356, endPoint y: 147, distance: 112.7
click at [358, 258] on button "Ok" at bounding box center [361, 259] width 20 height 10
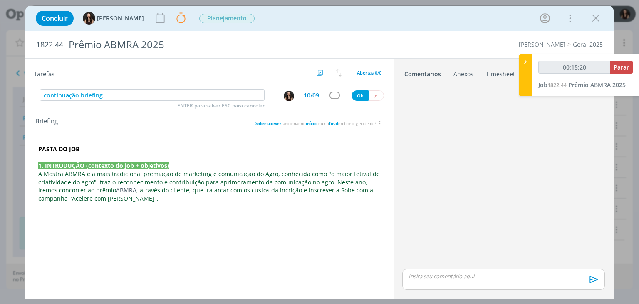
click at [332, 90] on div "continuação briefing ENTER para salvar ESC para cancelar 10/09 Ok" at bounding box center [209, 95] width 368 height 15
click at [337, 100] on div "continuação briefing ENTER para salvar ESC para cancelar 10/09 Ok" at bounding box center [209, 95] width 368 height 15
click at [334, 97] on div "continuação briefing ENTER para salvar ESC para cancelar 10/09 Ok" at bounding box center [209, 95] width 368 height 15
type input "00:15:21"
click at [334, 97] on div "dialog" at bounding box center [334, 94] width 10 height 7
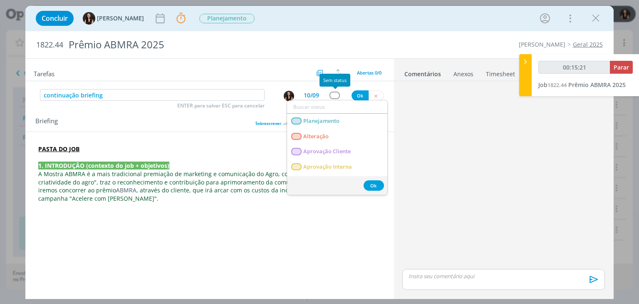
type input "a"
type input "00:15:22"
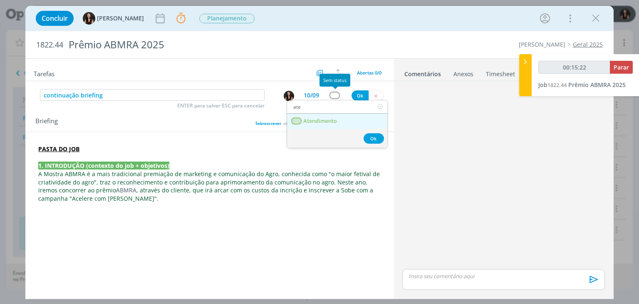
type input "ate"
click at [334, 114] on link "Atendimento" at bounding box center [337, 121] width 100 height 15
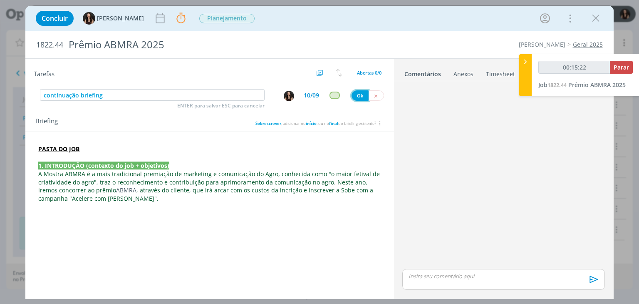
type input "00:15:23"
click at [358, 92] on button "Ok" at bounding box center [359, 95] width 17 height 10
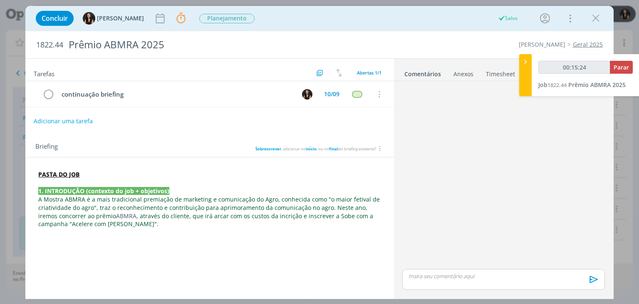
type input "00:15:25"
click at [214, 20] on span "Planejamento" at bounding box center [226, 19] width 55 height 10
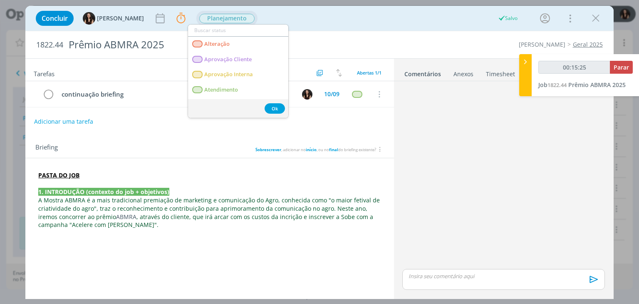
type input "a"
type input "00:15:26"
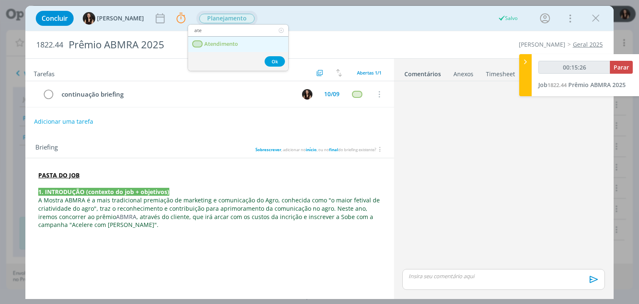
type input "ate"
drag, startPoint x: 220, startPoint y: 38, endPoint x: 242, endPoint y: 41, distance: 21.8
click at [220, 39] on link "Atendimento" at bounding box center [238, 44] width 100 height 15
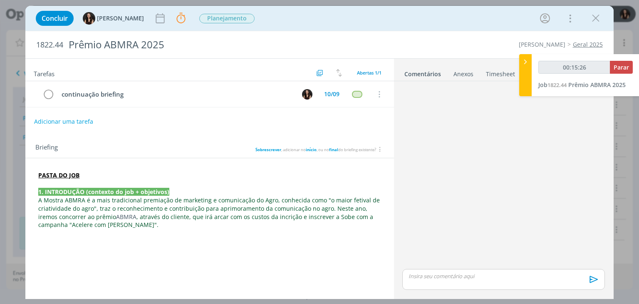
type input "00:15:27"
click at [608, 67] on input "00:15:27" at bounding box center [574, 67] width 72 height 13
click at [618, 67] on span "Parar" at bounding box center [620, 67] width 15 height 8
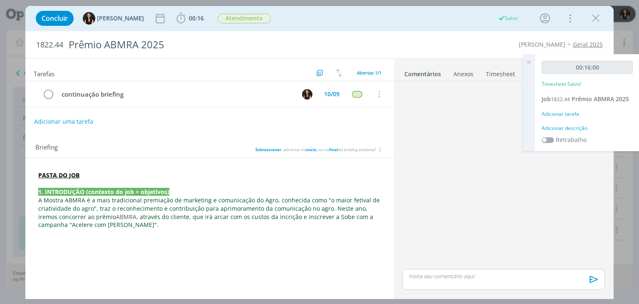
click at [571, 126] on div "Adicionar descrição" at bounding box center [586, 127] width 91 height 7
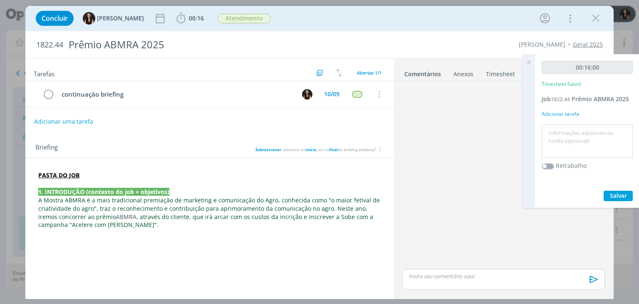
click at [571, 130] on textarea at bounding box center [587, 141] width 87 height 30
type textarea "Briefing"
click at [609, 195] on button "Salvar" at bounding box center [617, 195] width 29 height 10
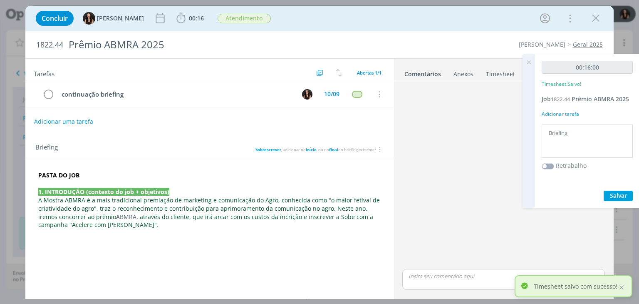
click at [528, 63] on icon at bounding box center [528, 62] width 15 height 16
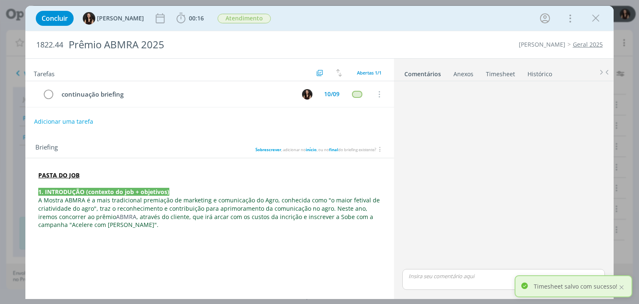
click at [487, 18] on div "Concluir Isabelle Silva 00:16 Iniciar Apontar Data * 09/09/2025 Horas * 00:00 T…" at bounding box center [319, 18] width 575 height 20
click at [623, 287] on div at bounding box center [621, 286] width 7 height 7
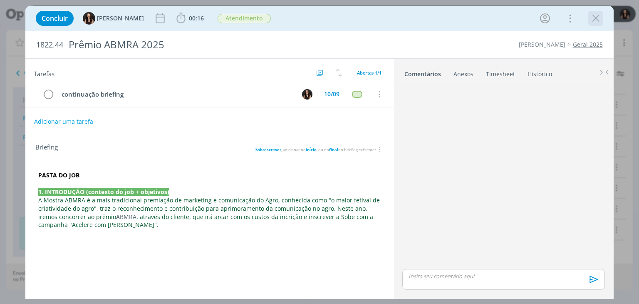
click at [593, 21] on icon "dialog" at bounding box center [595, 18] width 12 height 12
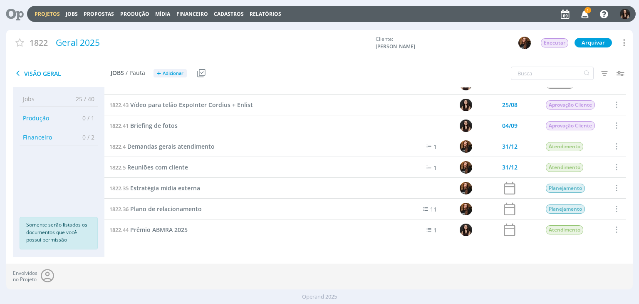
click at [584, 17] on icon "button" at bounding box center [585, 14] width 15 height 14
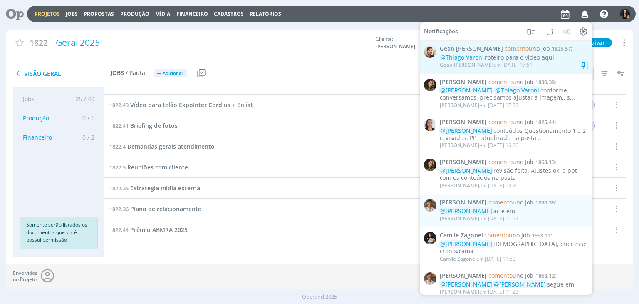
click at [534, 60] on div "@Thiago Varoni roteiro para o vídeo aqui:" at bounding box center [514, 57] width 148 height 7
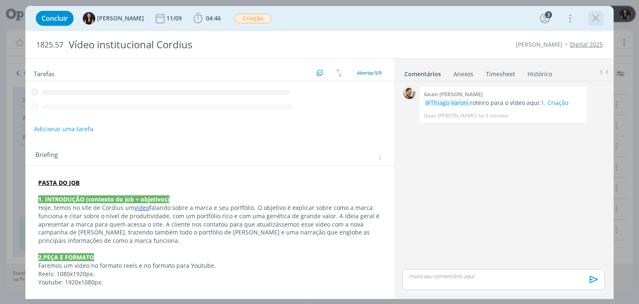
click at [594, 19] on icon "dialog" at bounding box center [595, 18] width 12 height 12
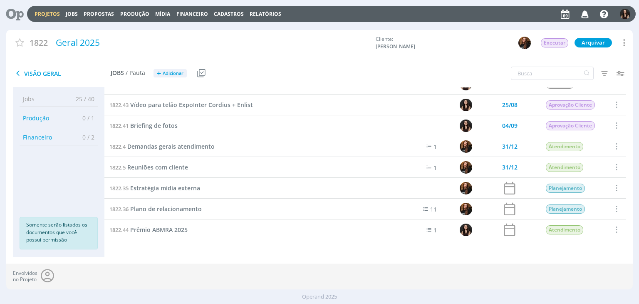
click at [10, 15] on icon at bounding box center [11, 14] width 17 height 16
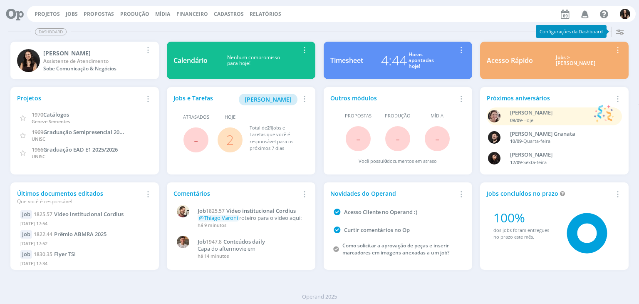
click at [228, 139] on link "2" at bounding box center [229, 140] width 7 height 18
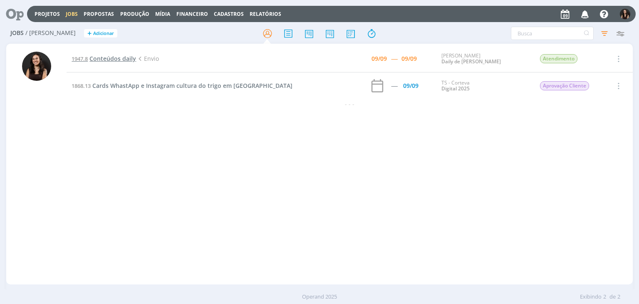
click at [113, 61] on span "Conteúdos daily" at bounding box center [112, 58] width 47 height 8
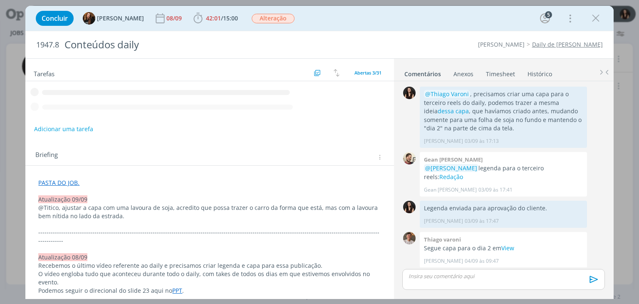
scroll to position [663, 0]
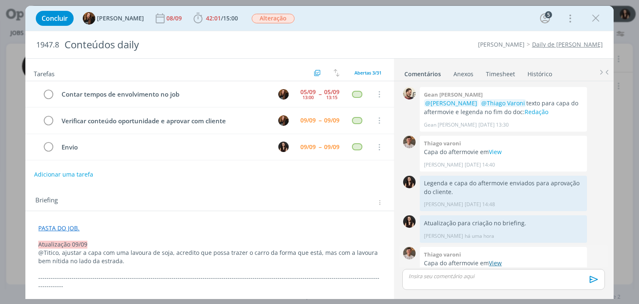
click at [497, 259] on link "View" at bounding box center [495, 263] width 13 height 8
click at [598, 22] on icon "dialog" at bounding box center [595, 18] width 12 height 12
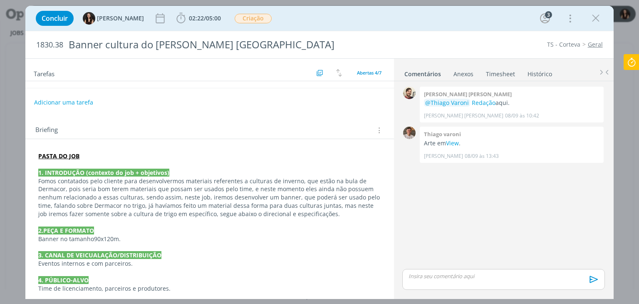
scroll to position [125, 0]
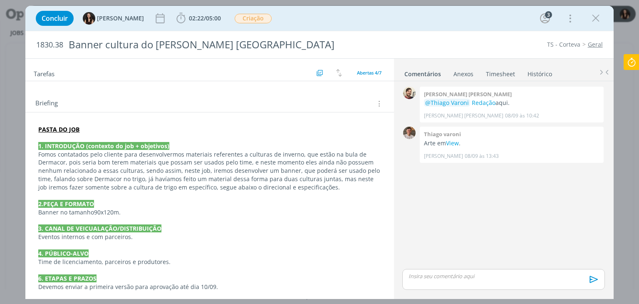
click at [114, 208] on span "90x120m." at bounding box center [107, 212] width 27 height 8
click at [177, 213] on p "Banner no tamanho 90x120cm." at bounding box center [209, 212] width 341 height 8
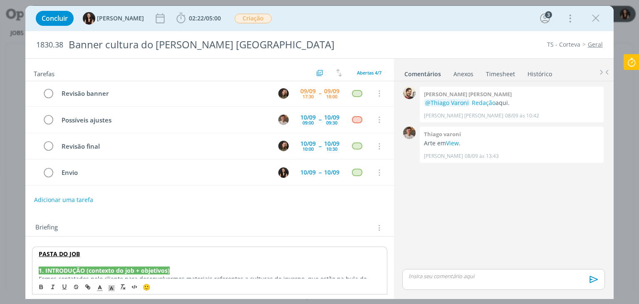
scroll to position [0, 0]
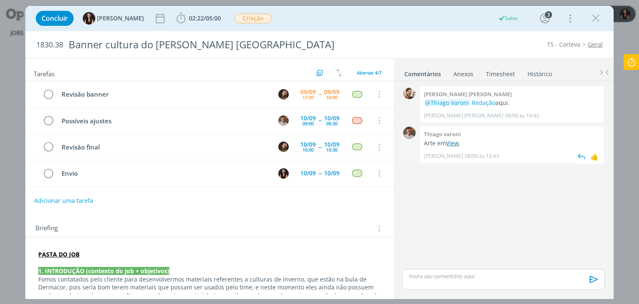
click at [456, 143] on link "View" at bounding box center [452, 143] width 13 height 8
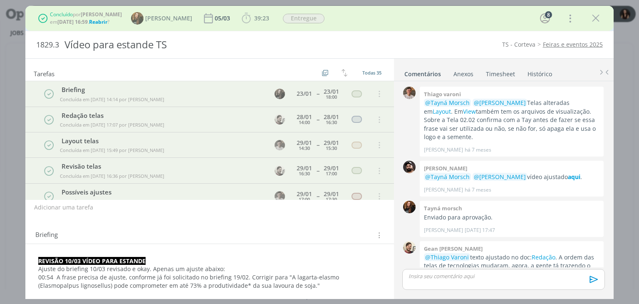
scroll to position [770, 0]
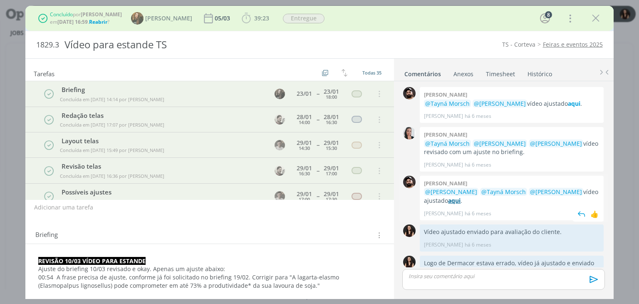
click at [457, 196] on strong "aqui" at bounding box center [454, 200] width 12 height 8
